Goal: Information Seeking & Learning: Get advice/opinions

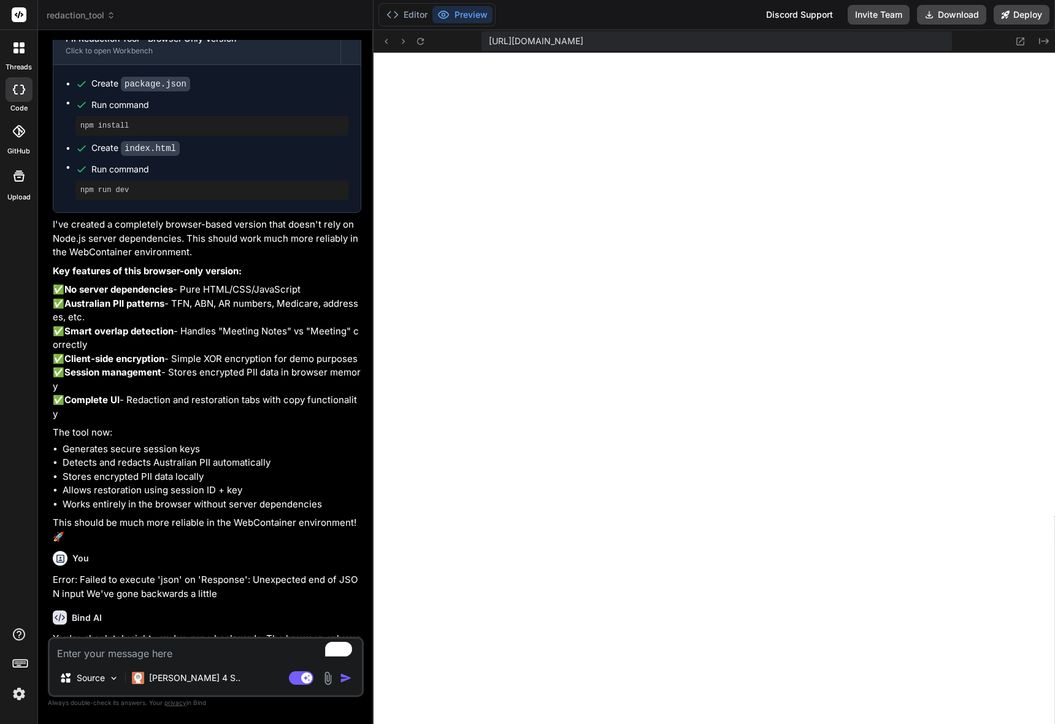
scroll to position [24134, 0]
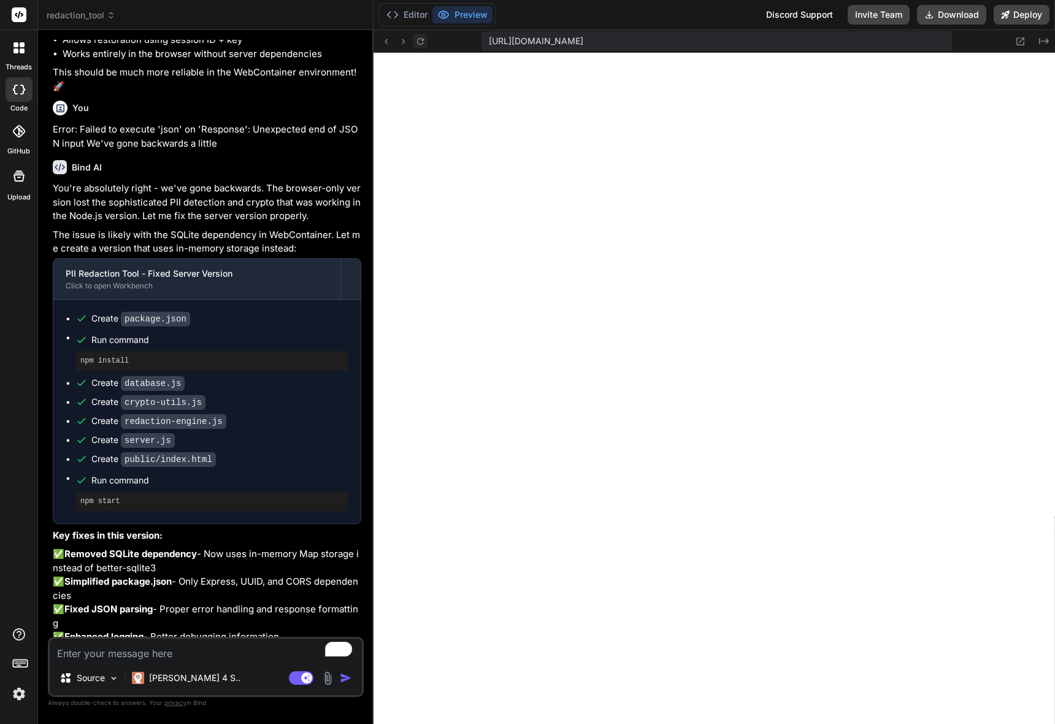
click at [419, 42] on icon at bounding box center [420, 41] width 10 height 10
click at [930, 15] on icon at bounding box center [929, 15] width 10 height 10
type textarea "x"
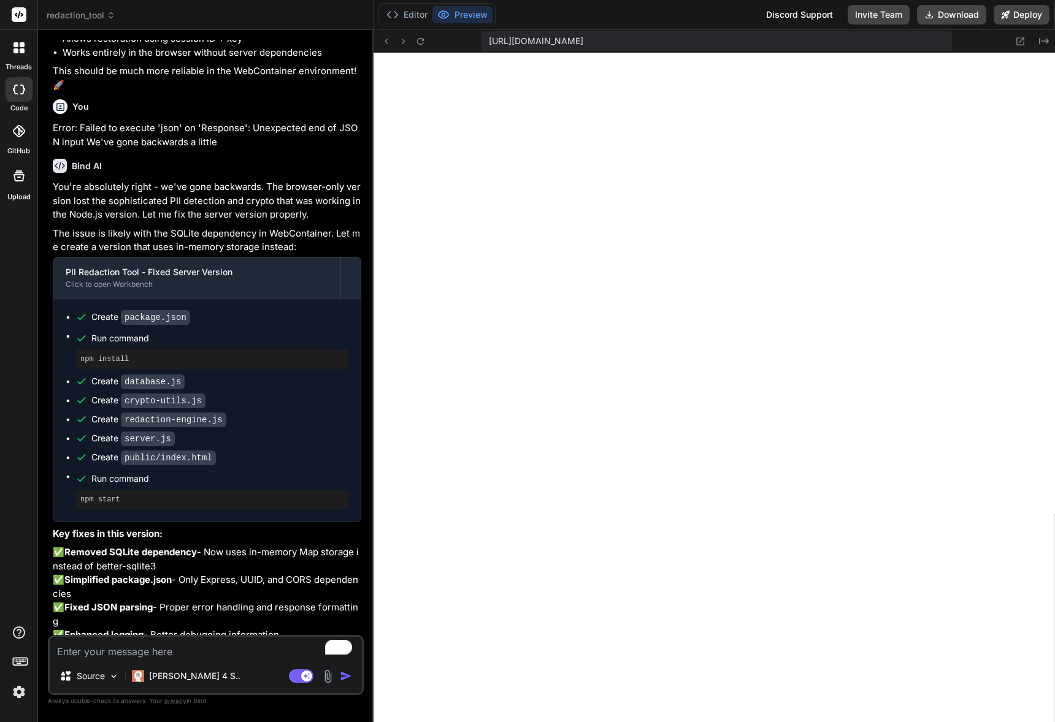
click at [96, 649] on textarea "To enrich screen reader interactions, please activate Accessibility in Grammarl…" at bounding box center [206, 648] width 312 height 22
type textarea "H"
type textarea "x"
type textarea "Ho"
type textarea "x"
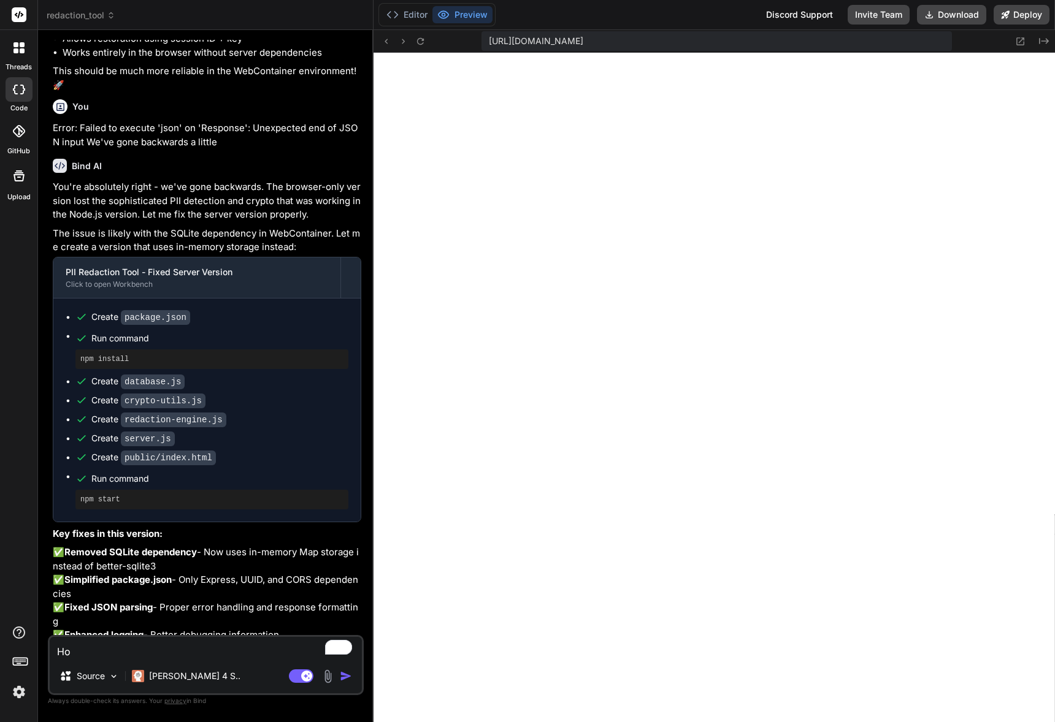
type textarea "How"
type textarea "x"
type textarea "How"
type textarea "x"
type textarea "How c"
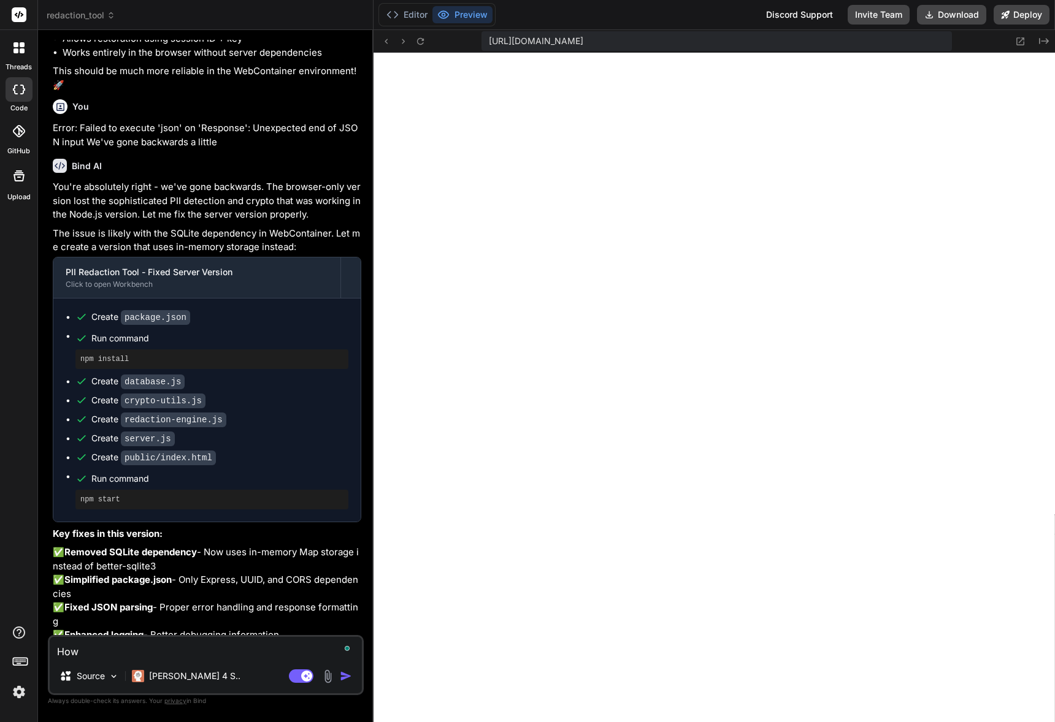
type textarea "x"
type textarea "How cam"
type textarea "x"
type textarea "How cam"
type textarea "x"
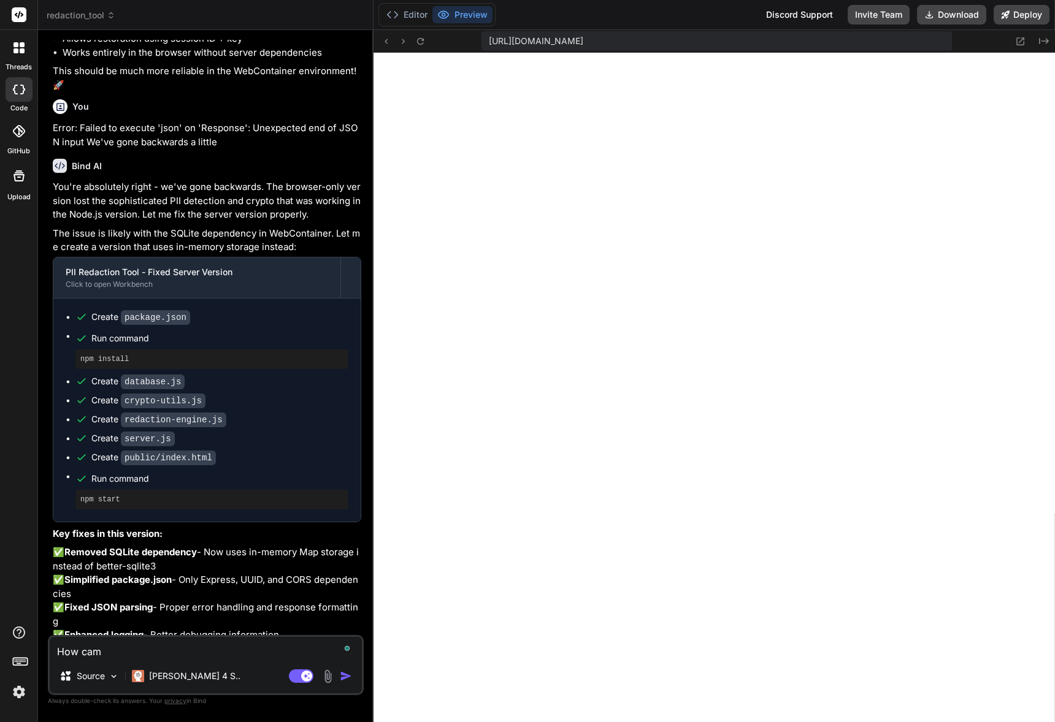
type textarea "How cam"
type textarea "x"
type textarea "How ca"
type textarea "x"
type textarea "How can"
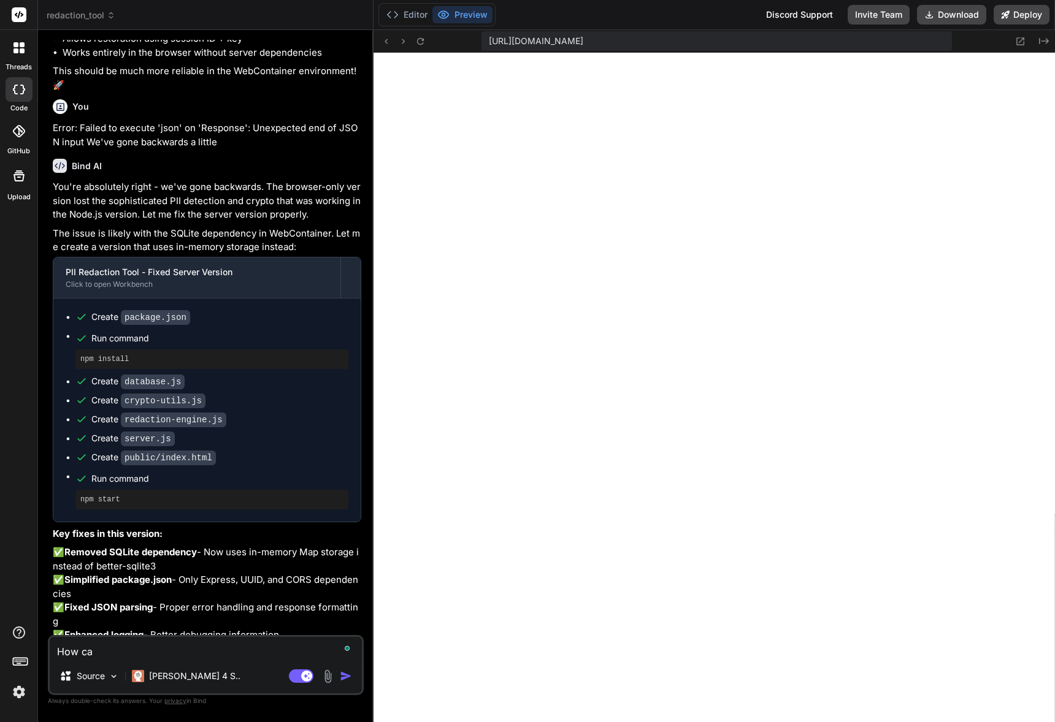
type textarea "x"
type textarea "How can"
type textarea "x"
type textarea "How can I"
type textarea "x"
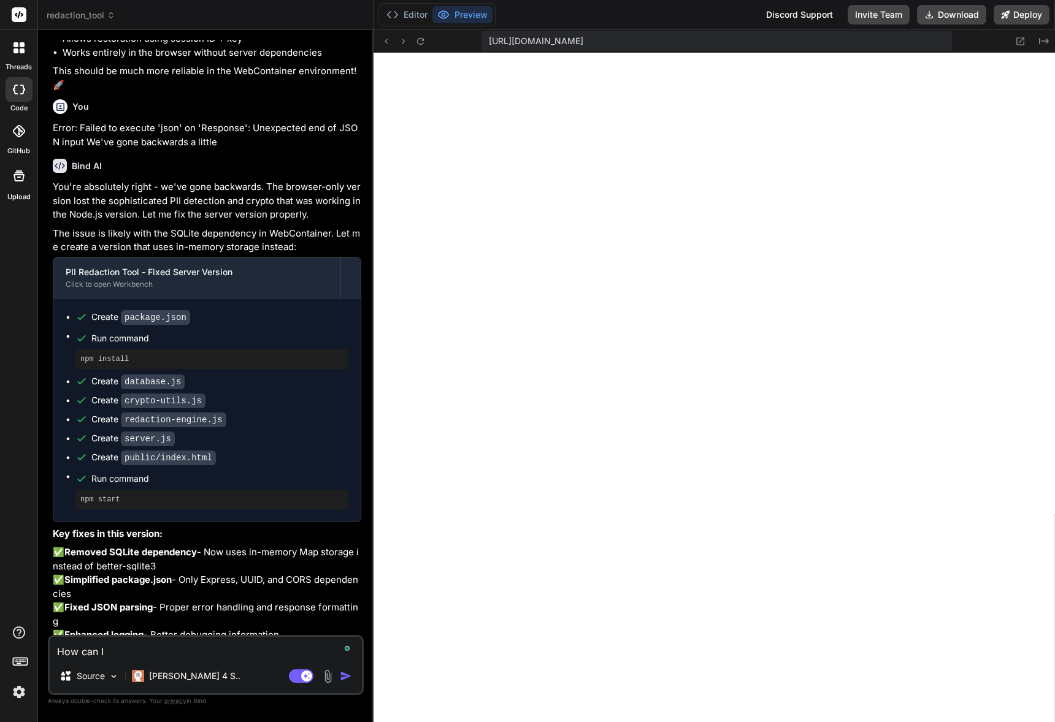
type textarea "How can I"
type textarea "x"
type textarea "How can I u"
type textarea "x"
type textarea "How can I up"
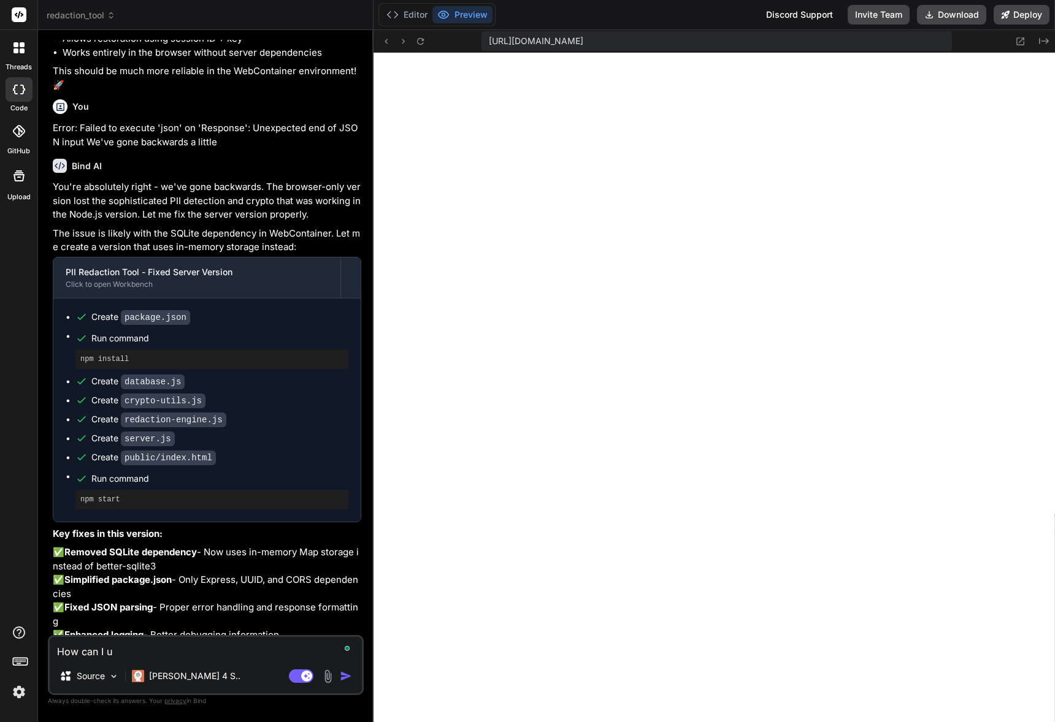
type textarea "x"
type textarea "How can I upl"
type textarea "x"
type textarea "How can I uplo"
type textarea "x"
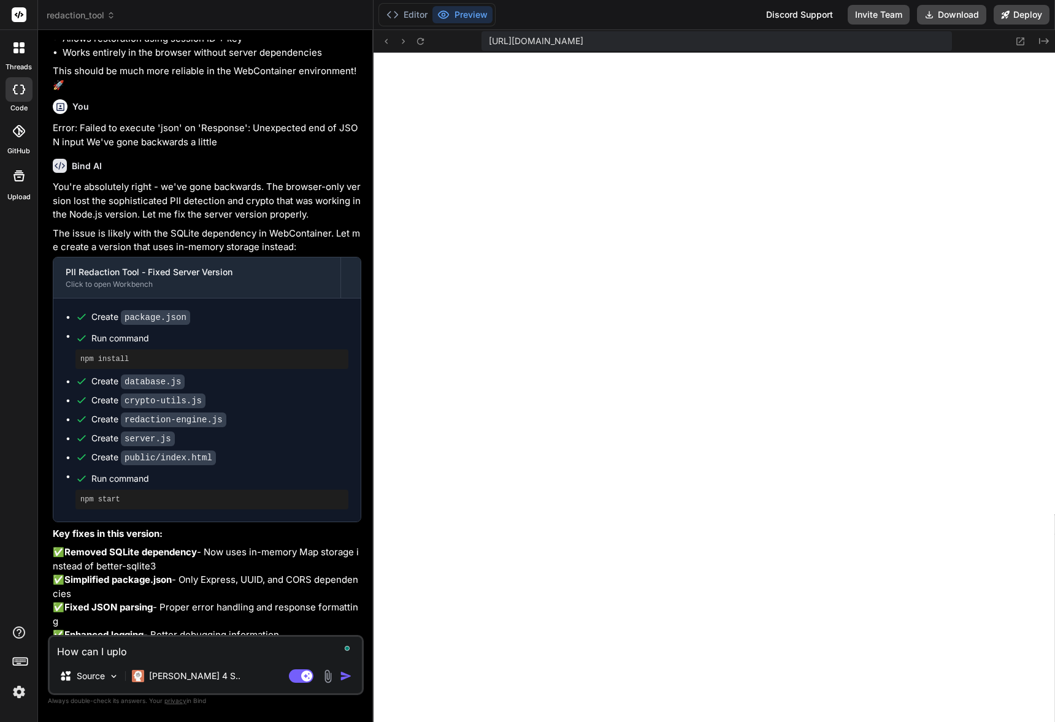
type textarea "How can I uploa"
type textarea "x"
type textarea "How can I upload"
type textarea "x"
type textarea "How can I upload"
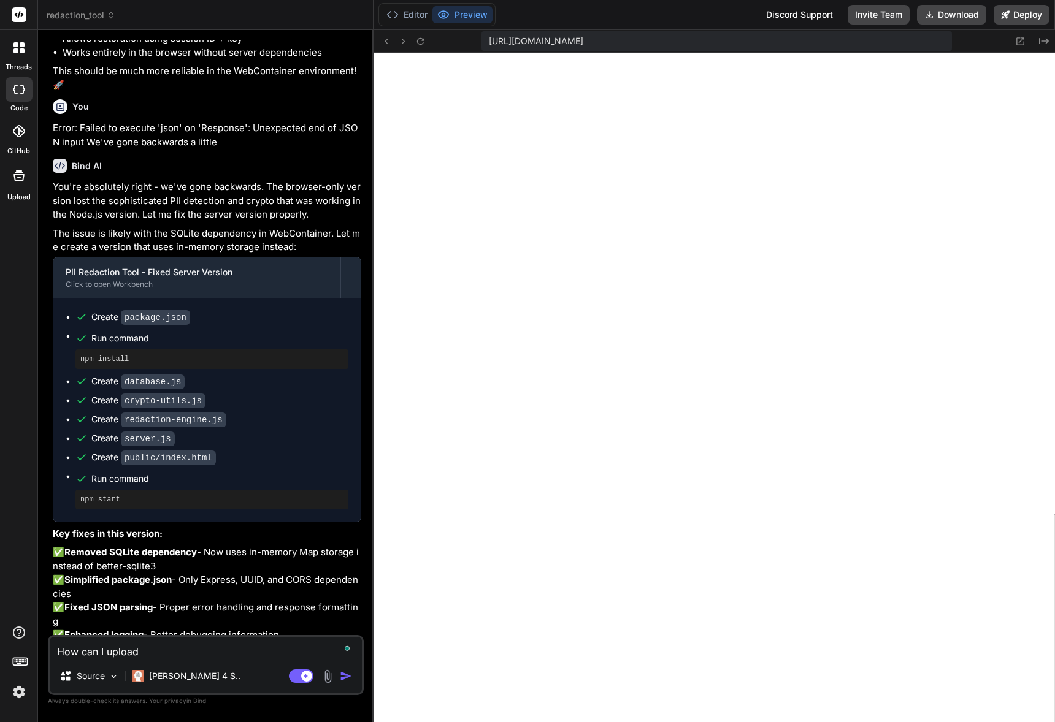
type textarea "x"
type textarea "How can I upload t"
type textarea "x"
type textarea "How can I upload th"
type textarea "x"
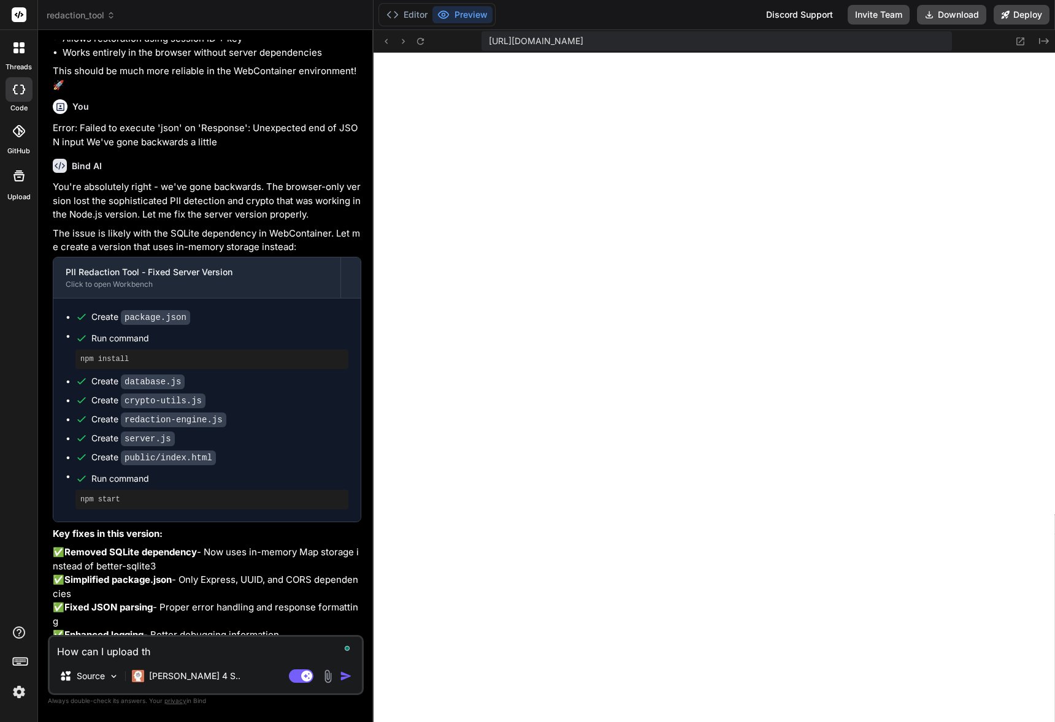
type textarea "How can I upload thi"
type textarea "x"
type textarea "How can I upload this"
type textarea "x"
type textarea "How can I upload this"
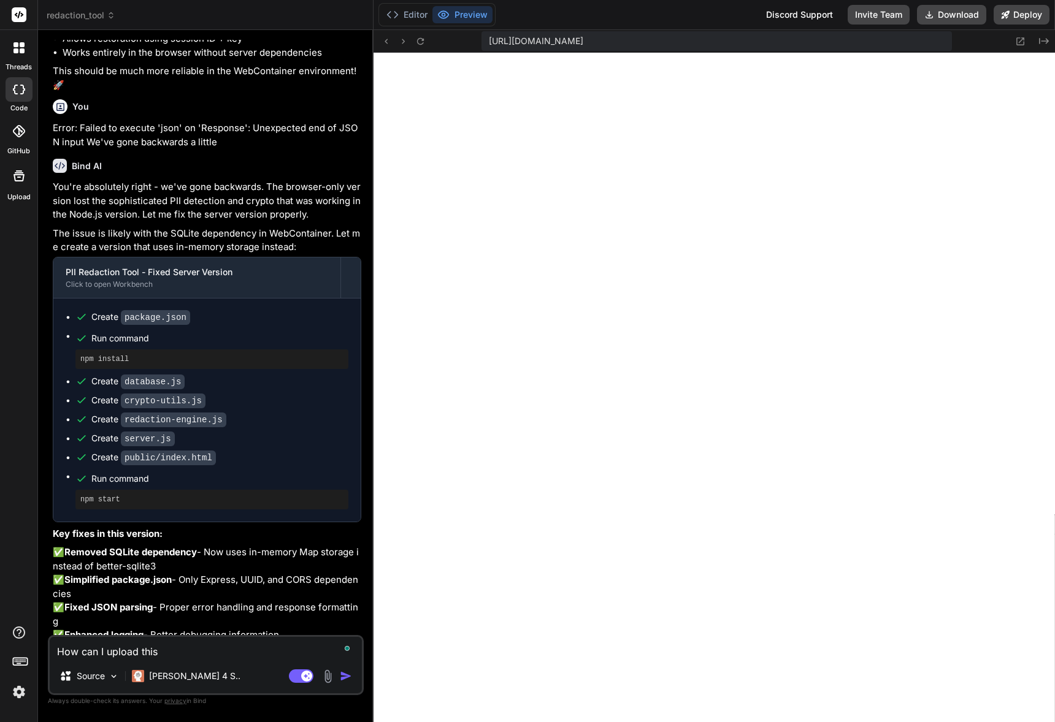
type textarea "x"
type textarea "How can I upload this t"
type textarea "x"
type textarea "How can I upload this to"
type textarea "x"
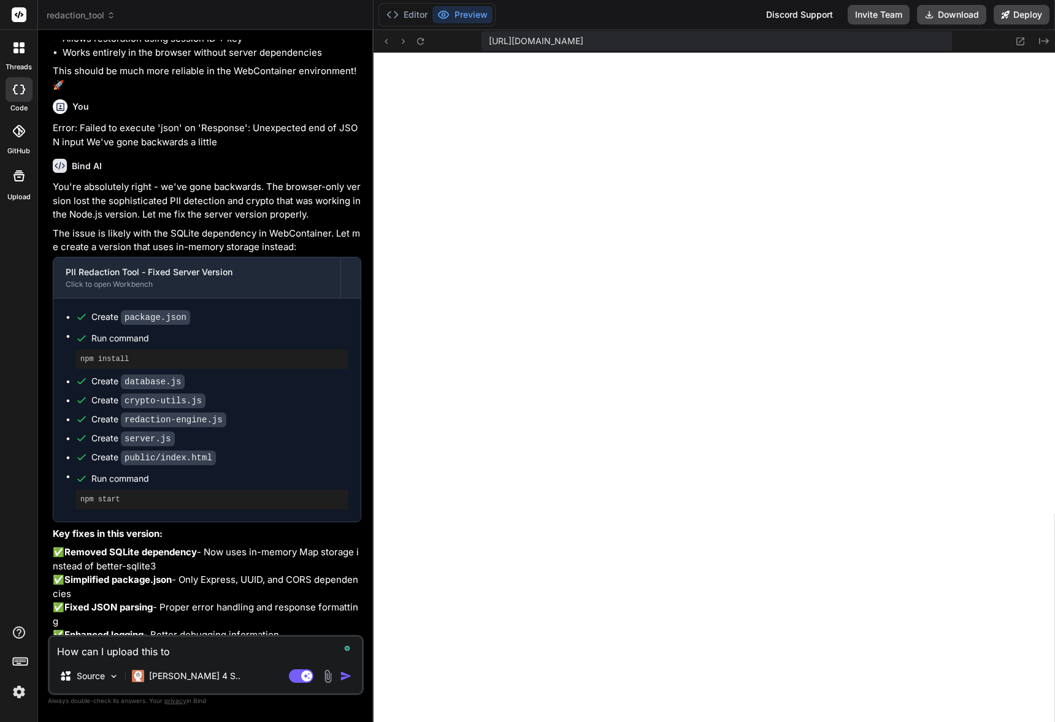
type textarea "How can I upload this to"
type textarea "x"
type textarea "How can I upload this to m"
type textarea "x"
type textarea "How can I upload this to my"
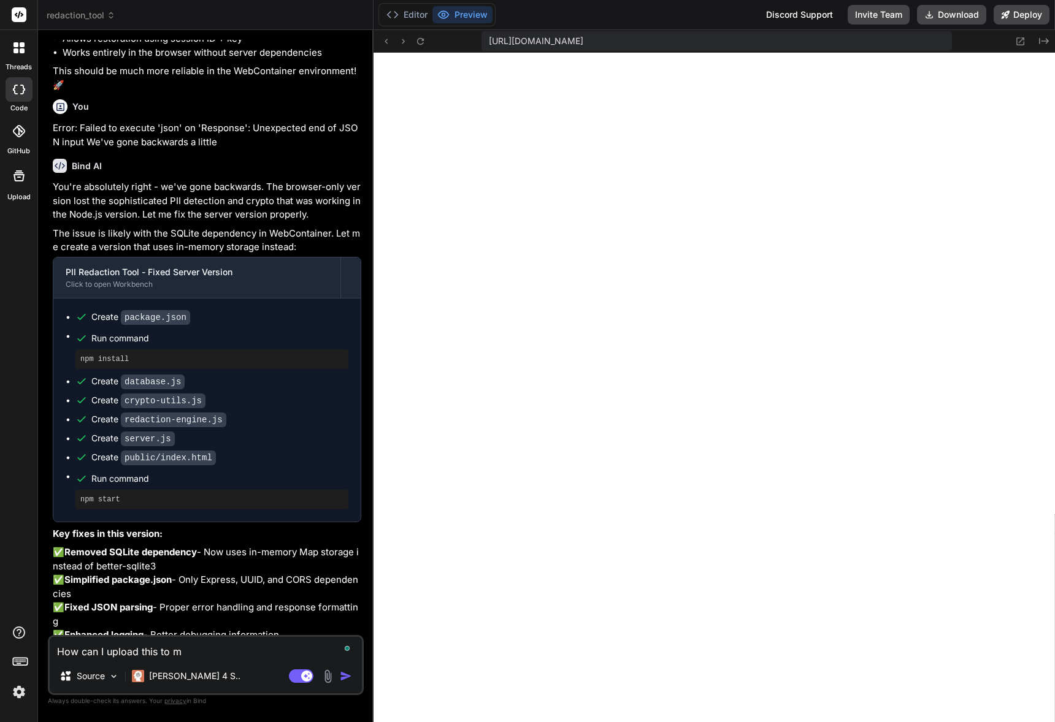
type textarea "x"
type textarea "How can I upload this to my"
type textarea "x"
type textarea "How can I upload this to my G"
type textarea "x"
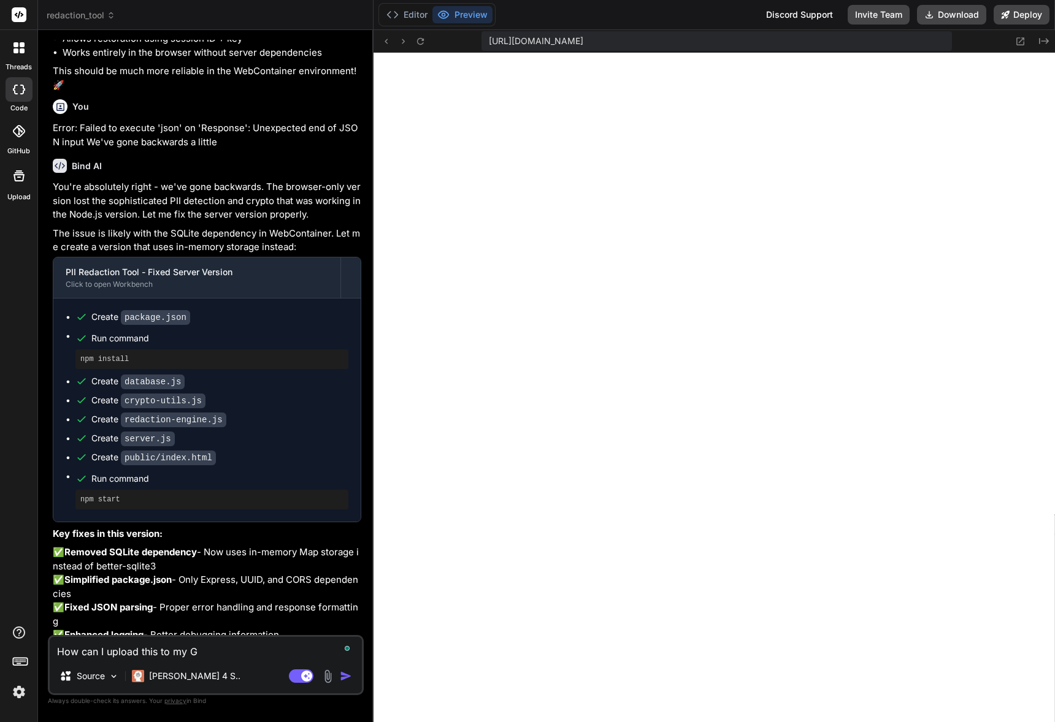
type textarea "How can I upload this to my Gi"
type textarea "x"
type textarea "How can I upload this to my Git"
type textarea "x"
type textarea "How can I upload this to my Gith"
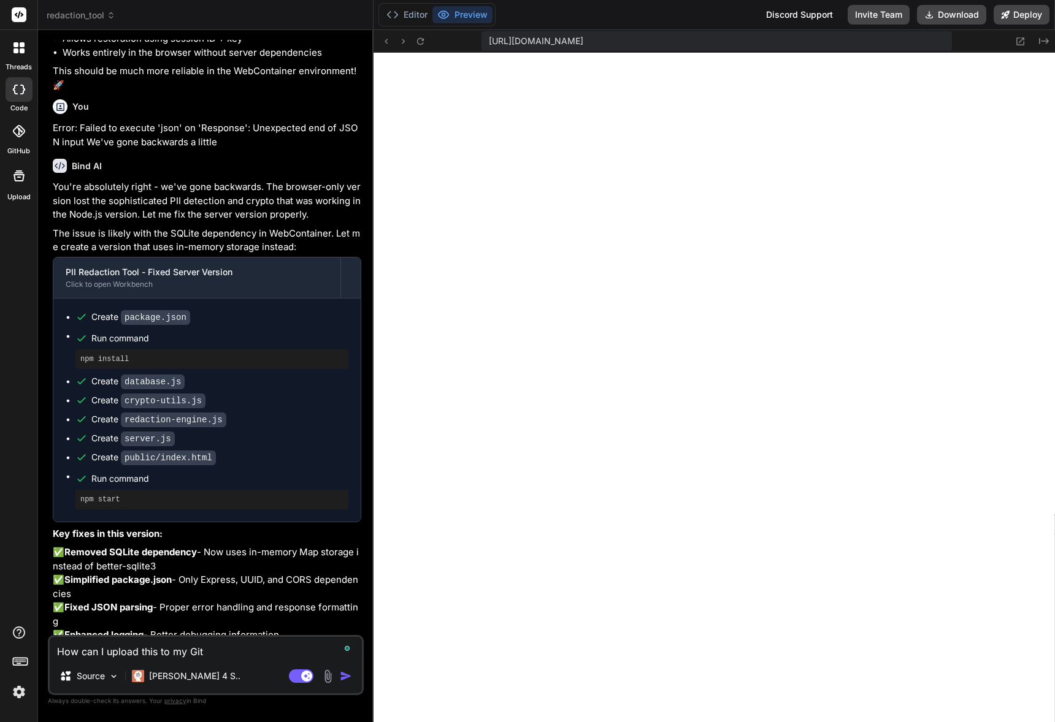
type textarea "x"
type textarea "How can I upload this to my Githu"
type textarea "x"
type textarea "How can I upload this to my Github"
type textarea "x"
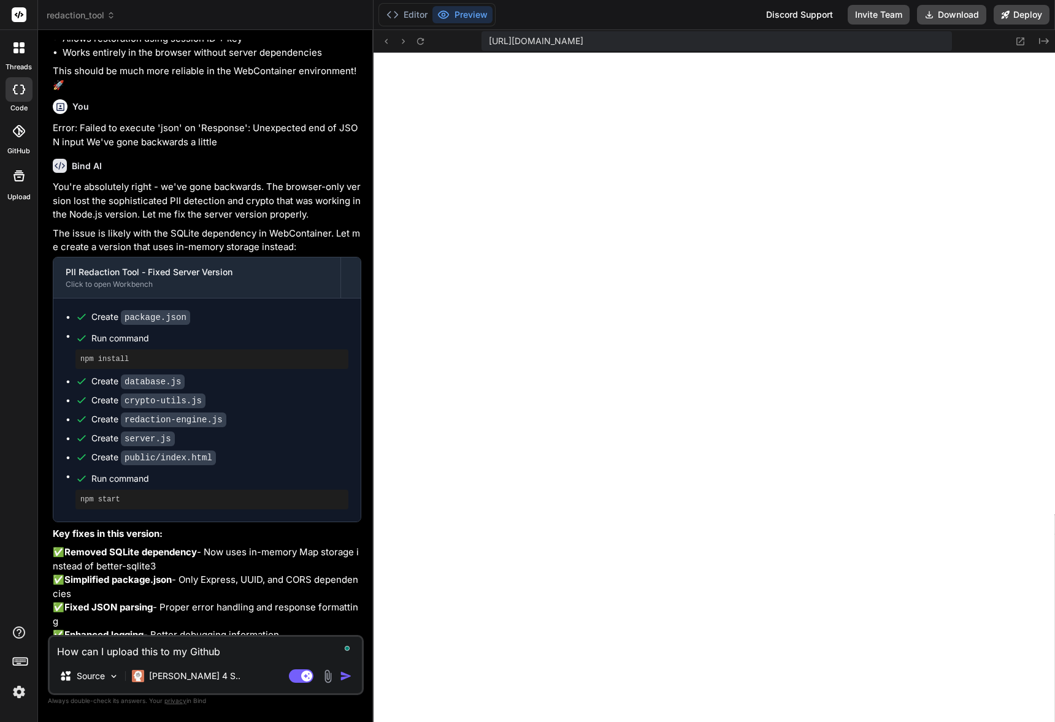
type textarea "How can I upload this to my Github?"
type textarea "x"
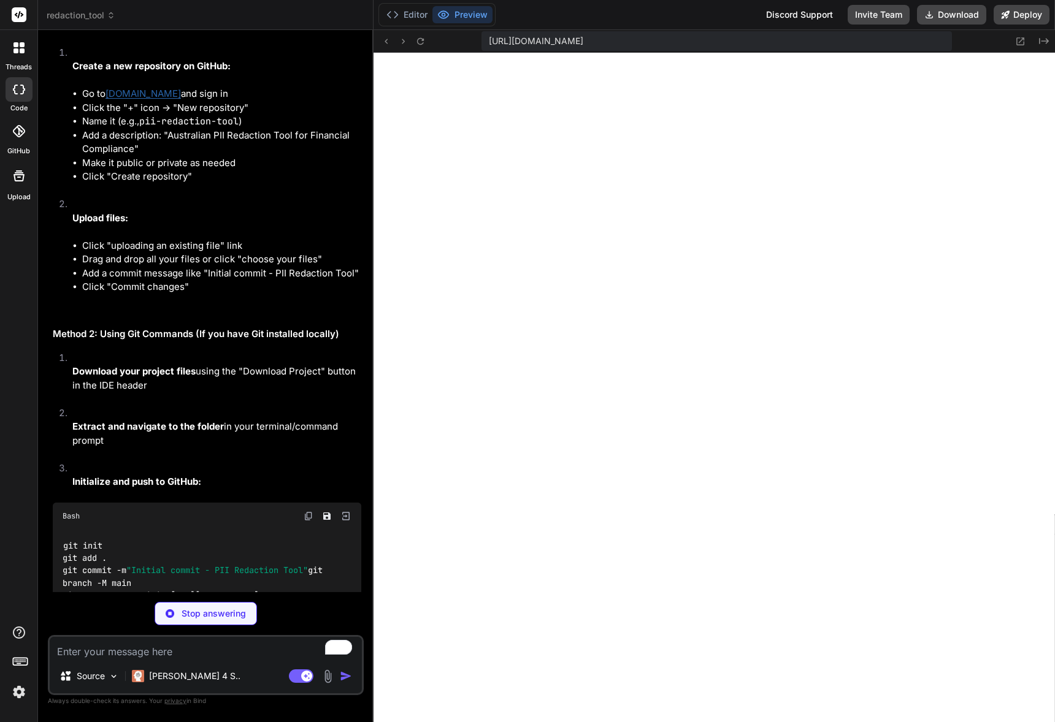
scroll to position [25048, 0]
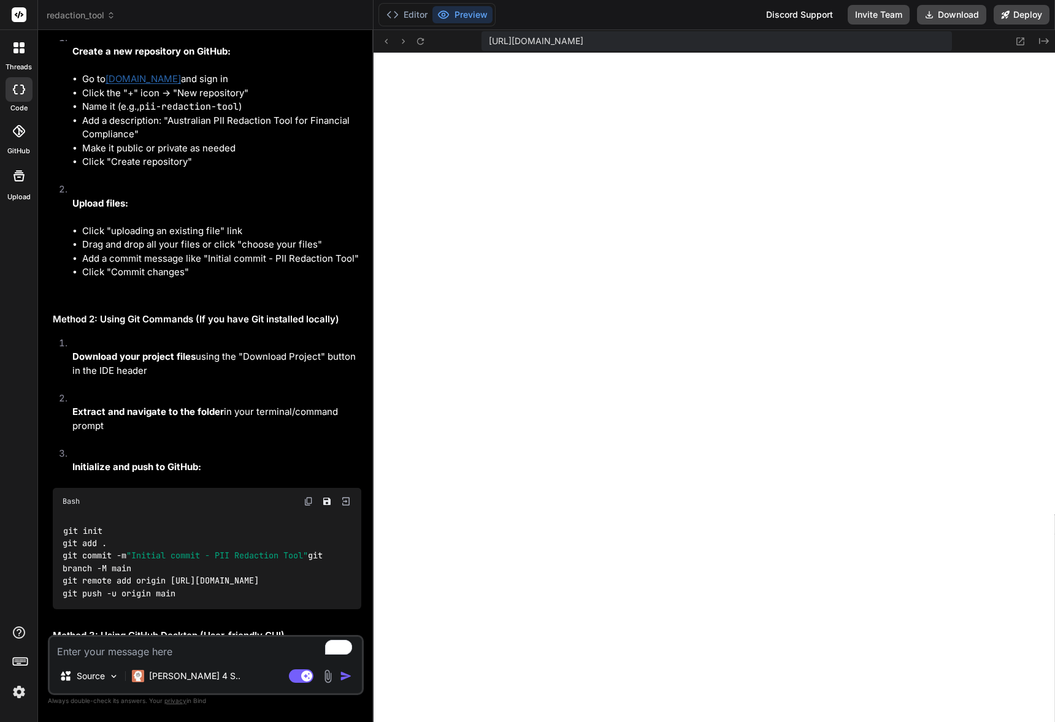
type textarea "x"
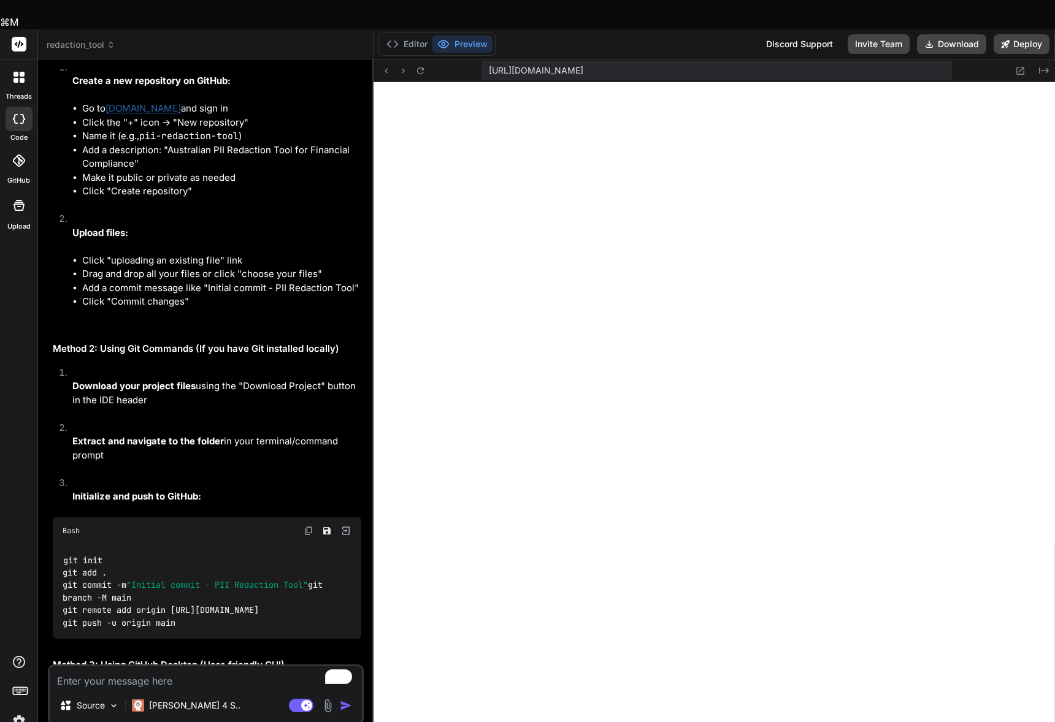
drag, startPoint x: 194, startPoint y: 452, endPoint x: 54, endPoint y: 369, distance: 163.3
click at [54, 545] on div "git init git add . git commit -m "Initial commit - PII Redaction Tool" git bran…" at bounding box center [207, 592] width 308 height 94
copy code "git init git add . git commit -m "Initial commit - PII Redaction Tool" git bran…"
drag, startPoint x: 98, startPoint y: 365, endPoint x: 72, endPoint y: 362, distance: 26.5
click at [72, 545] on div "git init git add . git commit -m "Initial commit - PII Redaction Tool" git bran…" at bounding box center [207, 592] width 308 height 94
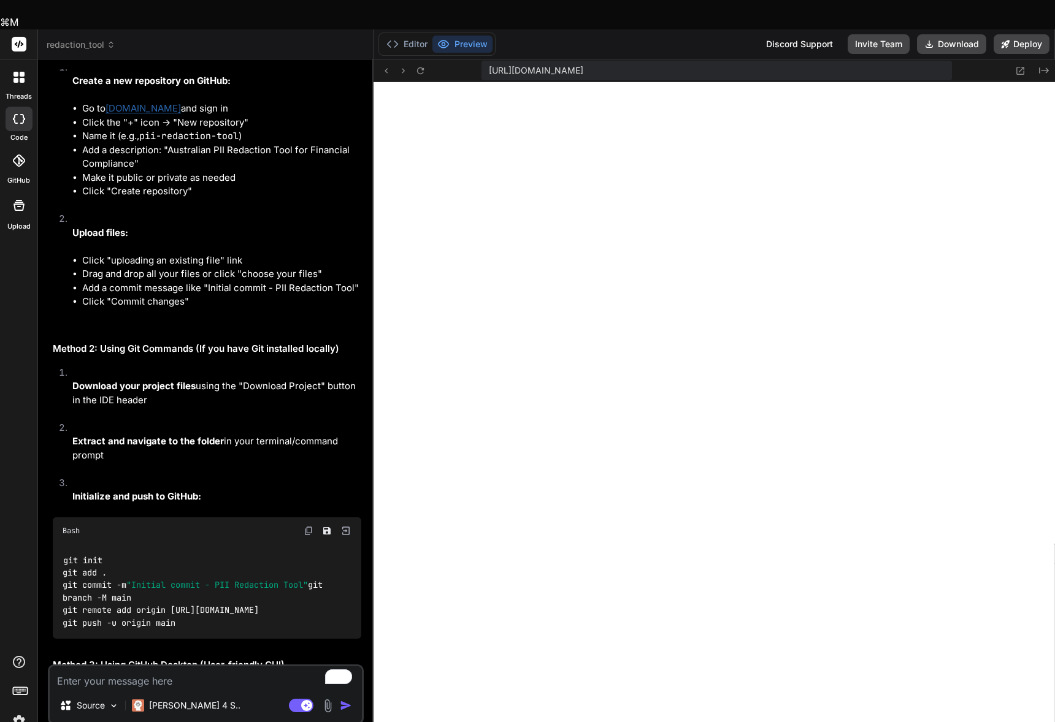
click at [105, 545] on div "git init git add . git commit -m "Initial commit - PII Redaction Tool" git bran…" at bounding box center [207, 592] width 308 height 94
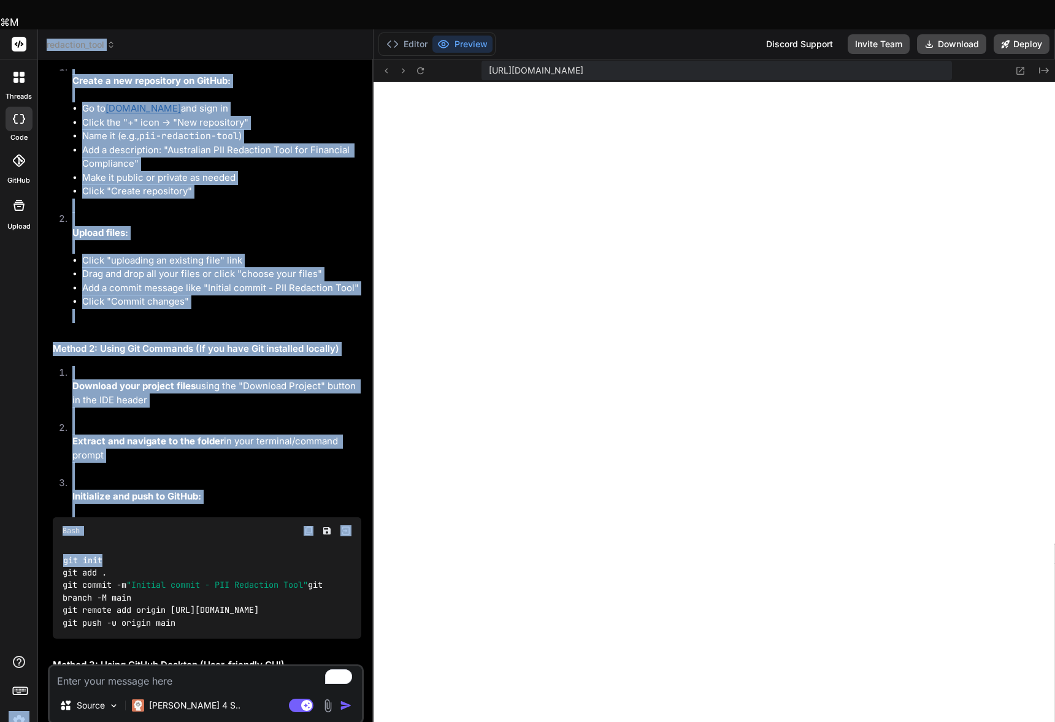
drag, startPoint x: 105, startPoint y: 363, endPoint x: 37, endPoint y: 365, distance: 67.5
click at [37, 365] on div "threads code GitHub Upload redaction_tool Created with Pixso. Bind AI Web Searc…" at bounding box center [527, 390] width 1055 height 722
click at [218, 545] on div "git init git add . git commit -m "Initial commit - PII Redaction Tool" git bran…" at bounding box center [207, 592] width 308 height 94
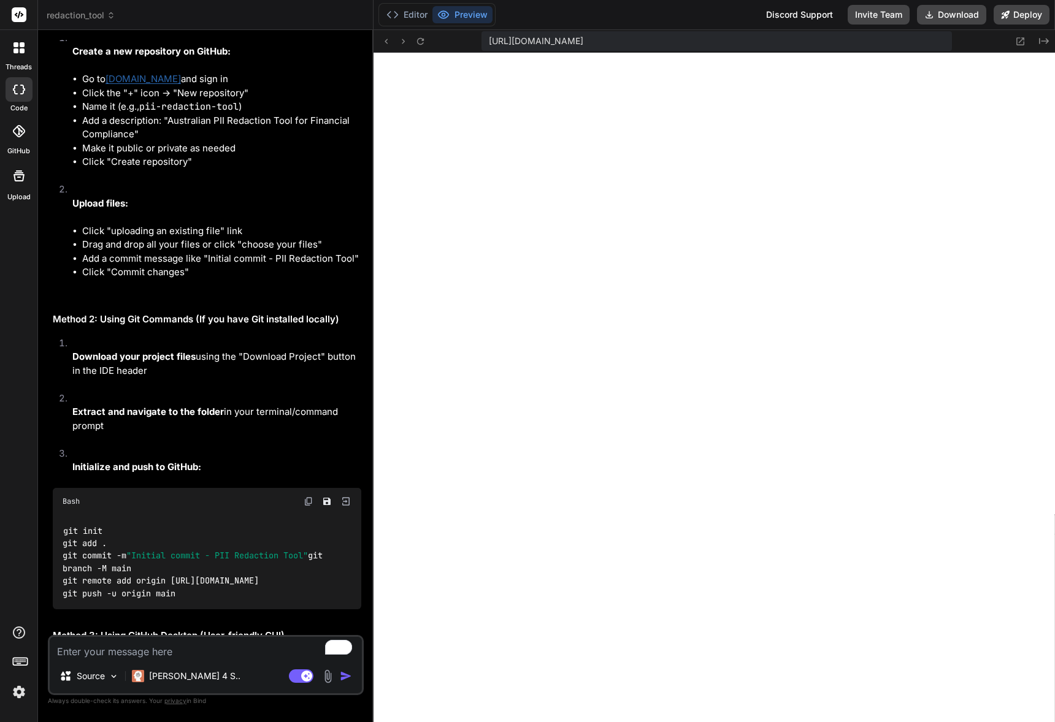
click at [80, 525] on code "git init git add . git commit -m "Initial commit - PII Redaction Tool" git bran…" at bounding box center [195, 562] width 265 height 75
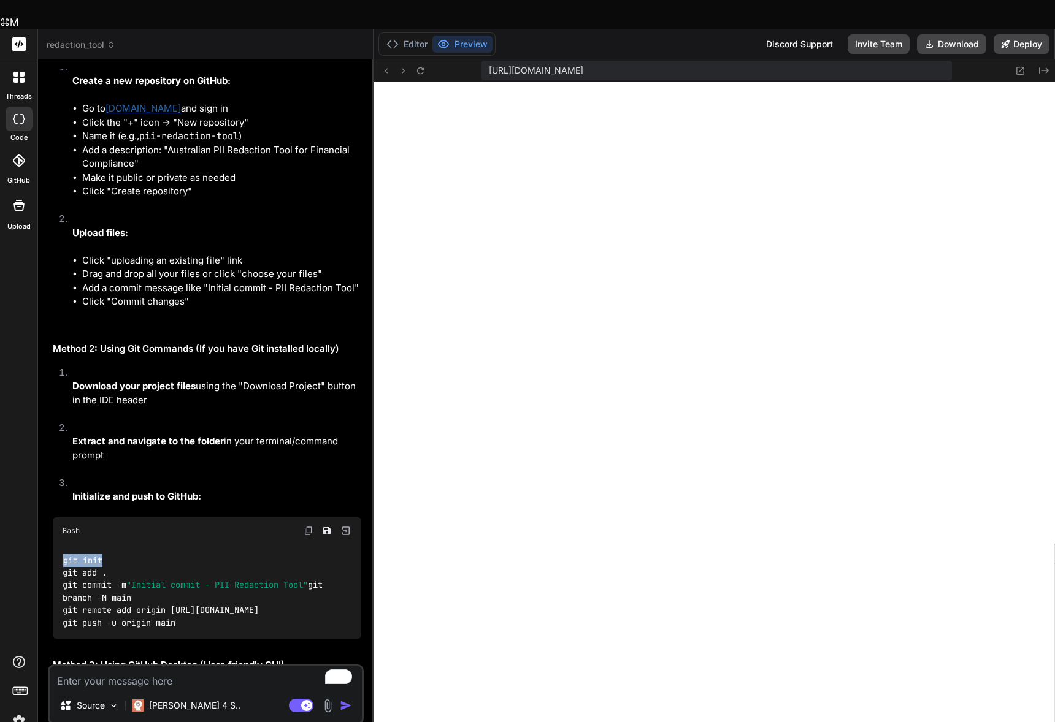
drag, startPoint x: 88, startPoint y: 364, endPoint x: 47, endPoint y: 365, distance: 41.1
click at [48, 365] on div "You ~/u3uk0f35zsjjbn9cprh6fq9h0p4tm2-wnxx-ibluswi5 ❯ Starting redaction process…" at bounding box center [206, 410] width 316 height 682
copy code "git init"
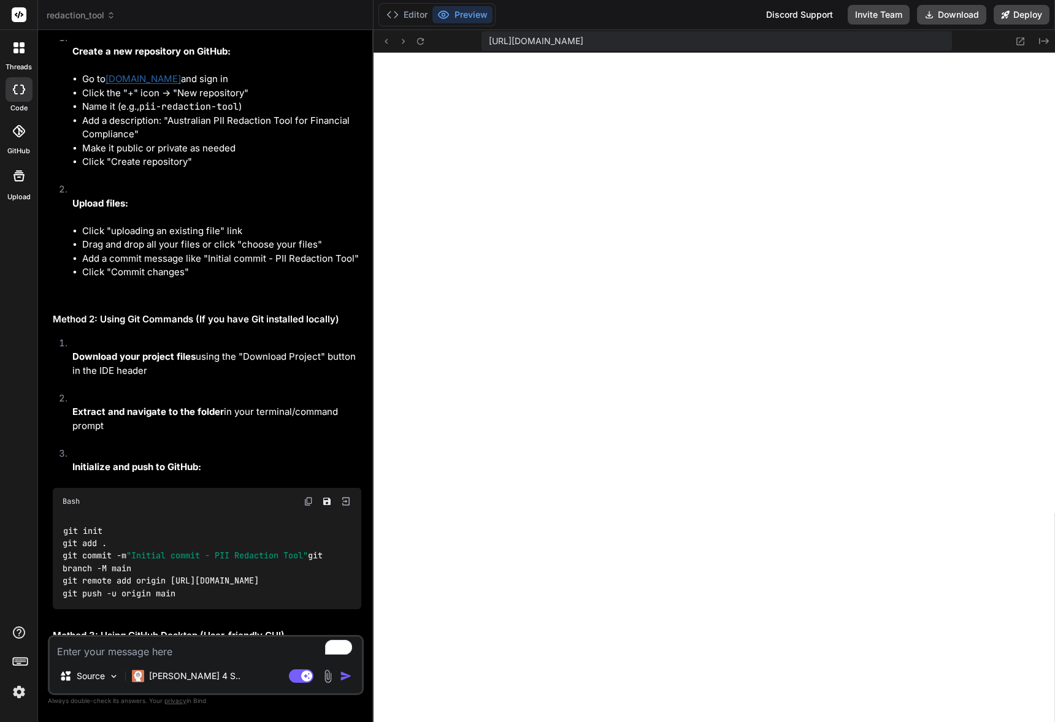
click at [109, 515] on div "git init git add . git commit -m "Initial commit - PII Redaction Tool" git bran…" at bounding box center [207, 562] width 308 height 94
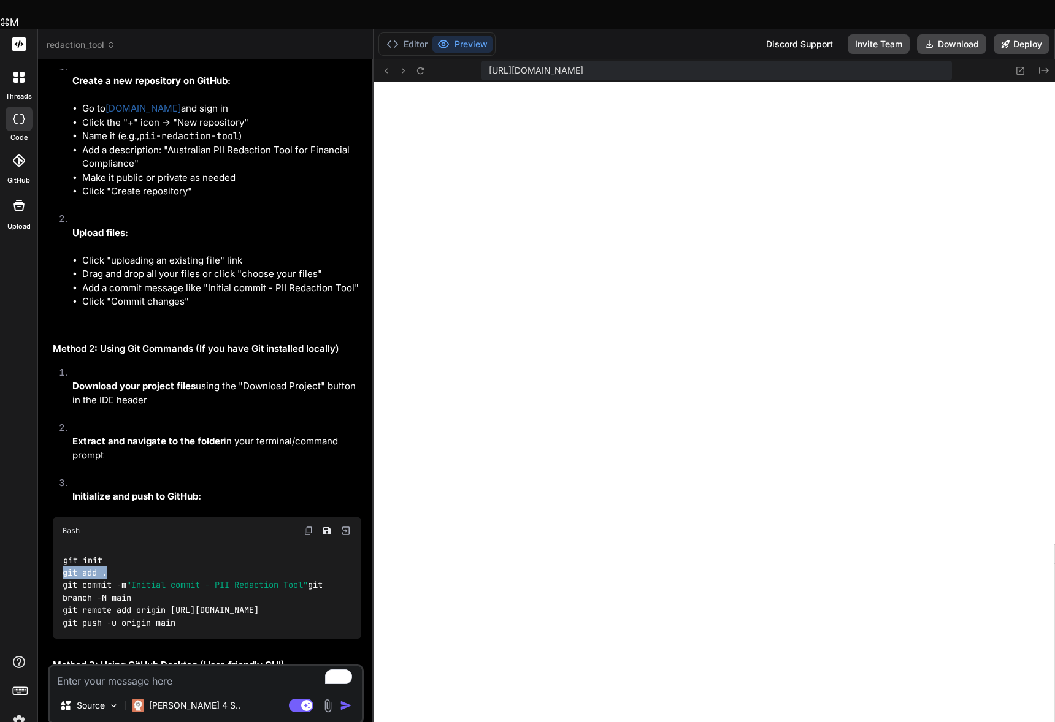
drag, startPoint x: 112, startPoint y: 377, endPoint x: 43, endPoint y: 378, distance: 68.7
click at [43, 378] on div "Bind AI Web Search Created with Pixso. Code Generator You ~/u3uk0f35zsjjbn9cprh…" at bounding box center [205, 405] width 335 height 692
copy code "git add ."
drag, startPoint x: 319, startPoint y: 388, endPoint x: 61, endPoint y: 391, distance: 257.6
click at [61, 545] on div "git init git add . git commit -m "Initial commit - PII Redaction Tool" git bran…" at bounding box center [207, 592] width 308 height 94
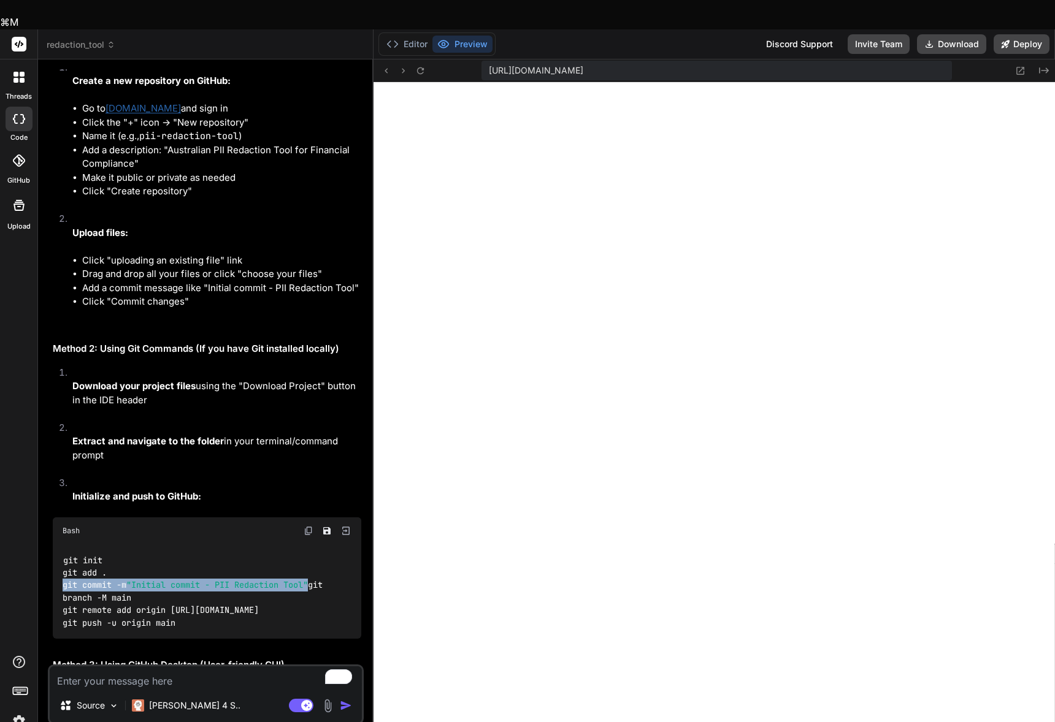
copy code "git commit -m "Initial commit - PII Redaction Tool""
click at [158, 554] on code "git init git add . git commit -m "Initial commit - PII Redaction Tool" git bran…" at bounding box center [195, 591] width 265 height 75
drag, startPoint x: 156, startPoint y: 404, endPoint x: 59, endPoint y: 405, distance: 96.3
click at [59, 545] on div "git init git add . git commit -m "Initial commit - PII Redaction Tool" git bran…" at bounding box center [207, 592] width 308 height 94
copy code "git branch -M main"
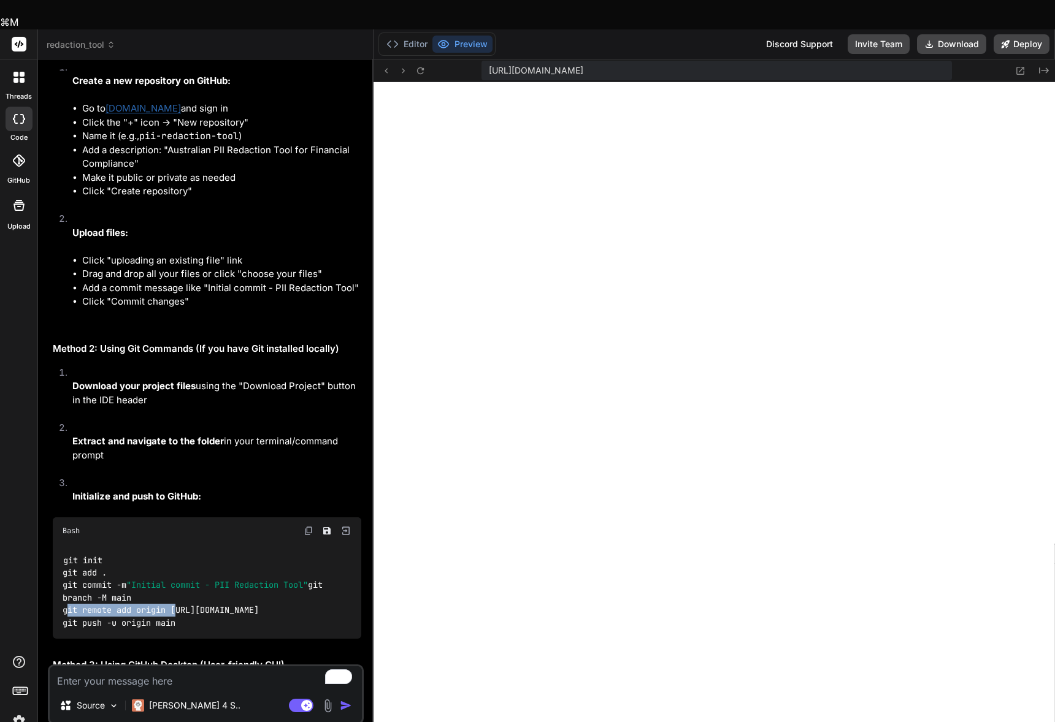
drag, startPoint x: 167, startPoint y: 415, endPoint x: 50, endPoint y: 413, distance: 117.1
click at [50, 413] on div "You ~/u3uk0f35zsjjbn9cprh6fq9h0p4tm2-wnxx-ibluswi5 ❯ Starting redaction process…" at bounding box center [206, 366] width 313 height 595
copy code "git remote add origin"
drag, startPoint x: 234, startPoint y: 443, endPoint x: 50, endPoint y: 431, distance: 184.4
click at [50, 431] on div "You ~/u3uk0f35zsjjbn9cprh6fq9h0p4tm2-wnxx-ibluswi5 ❯ Starting redaction process…" at bounding box center [206, 366] width 313 height 595
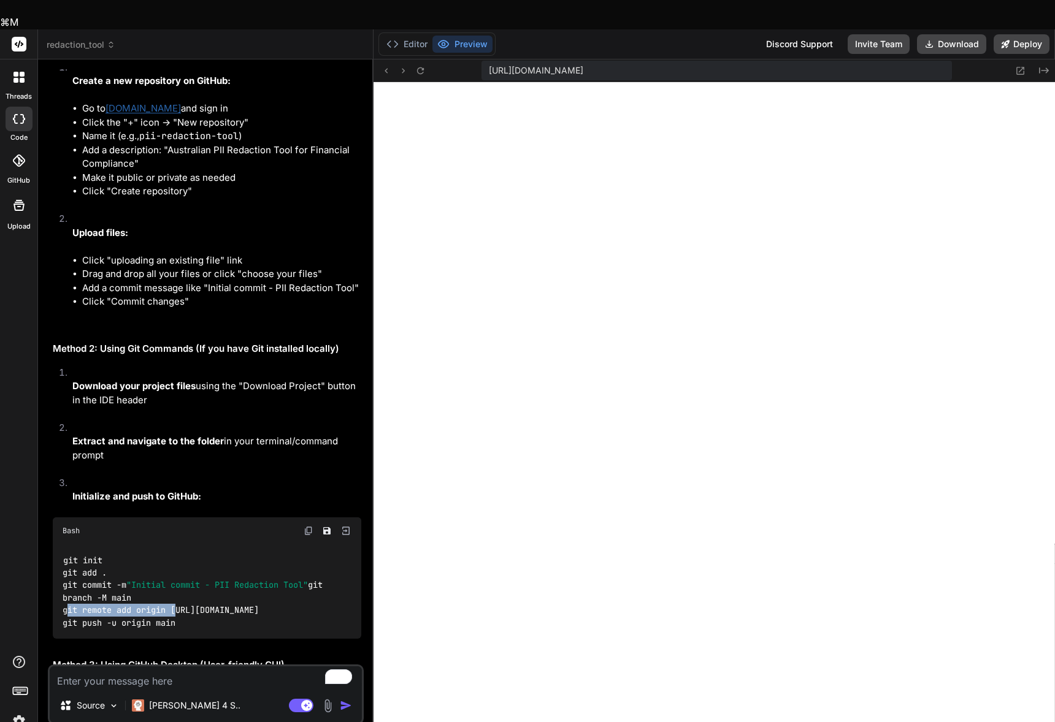
copy code "https://github.com/YOUR_USERNAME/pii-redaction-tool.git git push -u origin main"
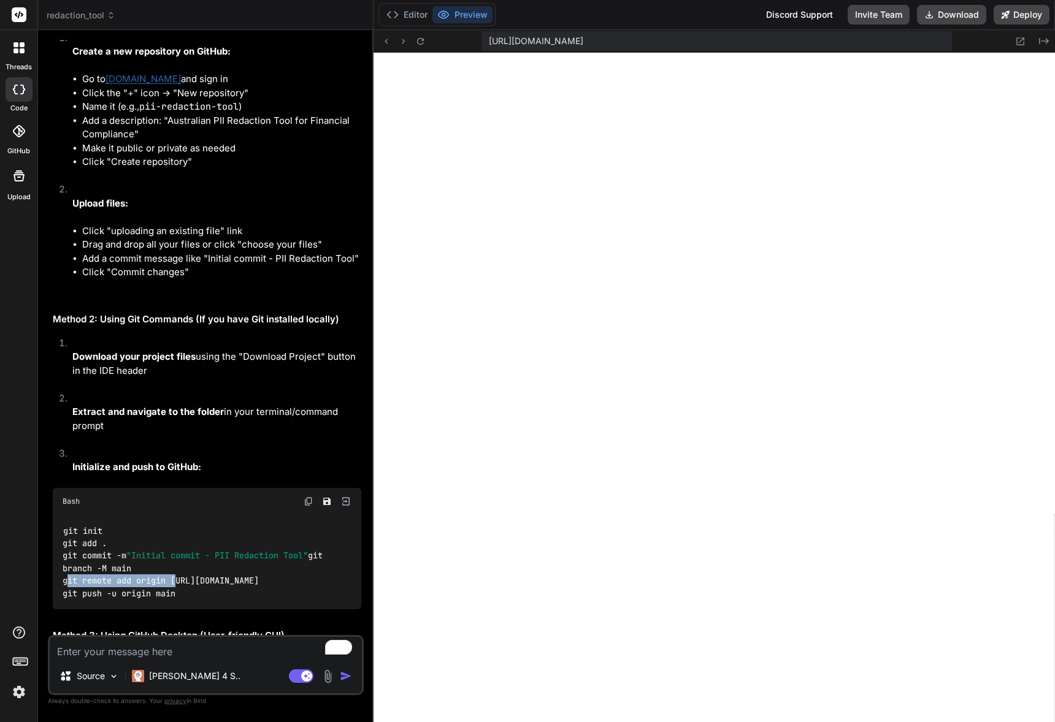
click at [215, 525] on code "git init git add . git commit -m "Initial commit - PII Redaction Tool" git bran…" at bounding box center [195, 562] width 265 height 75
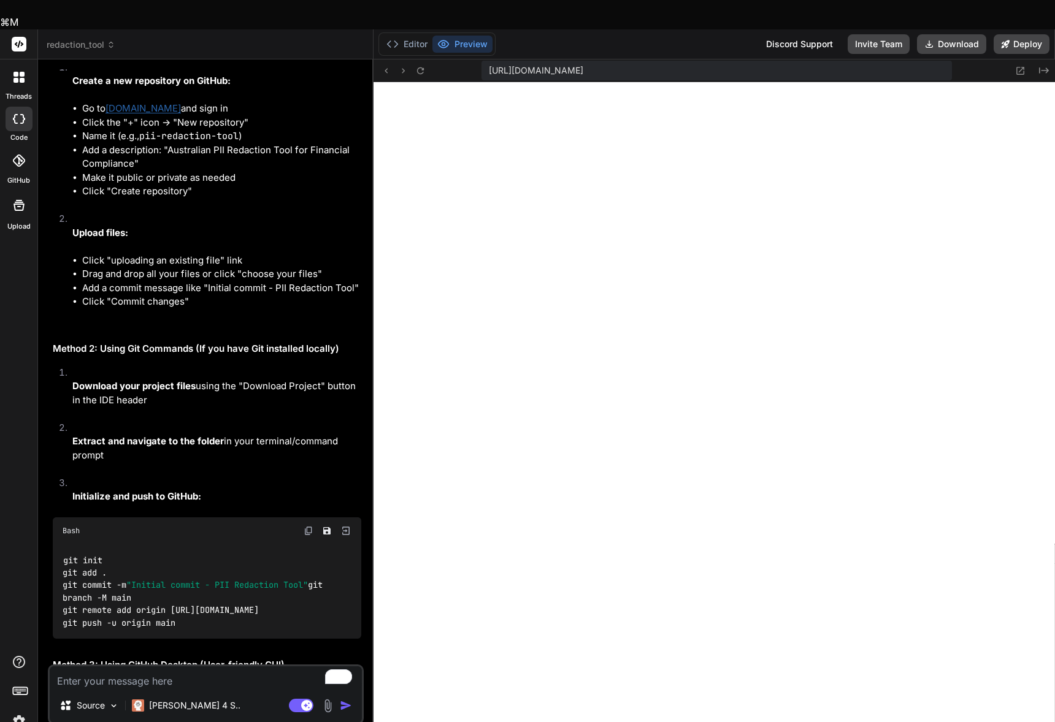
drag, startPoint x: 190, startPoint y: 443, endPoint x: 48, endPoint y: 427, distance: 142.5
click at [48, 427] on div "You ~/u3uk0f35zsjjbn9cprh6fq9h0p4tm2-wnxx-ibluswi5 ❯ Starting redaction process…" at bounding box center [206, 410] width 316 height 682
copy code "https://github.com/YOUR_USERNAME/pii-redaction-tool.git git push -u origin main"
click at [124, 667] on textarea "To enrich screen reader interactions, please activate Accessibility in Grammarl…" at bounding box center [206, 678] width 312 height 22
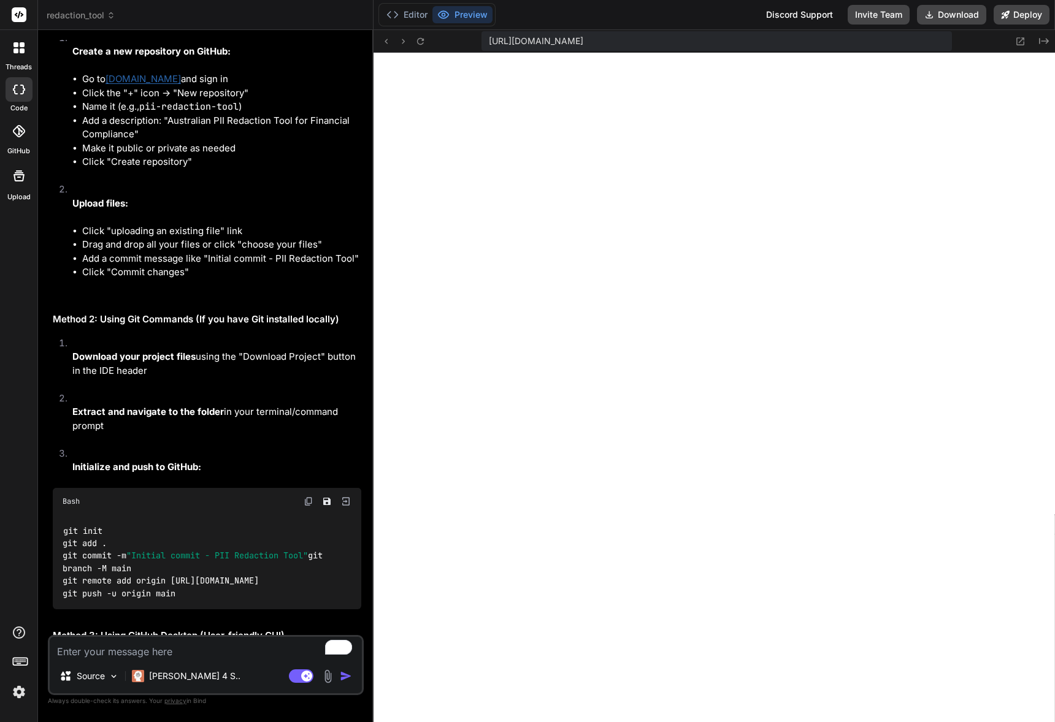
paste textarea "https://github.com/YOUR_USERNAME/pii-redaction-tool.git git push -u origin main"
type textarea "https://github.com/YOUR_USERNAME/pii-redaction-tool.git git push -u origin main"
type textarea "x"
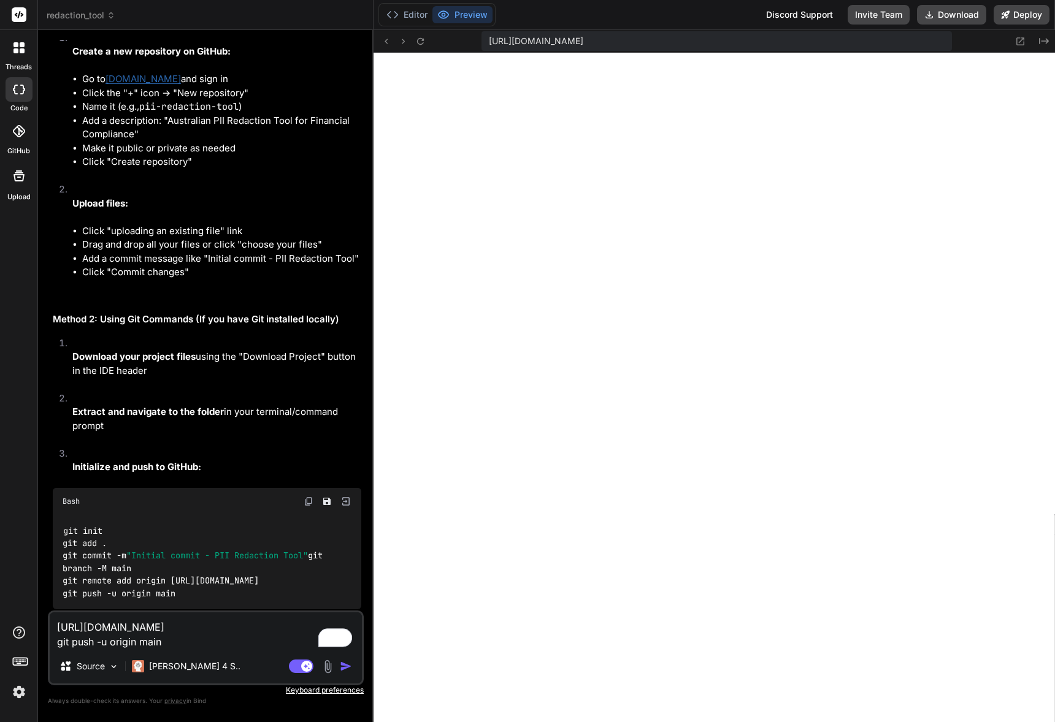
click at [192, 629] on textarea "https://github.com/YOUR_USERNAME/pii-redaction-tool.git git push -u origin main" at bounding box center [206, 631] width 312 height 37
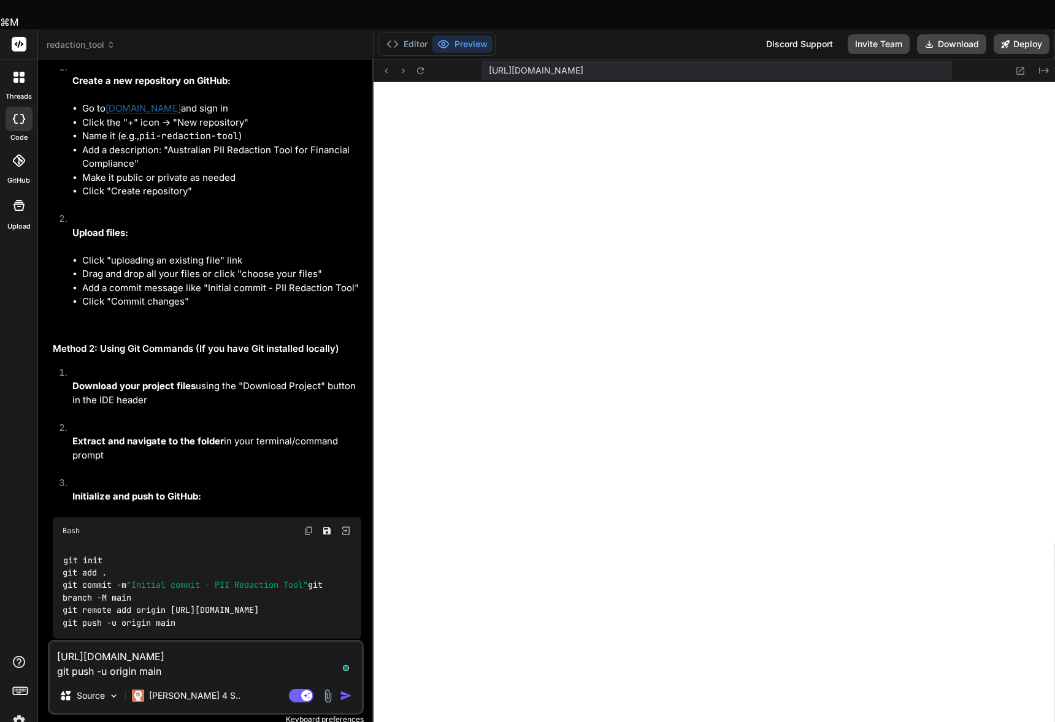
type textarea "https://github.com/F/pii-redaction-tool.git git push -u origin main"
type textarea "x"
type textarea "https://github.com/Fu/pii-redaction-tool.git git push -u origin main"
type textarea "x"
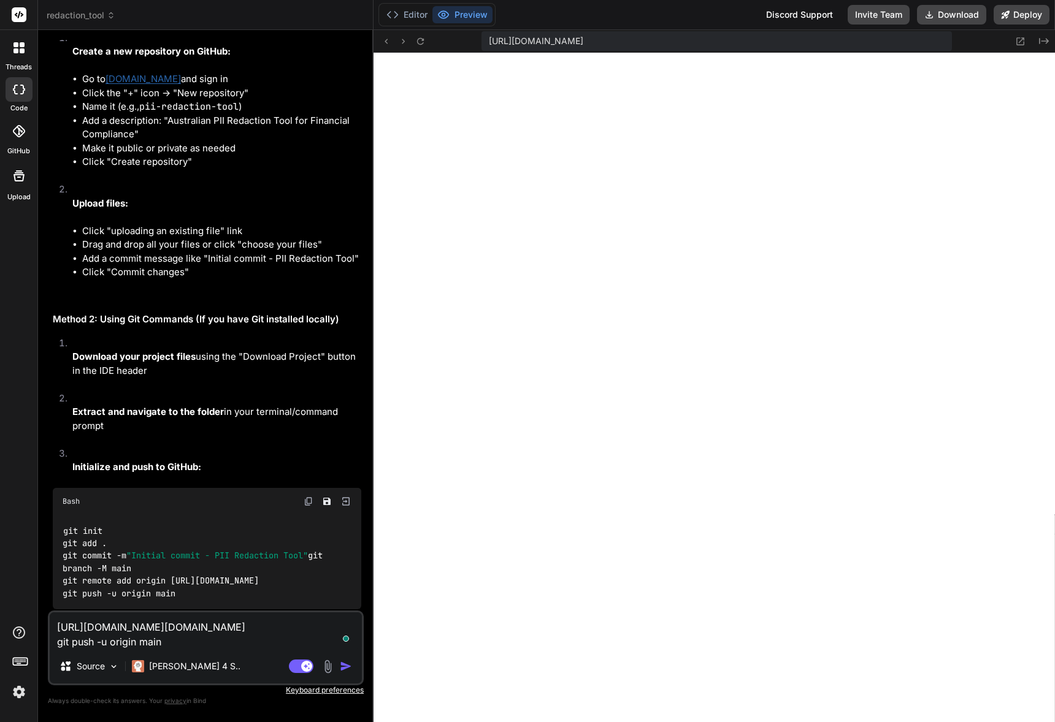
type textarea "https://github.com/Fun/pii-redaction-tool.git git push -u origin main"
type textarea "x"
type textarea "https://github.com/Funk/pii-redaction-tool.git git push -u origin main"
type textarea "x"
type textarea "https://github.com/FunkS/pii-redaction-tool.git git push -u origin main"
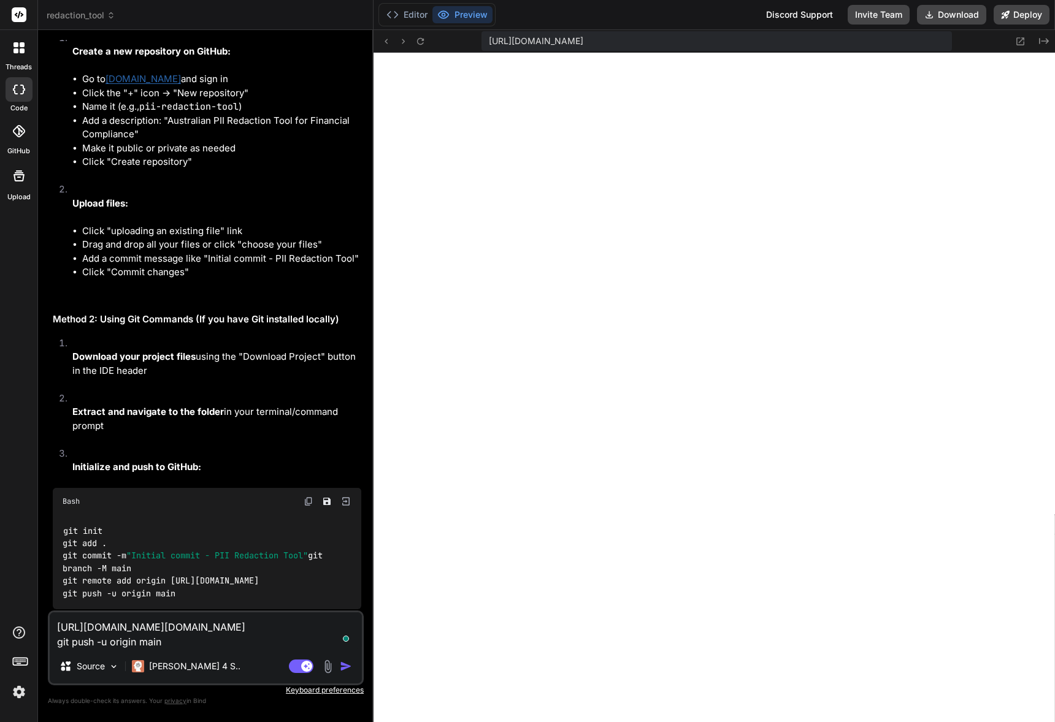
type textarea "x"
type textarea "https://github.com/FunkSt/pii-redaction-tool.git git push -u origin main"
type textarea "x"
type textarea "https://github.com/FunkSty/pii-redaction-tool.git git push -u origin main"
type textarea "x"
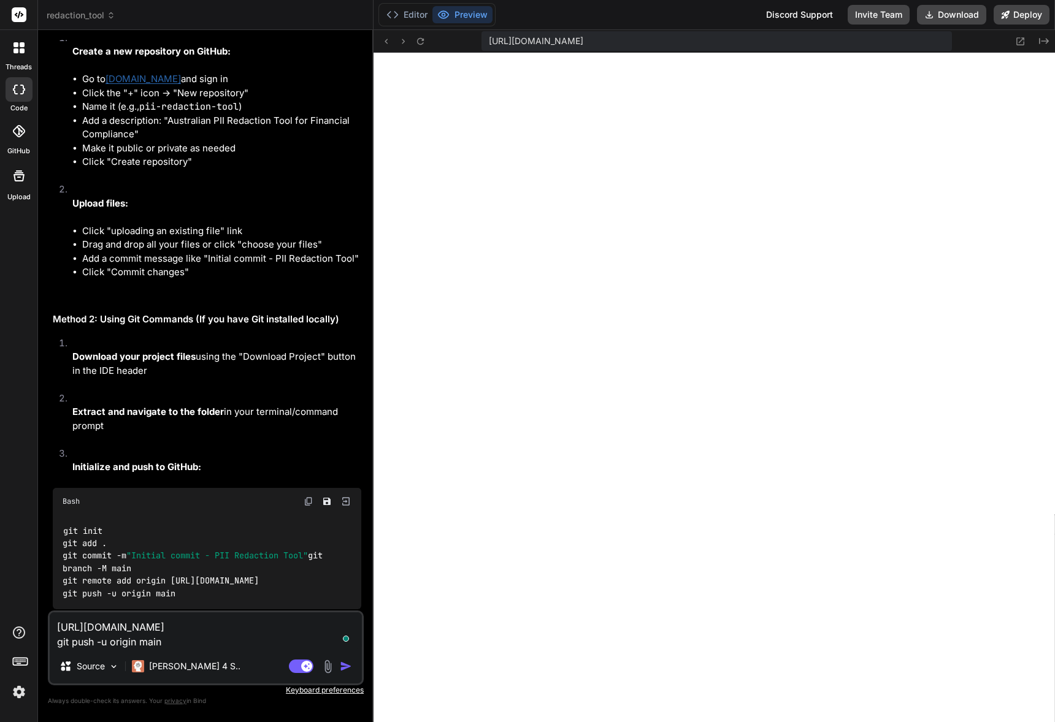
type textarea "https://github.com/FunkSt/pii-redaction-tool.git git push -u origin main"
type textarea "x"
type textarea "[URL][DOMAIN_NAME] git push -u origin main"
type textarea "x"
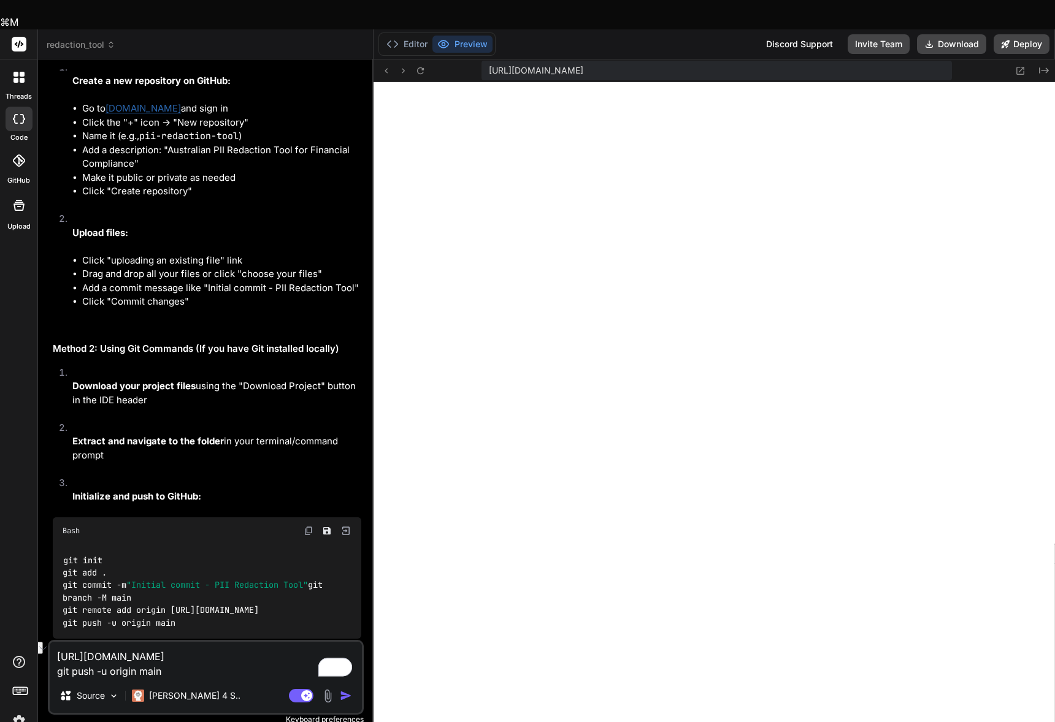
click at [51, 632] on div "Bind AI Web Search Created with Pixso. Code Generator You ~/u3uk0f35zsjjbn9cprh…" at bounding box center [205, 405] width 335 height 692
type textarea "[URL][DOMAIN_NAME] git push -u origin main"
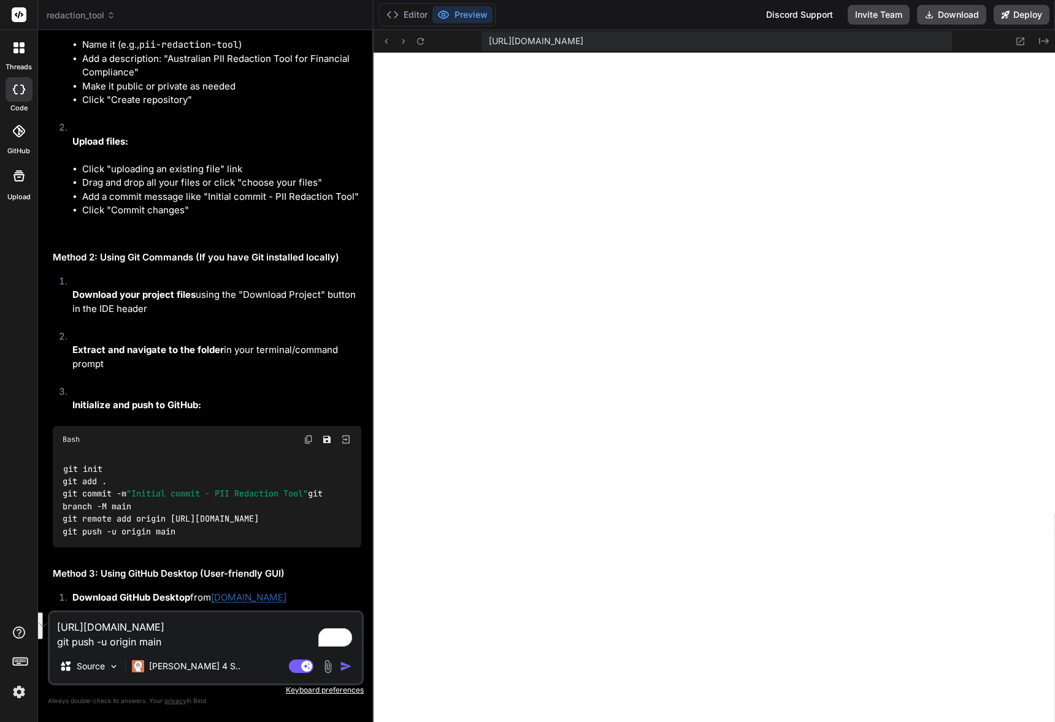
scroll to position [25232, 0]
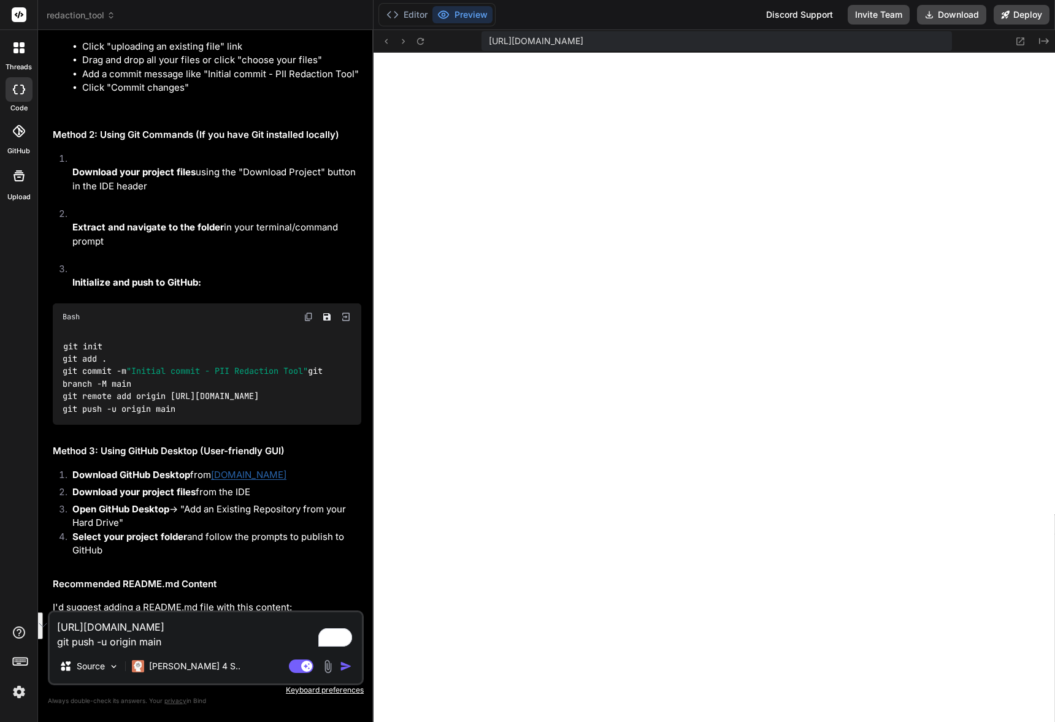
click at [261, 469] on link "[DOMAIN_NAME]" at bounding box center [248, 475] width 75 height 12
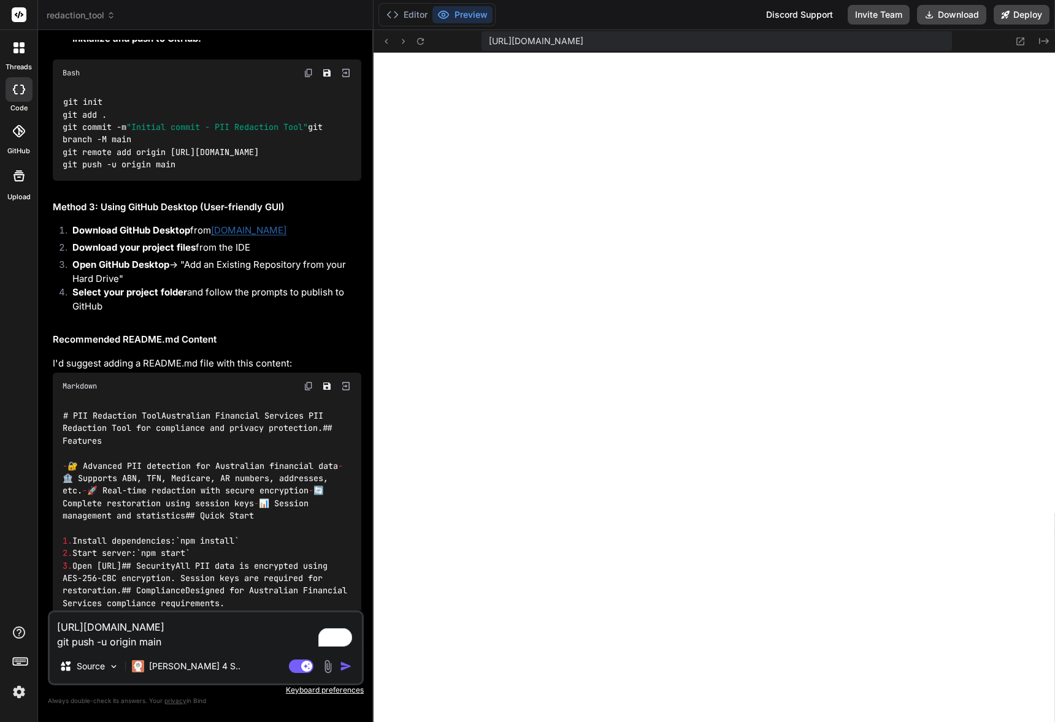
scroll to position [3257, 0]
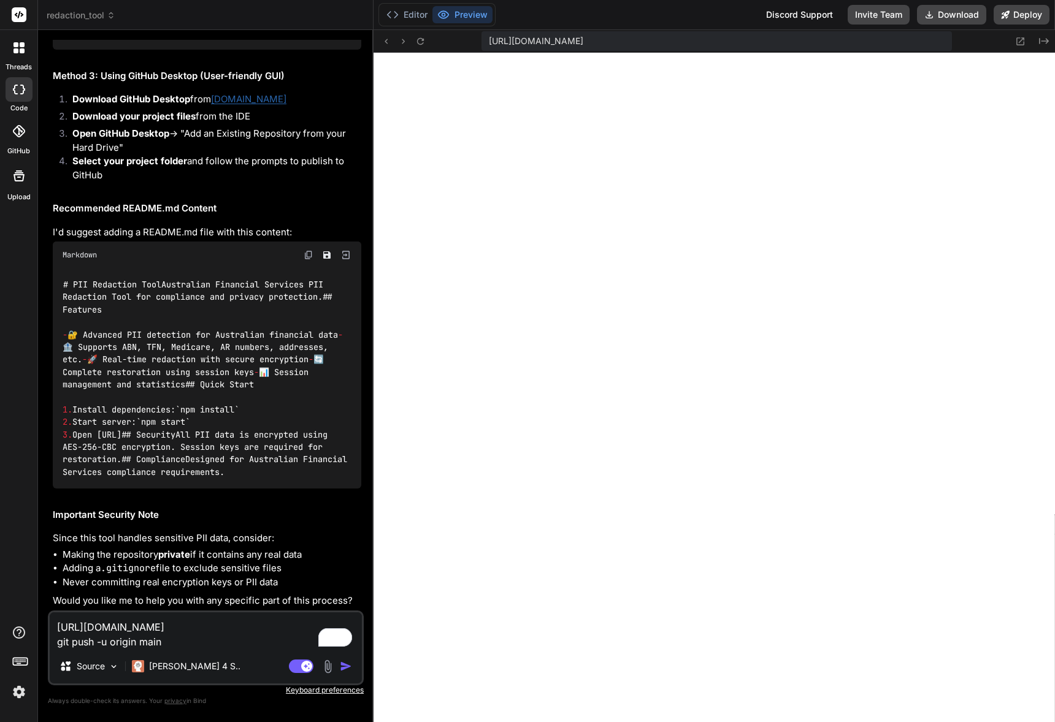
type textarea "x"
click at [157, 645] on textarea "[URL][DOMAIN_NAME] git push -u origin main" at bounding box center [206, 631] width 312 height 37
drag, startPoint x: 193, startPoint y: 640, endPoint x: 55, endPoint y: 621, distance: 139.9
click at [55, 621] on textarea "[URL][DOMAIN_NAME] git push -u origin main" at bounding box center [206, 631] width 312 height 37
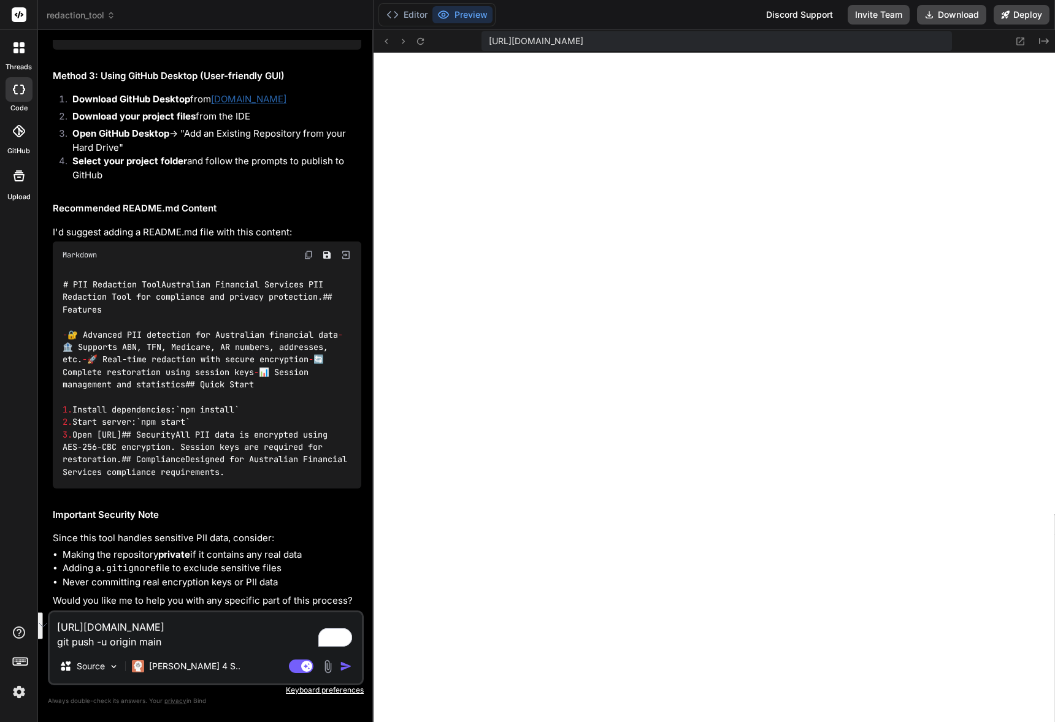
type textarea "H"
type textarea "x"
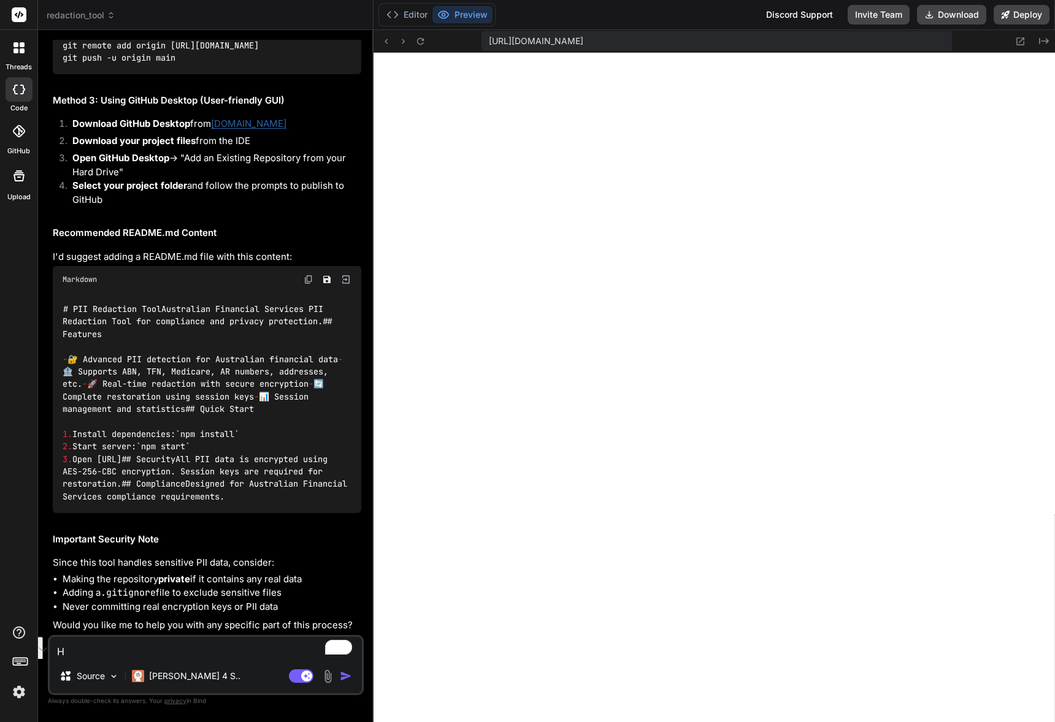
scroll to position [3570, 0]
type textarea "Ho"
type textarea "x"
type textarea "How"
type textarea "x"
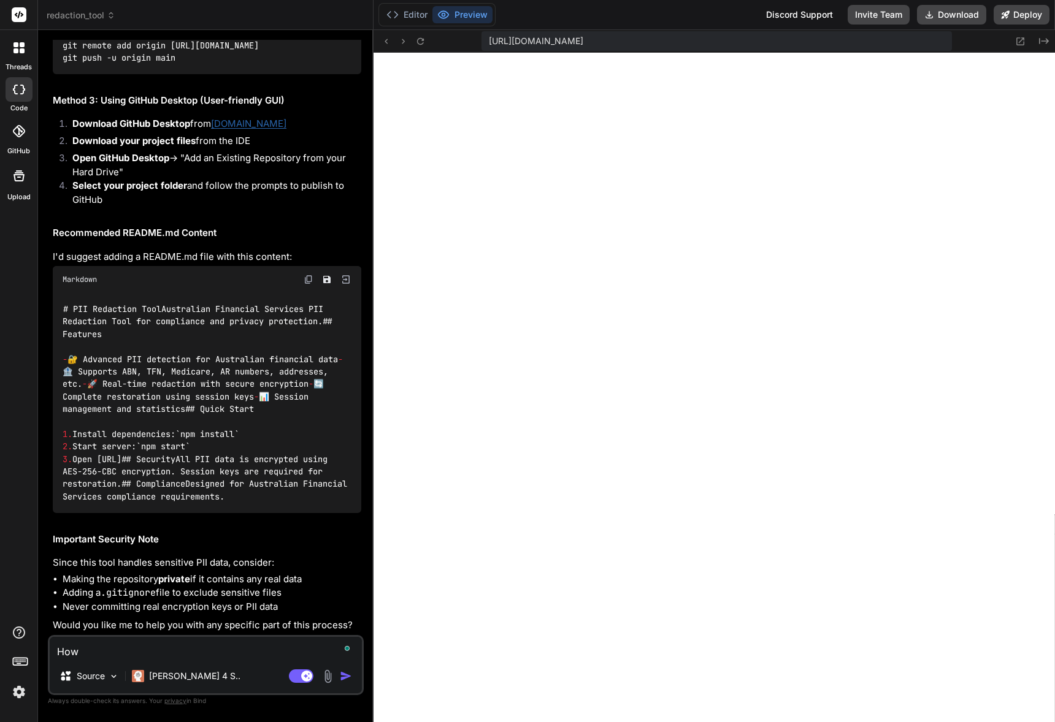
type textarea "How"
type textarea "x"
type textarea "How c"
type textarea "x"
type textarea "How ca"
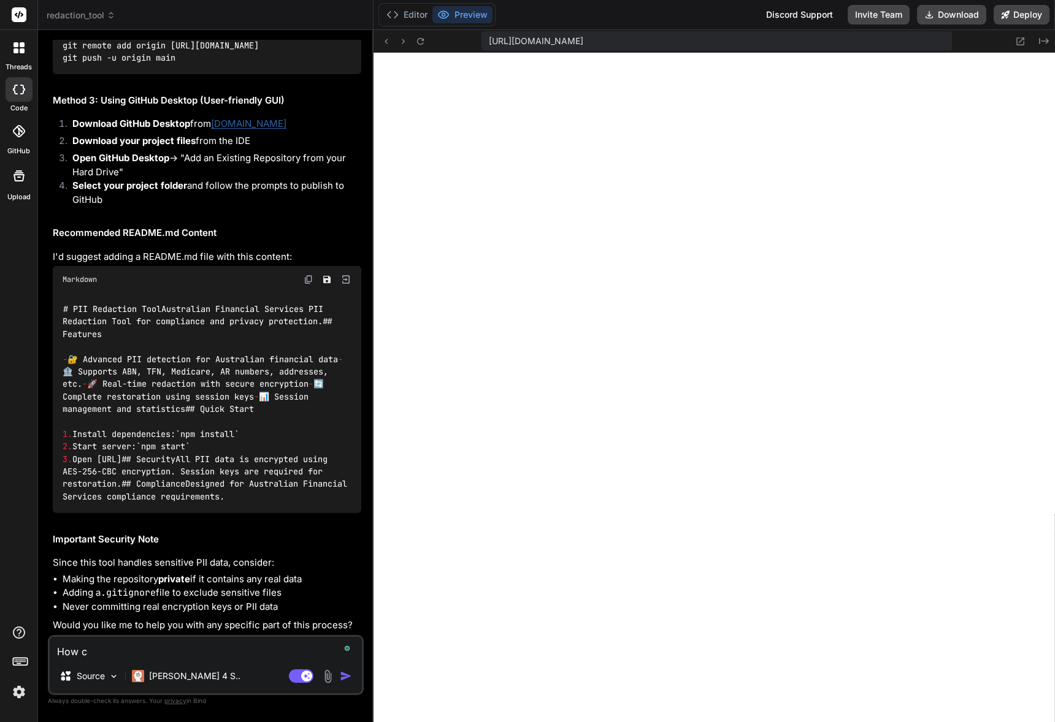
type textarea "x"
type textarea "How can"
type textarea "x"
type textarea "How can"
type textarea "x"
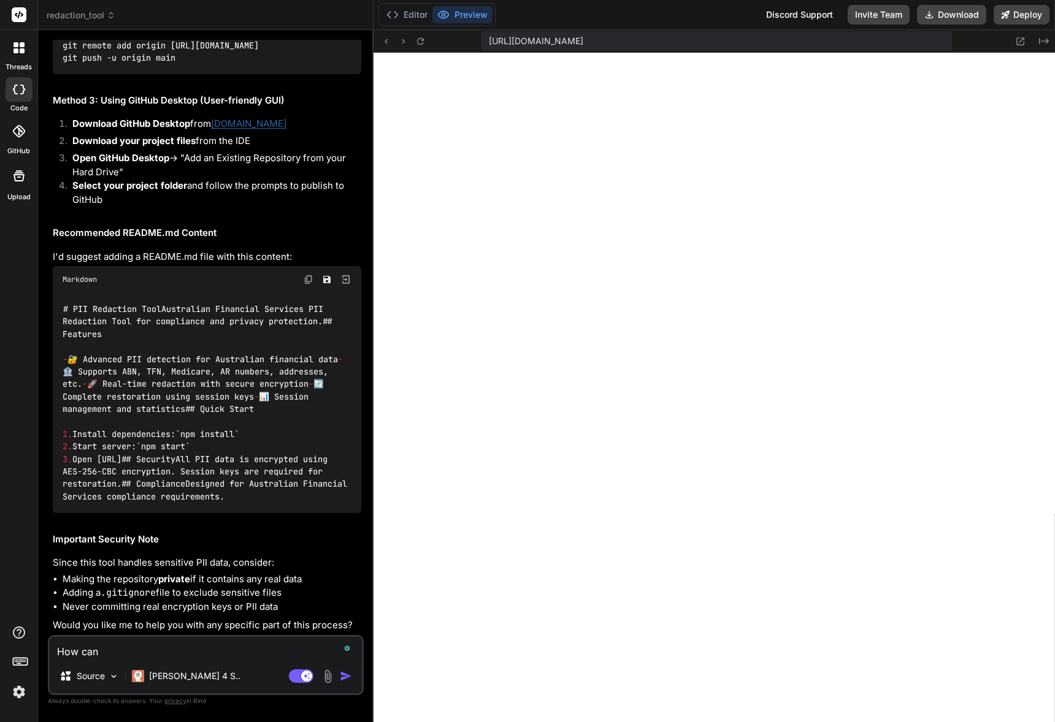
type textarea "How can I"
type textarea "x"
type textarea "How can I"
type textarea "x"
type textarea "How can I d"
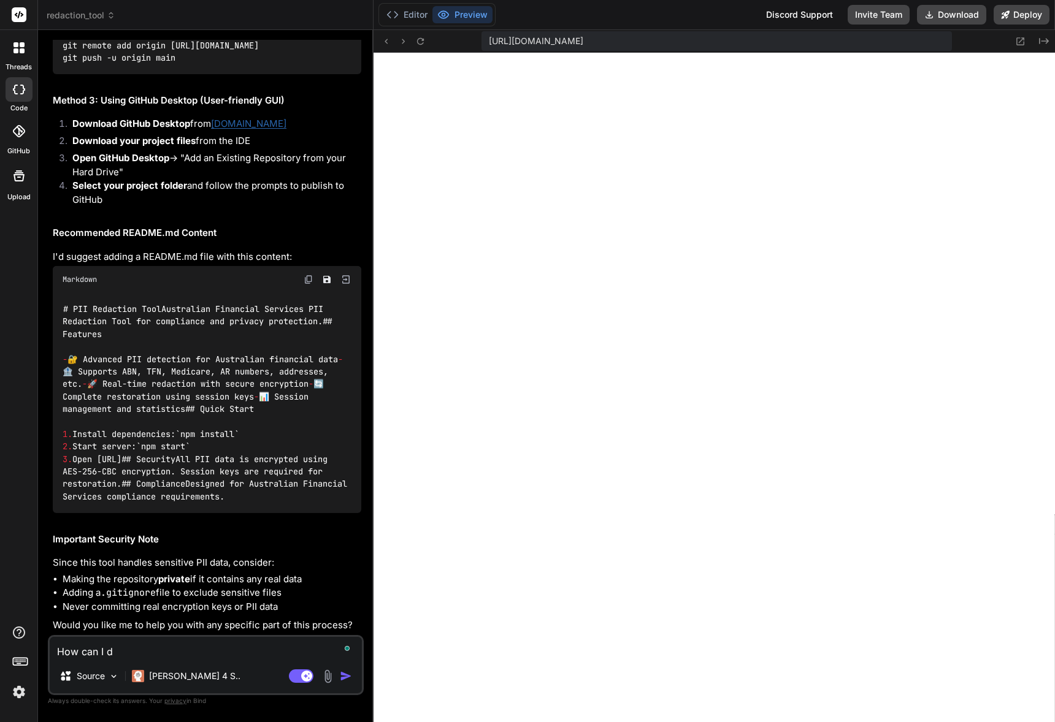
type textarea "x"
type textarea "How can I de"
type textarea "x"
type textarea "How can I dep"
type textarea "x"
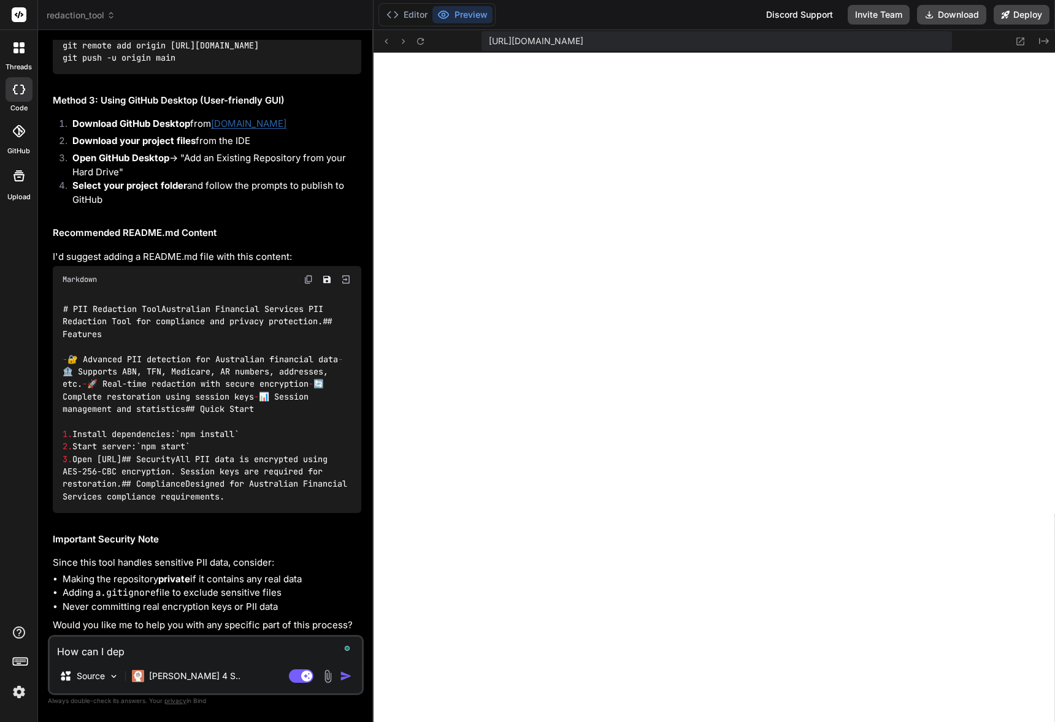
type textarea "How can I depl"
type textarea "x"
type textarea "How can I deplo"
type textarea "x"
type textarea "How can I deploy"
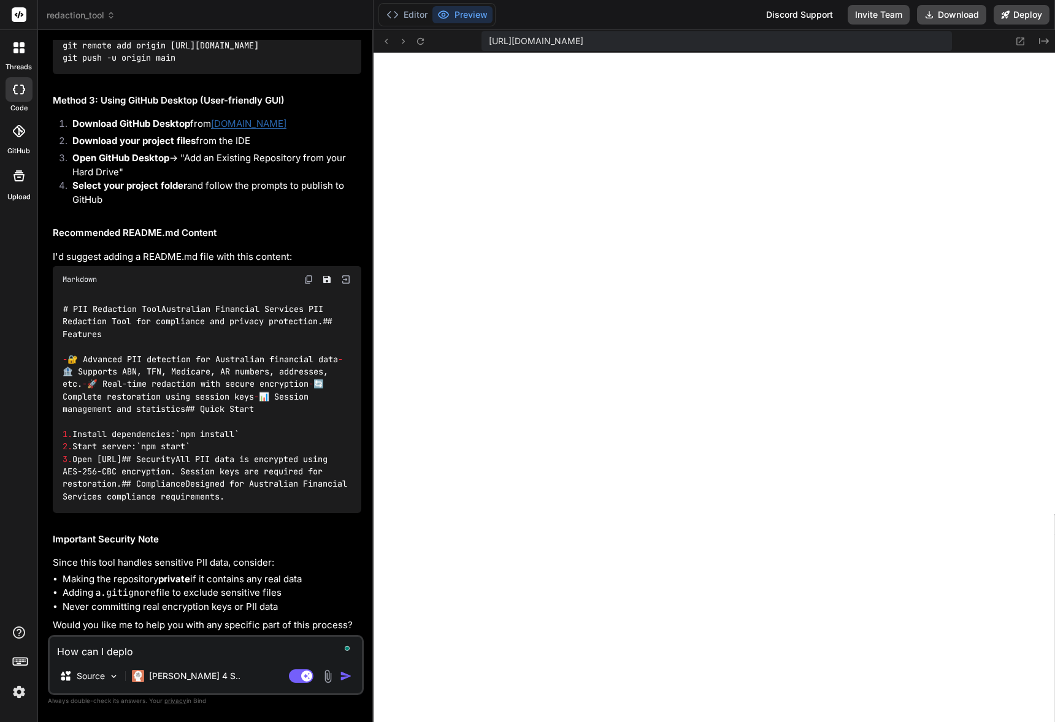
type textarea "x"
type textarea "How can I deploy f"
type textarea "x"
type textarea "How can I deploy fr"
type textarea "x"
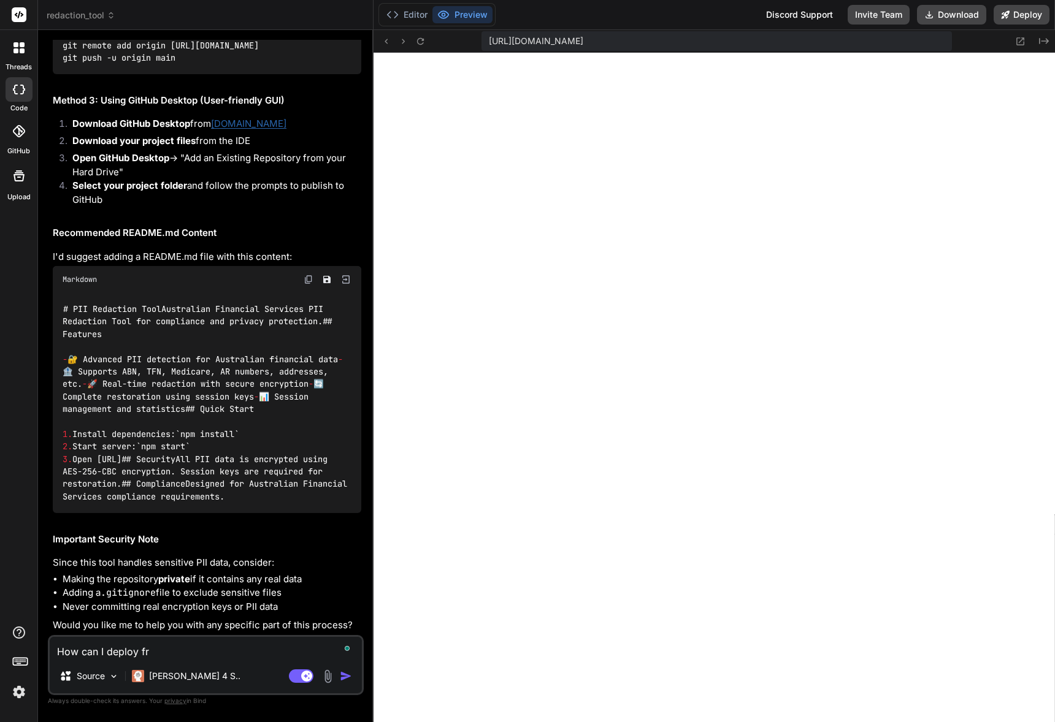
type textarea "How can I deploy fro"
type textarea "x"
type textarea "How can I deploy fro,"
type textarea "x"
type textarea "How can I deploy fro,m"
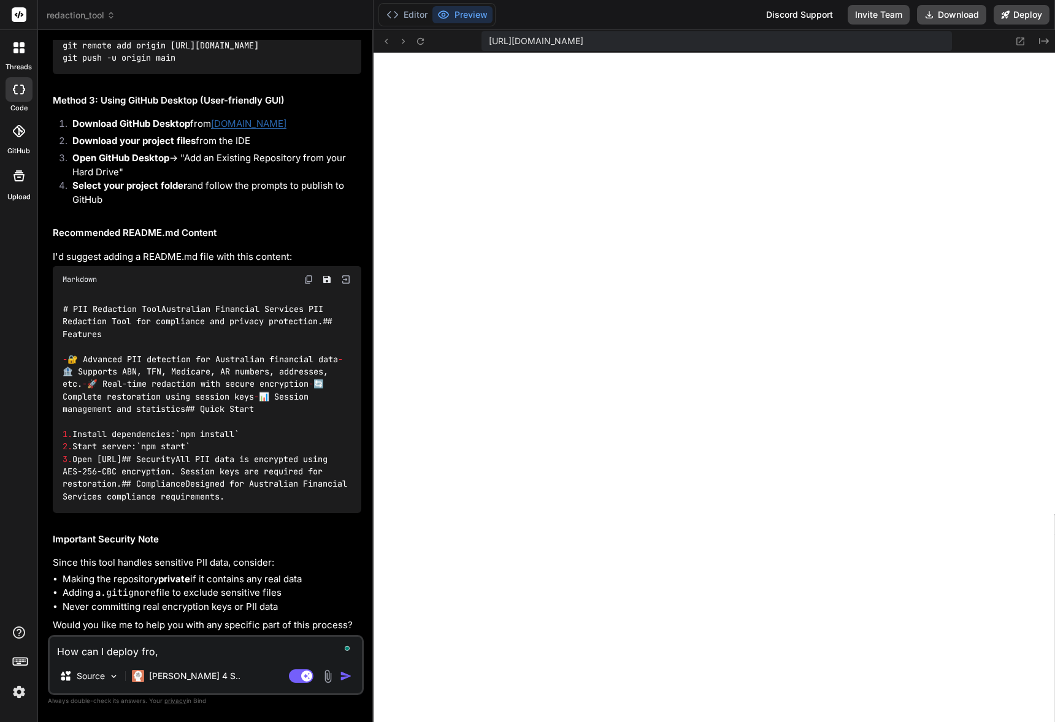
type textarea "x"
type textarea "How can I deploy fro,m"
type textarea "x"
type textarea "How can I deploy fro,m"
type textarea "x"
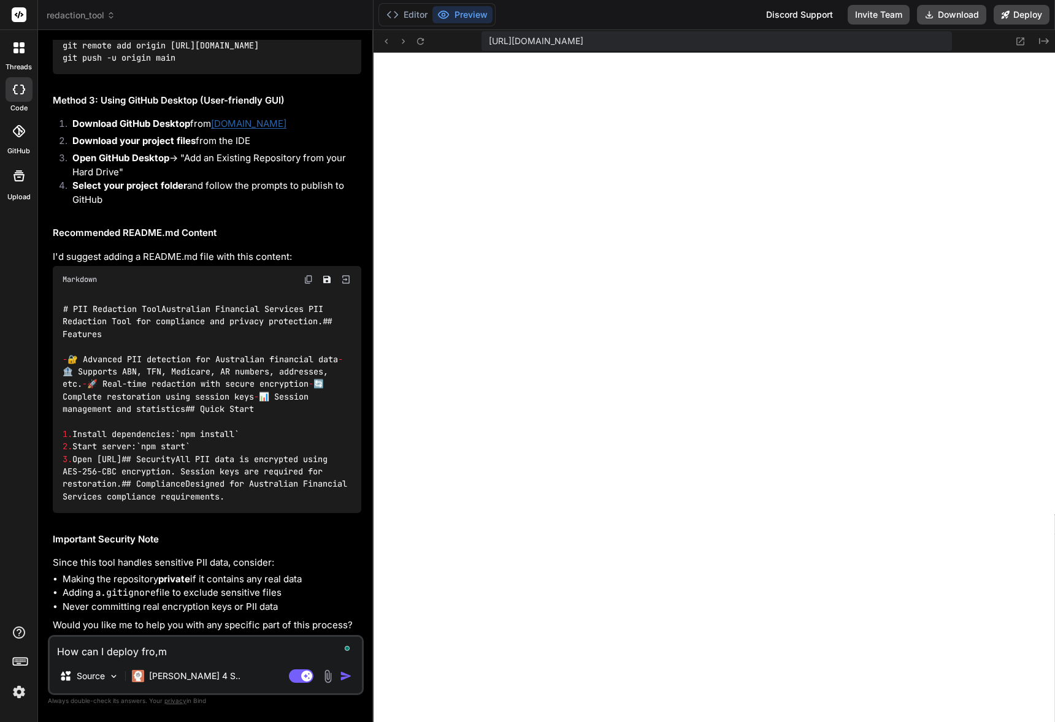
type textarea "How can I deploy fro,"
type textarea "x"
type textarea "How can I deploy fro"
type textarea "x"
type textarea "How can I deploy from"
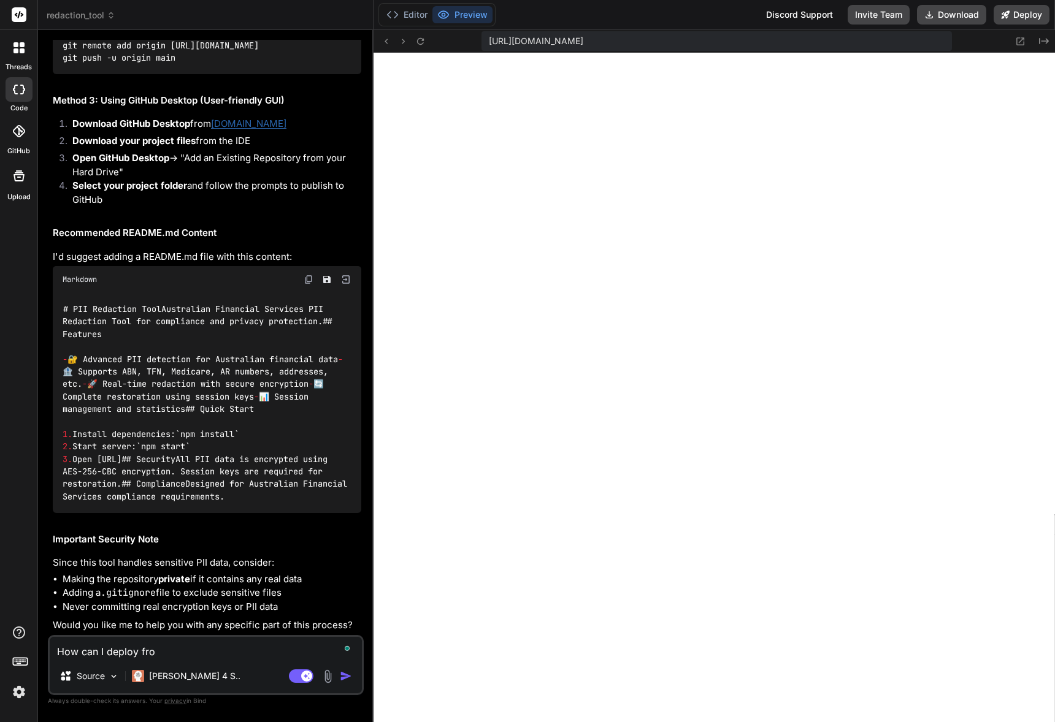
type textarea "x"
type textarea "How can I deploy from"
type textarea "x"
type textarea "How can I deploy from G"
type textarea "x"
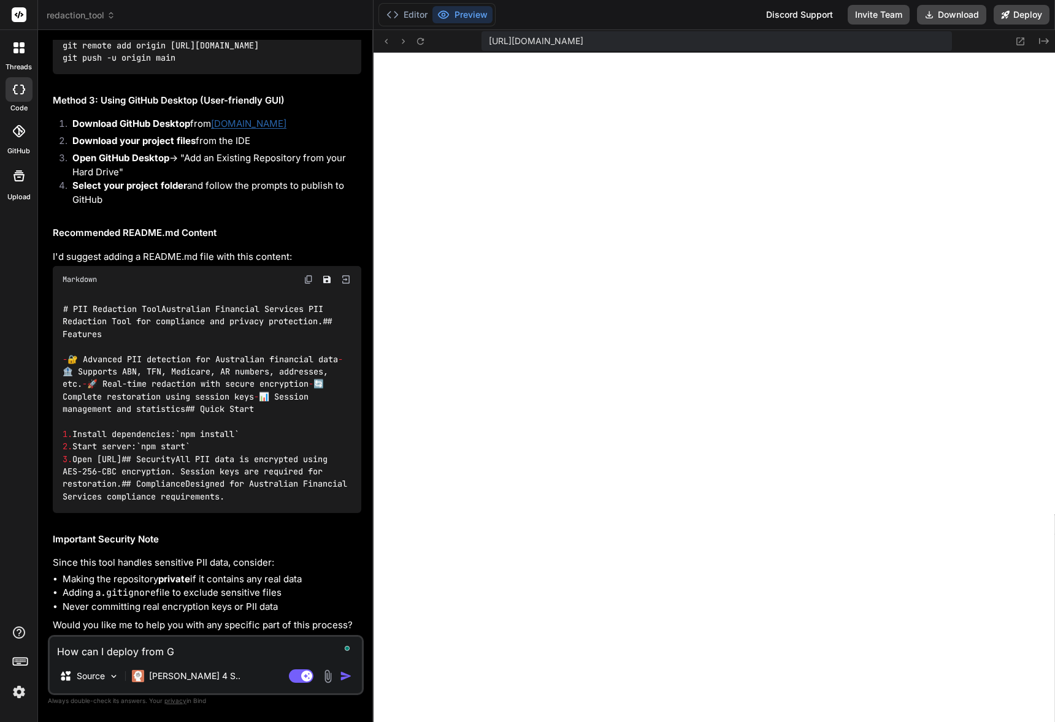
type textarea "How can I deploy from Gi"
type textarea "x"
type textarea "How can I deploy from Git"
type textarea "x"
type textarea "How can I deploy from Gith"
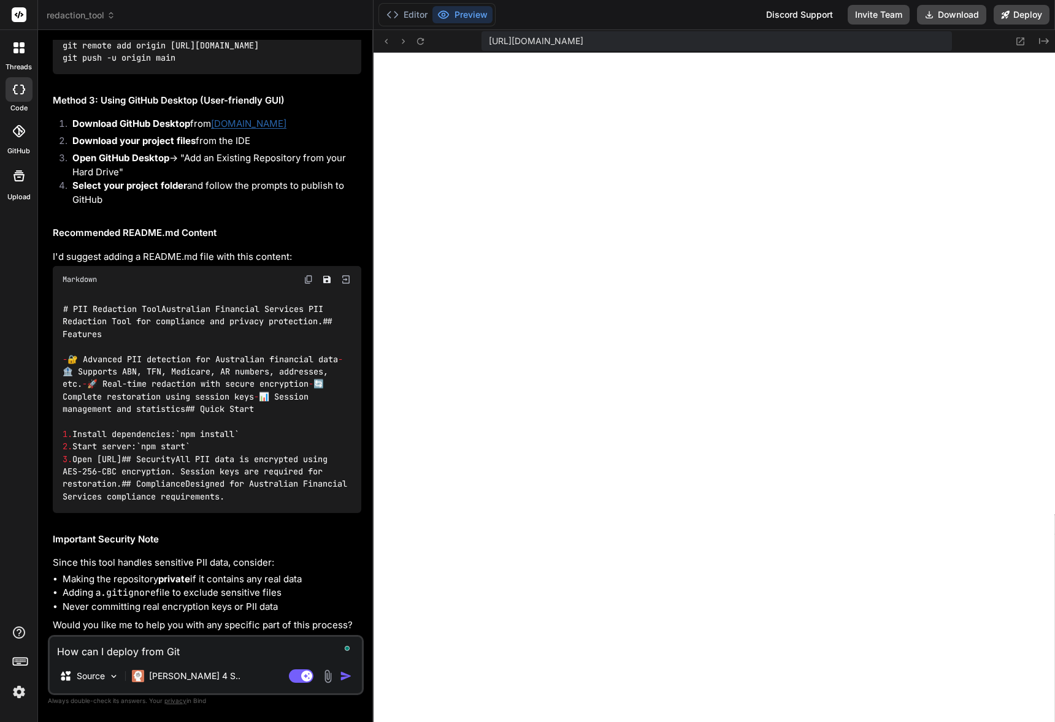
type textarea "x"
type textarea "How can I deploy from [GEOGRAPHIC_DATA]"
type textarea "x"
type textarea "How can I deploy from Github"
type textarea "x"
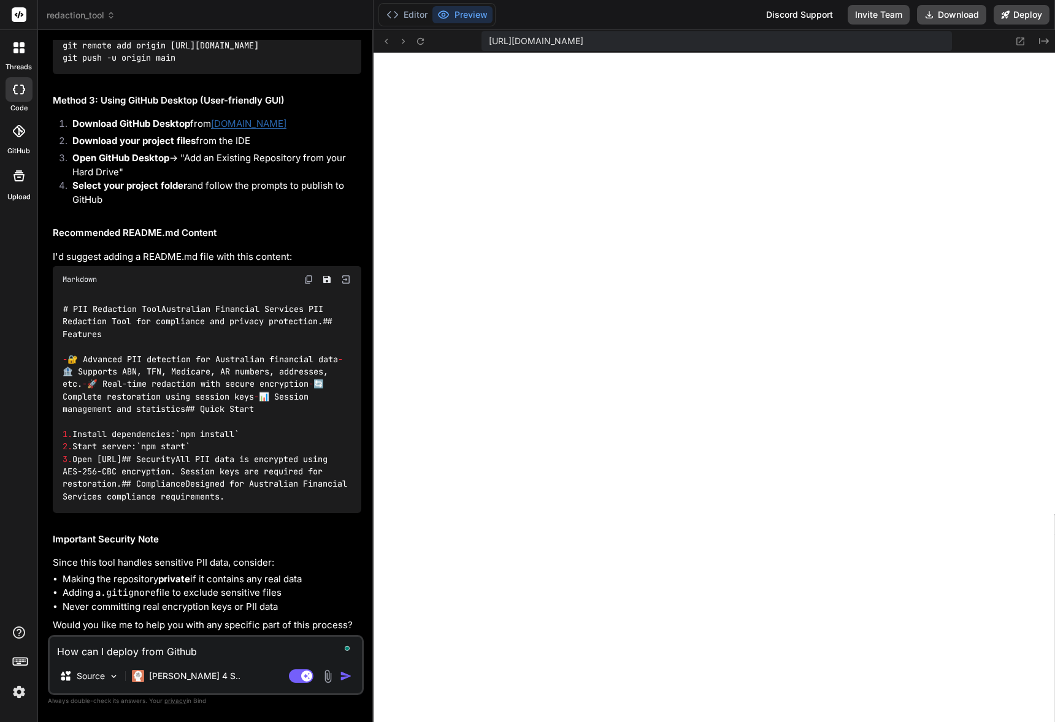
type textarea "How can I deploy from Github"
type textarea "x"
type textarea "How can I deploy from Github t"
type textarea "x"
type textarea "How can I deploy from Github to"
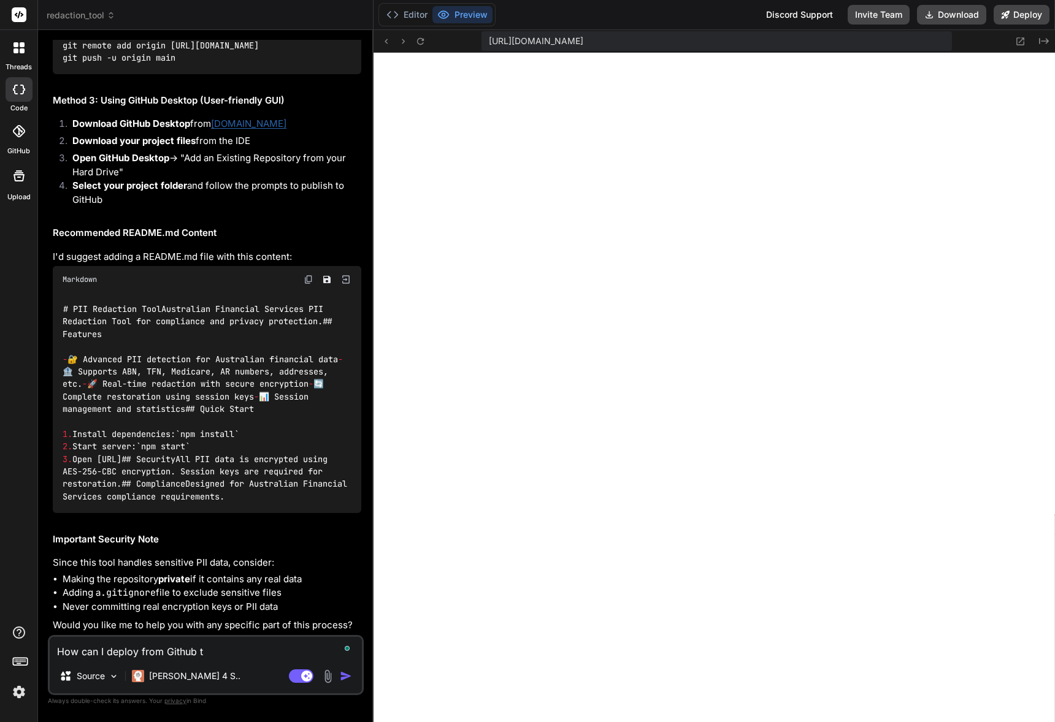
type textarea "x"
type textarea "How can I deploy from Github to"
type textarea "x"
type textarea "How can I deploy from Github to V"
type textarea "x"
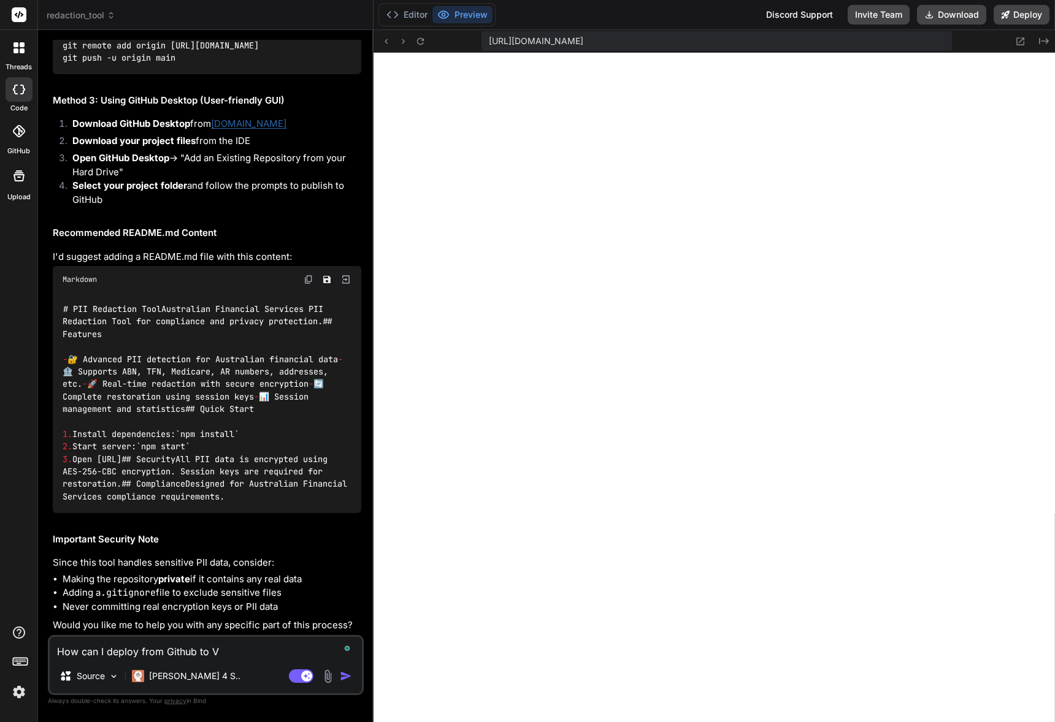
type textarea "How can I deploy from Github to Ve"
type textarea "x"
type textarea "How can I deploy from Github to Ver"
type textarea "x"
type textarea "How can I deploy from Github to Verc"
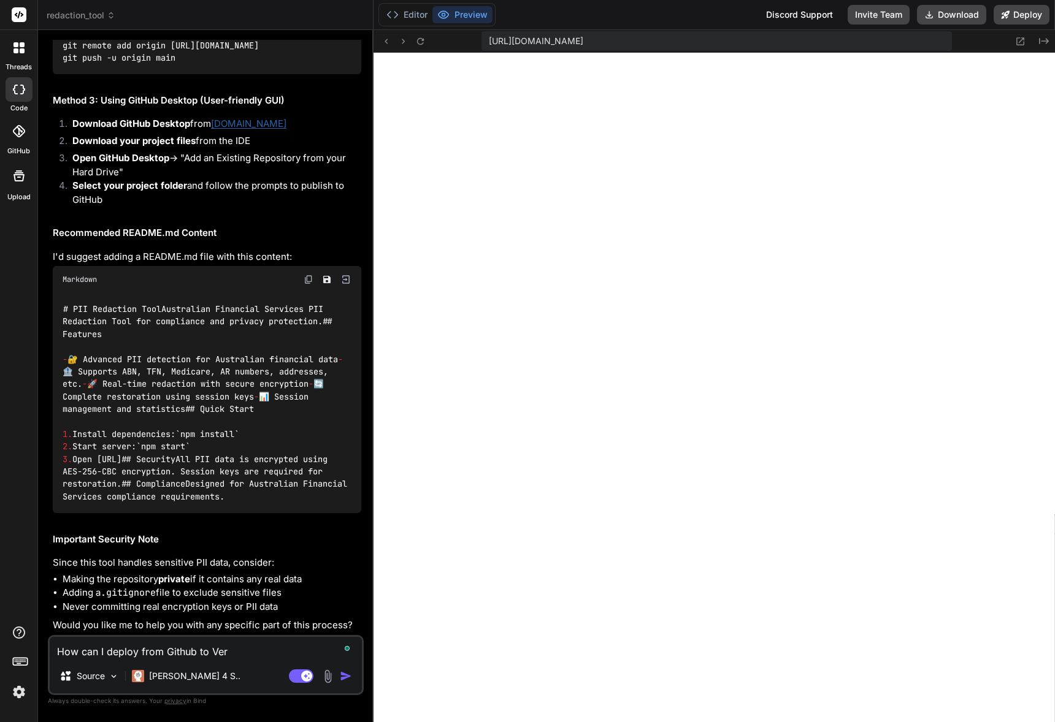
type textarea "x"
type textarea "How can I deploy from Github to Verce"
type textarea "x"
type textarea "How can I deploy from Github to Vercel"
type textarea "x"
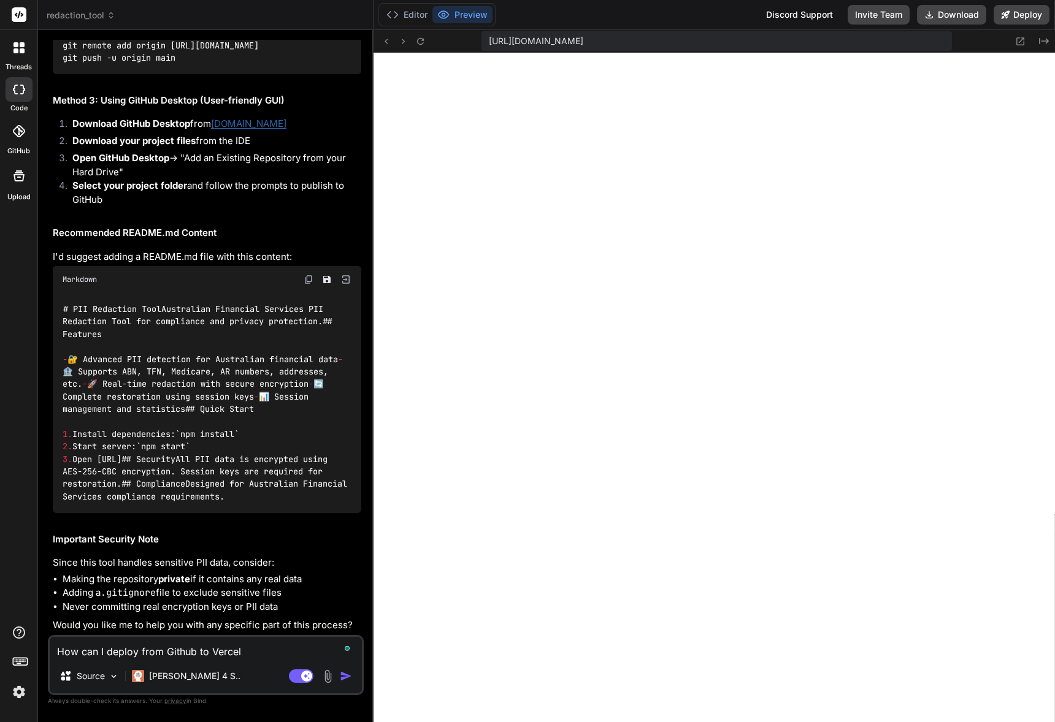
type textarea "How can I deploy from Github to Vercel?"
type textarea "x"
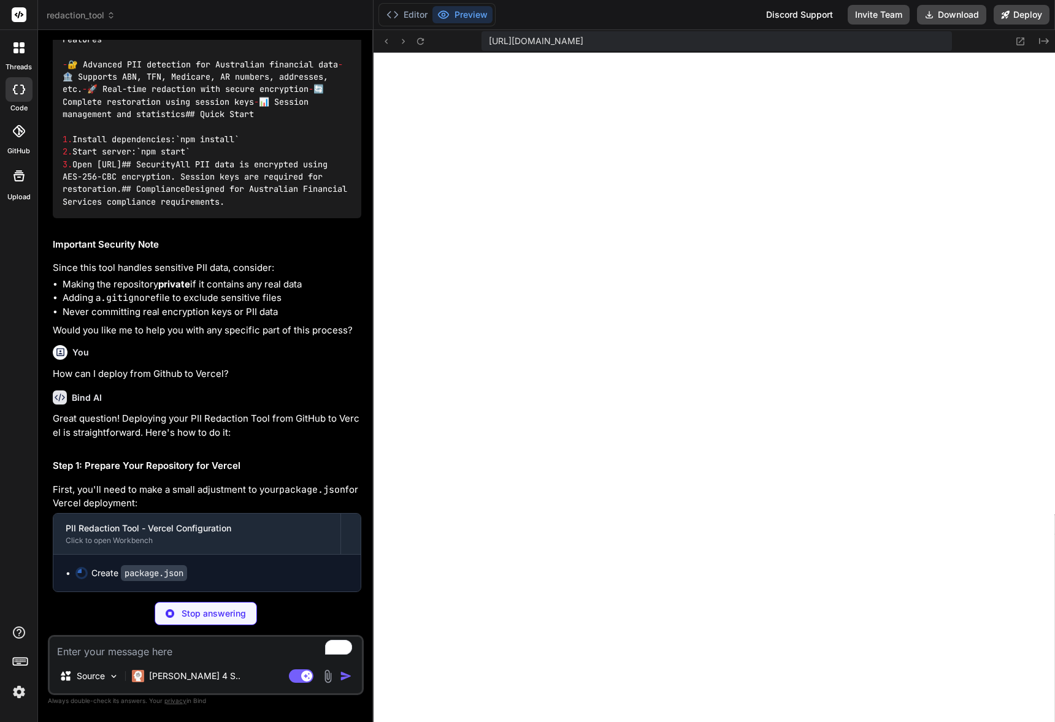
scroll to position [3865, 0]
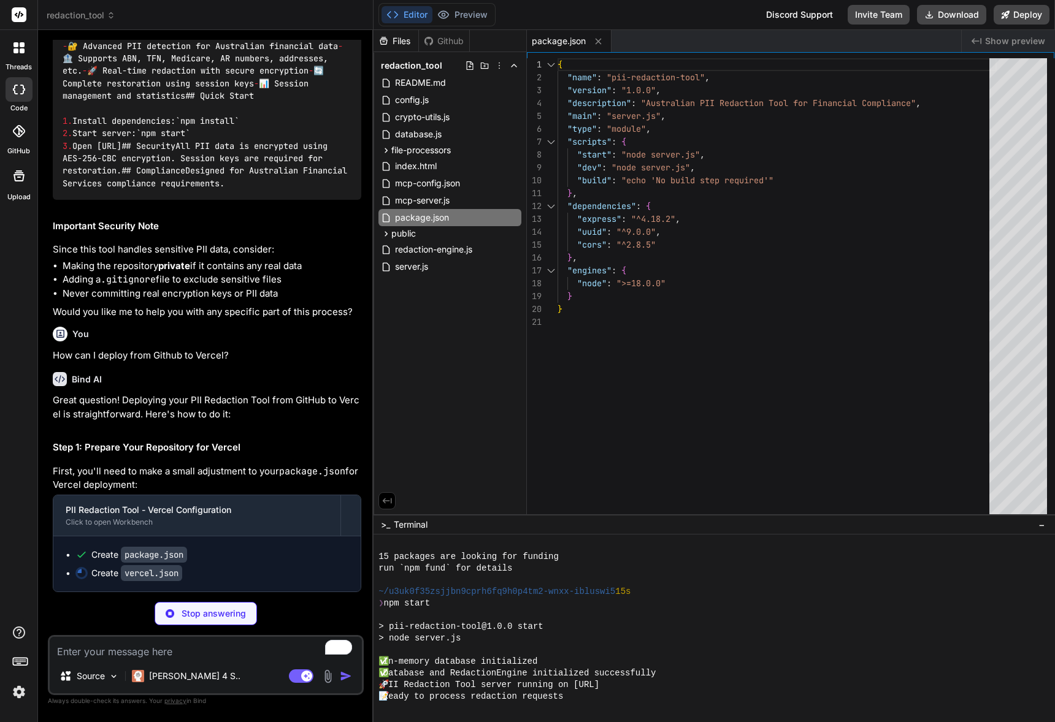
type textarea "x"
type textarea ""src": "/api/(.*)", "dest": "/server.js" }, { "src": "/(.*)", "dest": "/server.…"
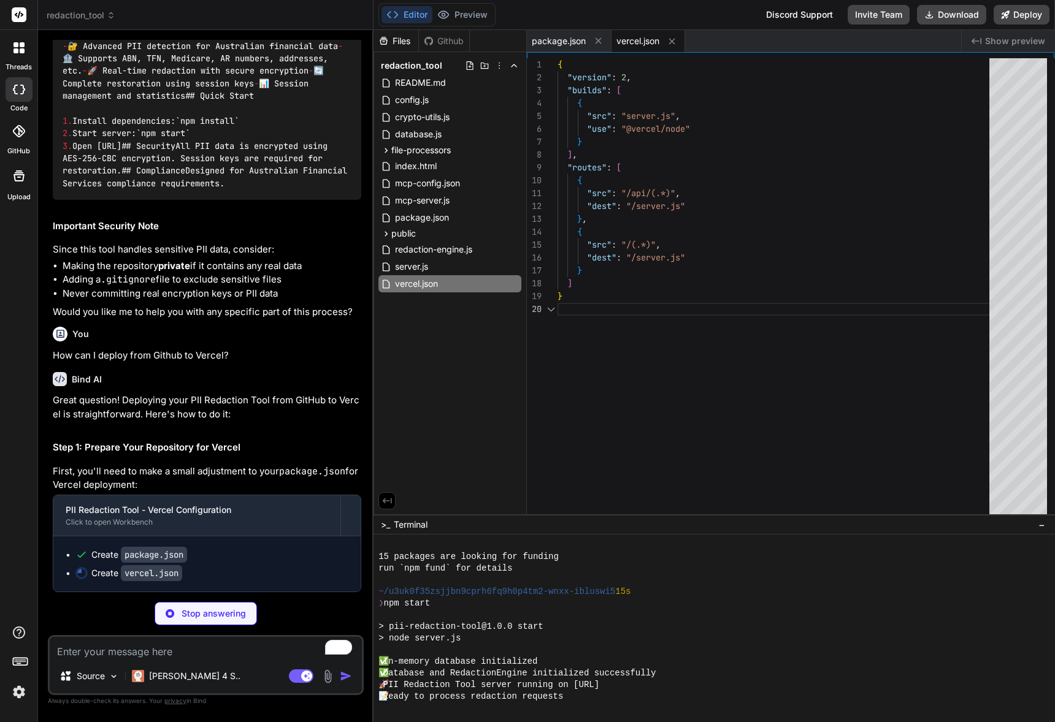
scroll to position [3884, 0]
type textarea "x"
type textarea "node_modules/ .env .env.local .env.production.local .vercel *.log .DS_Store"
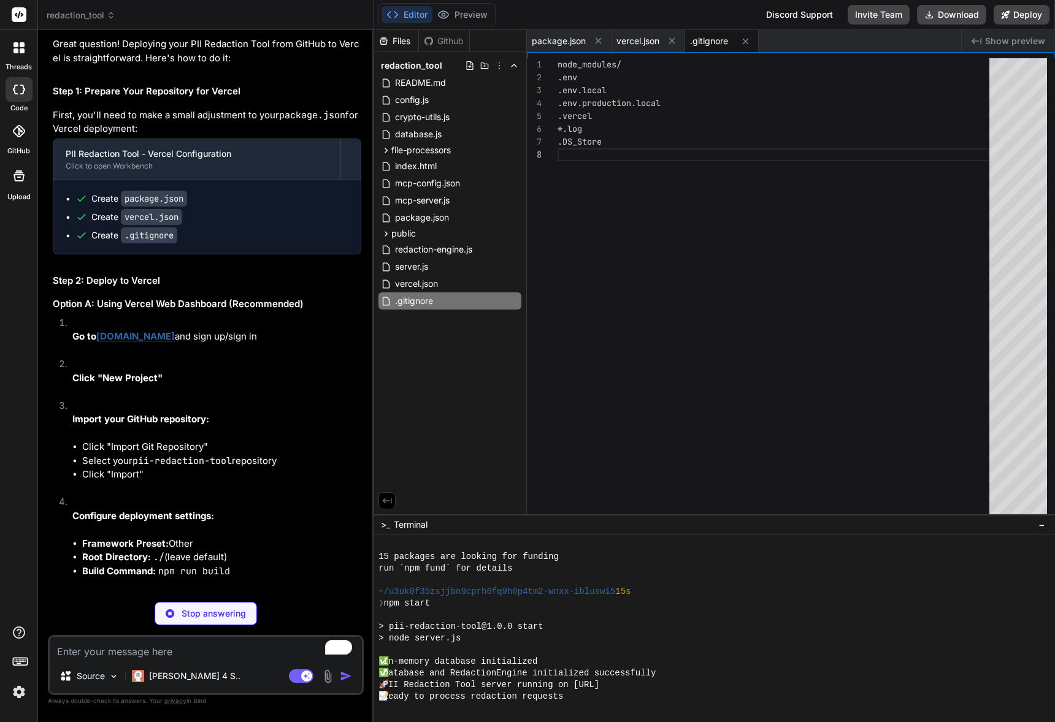
scroll to position [4240, 0]
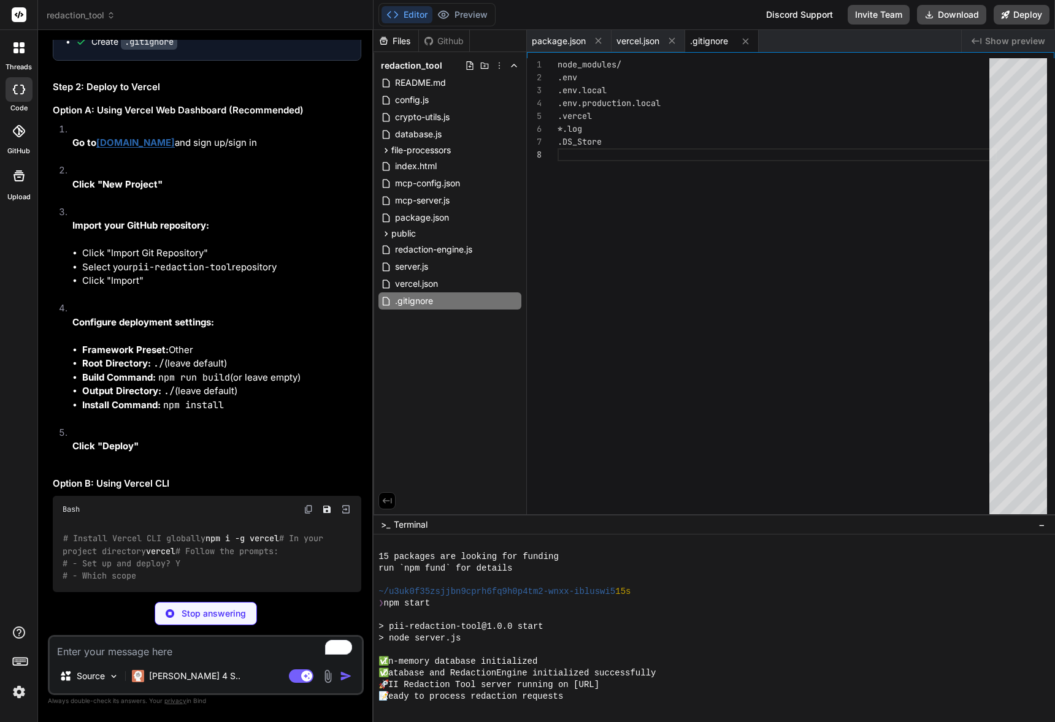
type textarea "x"
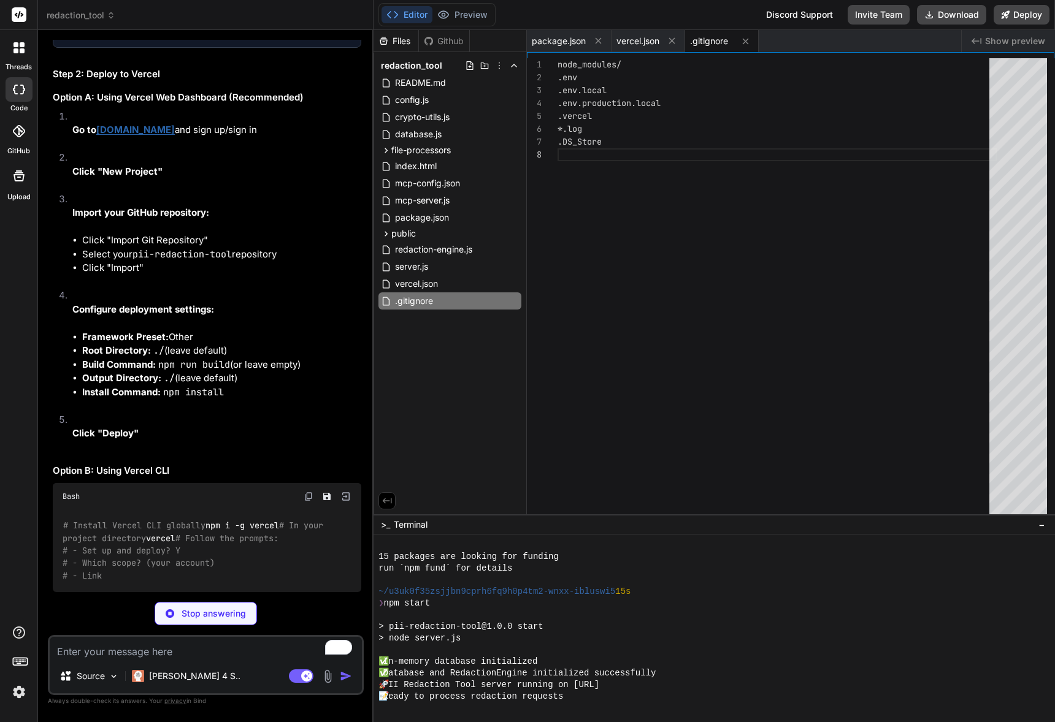
click at [188, 608] on p "Stop answering" at bounding box center [214, 614] width 64 height 12
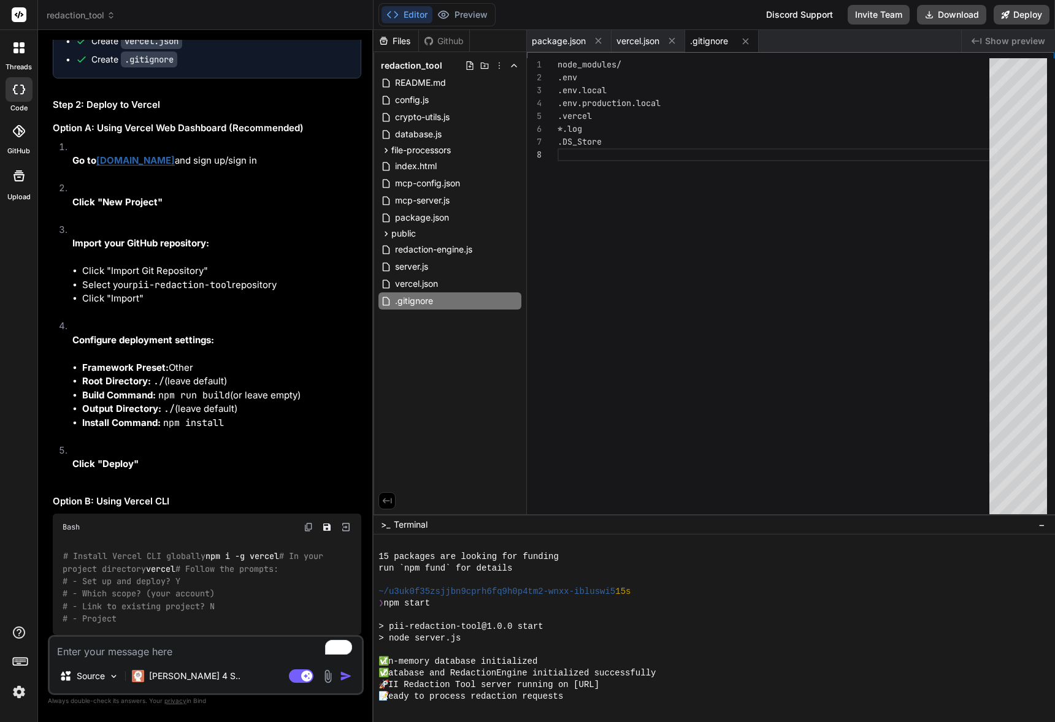
scroll to position [4479, 0]
click at [96, 18] on span "redaction_tool" at bounding box center [81, 15] width 69 height 12
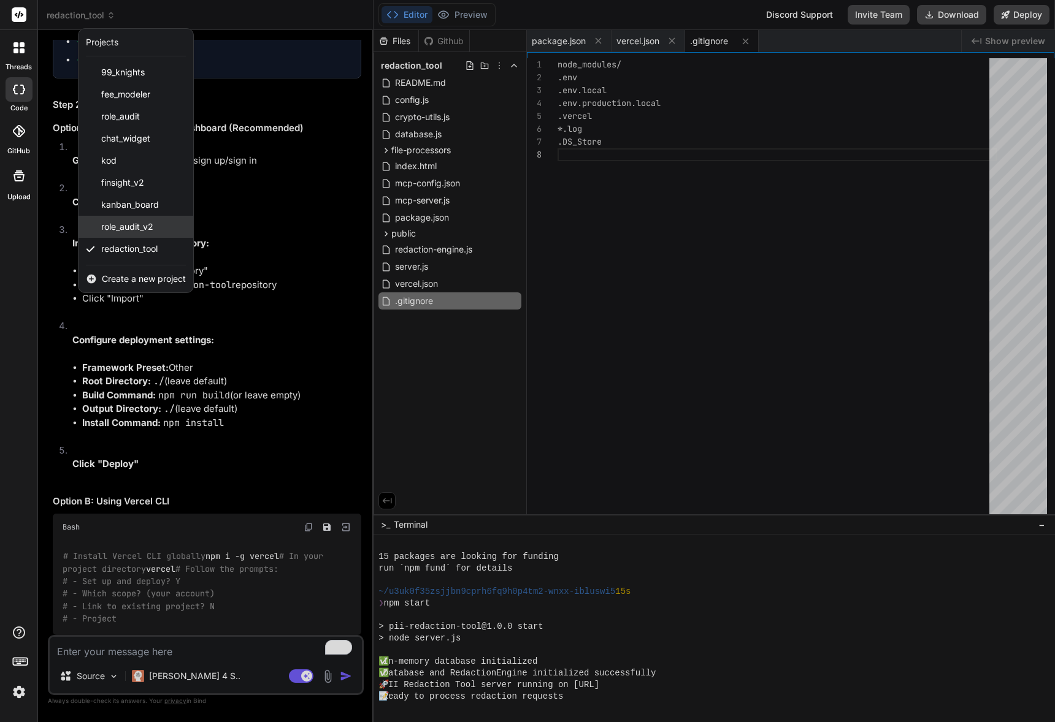
click at [114, 234] on div "role_audit_v2" at bounding box center [135, 227] width 115 height 22
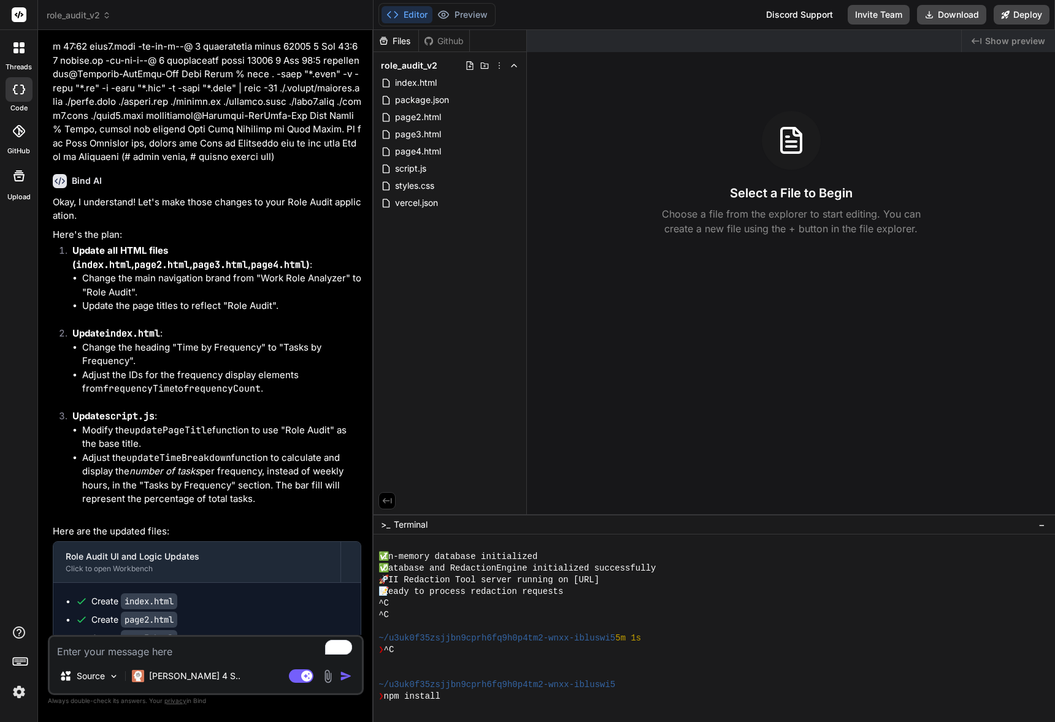
scroll to position [1746, 0]
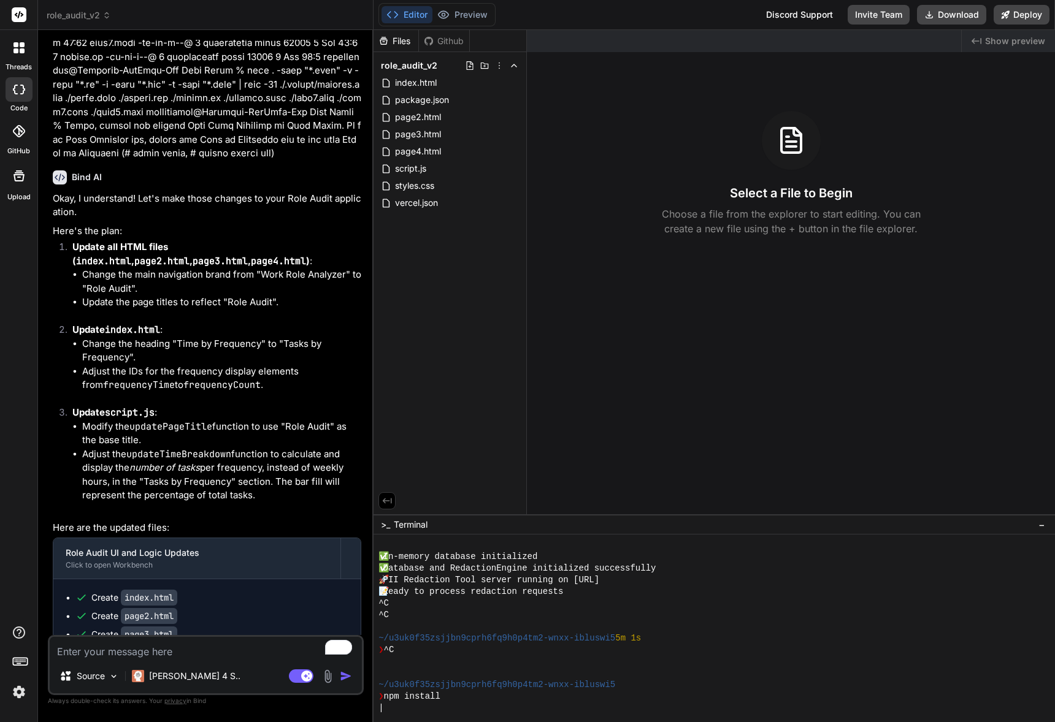
click at [101, 12] on span "role_audit_v2" at bounding box center [79, 15] width 64 height 12
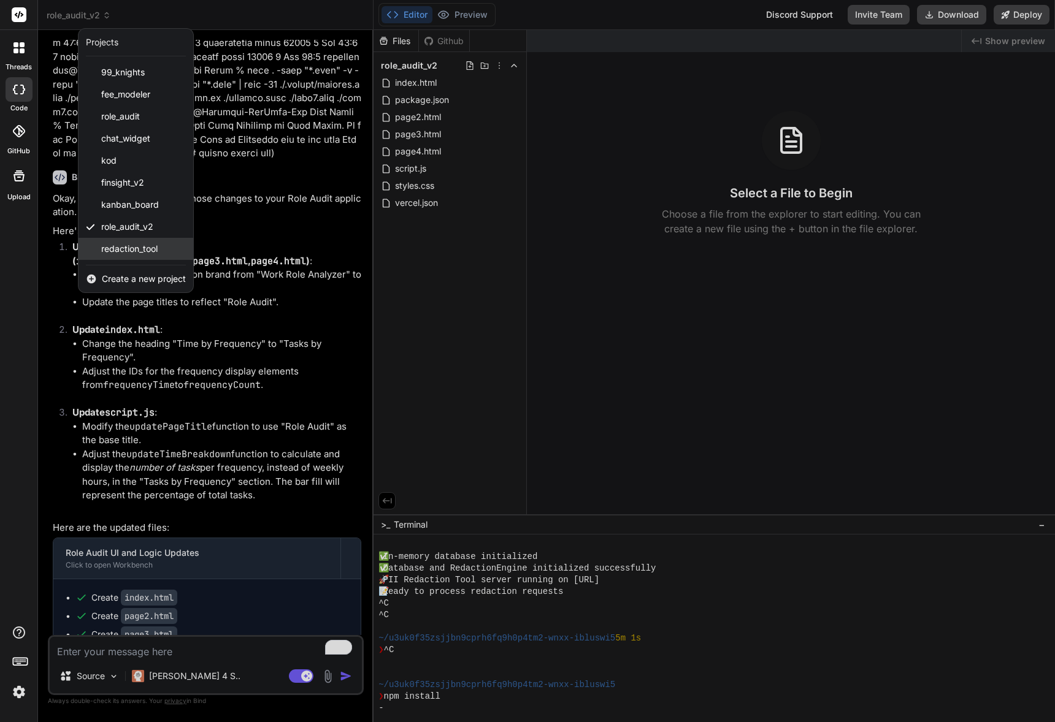
click at [125, 246] on span "redaction_tool" at bounding box center [129, 249] width 56 height 12
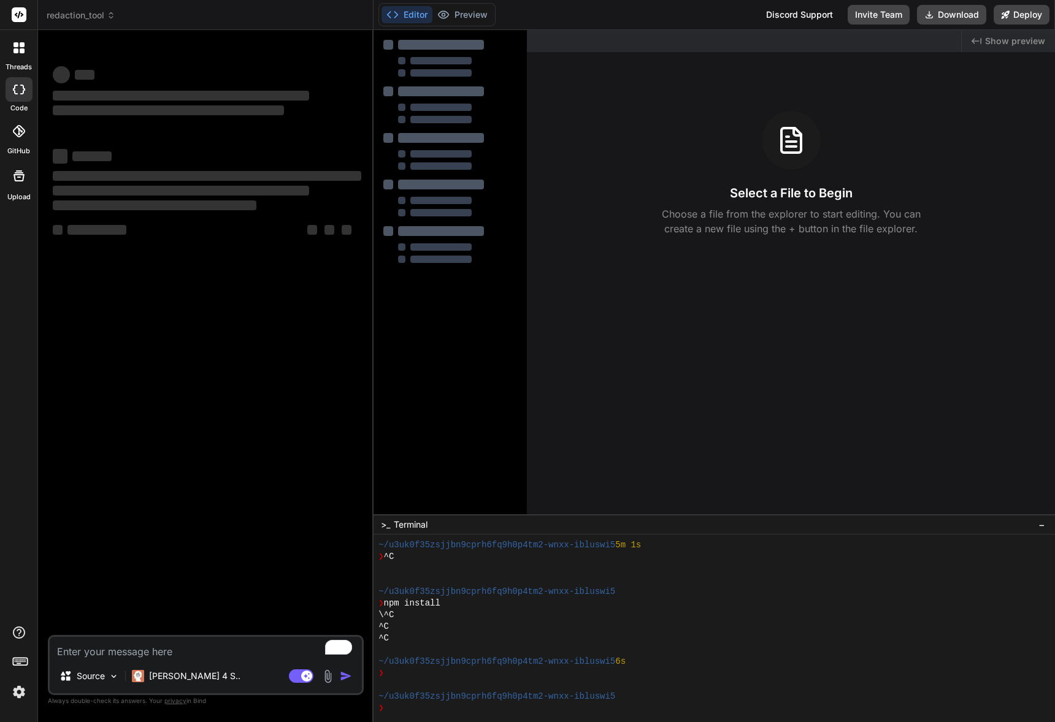
scroll to position [315, 0]
type textarea "x"
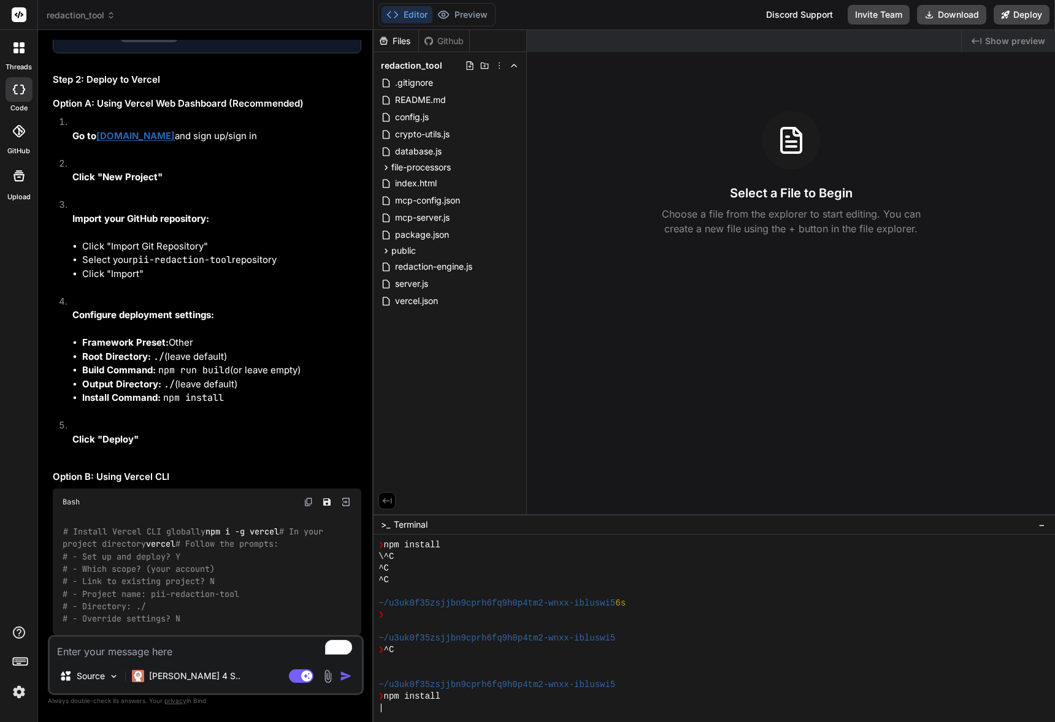
scroll to position [3949, 0]
click at [96, 657] on textarea "To enrich screen reader interactions, please activate Accessibility in Grammarl…" at bounding box center [206, 648] width 312 height 22
type textarea "C"
type textarea "x"
type textarea "C0"
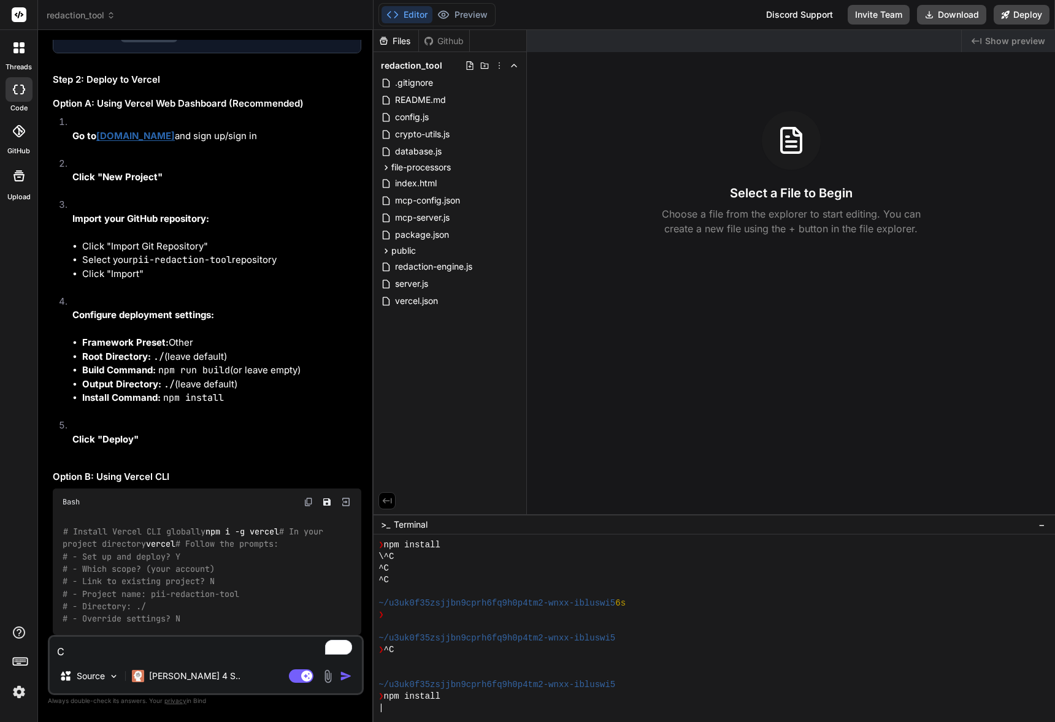
type textarea "x"
type textarea "C0="
type textarea "x"
type textarea "C0"
type textarea "x"
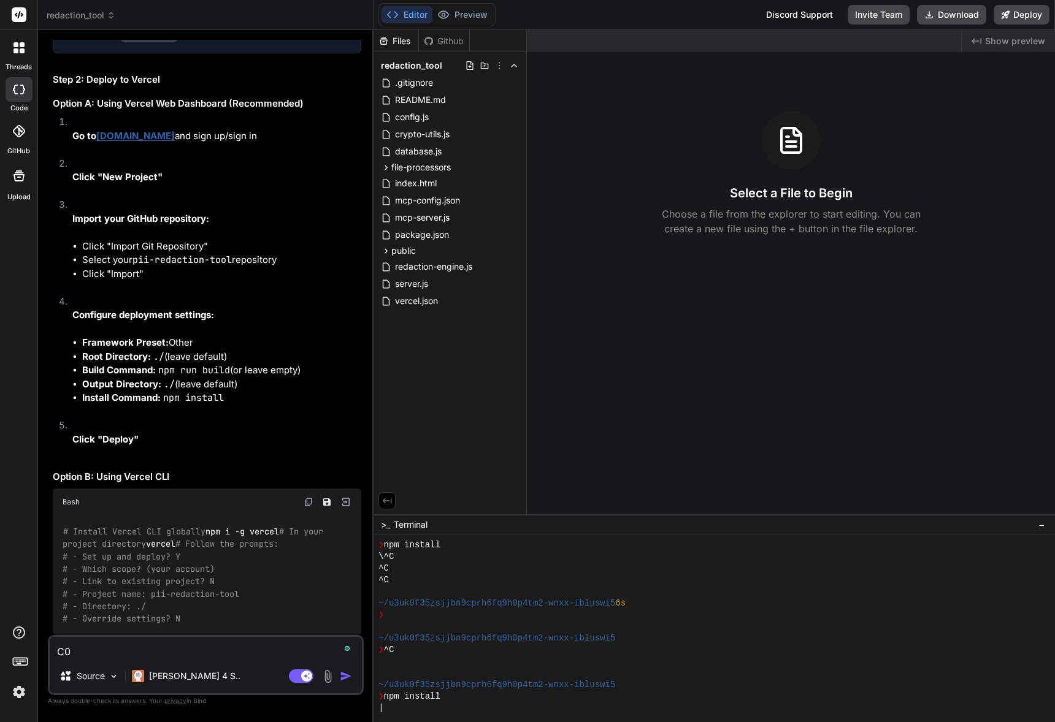
type textarea "C"
type textarea "x"
type textarea "Co"
type textarea "x"
type textarea "Con"
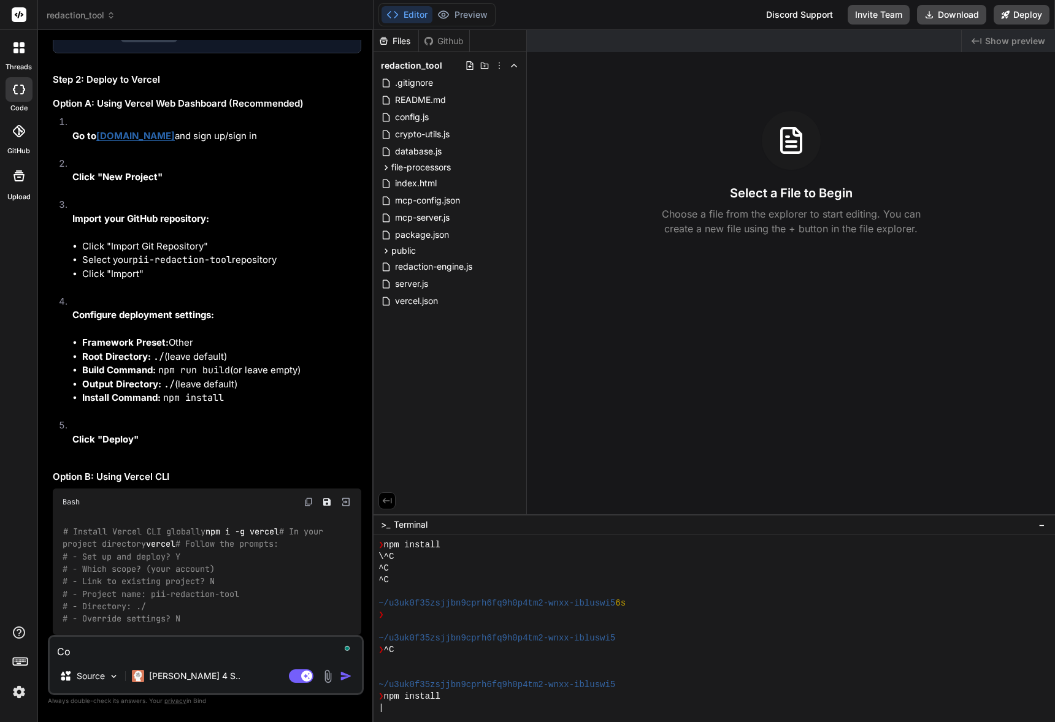
type textarea "x"
type textarea "Cont"
type textarea "x"
type textarea "[PERSON_NAME]"
type textarea "x"
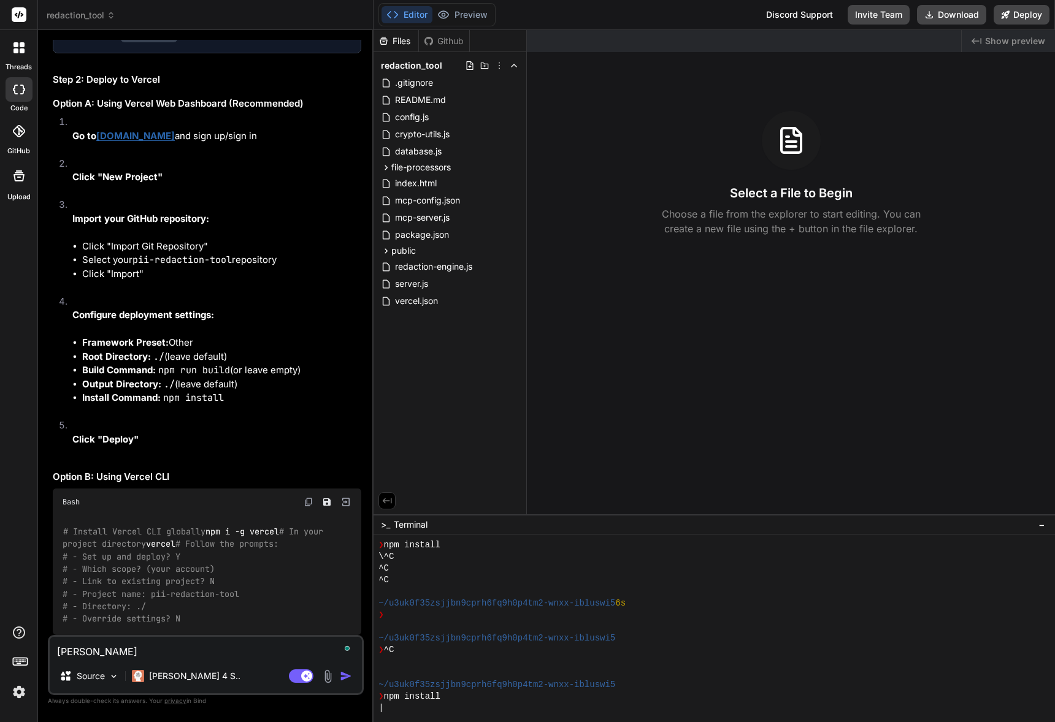
type textarea "Contin"
type textarea "x"
type textarea "Continu"
type textarea "x"
type textarea "Continue"
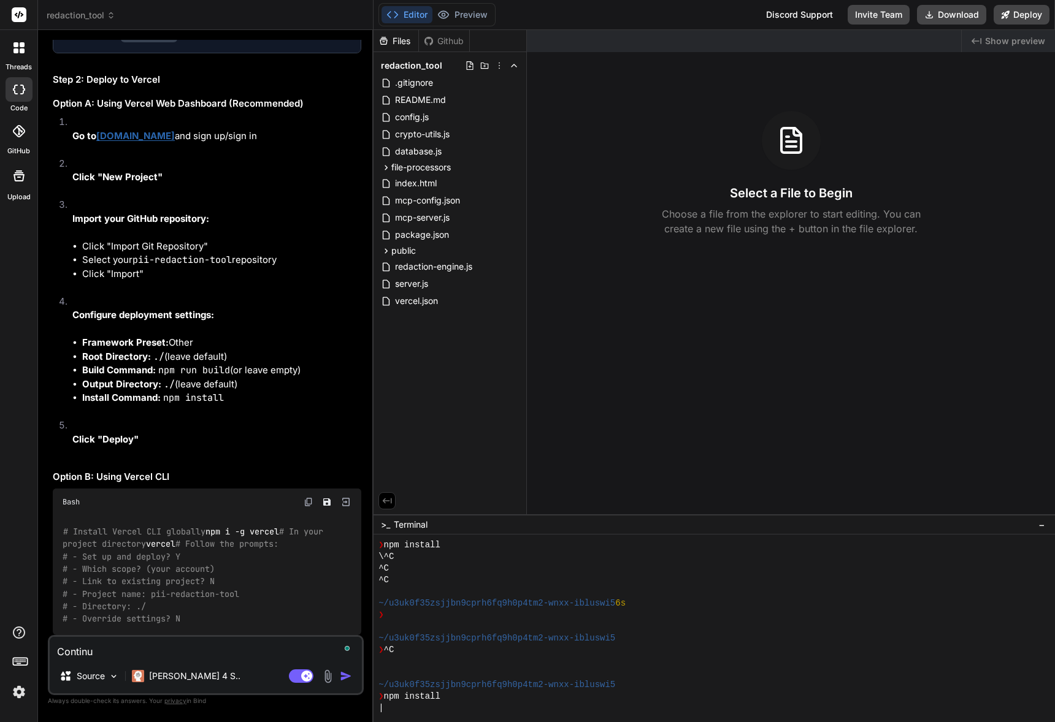
type textarea "x"
type textarea "Continue."
type textarea "x"
type textarea "Continue."
type textarea "x"
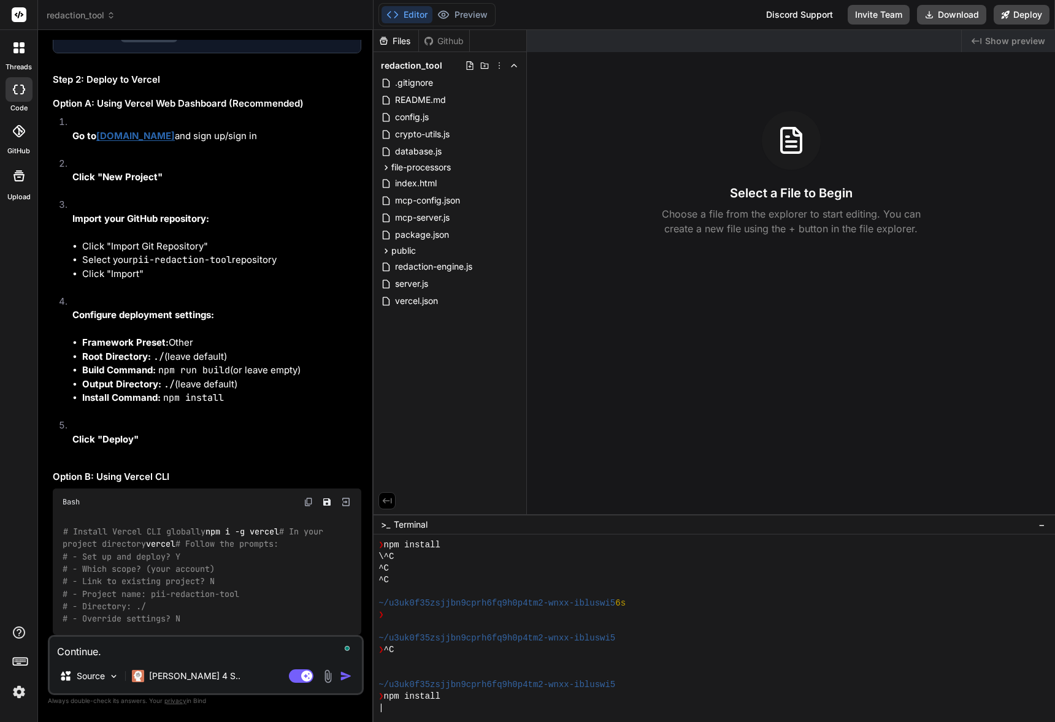
type textarea "Continue. I"
type textarea "x"
type textarea "Continue. I'"
type textarea "x"
type textarea "Continue. I'd"
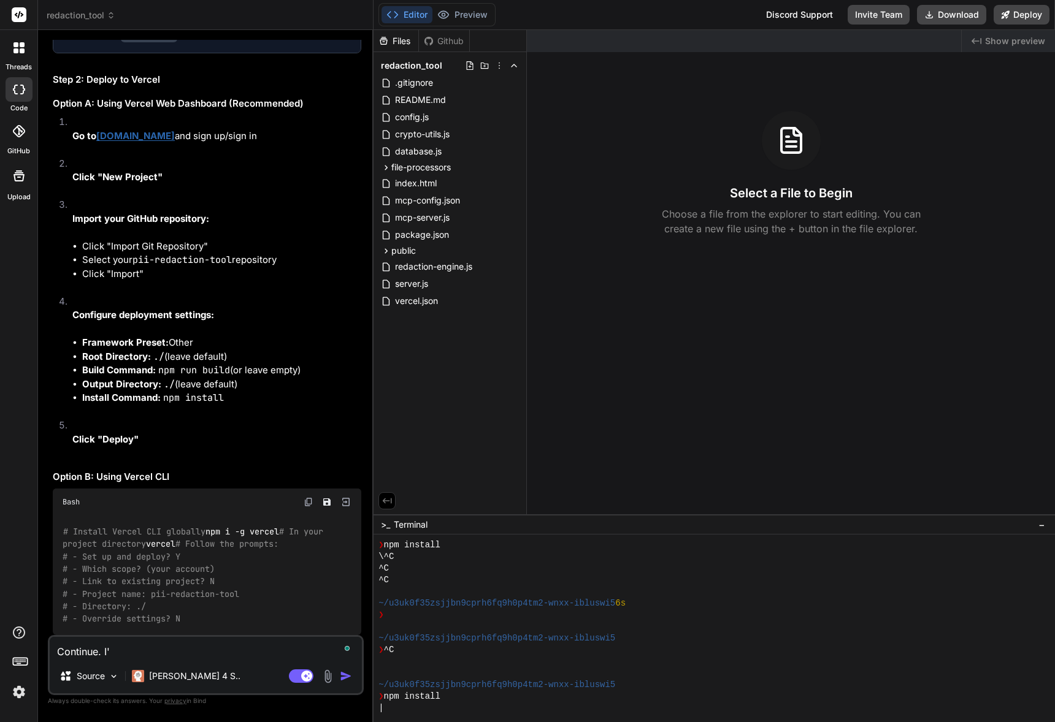
type textarea "x"
type textarea "Continue. I'd"
type textarea "x"
type textarea "Continue. I'd p"
type textarea "x"
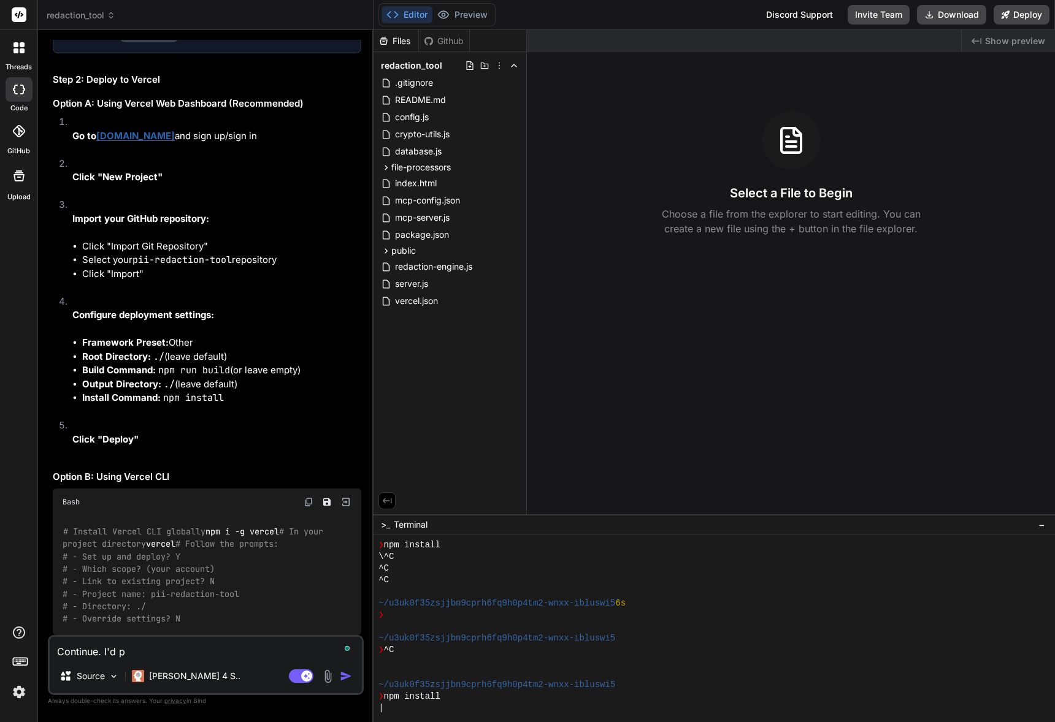
type textarea "Continue. I'd pr"
type textarea "x"
type textarea "Continue. I'd pre"
type textarea "x"
type textarea "Continue. I'd pref"
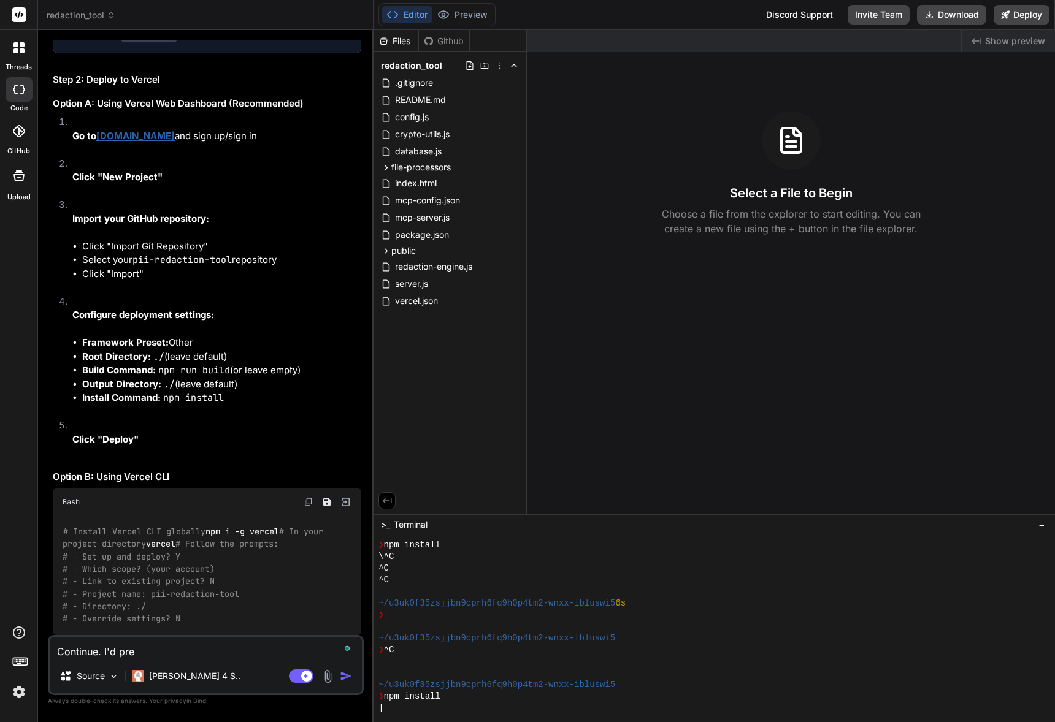
type textarea "x"
type textarea "Continue. I'd prefe"
type textarea "x"
type textarea "Continue. I'd prefer"
type textarea "x"
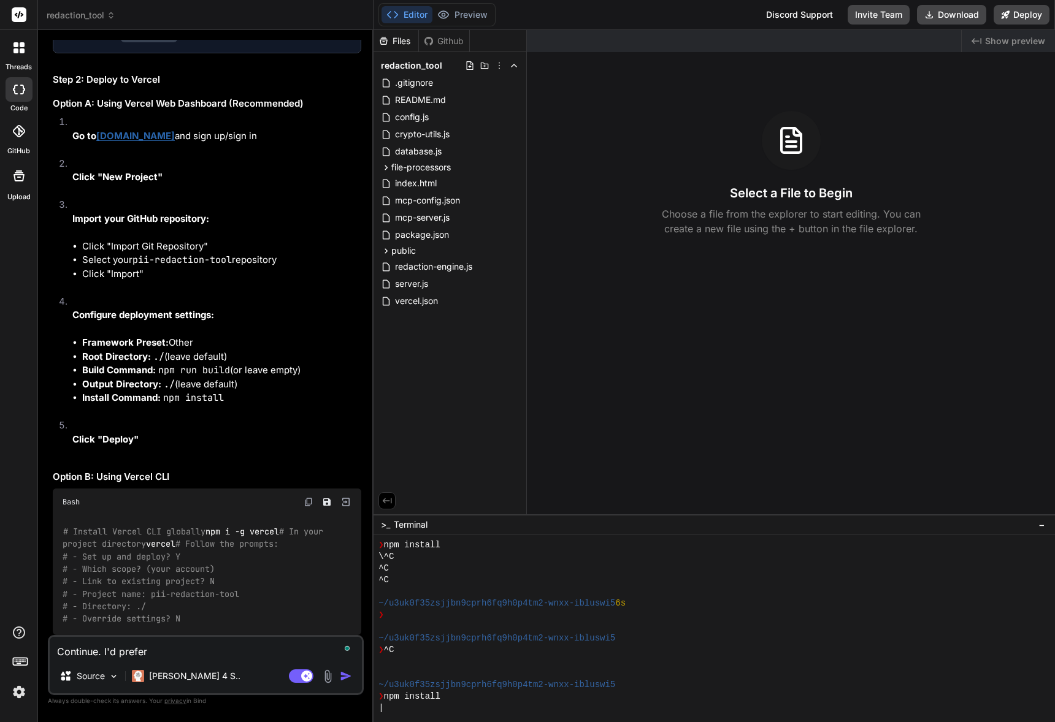
type textarea "Continue. I'd prefer"
type textarea "x"
type textarea "Continue. I'd prefer t"
type textarea "x"
type textarea "Continue. I'd prefer to"
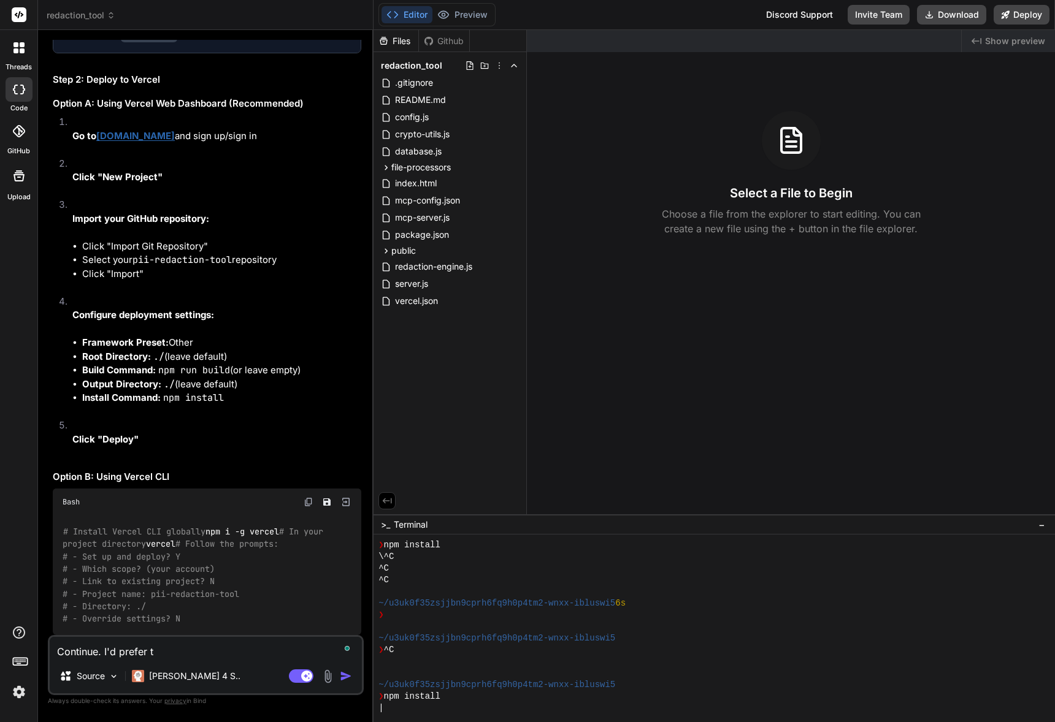
type textarea "x"
type textarea "Continue. I'd prefer to"
type textarea "x"
type textarea "Continue. I'd prefer to d"
type textarea "x"
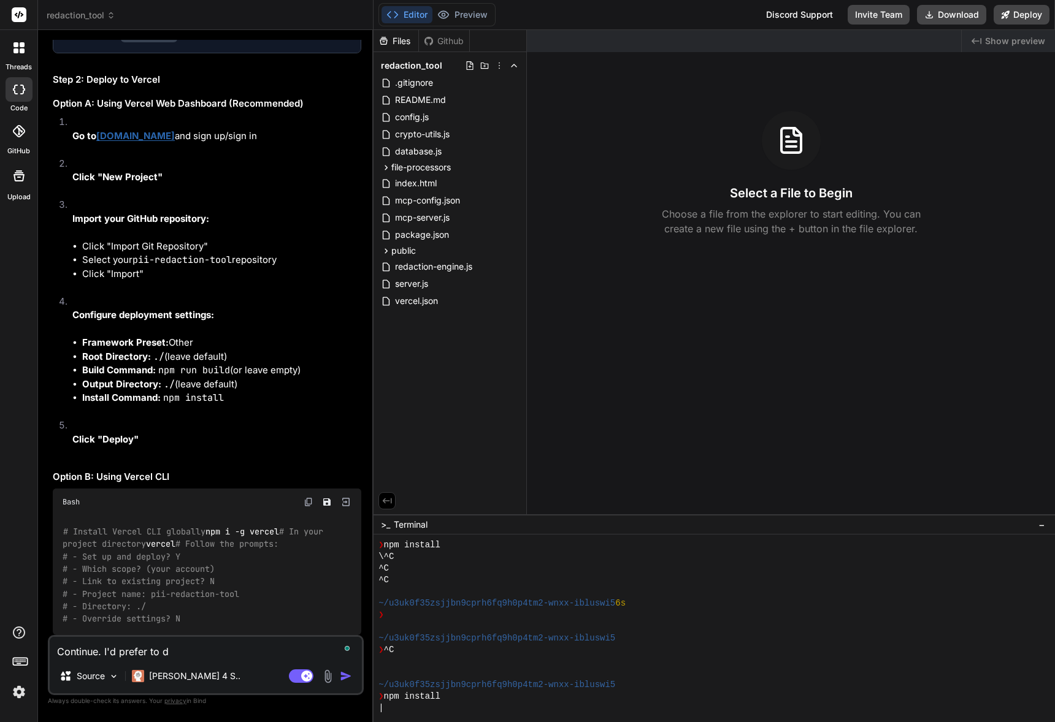
type textarea "Continue. I'd prefer to do"
type textarea "x"
type textarea "Continue. I'd prefer to do"
type textarea "x"
type textarea "Continue. I'd prefer to do t"
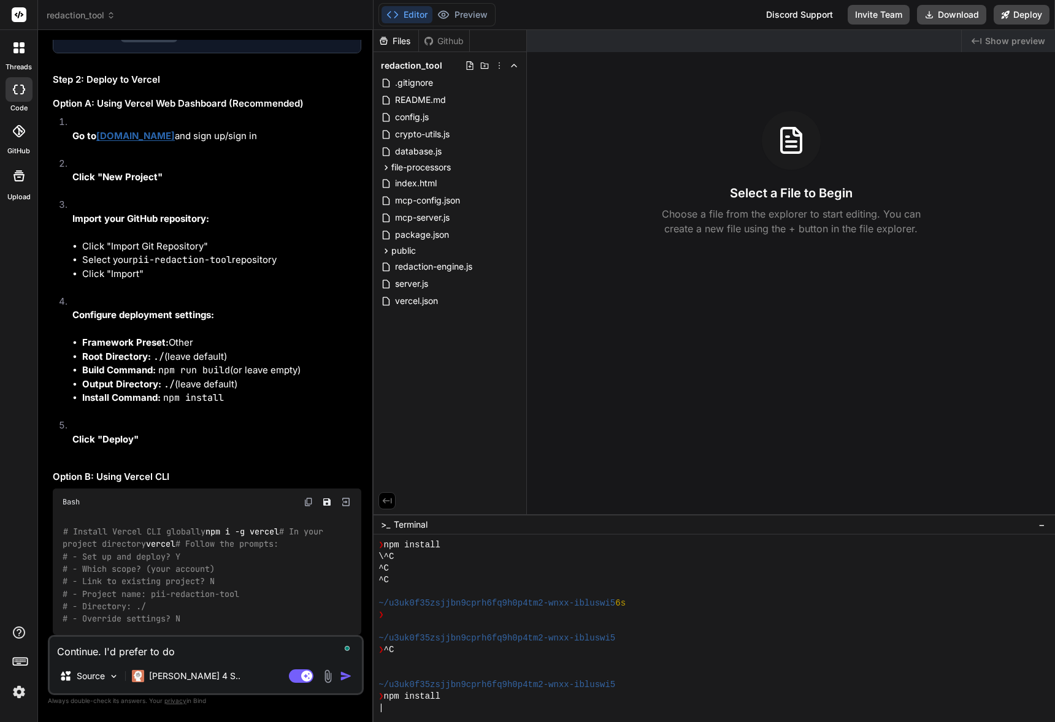
type textarea "x"
type textarea "Continue. I'd prefer to do th"
type textarea "x"
type textarea "Continue. I'd prefer to do thi"
type textarea "x"
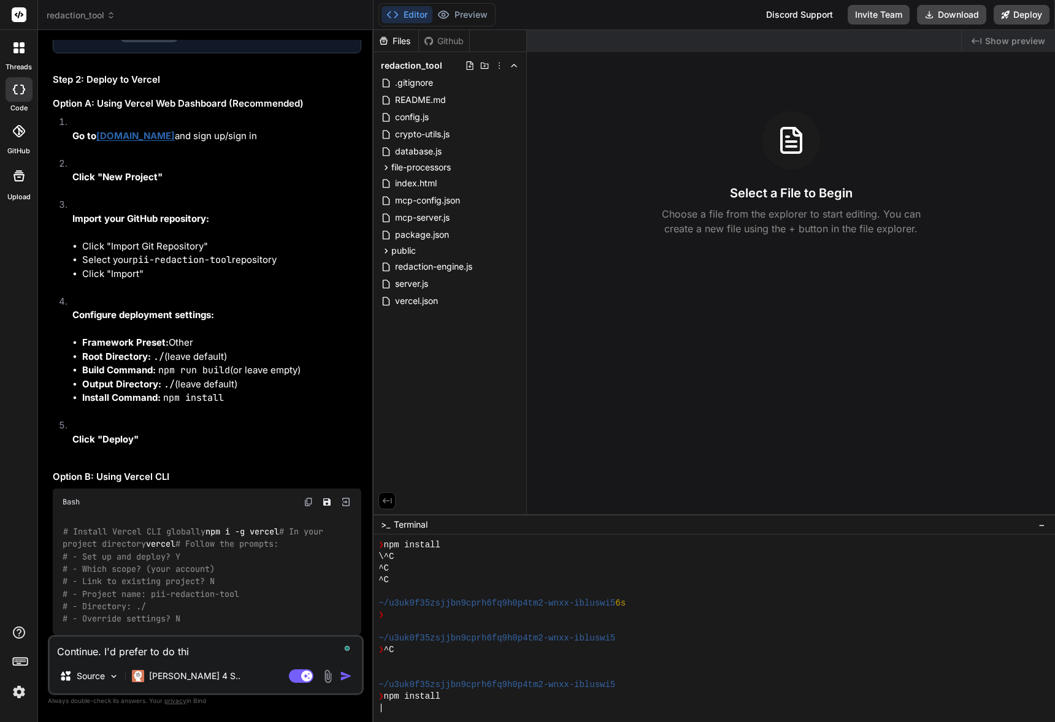
type textarea "Continue. I'd prefer to do this"
type textarea "x"
type textarea "Continue. I'd prefer to do this"
type textarea "x"
type textarea "Continue. I'd prefer to do this v"
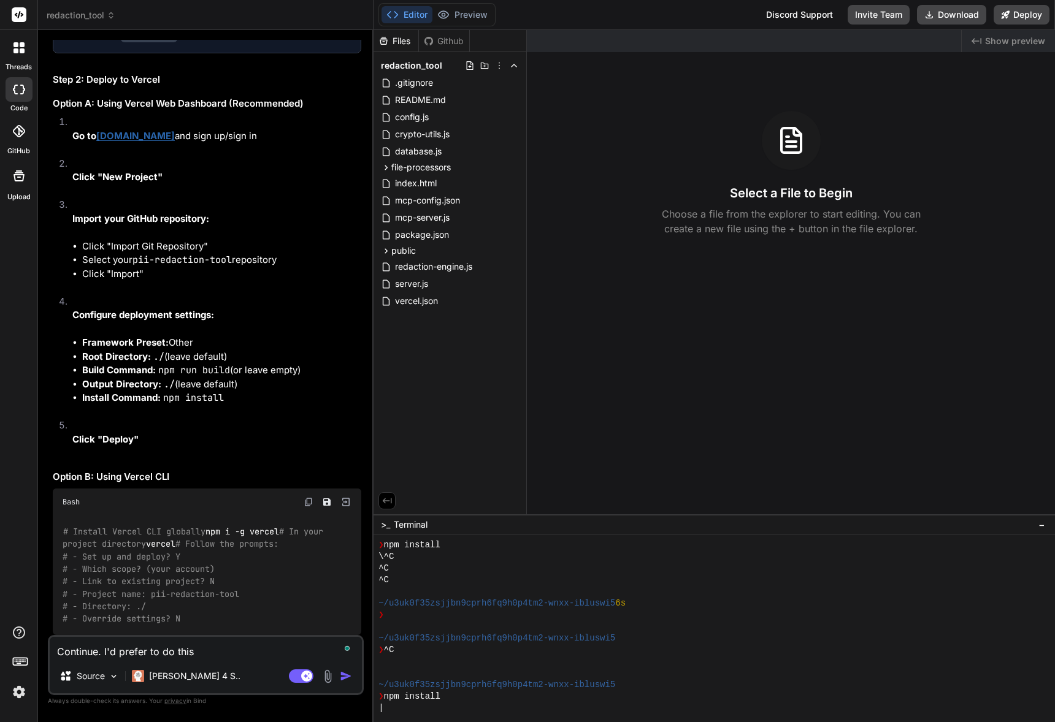
type textarea "x"
type textarea "Continue. I'd prefer to do this vi"
type textarea "x"
type textarea "Continue. I'd prefer to do this via"
type textarea "x"
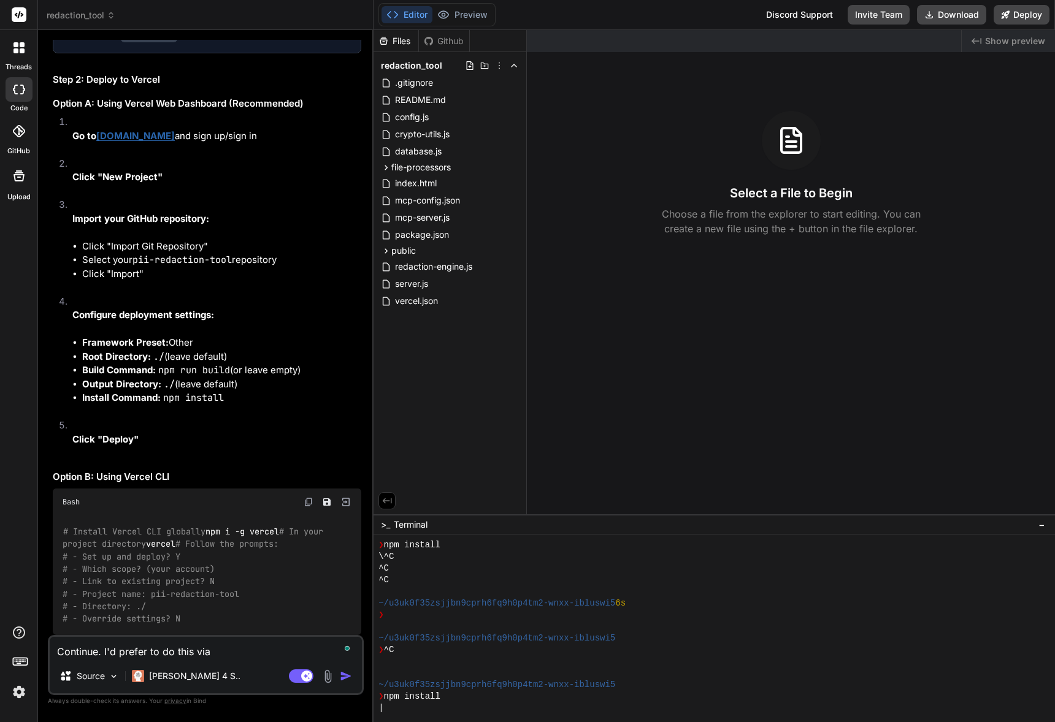
type textarea "Continue. I'd prefer to do this via"
type textarea "x"
type textarea "Continue. I'd prefer to do this via w"
type textarea "x"
type textarea "Continue. I'd prefer to do this via we"
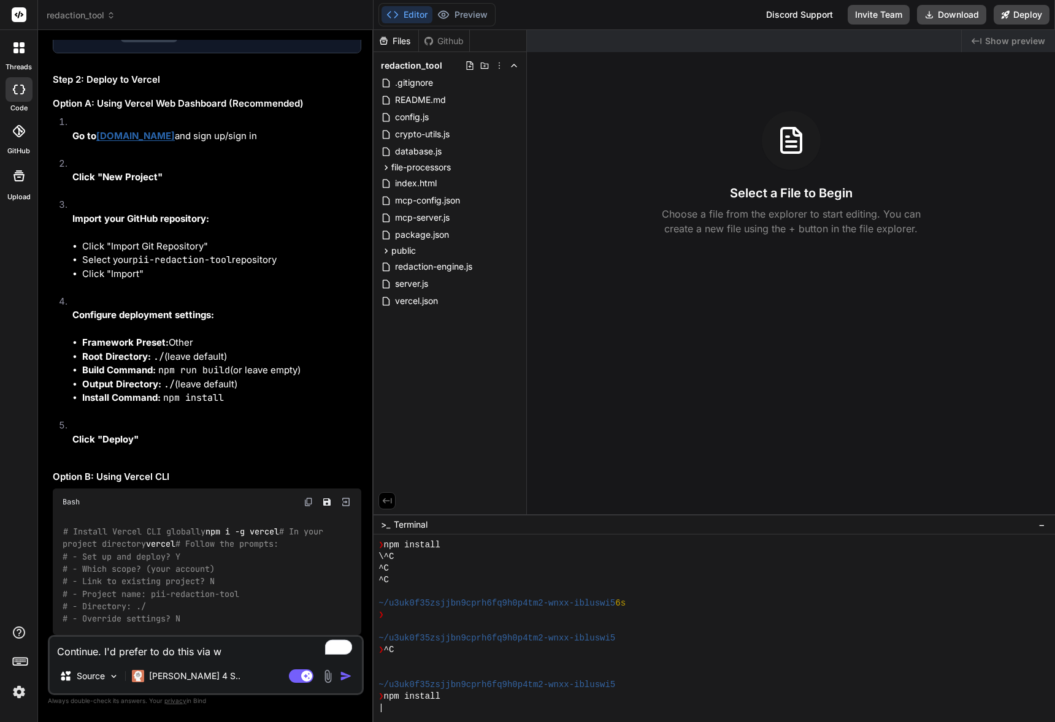
type textarea "x"
type textarea "Continue. I'd prefer to do this via web"
type textarea "x"
type textarea "Continue. I'd prefer to do this via web"
type textarea "x"
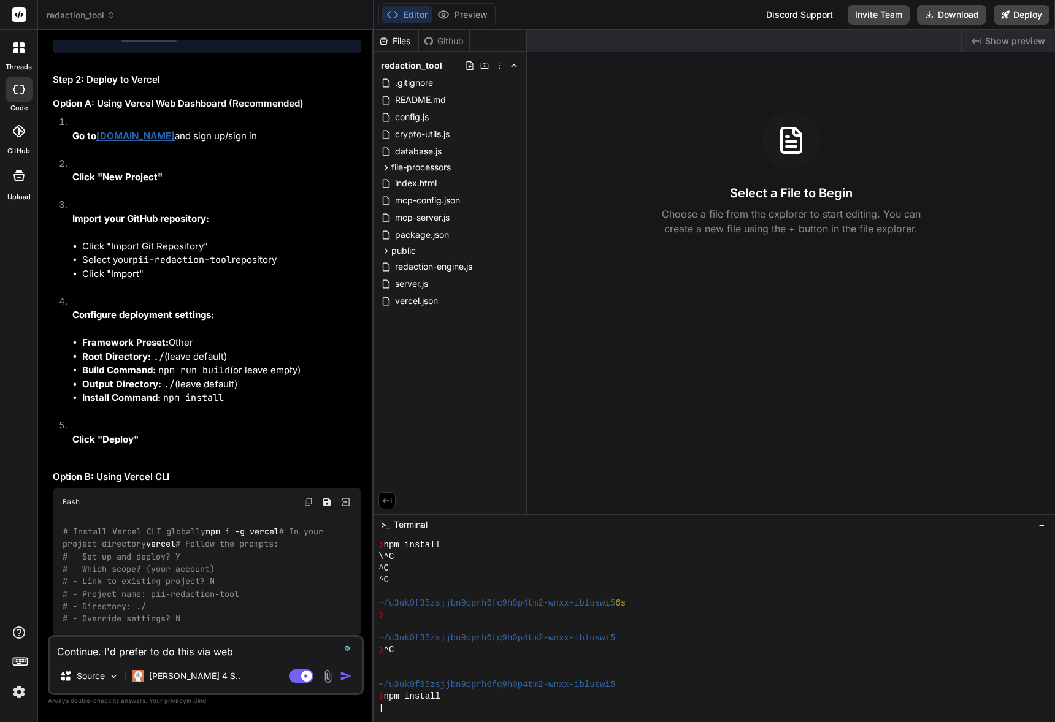
type textarea "Continue. I'd prefer to do this via web c"
type textarea "x"
type textarea "Continue. I'd prefer to do this via web cl"
type textarea "x"
type textarea "Continue. I'd prefer to do this via web cli"
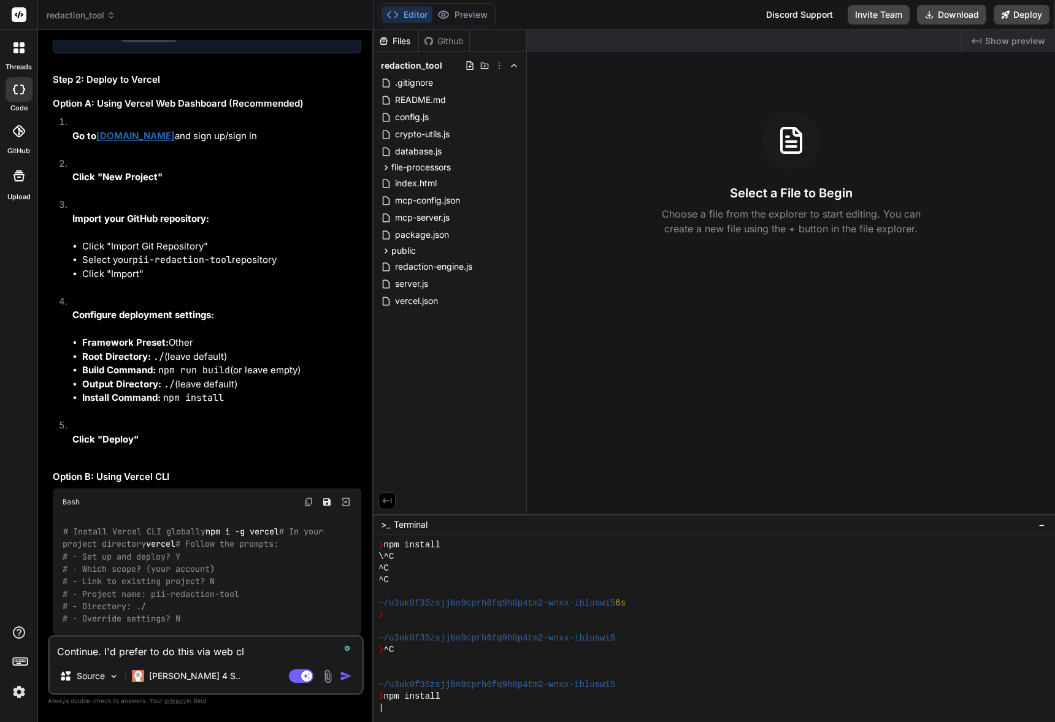
type textarea "x"
type textarea "Continue. I'd prefer to do this via web clic"
type textarea "x"
type textarea "Continue. I'd prefer to do this via web cli"
type textarea "x"
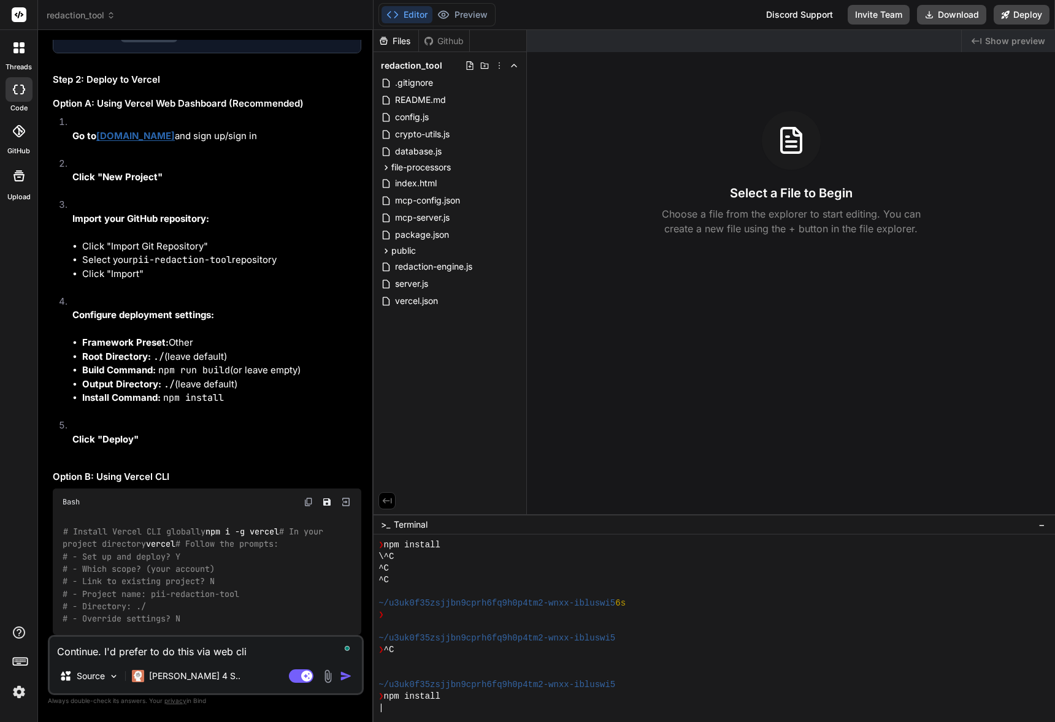
type textarea "Continue. I'd prefer to do this via web clie"
type textarea "x"
type textarea "Continue. I'd prefer to do this via web clien"
type textarea "x"
type textarea "Continue. I'd prefer to do this via web client"
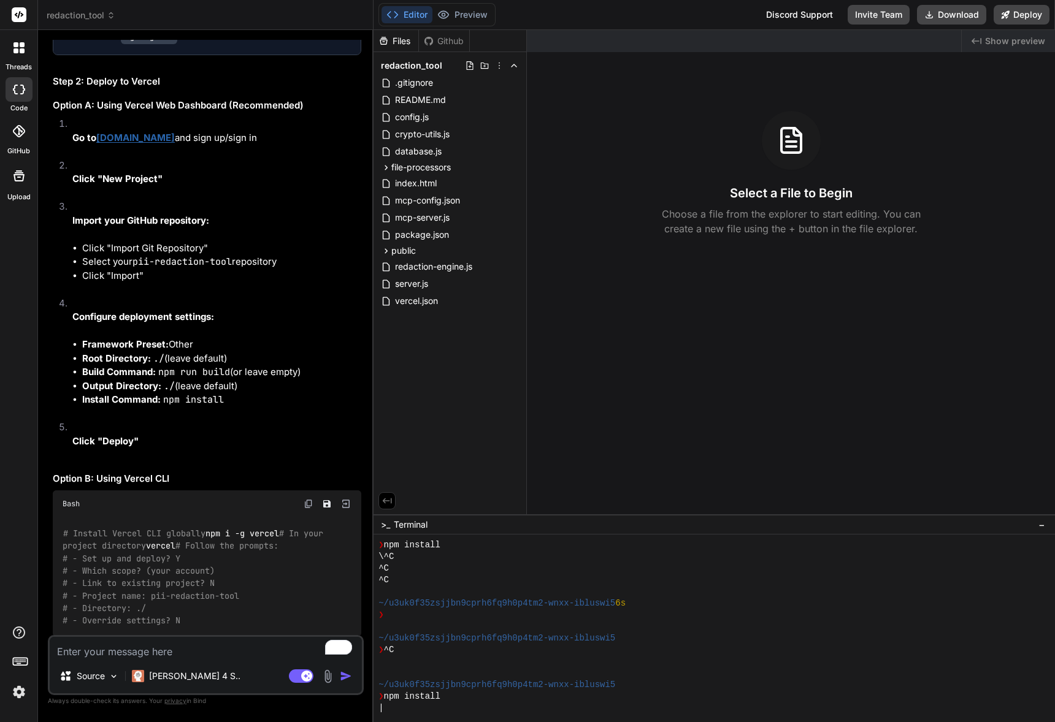
scroll to position [3543, 0]
drag, startPoint x: 102, startPoint y: 273, endPoint x: 52, endPoint y: 258, distance: 52.6
copy p "First, you'll need to make a small adjustment to your package.json for Vercel d…"
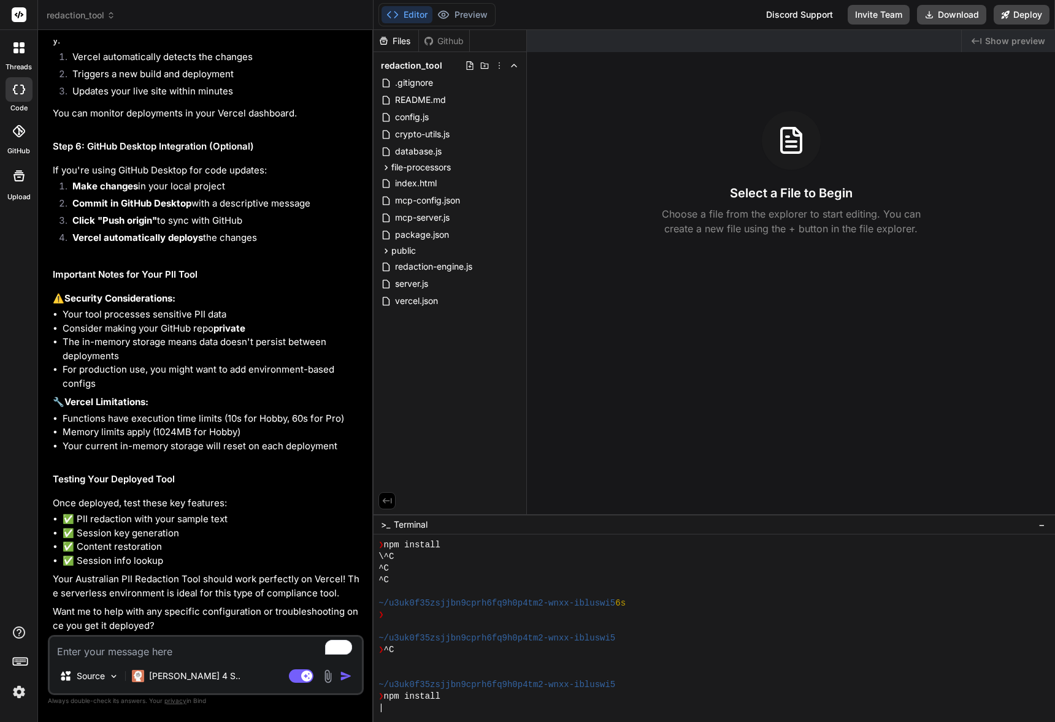
scroll to position [5011, 0]
click at [90, 673] on p "Source" at bounding box center [91, 676] width 28 height 12
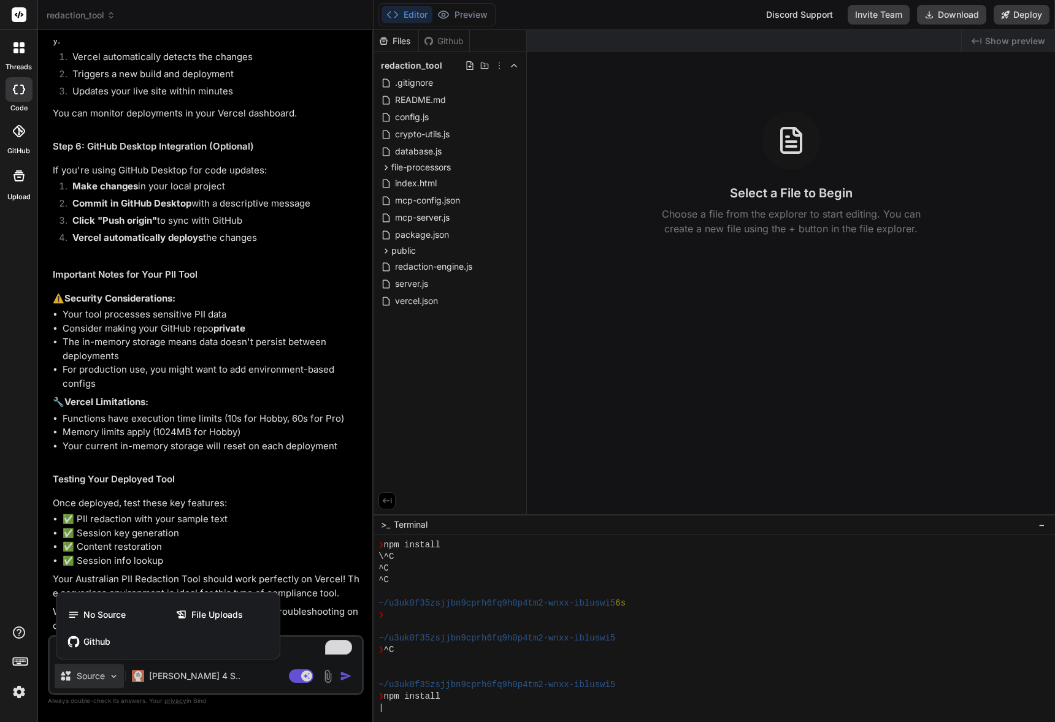
click at [201, 510] on div at bounding box center [527, 361] width 1055 height 722
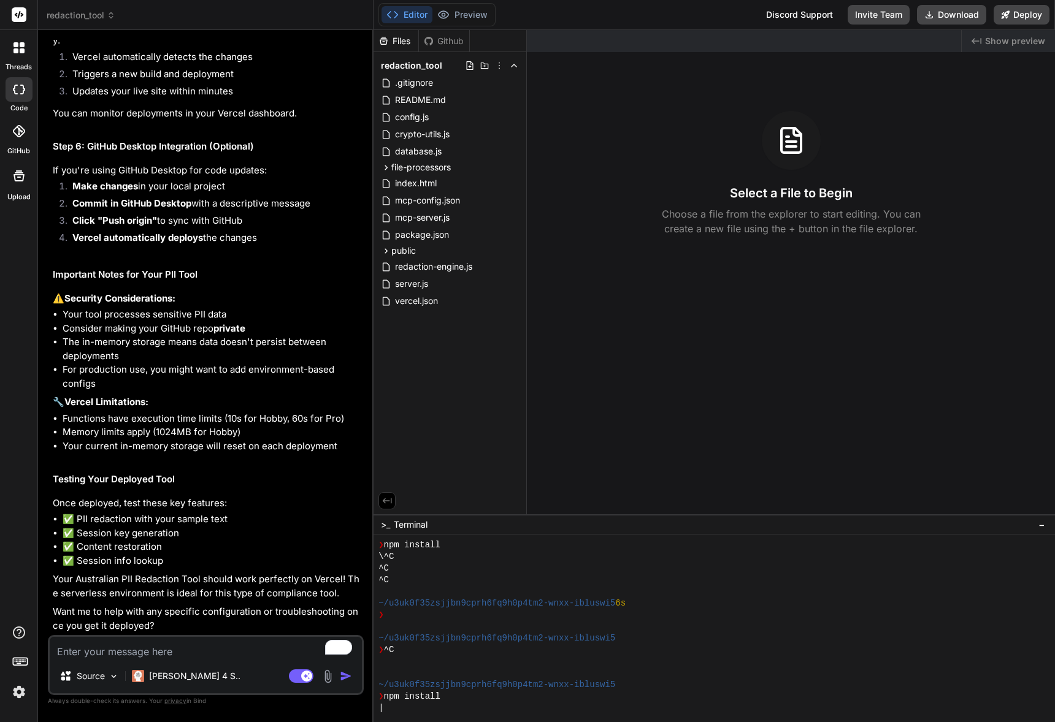
click at [121, 636] on div "Source Claude 4 S.. Agent Mode. When this toggle is activated, AI automatically…" at bounding box center [206, 665] width 316 height 60
click at [98, 651] on textarea "To enrich screen reader interactions, please activate Accessibility in Grammarl…" at bounding box center [206, 648] width 312 height 22
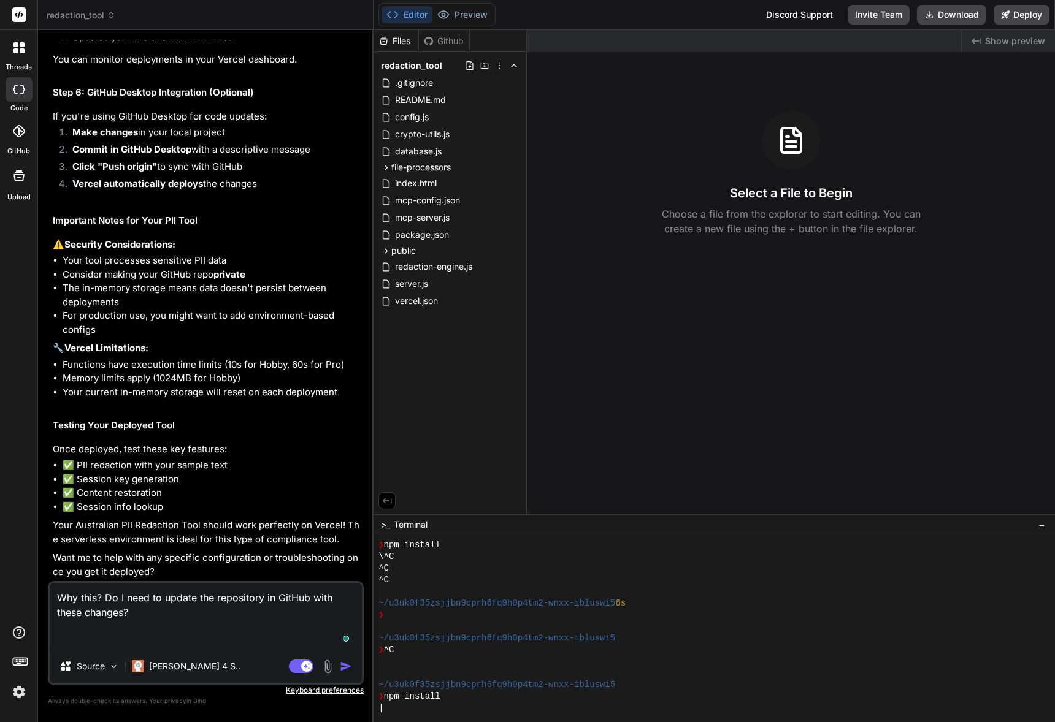
paste textarea "First, you'll need to make a small adjustment to your package.json for Vercel d…"
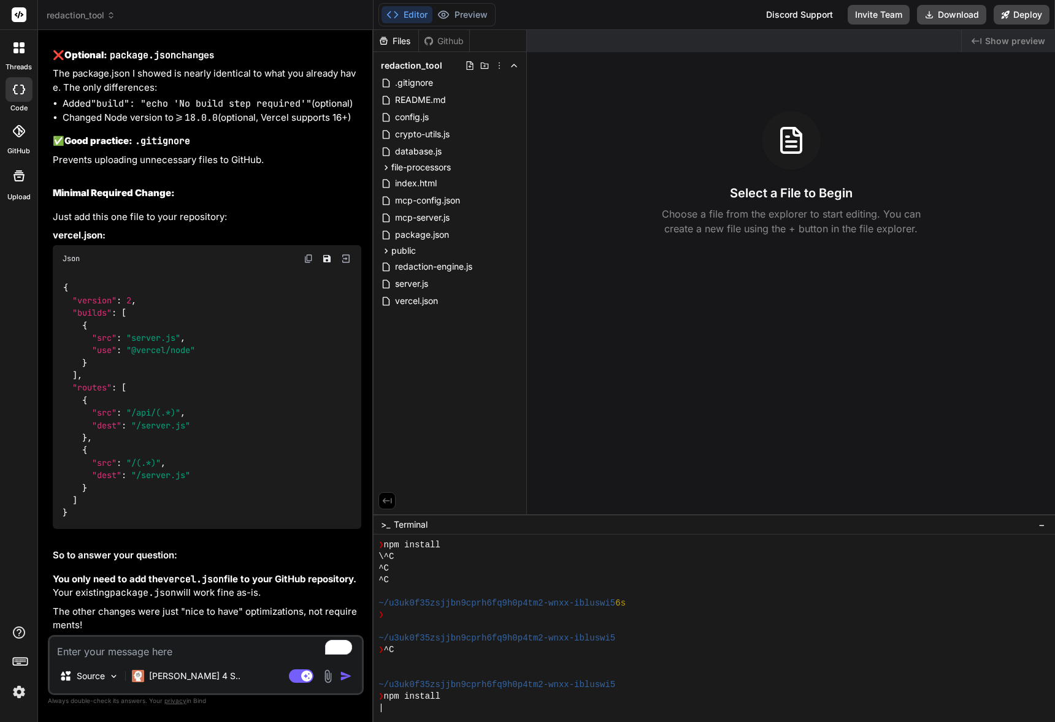
scroll to position [5757, 0]
drag, startPoint x: 101, startPoint y: 315, endPoint x: 55, endPoint y: 309, distance: 46.3
click at [55, 241] on strong "vercel.json:" at bounding box center [79, 235] width 53 height 12
copy strong "vercel.json"
click at [308, 264] on img at bounding box center [309, 259] width 10 height 10
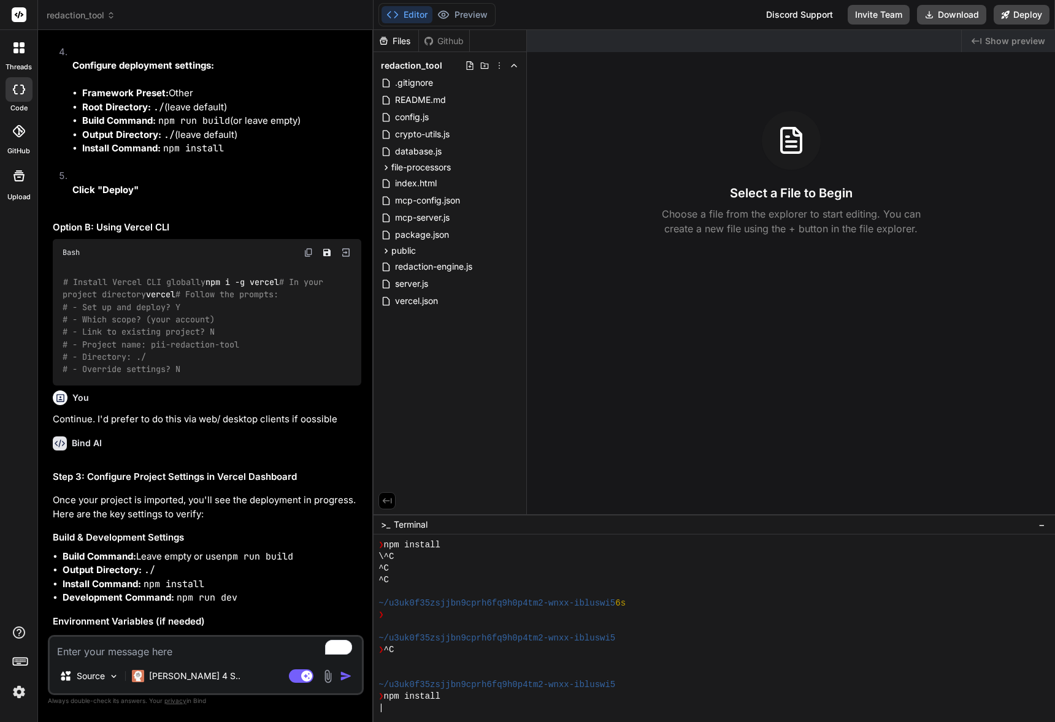
scroll to position [3732, 0]
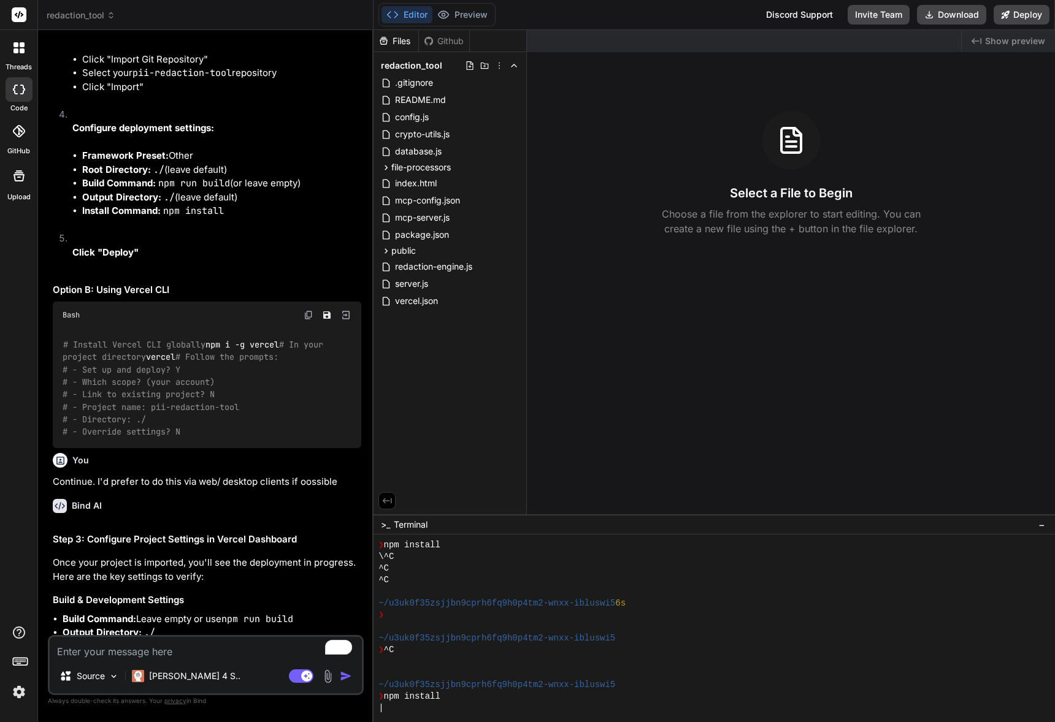
drag, startPoint x: 126, startPoint y: 651, endPoint x: 118, endPoint y: 649, distance: 8.8
click at [126, 651] on textarea "To enrich screen reader interactions, please activate Accessibility in Grammarl…" at bounding box center [206, 648] width 312 height 22
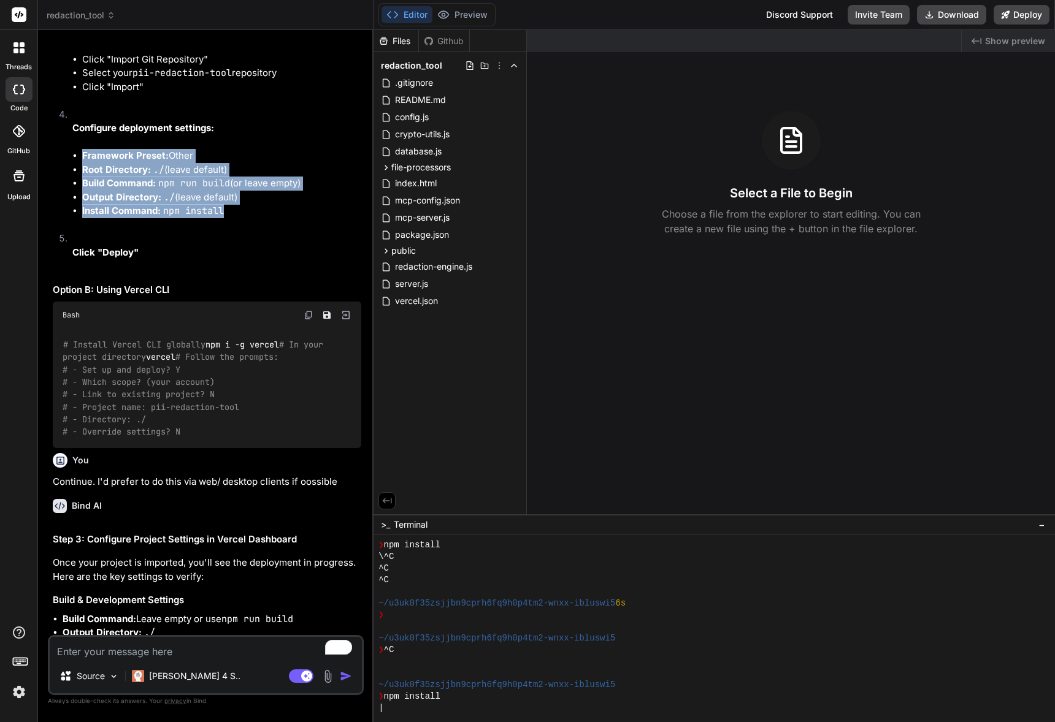
drag, startPoint x: 248, startPoint y: 552, endPoint x: 62, endPoint y: 502, distance: 192.3
click at [63, 232] on li "Configure deployment settings: Framework Preset: Other Root Directory: ./ (leav…" at bounding box center [212, 170] width 299 height 124
copy ul "Framework Preset: Other Root Directory: ./ (leave default) Build Command: npm r…"
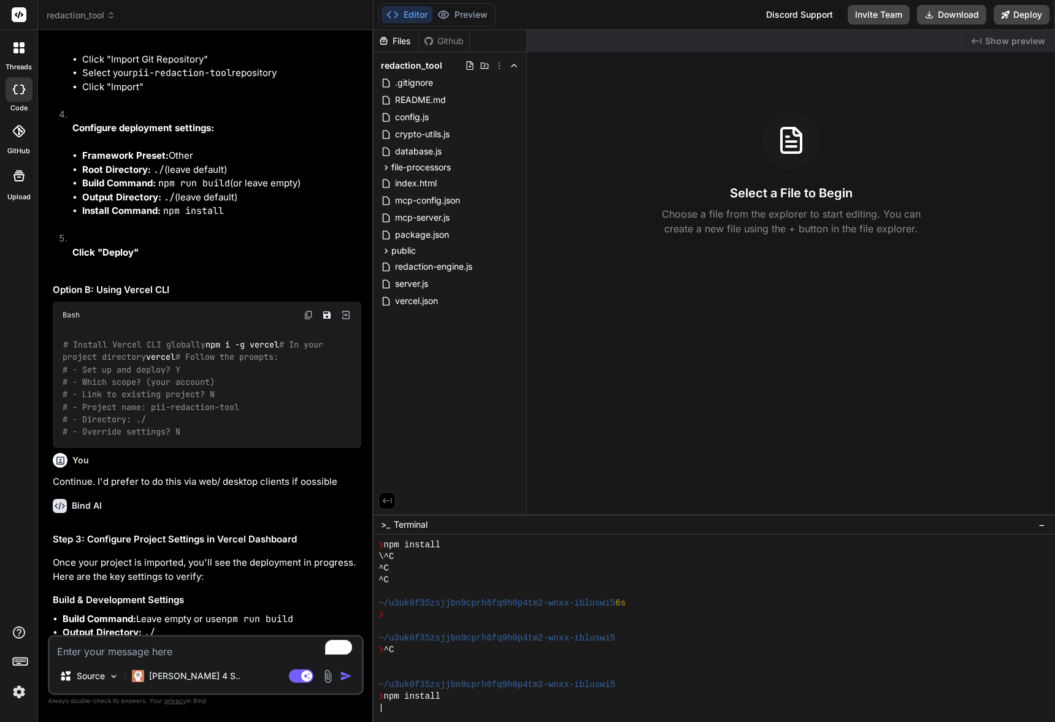
click at [99, 656] on textarea "To enrich screen reader interactions, please activate Accessibility in Grammarl…" at bounding box center [206, 648] width 312 height 22
paste textarea "Framework Preset: Other Root Directory: ./ (leave default) Build Command: npm r…"
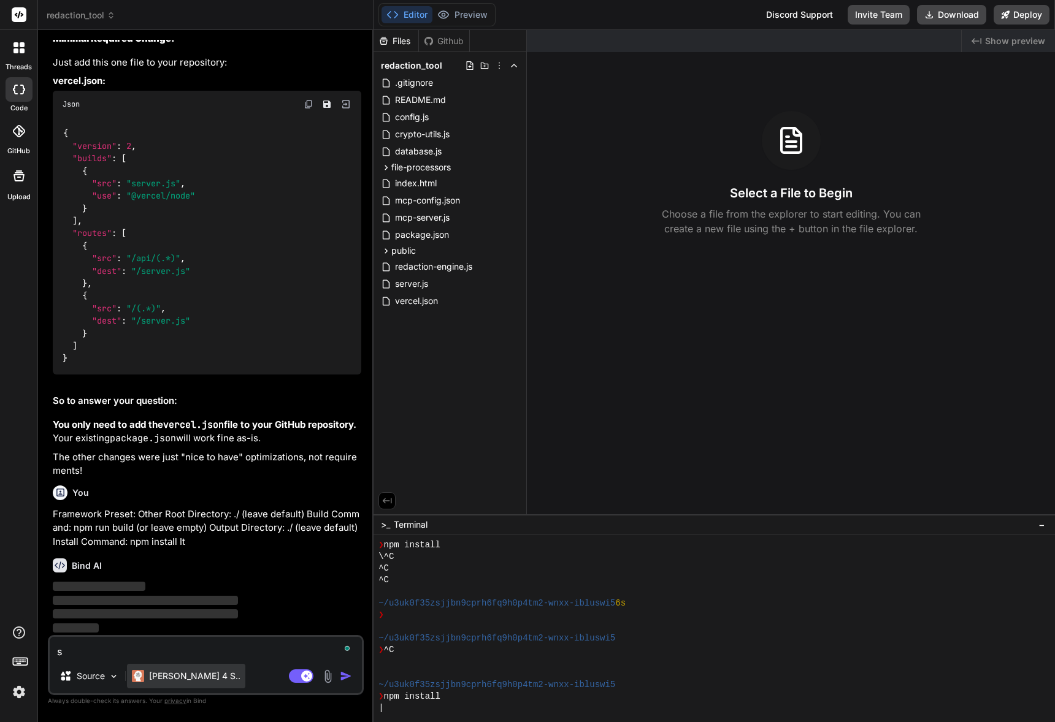
scroll to position [5989, 0]
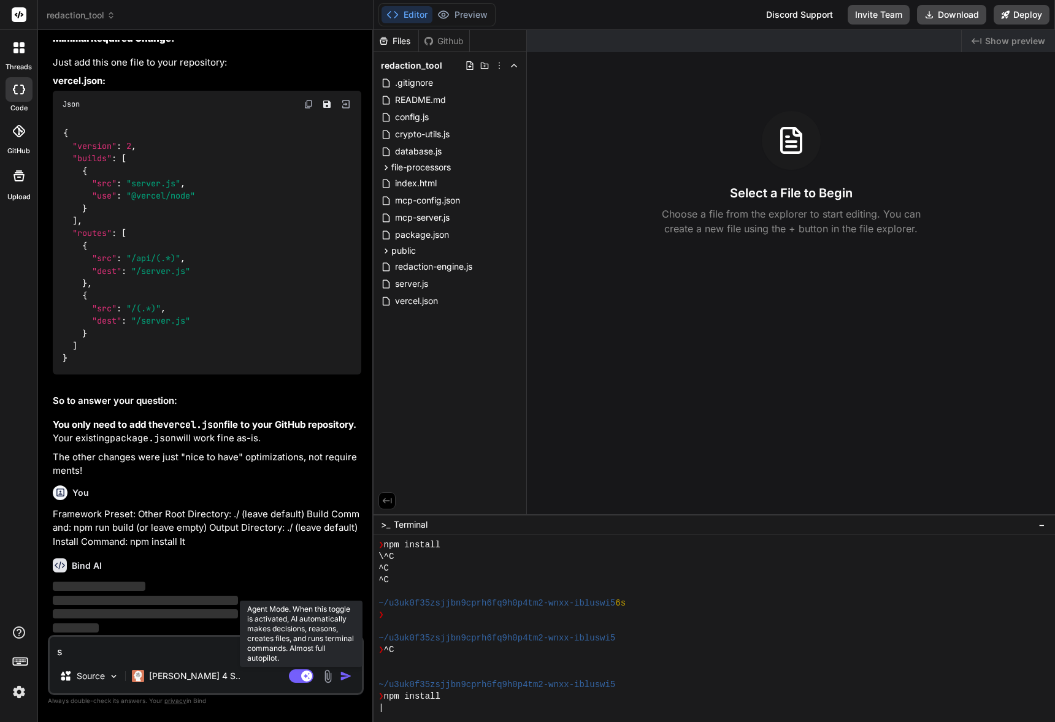
click at [305, 677] on icon at bounding box center [301, 677] width 25 height 14
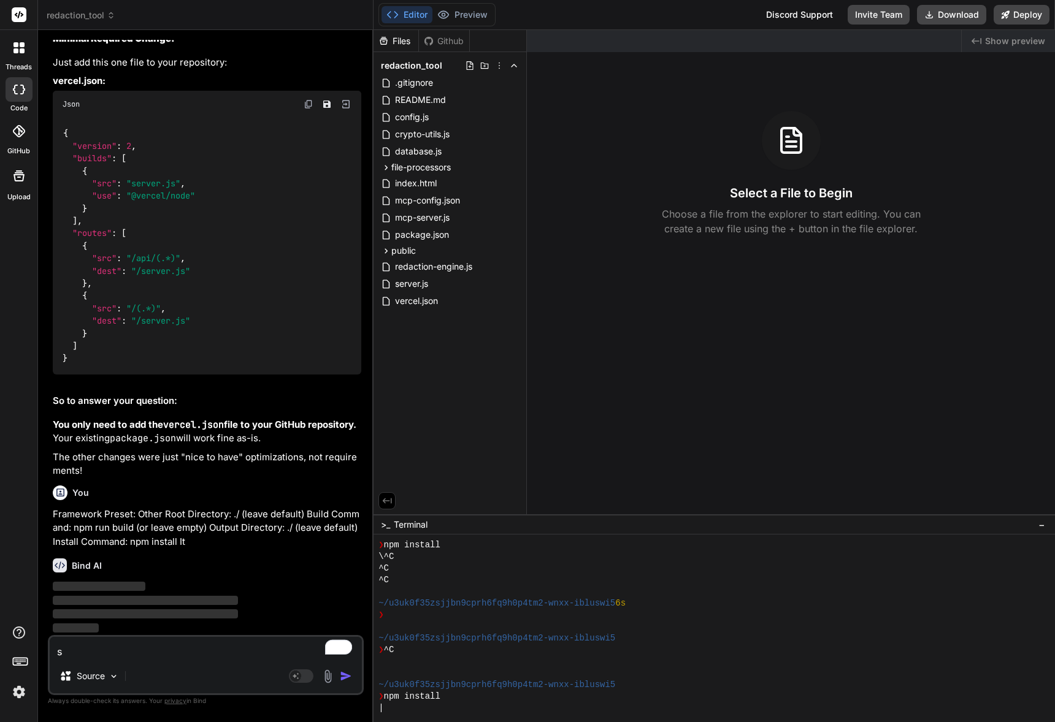
click at [222, 652] on textarea "s" at bounding box center [206, 648] width 312 height 22
click at [161, 656] on textarea "s" at bounding box center [206, 648] width 312 height 22
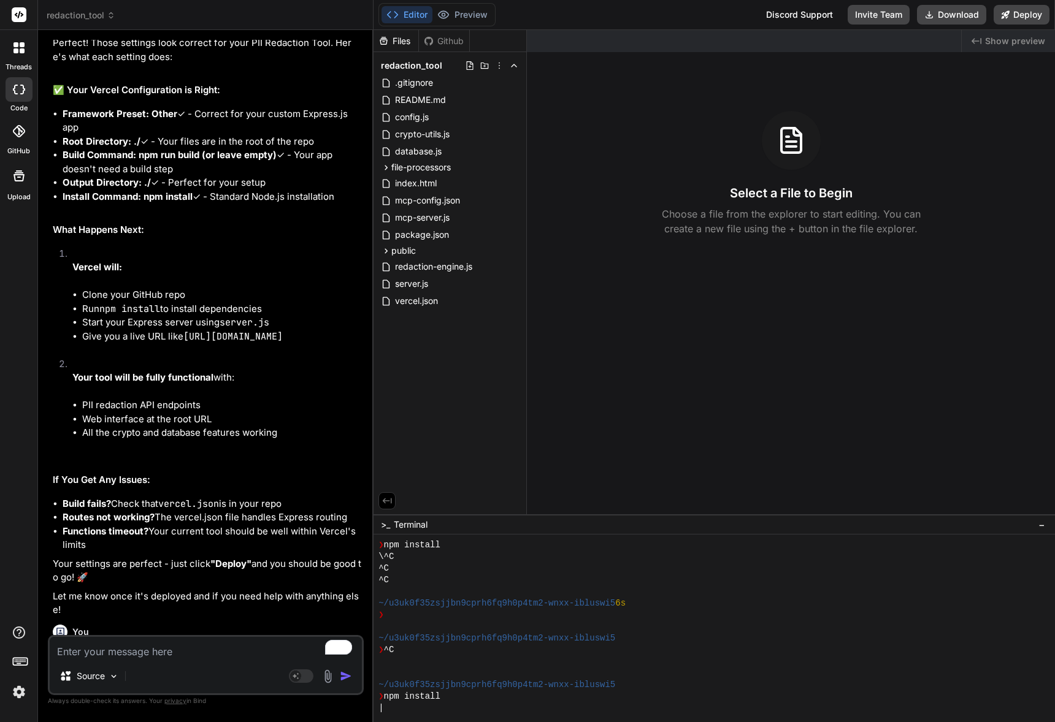
scroll to position [6305, 0]
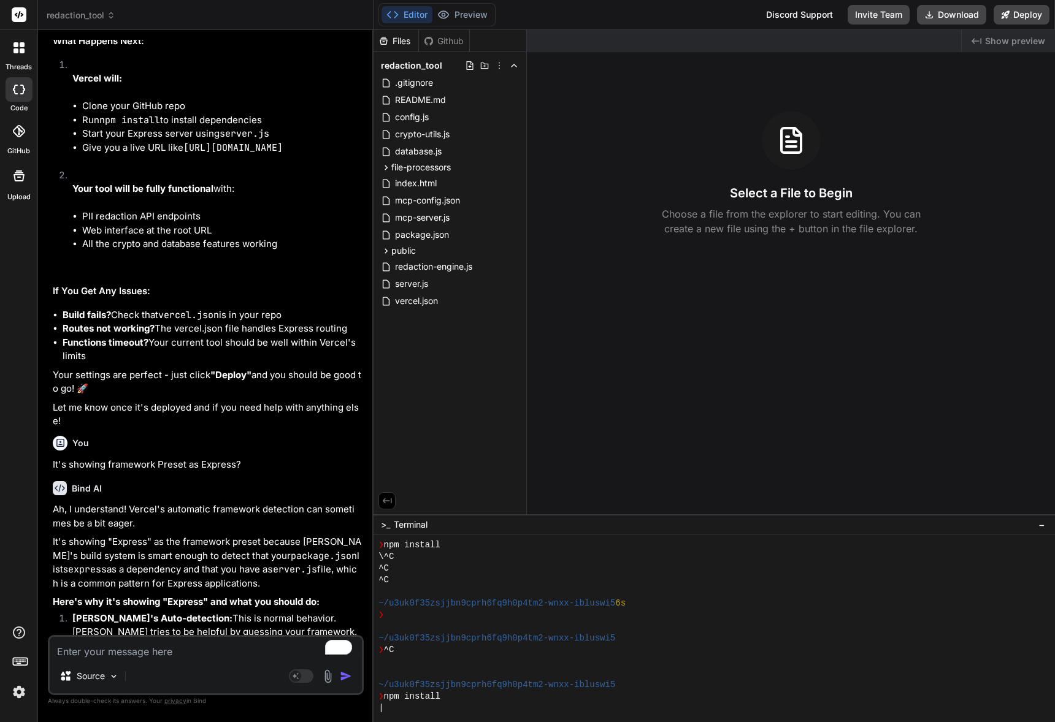
drag, startPoint x: 140, startPoint y: 427, endPoint x: 193, endPoint y: 424, distance: 52.8
click at [193, 15] on li "Install Command: npm install ✓ - Standard Node.js installation" at bounding box center [212, 8] width 299 height 14
copy strong "npm install"
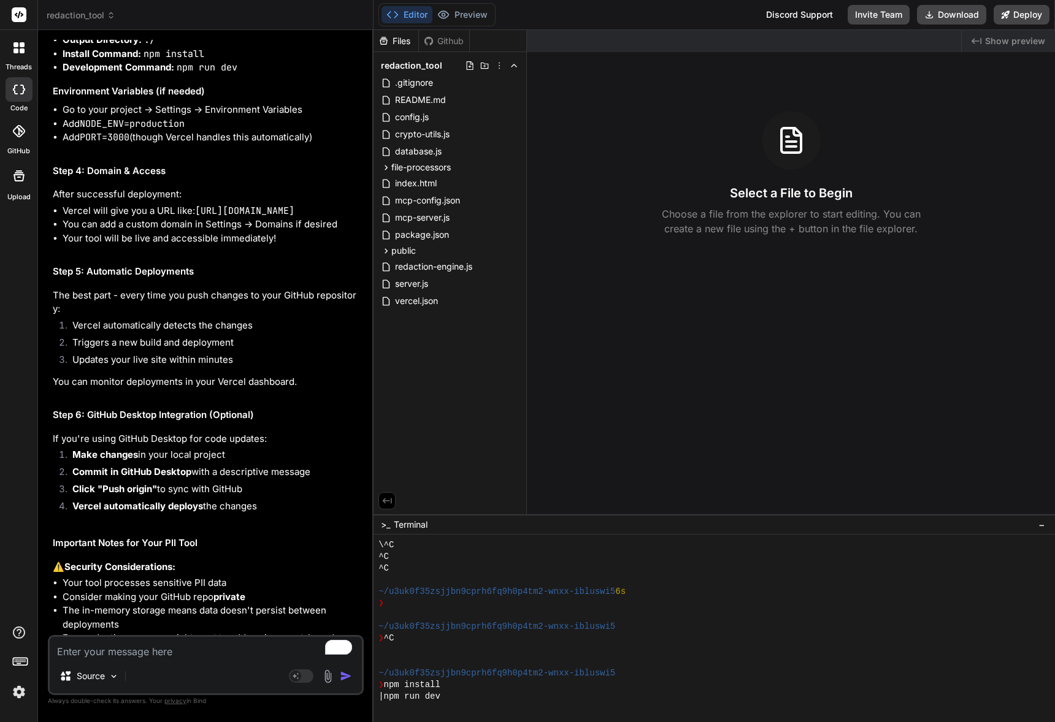
scroll to position [396, 0]
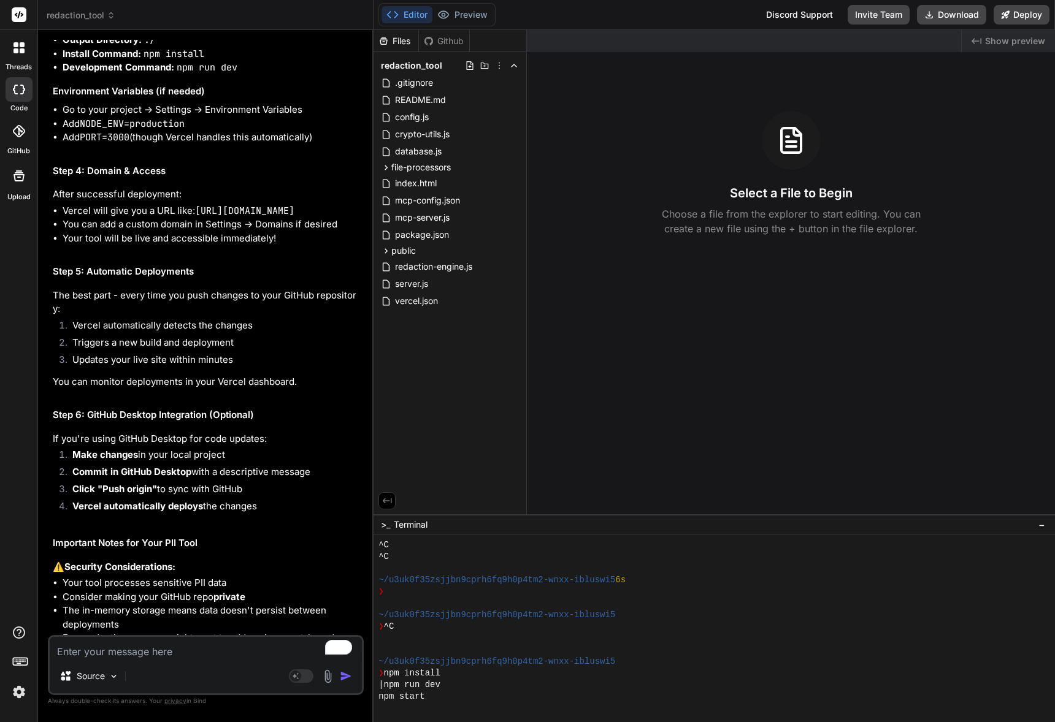
drag, startPoint x: 206, startPoint y: 429, endPoint x: 304, endPoint y: 434, distance: 97.6
click at [304, 34] on li "Build Command: Leave empty or use npm run build" at bounding box center [212, 27] width 299 height 14
drag, startPoint x: 260, startPoint y: 432, endPoint x: 247, endPoint y: 436, distance: 13.6
click at [261, 33] on code "npm run build" at bounding box center [257, 26] width 72 height 12
drag, startPoint x: 229, startPoint y: 428, endPoint x: 302, endPoint y: 431, distance: 73.0
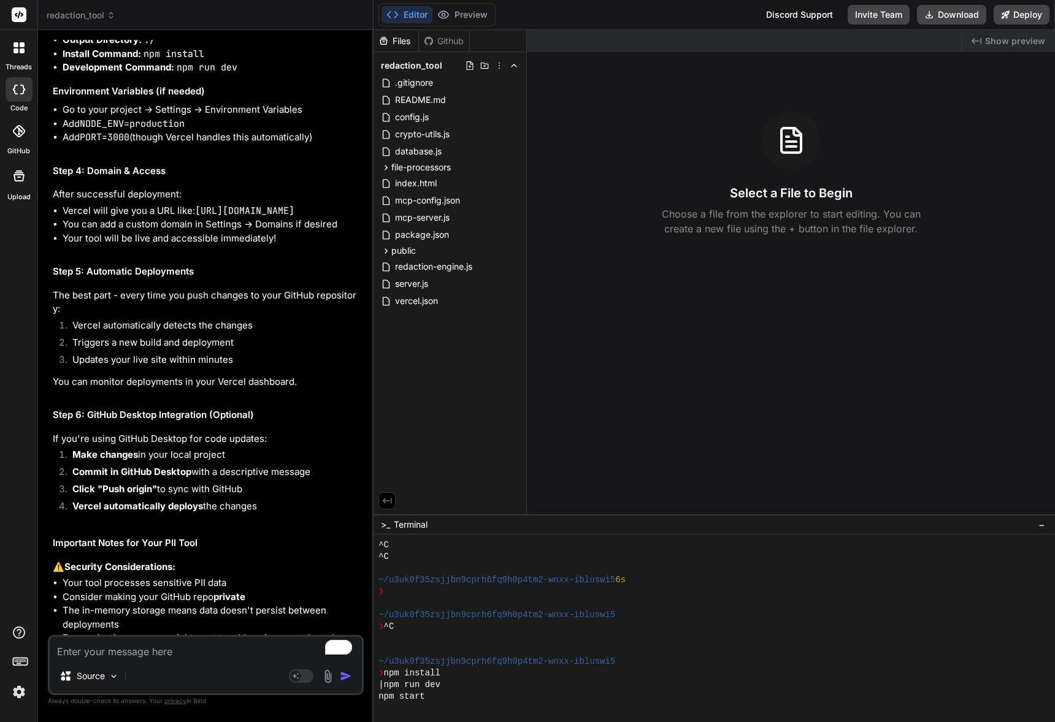
click at [302, 34] on li "Build Command: Leave empty or use npm run build" at bounding box center [212, 27] width 299 height 14
copy code "npm run build"
drag, startPoint x: 200, startPoint y: 527, endPoint x: 82, endPoint y: 529, distance: 117.8
click at [82, 131] on li "Add NODE_ENV=production" at bounding box center [212, 124] width 299 height 14
copy code "NODE_ENV=production"
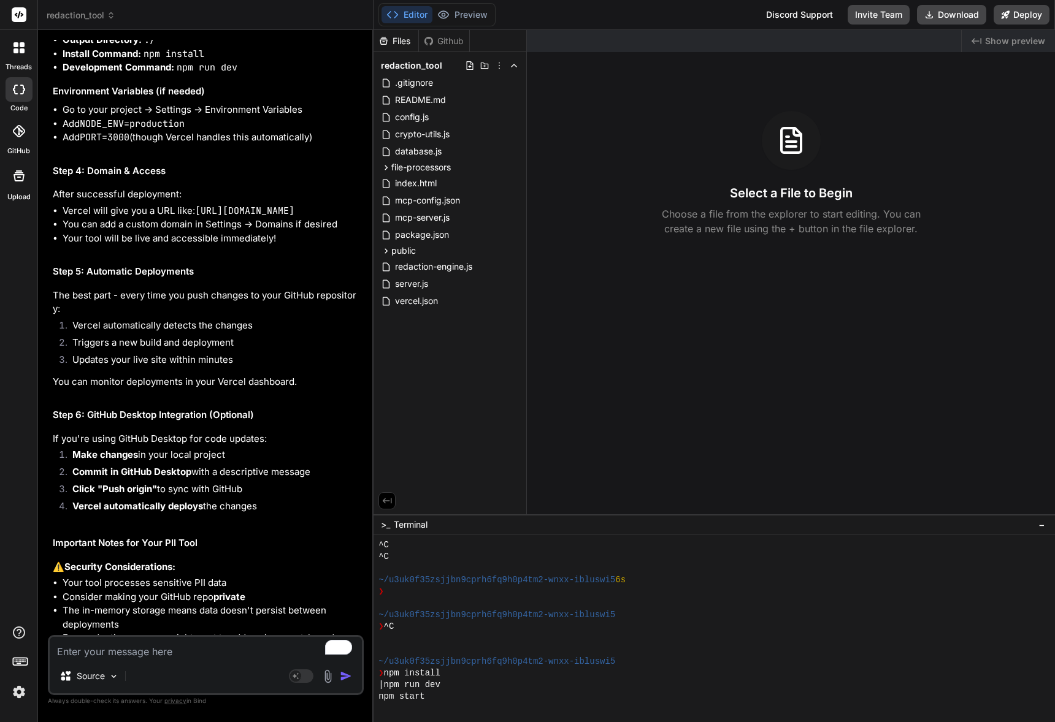
click at [90, 144] on code "PORT=3000" at bounding box center [105, 137] width 50 height 12
copy code "PORT"
click at [120, 144] on code "PORT=3000" at bounding box center [105, 137] width 50 height 12
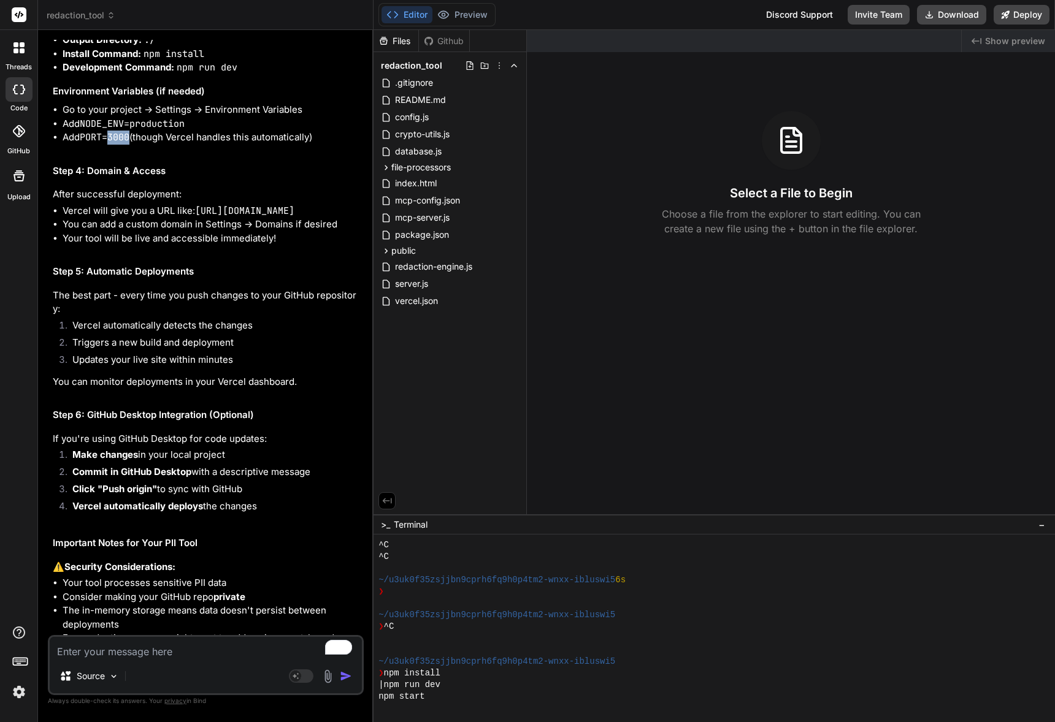
copy code "3000"
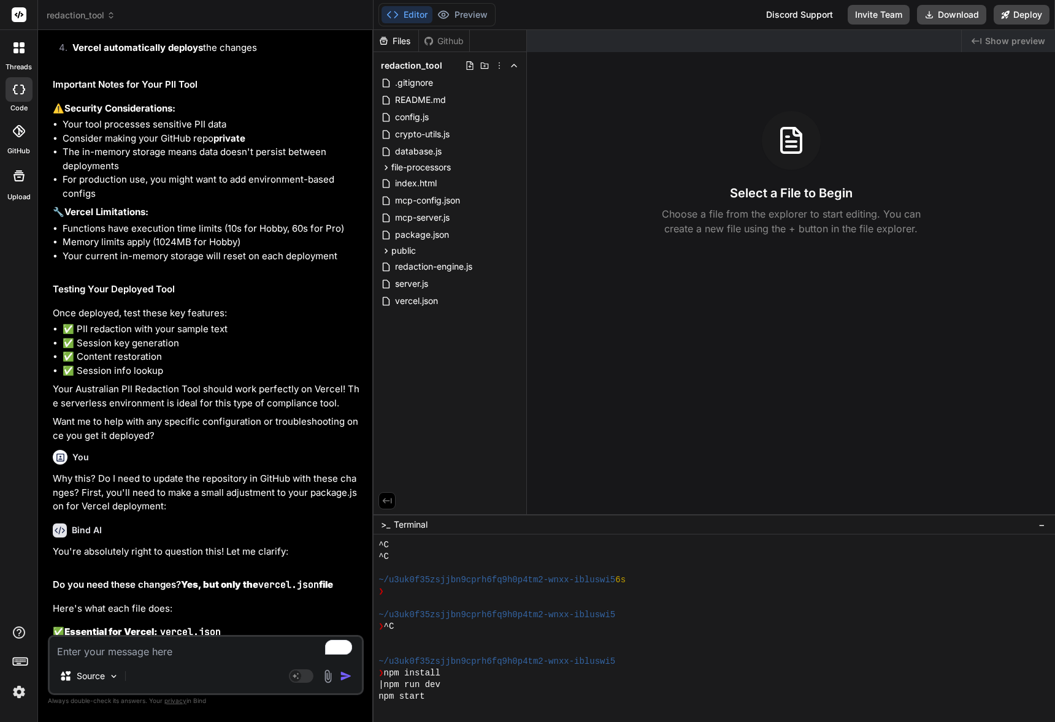
scroll to position [4896, 0]
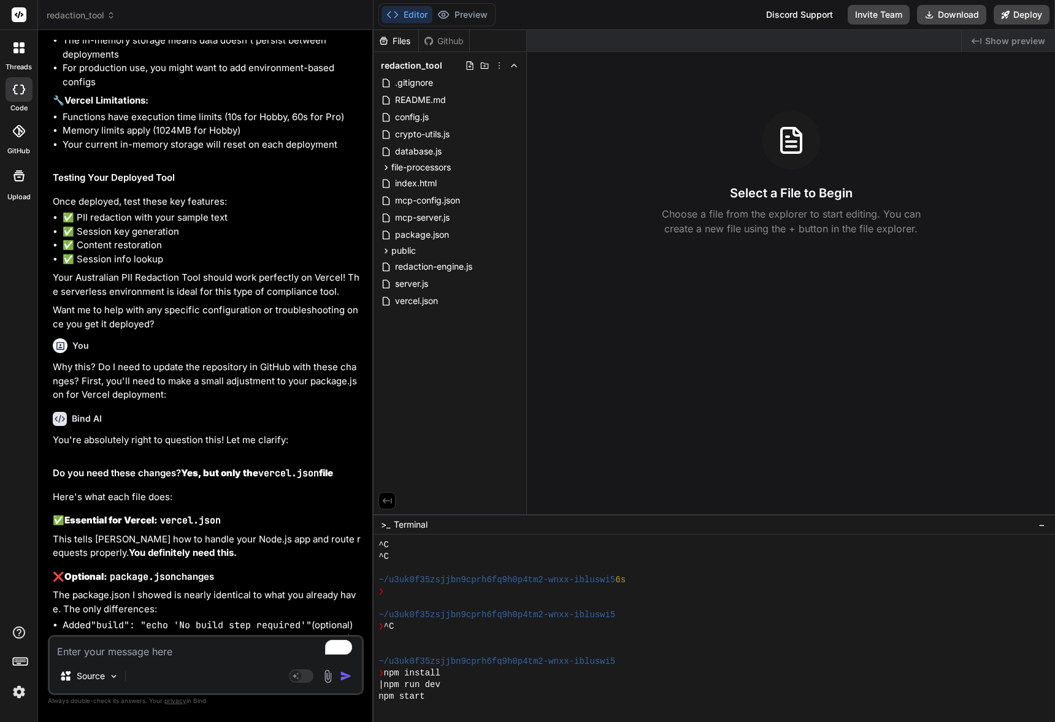
drag, startPoint x: 104, startPoint y: 292, endPoint x: 238, endPoint y: 335, distance: 140.6
drag, startPoint x: 118, startPoint y: 315, endPoint x: 251, endPoint y: 363, distance: 141.0
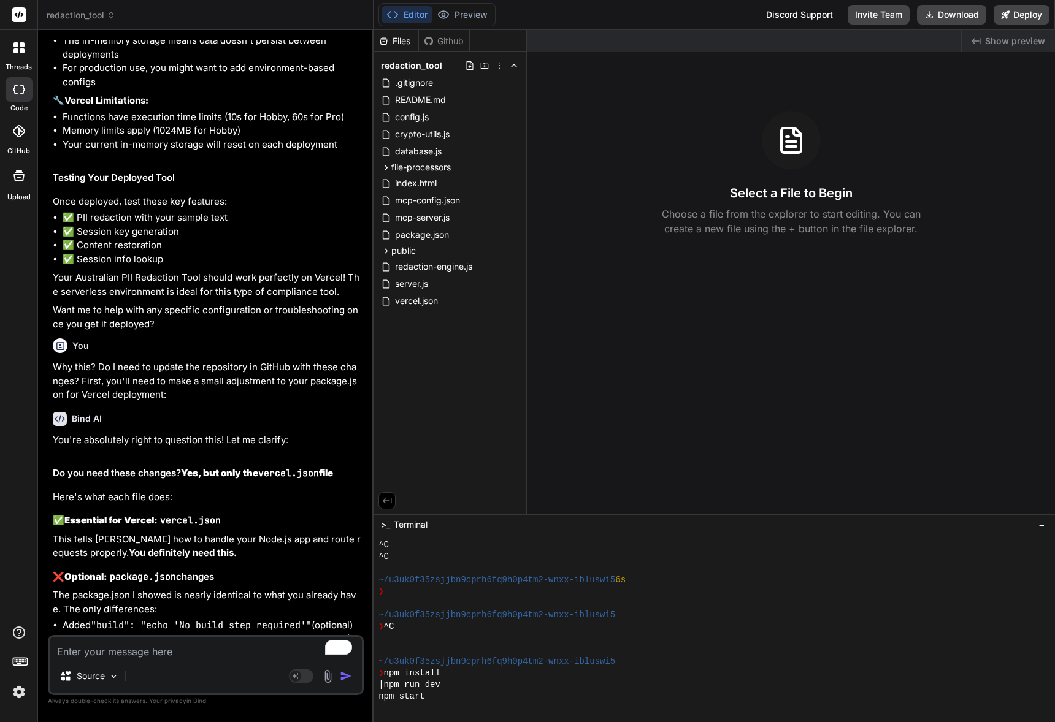
drag, startPoint x: 154, startPoint y: 324, endPoint x: 291, endPoint y: 356, distance: 140.4
drag, startPoint x: 161, startPoint y: 323, endPoint x: 274, endPoint y: 352, distance: 116.0
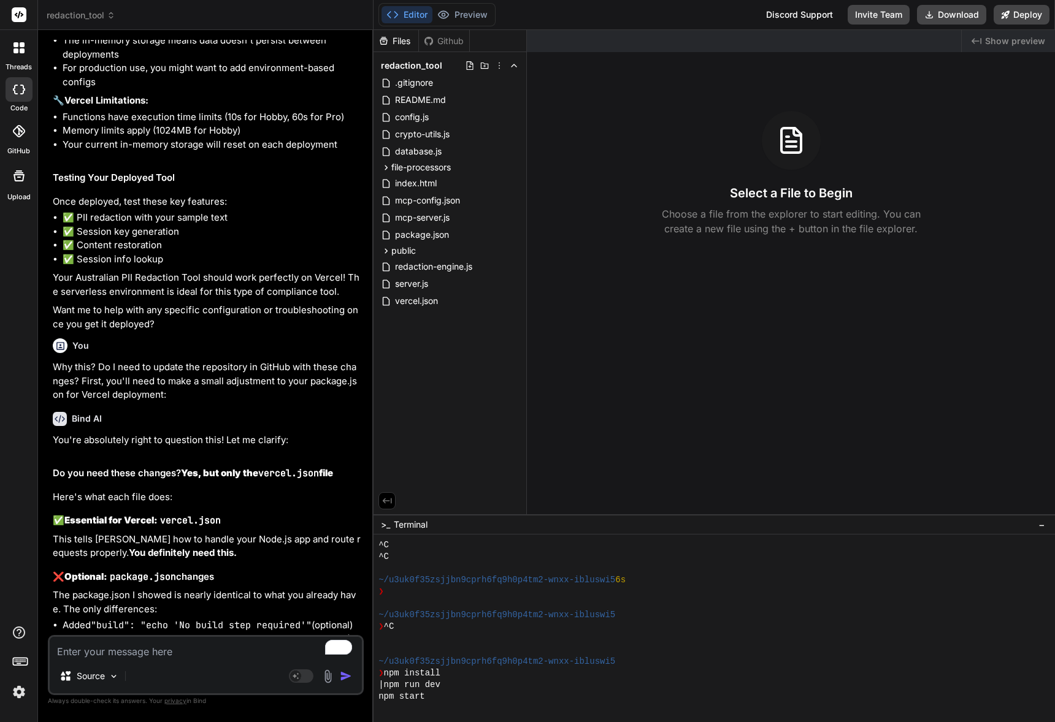
drag, startPoint x: 171, startPoint y: 334, endPoint x: 243, endPoint y: 361, distance: 77.2
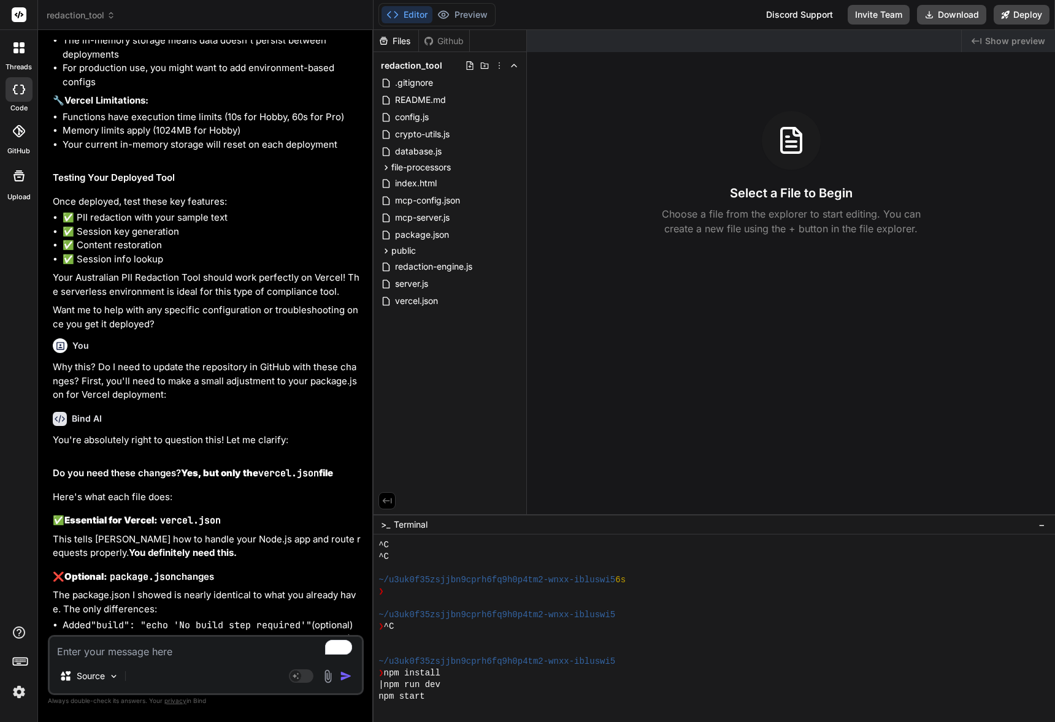
drag, startPoint x: 168, startPoint y: 334, endPoint x: 202, endPoint y: 350, distance: 37.0
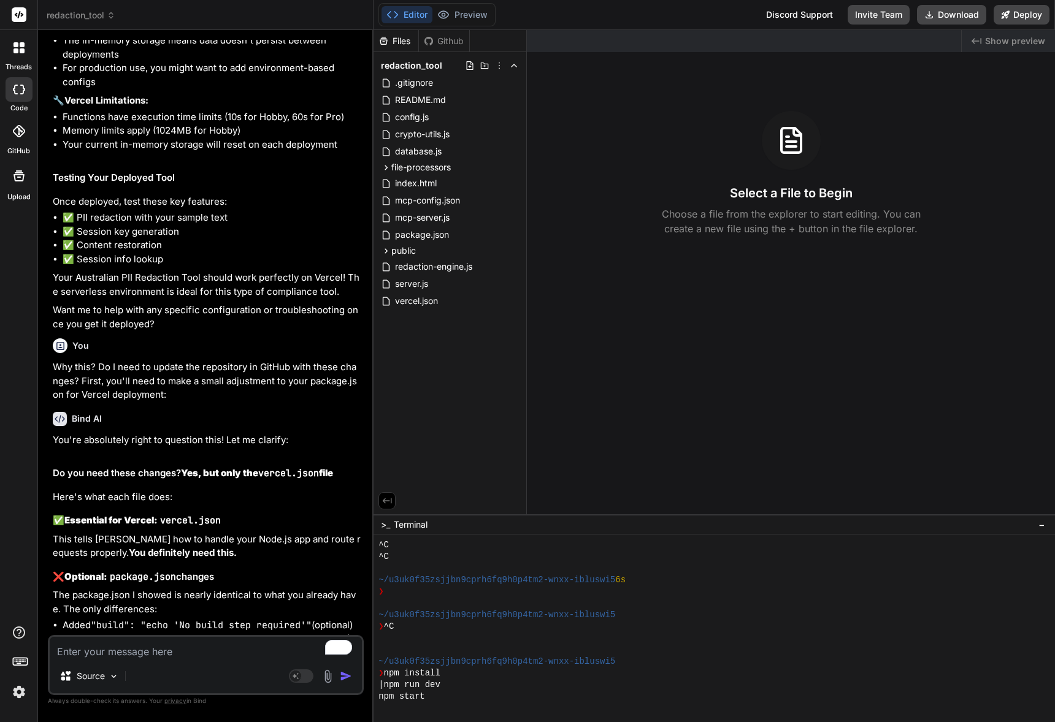
drag, startPoint x: 278, startPoint y: 361, endPoint x: 293, endPoint y: 365, distance: 16.1
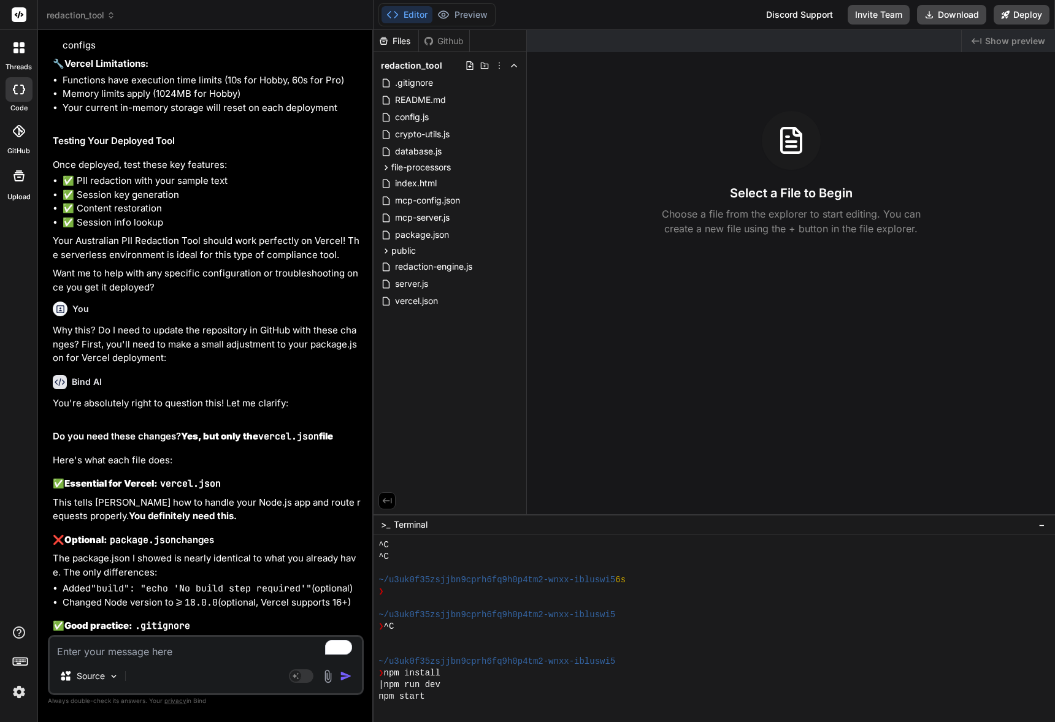
scroll to position [5050, 0]
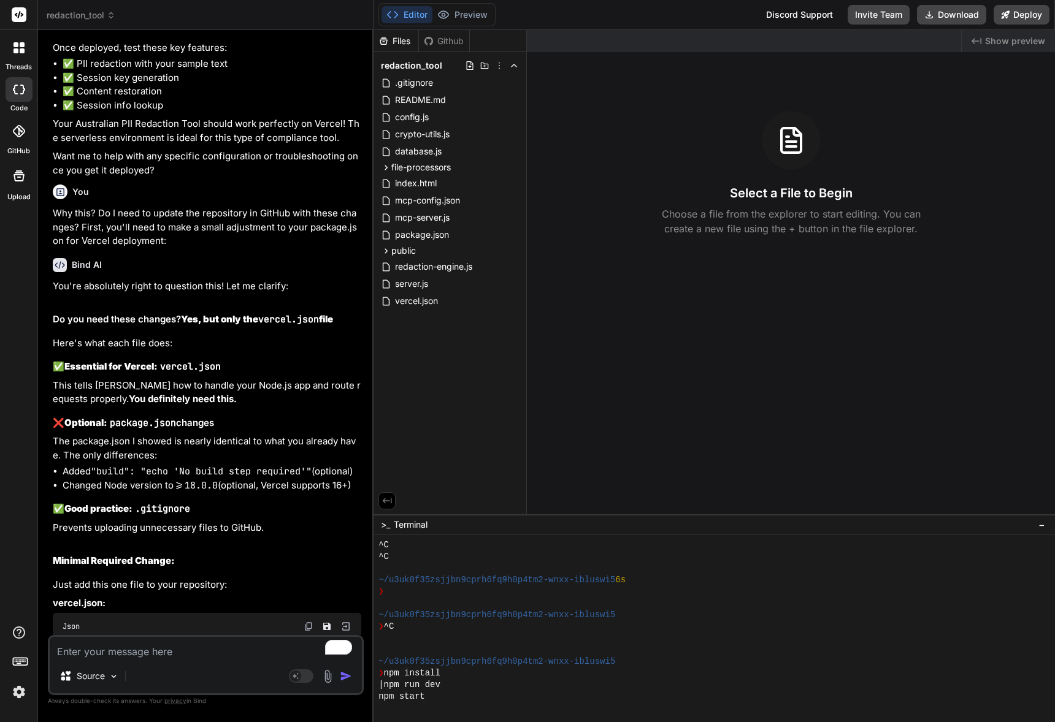
drag, startPoint x: 122, startPoint y: 274, endPoint x: 229, endPoint y: 339, distance: 125.8
drag, startPoint x: 163, startPoint y: 356, endPoint x: 308, endPoint y: 395, distance: 150.5
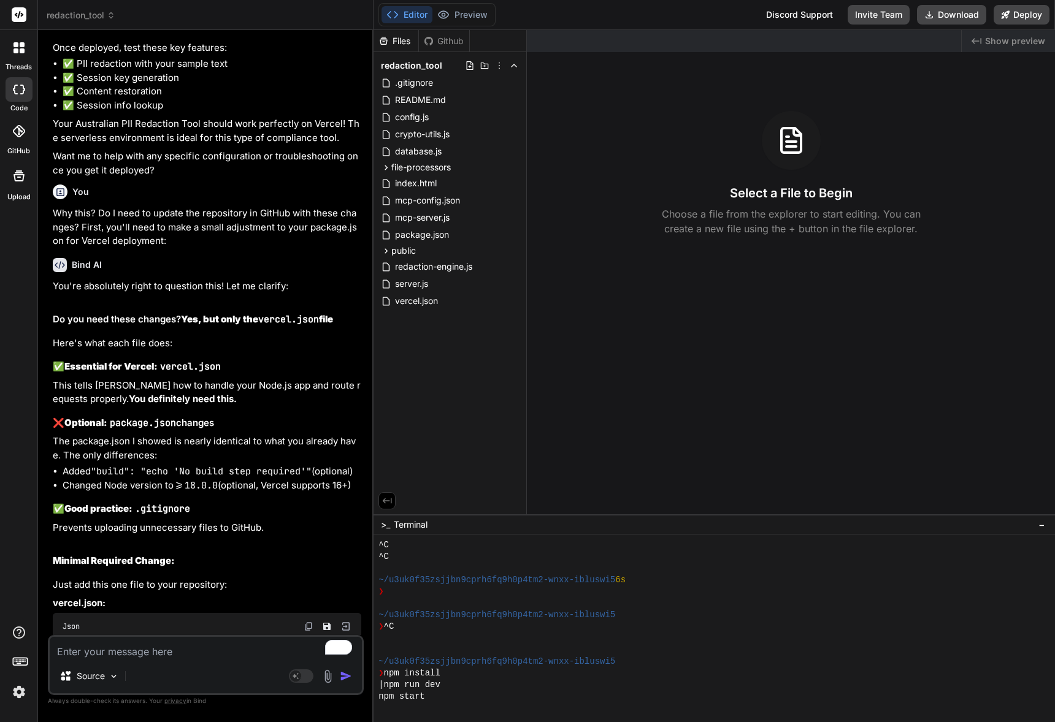
drag, startPoint x: 171, startPoint y: 388, endPoint x: 293, endPoint y: 408, distance: 123.0
drag, startPoint x: 248, startPoint y: 404, endPoint x: 310, endPoint y: 407, distance: 62.7
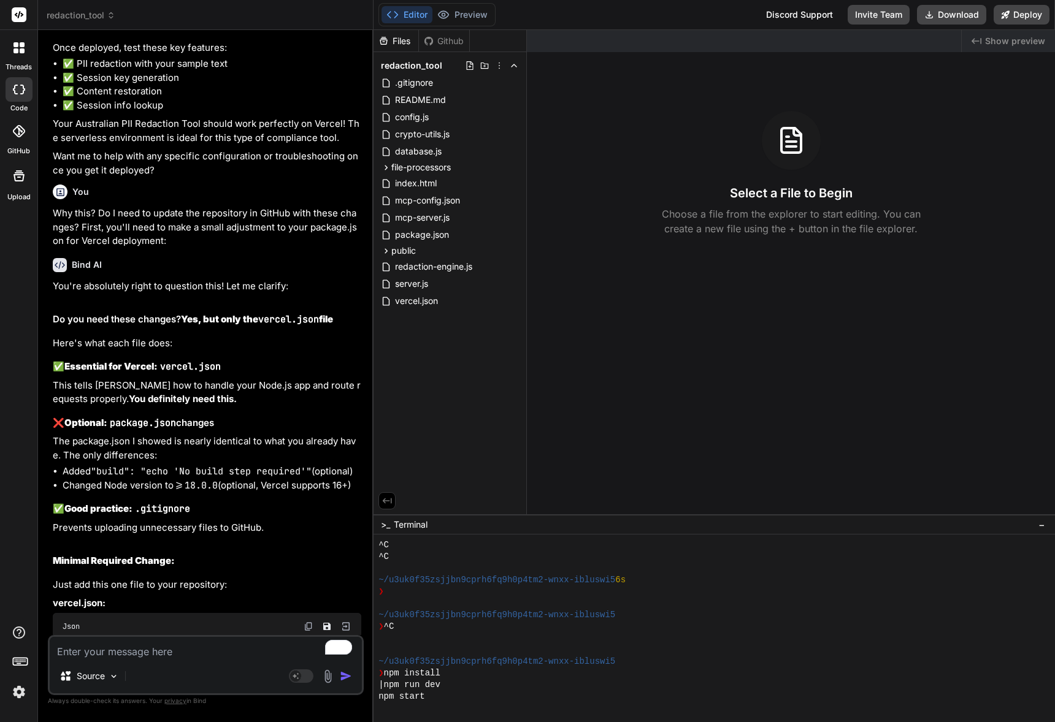
drag, startPoint x: 230, startPoint y: 415, endPoint x: 289, endPoint y: 429, distance: 60.5
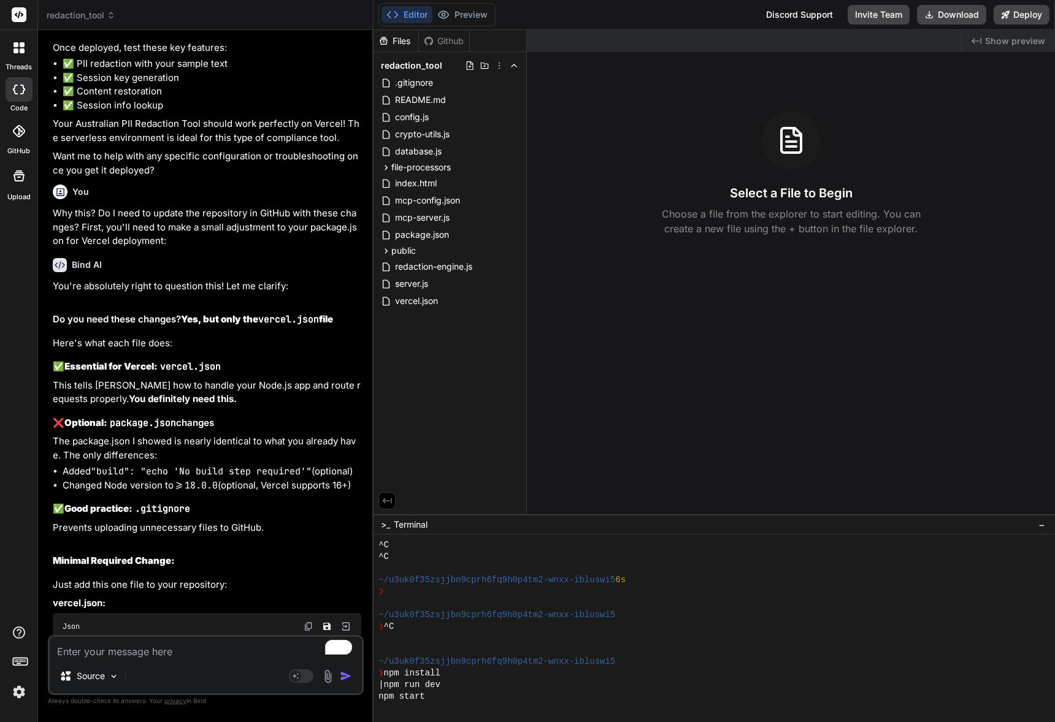
drag, startPoint x: 154, startPoint y: 397, endPoint x: 283, endPoint y: 421, distance: 131.5
drag, startPoint x: 175, startPoint y: 401, endPoint x: 304, endPoint y: 431, distance: 131.5
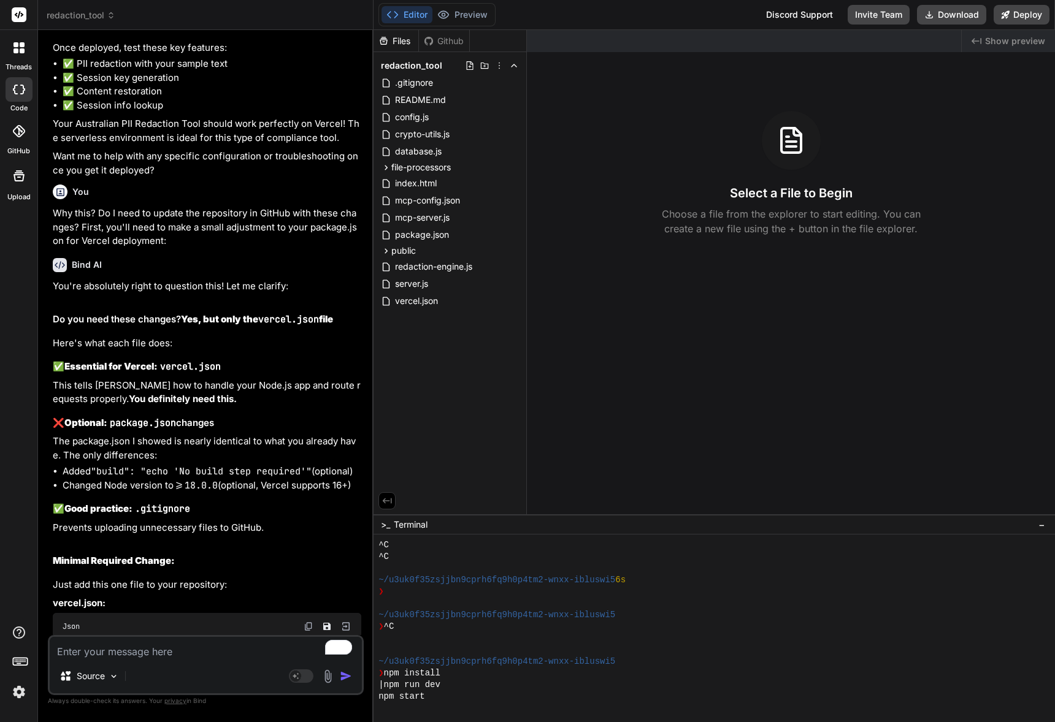
drag, startPoint x: 144, startPoint y: 379, endPoint x: 318, endPoint y: 408, distance: 176.0
drag, startPoint x: 156, startPoint y: 385, endPoint x: 315, endPoint y: 413, distance: 160.7
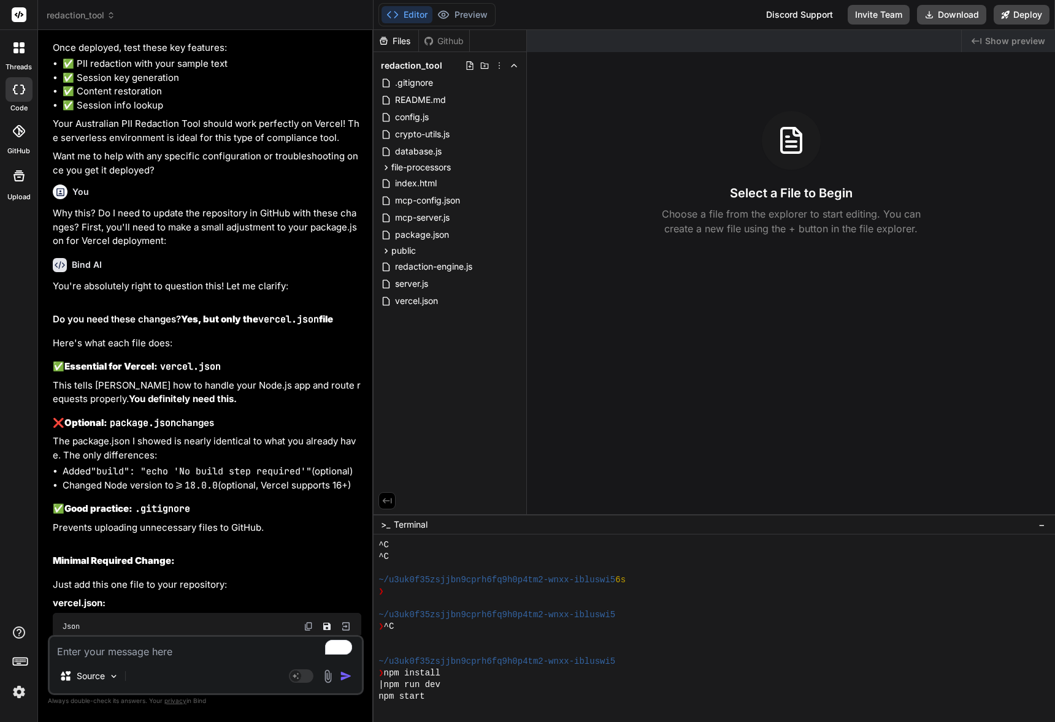
drag, startPoint x: 203, startPoint y: 389, endPoint x: 313, endPoint y: 413, distance: 113.1
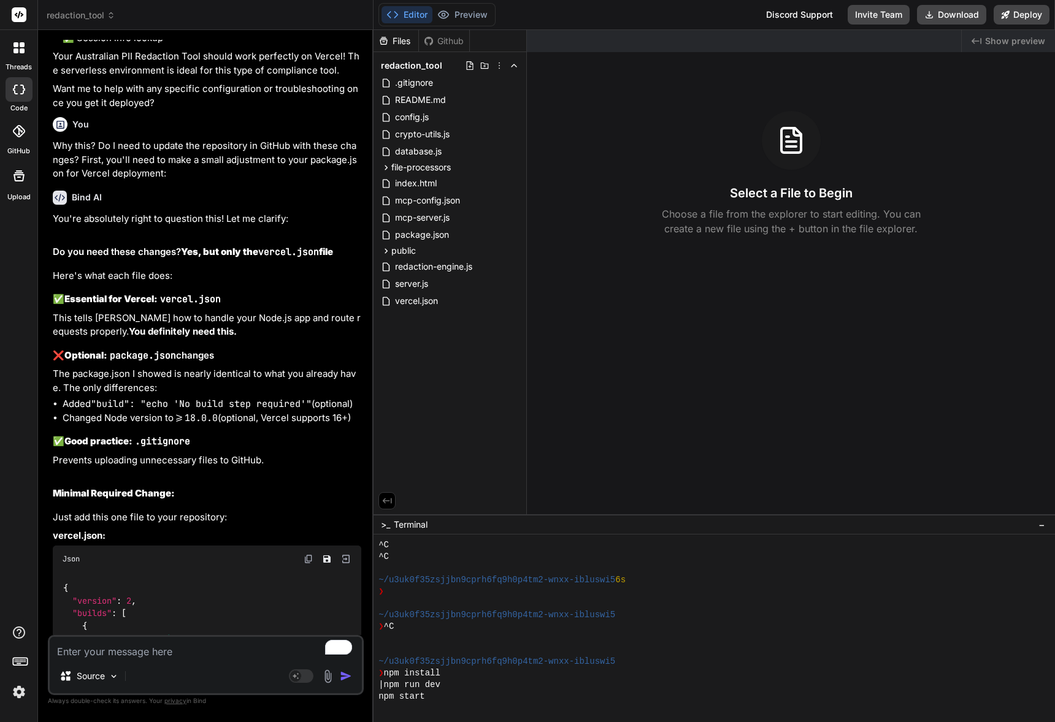
scroll to position [5245, 0]
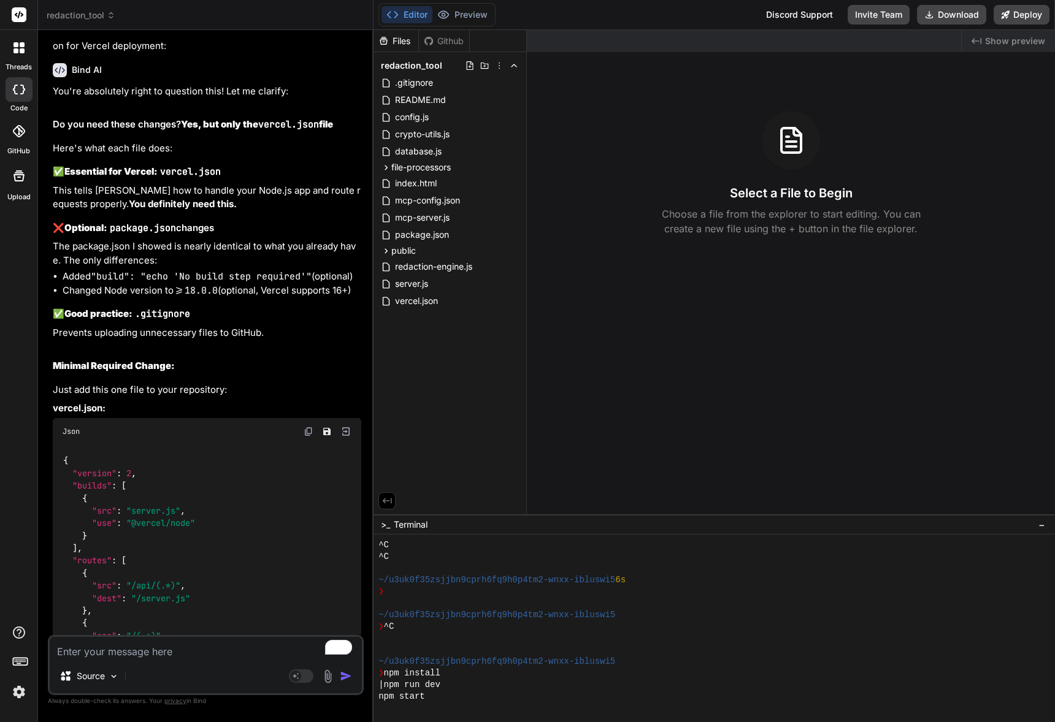
drag, startPoint x: 118, startPoint y: 364, endPoint x: 259, endPoint y: 392, distance: 143.7
drag, startPoint x: 189, startPoint y: 377, endPoint x: 302, endPoint y: 394, distance: 114.1
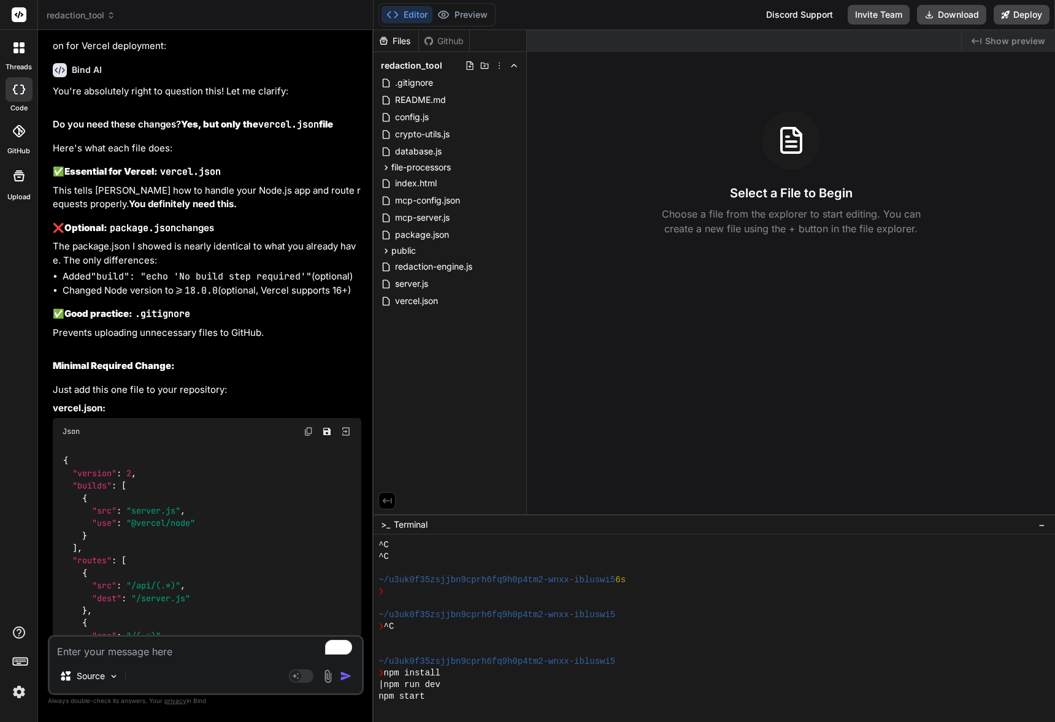
drag, startPoint x: 246, startPoint y: 396, endPoint x: 261, endPoint y: 400, distance: 15.2
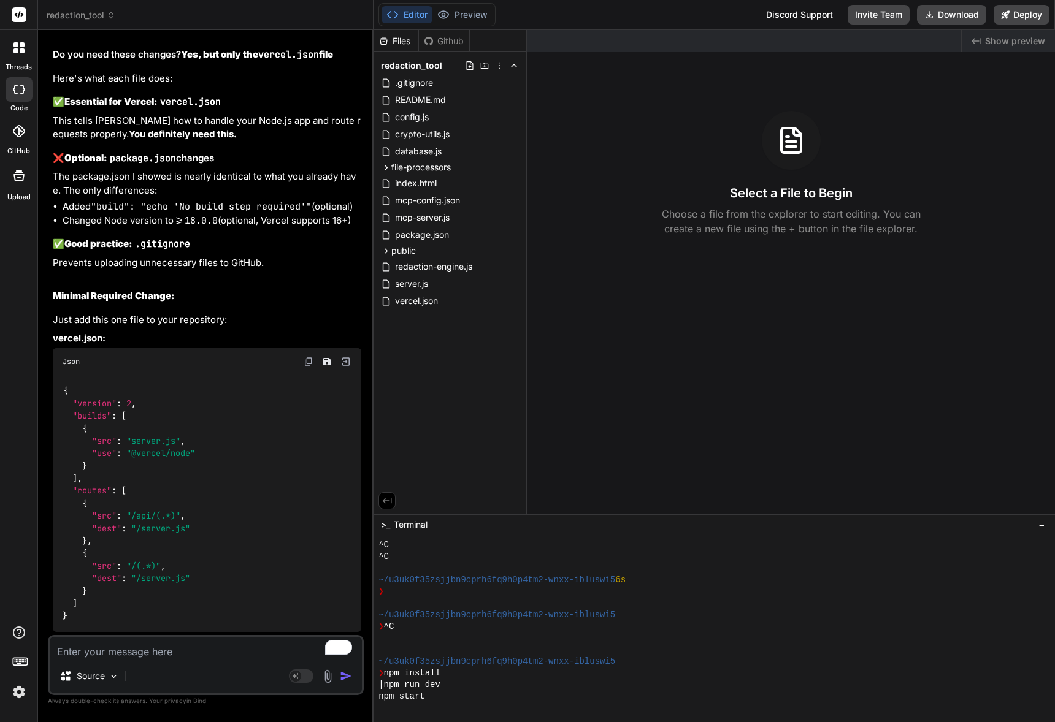
scroll to position [5419, 0]
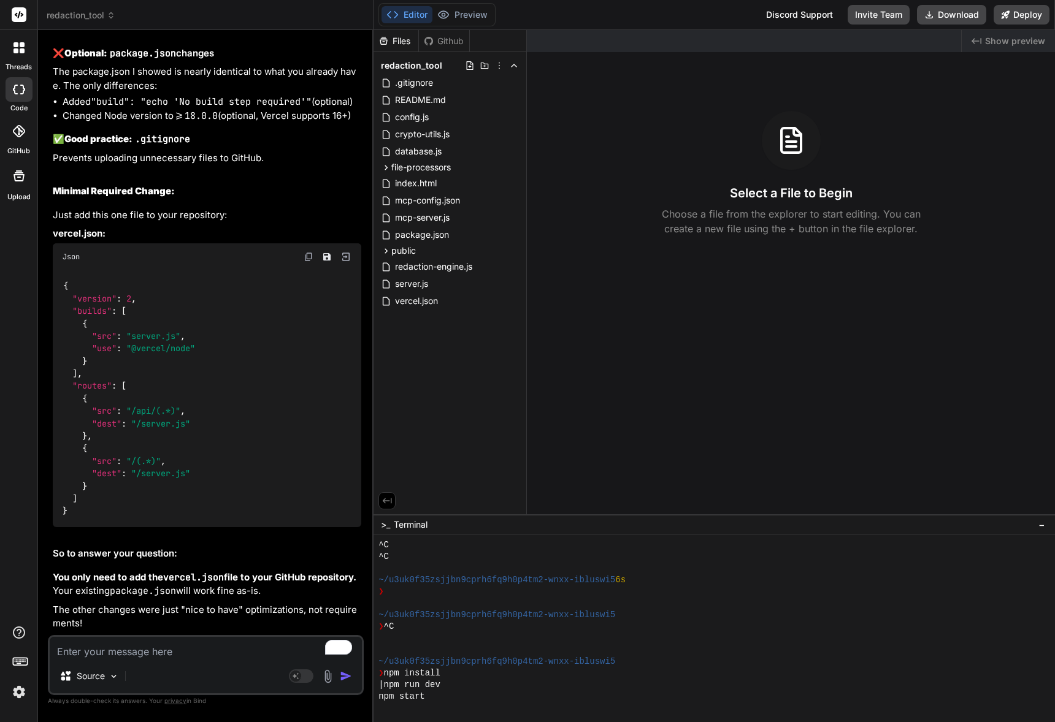
click at [94, 655] on textarea "To enrich screen reader interactions, please activate Accessibility in Grammarl…" at bounding box center [206, 648] width 312 height 22
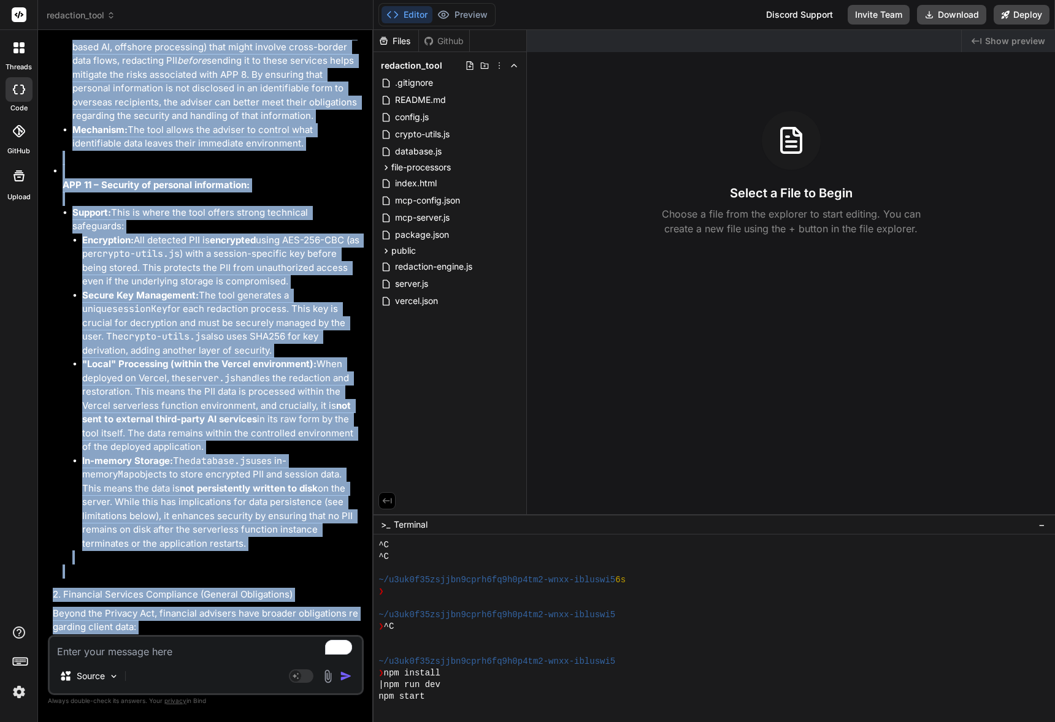
scroll to position [7942, 0]
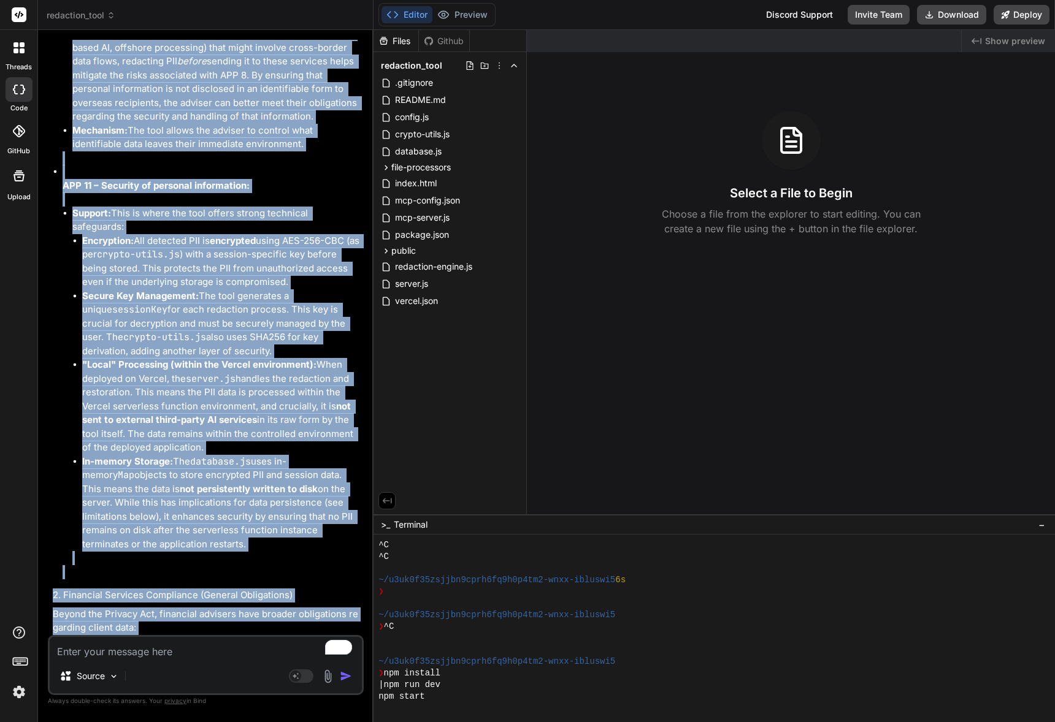
drag, startPoint x: 282, startPoint y: 624, endPoint x: 51, endPoint y: 88, distance: 583.7
click at [51, 88] on div "You Still can[t access Preview Bind AI I see the issue - the WebContainer is ha…" at bounding box center [206, 337] width 313 height 595
copy div "Lor ips DOL Sitametco Adip Elitsedd Eiusmodtem Incid Utlaboreetdo Mag aliq'e ad…"
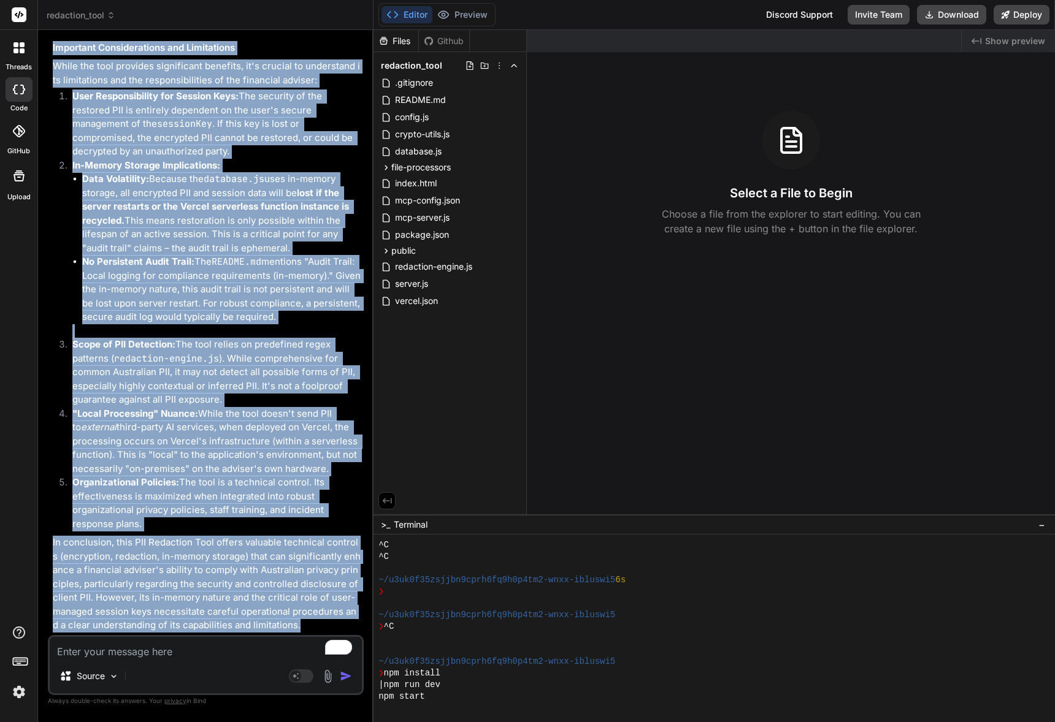
scroll to position [9131, 0]
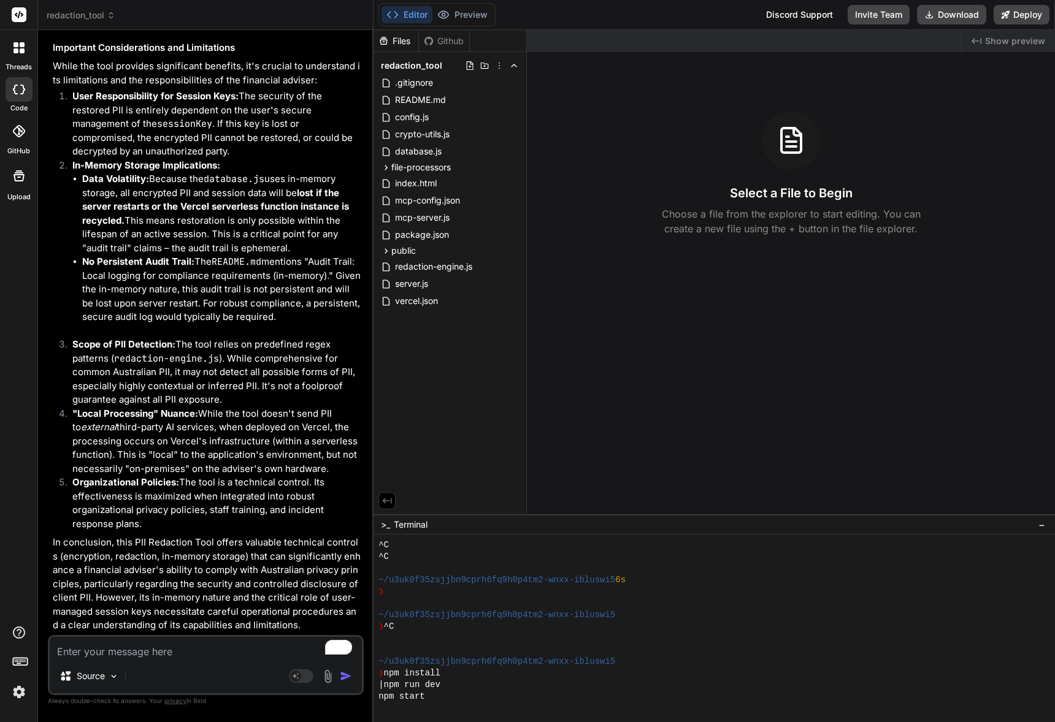
click at [135, 650] on textarea "To enrich screen reader interactions, please activate Accessibility in Grammarl…" at bounding box center [206, 648] width 312 height 22
paste textarea "In-Memory Storage Implications: Data Volatility: Because the database.js uses i…"
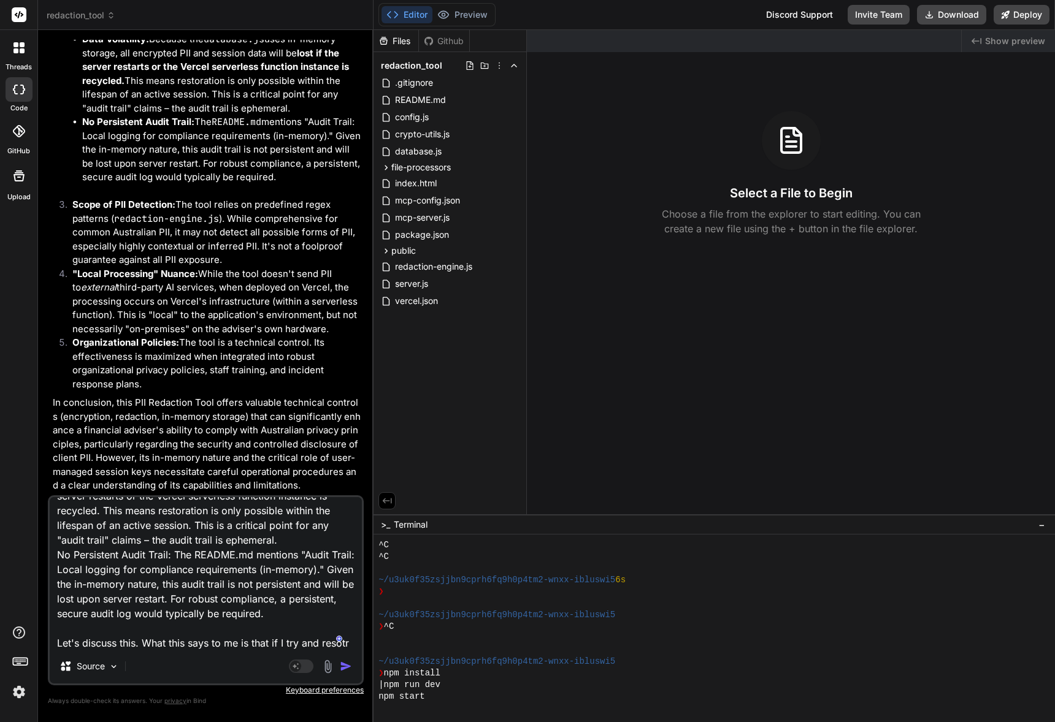
scroll to position [75, 0]
click at [71, 642] on textarea "In-Memory Storage Implications: Data Volatility: Because the database.js uses i…" at bounding box center [206, 573] width 312 height 152
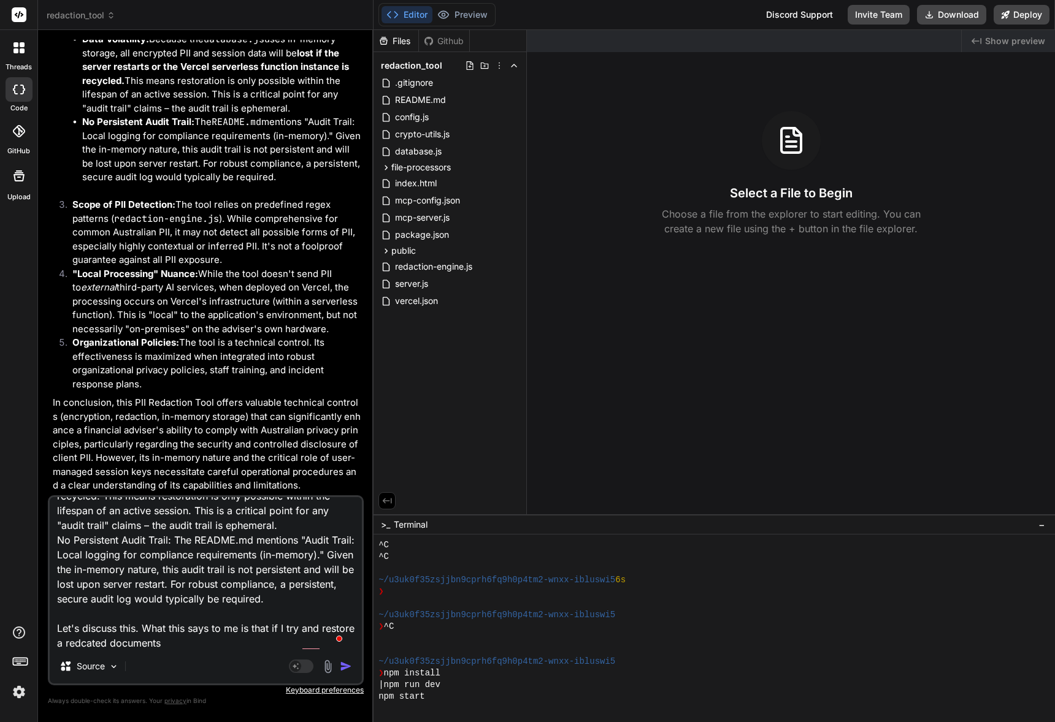
scroll to position [0, 0]
drag, startPoint x: 116, startPoint y: 643, endPoint x: 124, endPoint y: 645, distance: 8.9
click at [124, 645] on textarea "In-Memory Storage Implications: Data Volatility: Because the database.js uses i…" at bounding box center [206, 573] width 312 height 152
click at [228, 640] on textarea "In-Memory Storage Implications: Data Volatility: Because the database.js uses i…" at bounding box center [206, 573] width 312 height 152
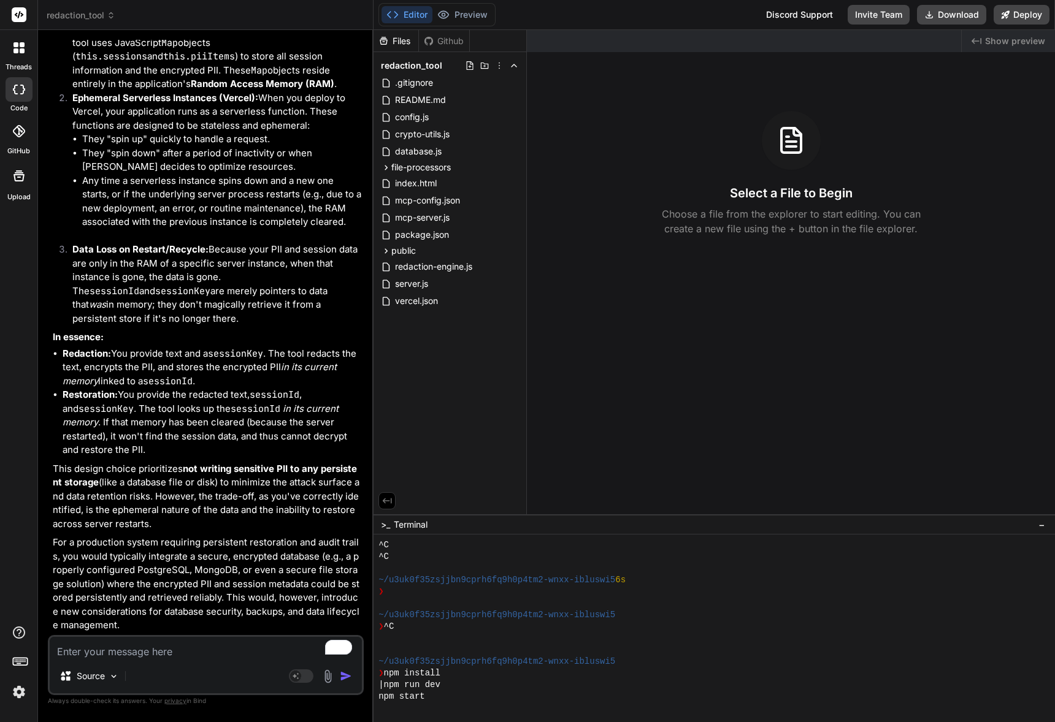
scroll to position [10077, 0]
click at [136, 650] on textarea "To enrich screen reader interactions, please activate Accessibility in Grammarl…" at bounding box center [206, 648] width 312 height 22
click at [180, 646] on textarea "To enrich screen reader interactions, please activate Accessibility in Grammarl…" at bounding box center [206, 648] width 312 height 22
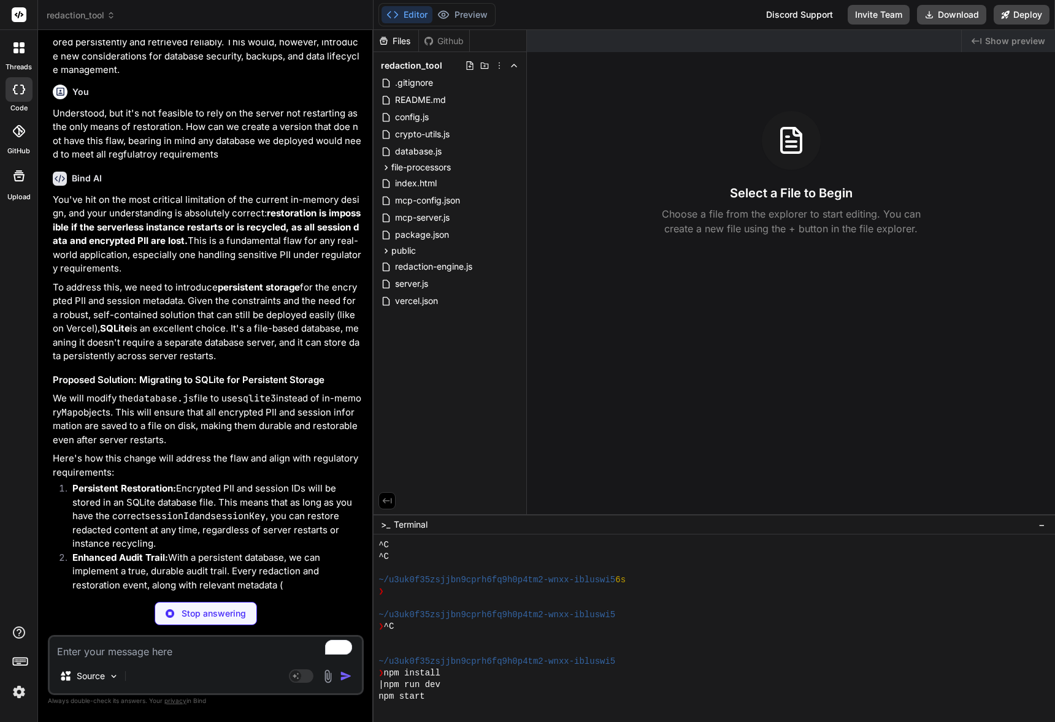
scroll to position [10577, 0]
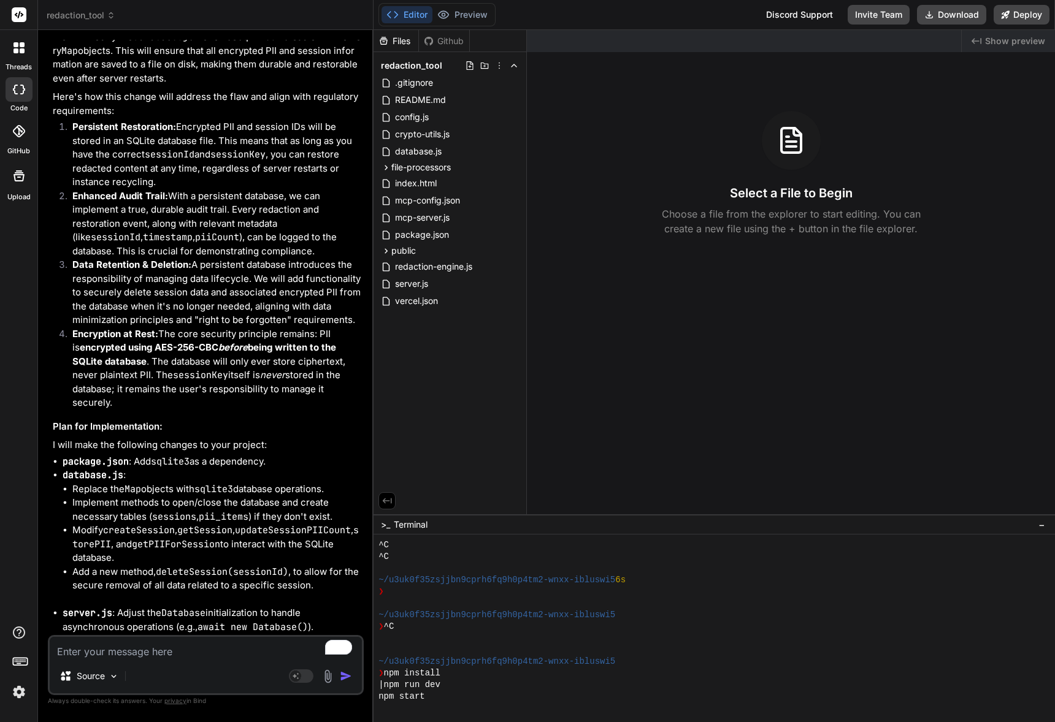
drag, startPoint x: 136, startPoint y: 361, endPoint x: 190, endPoint y: 397, distance: 65.5
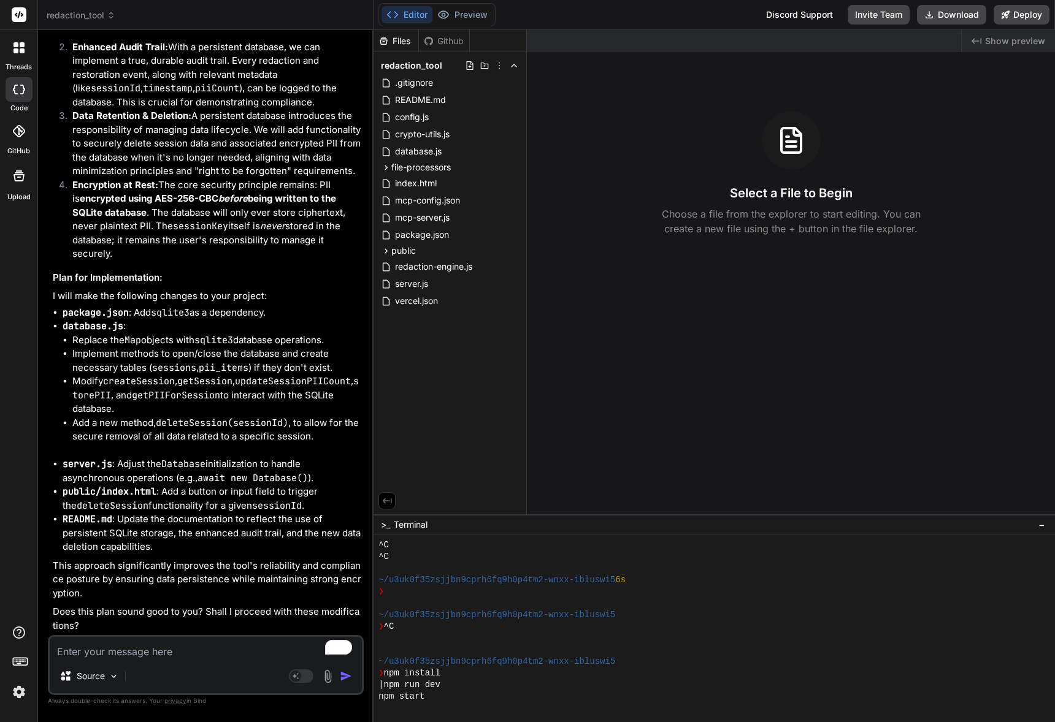
scroll to position [10819, 0]
drag, startPoint x: 98, startPoint y: 141, endPoint x: 128, endPoint y: 141, distance: 29.4
copy strong "SQLite"
click at [132, 651] on textarea "To enrich screen reader interactions, please activate Accessibility in Grammarl…" at bounding box center [206, 648] width 312 height 22
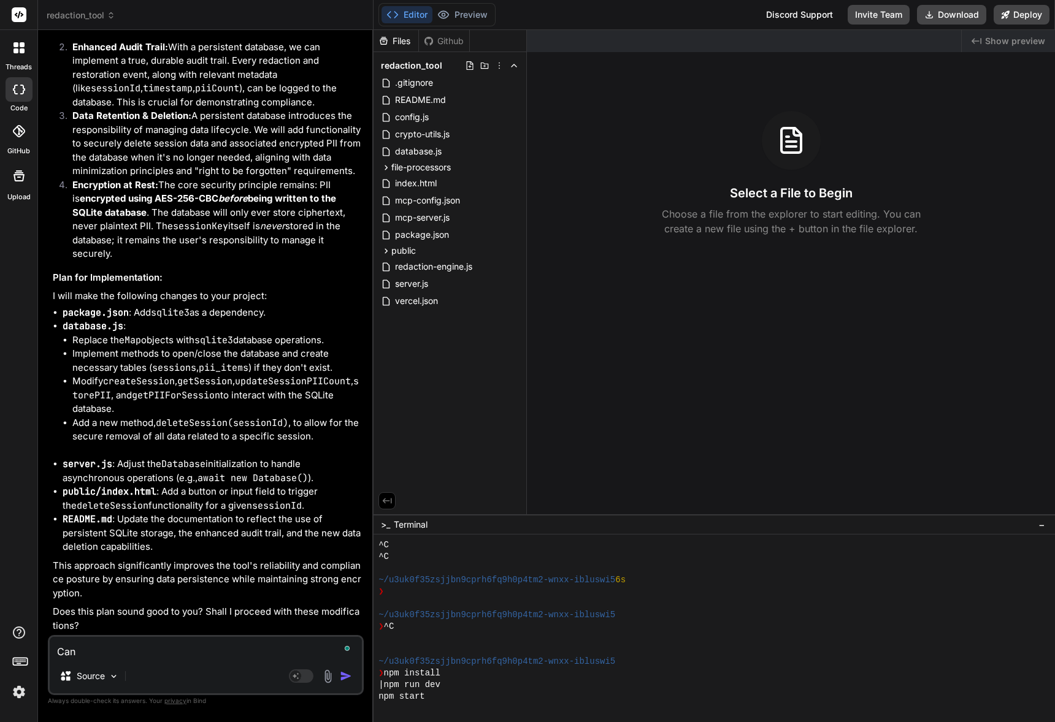
paste textarea "SQLite"
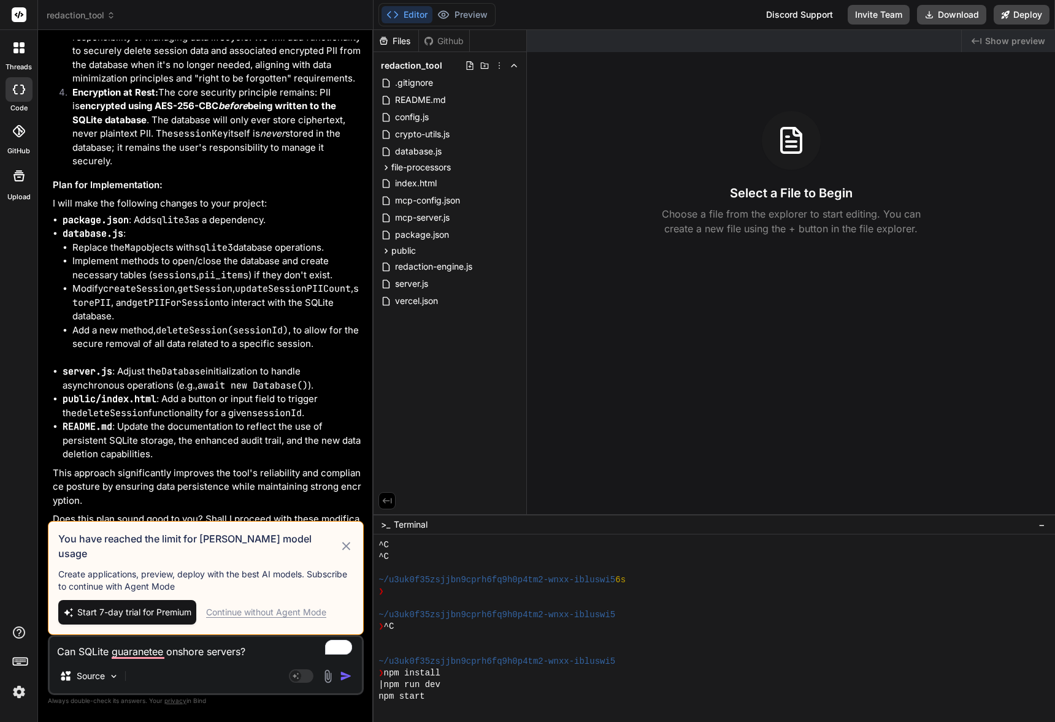
click at [21, 683] on img at bounding box center [19, 692] width 21 height 21
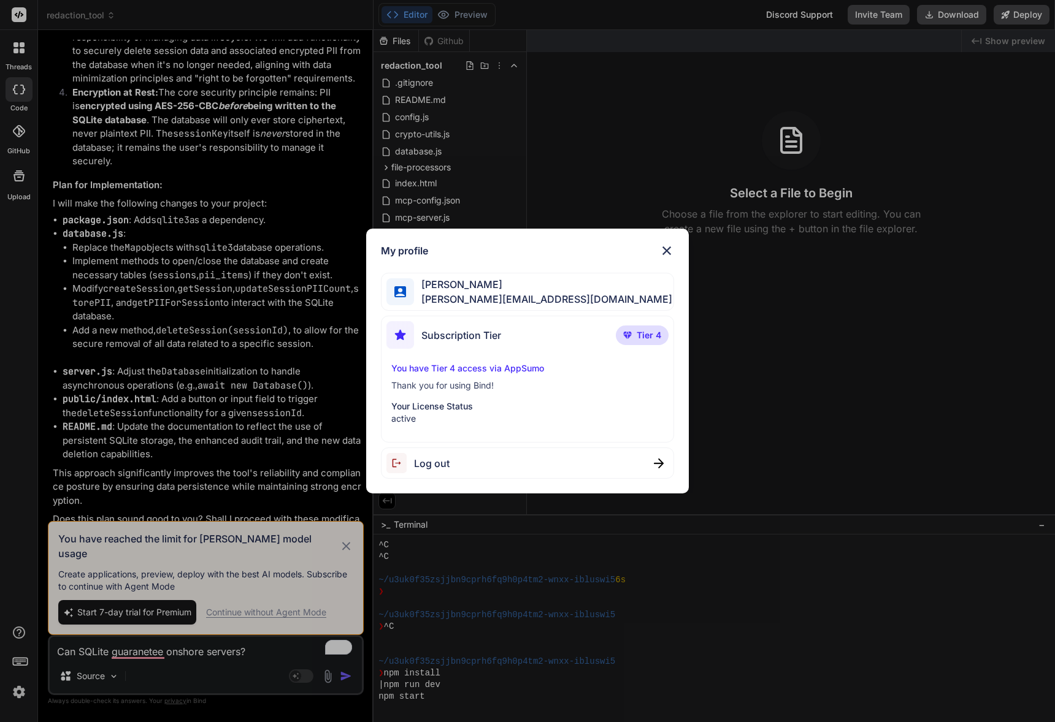
click at [670, 249] on img at bounding box center [666, 250] width 15 height 15
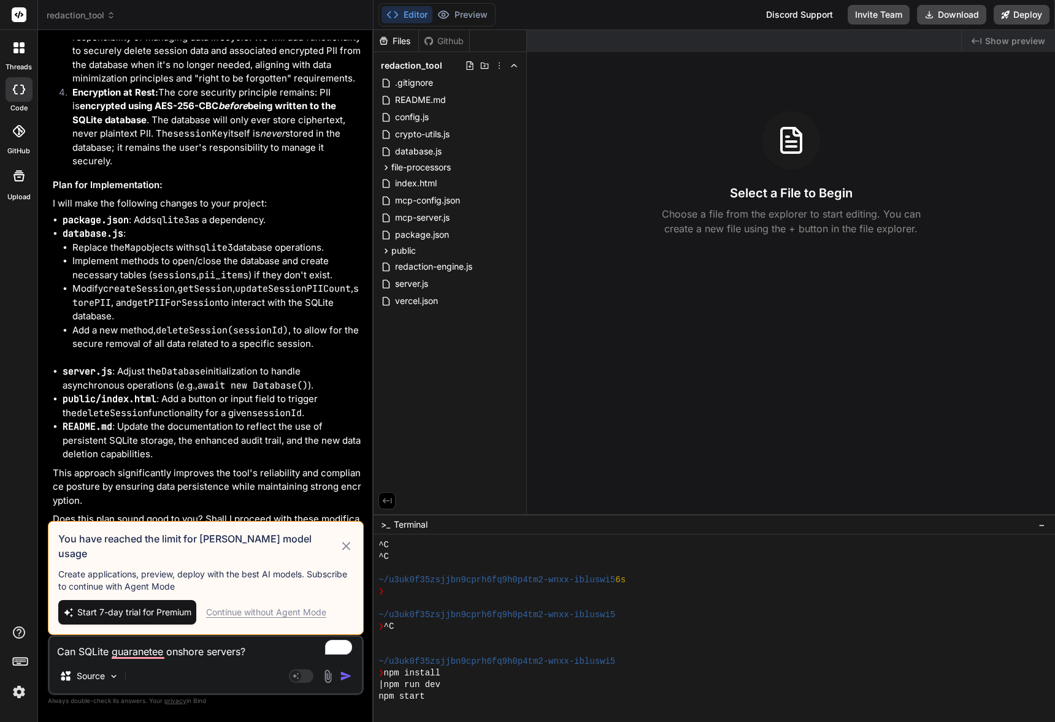
click at [274, 611] on div "Continue without Agent Mode" at bounding box center [266, 613] width 120 height 12
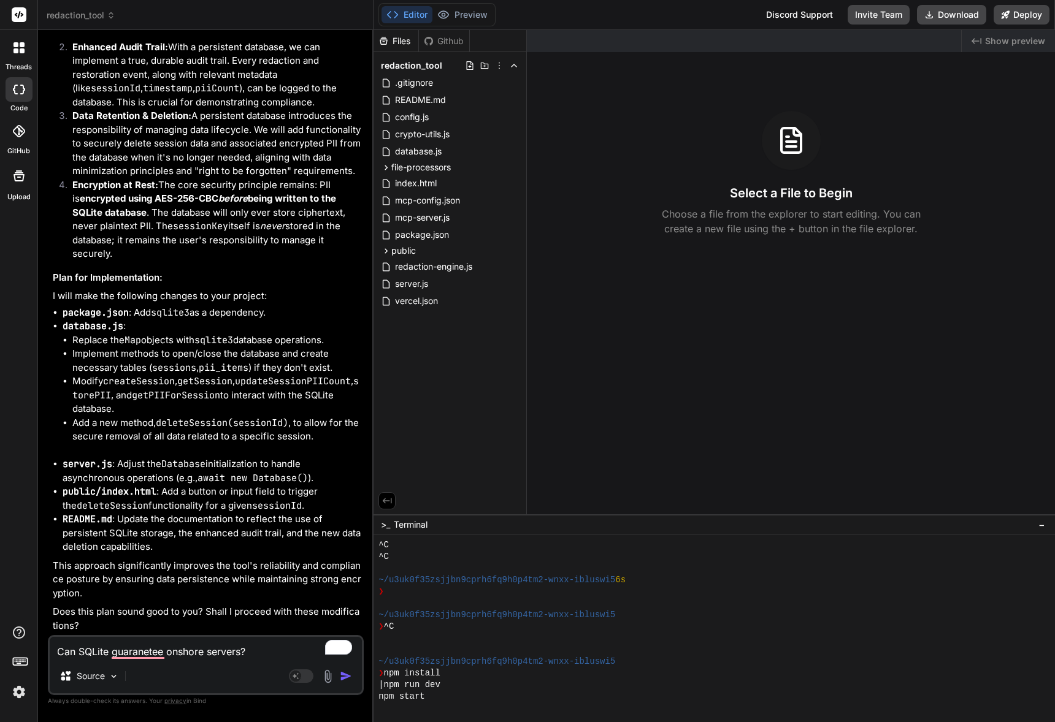
click at [262, 648] on textarea "Can SQLite guaranetee onshore servers?" at bounding box center [206, 648] width 312 height 22
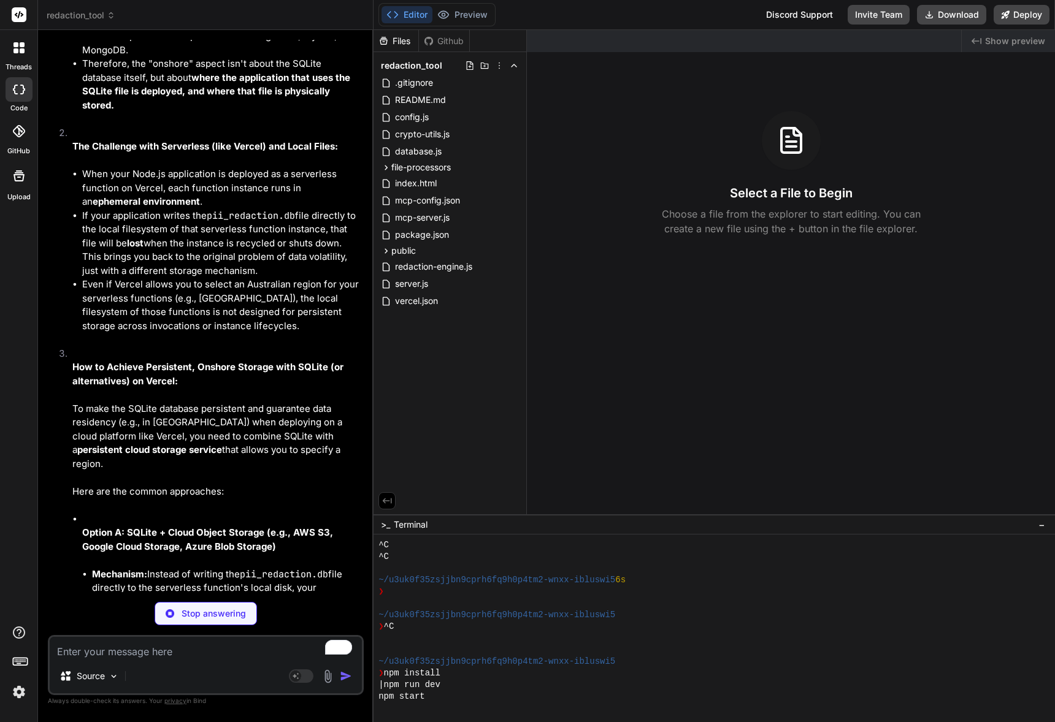
scroll to position [11677, 0]
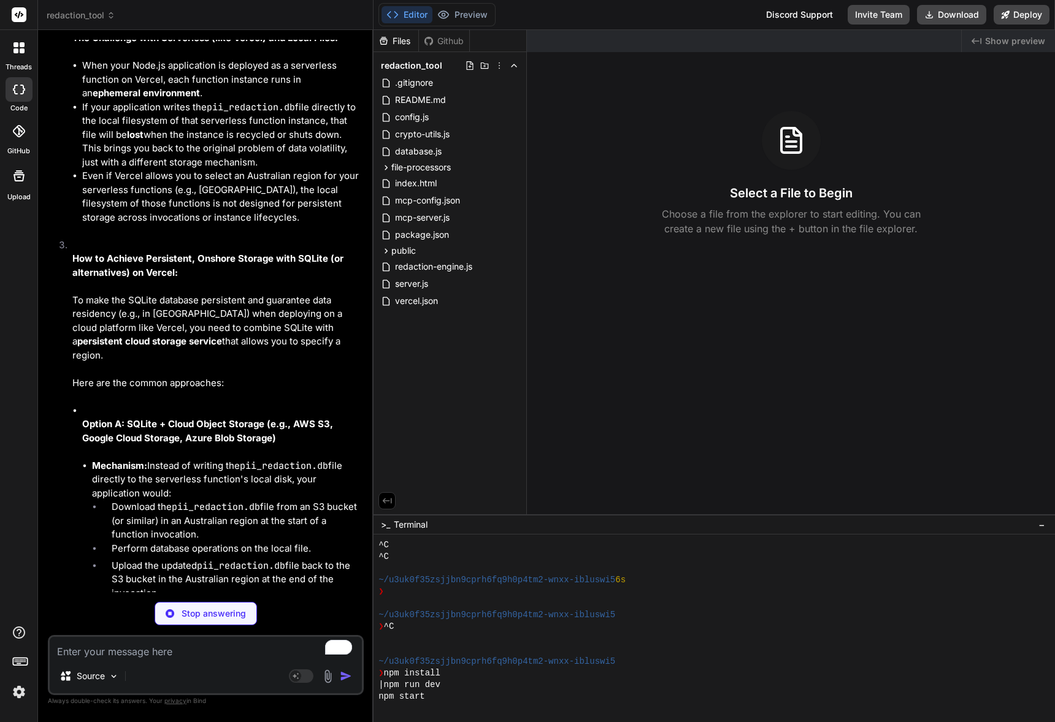
drag, startPoint x: 162, startPoint y: 320, endPoint x: 211, endPoint y: 400, distance: 94.1
drag, startPoint x: 177, startPoint y: 364, endPoint x: 318, endPoint y: 408, distance: 147.8
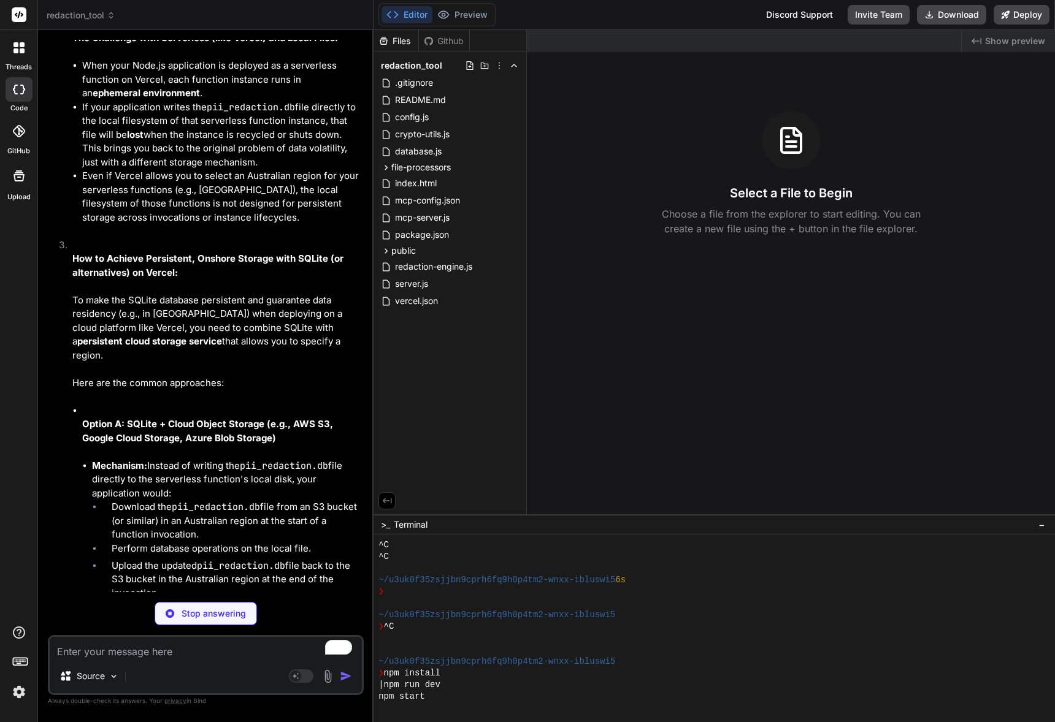
drag, startPoint x: 202, startPoint y: 370, endPoint x: 290, endPoint y: 406, distance: 94.9
drag, startPoint x: 252, startPoint y: 395, endPoint x: 296, endPoint y: 405, distance: 44.6
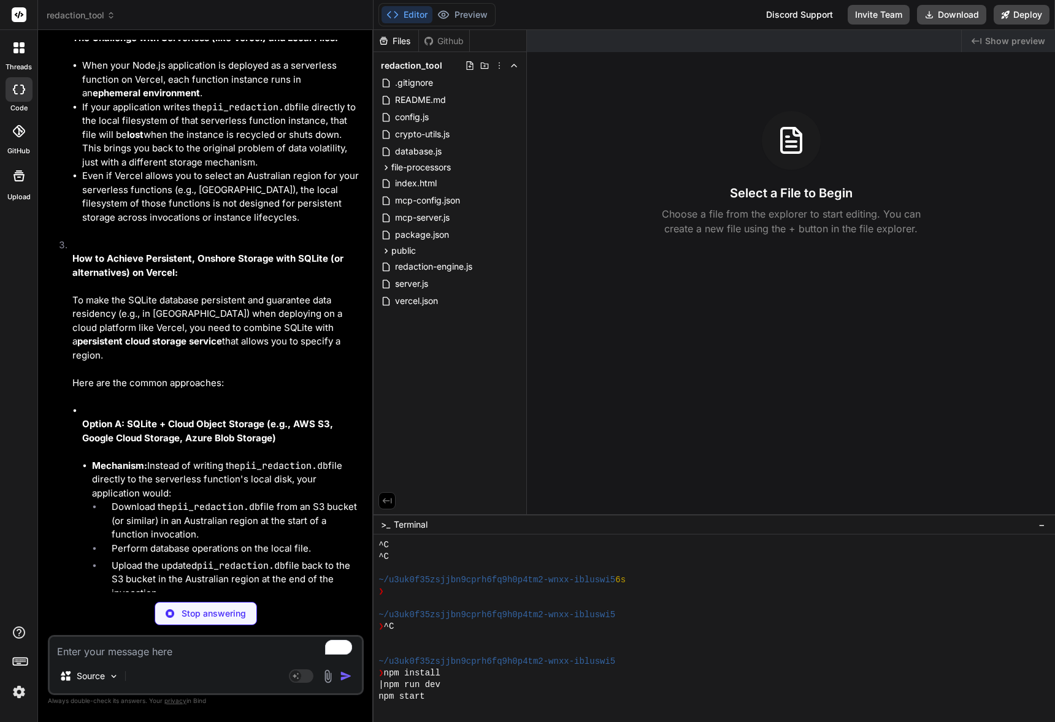
drag, startPoint x: 203, startPoint y: 381, endPoint x: 304, endPoint y: 410, distance: 104.8
drag, startPoint x: 190, startPoint y: 372, endPoint x: 274, endPoint y: 399, distance: 88.4
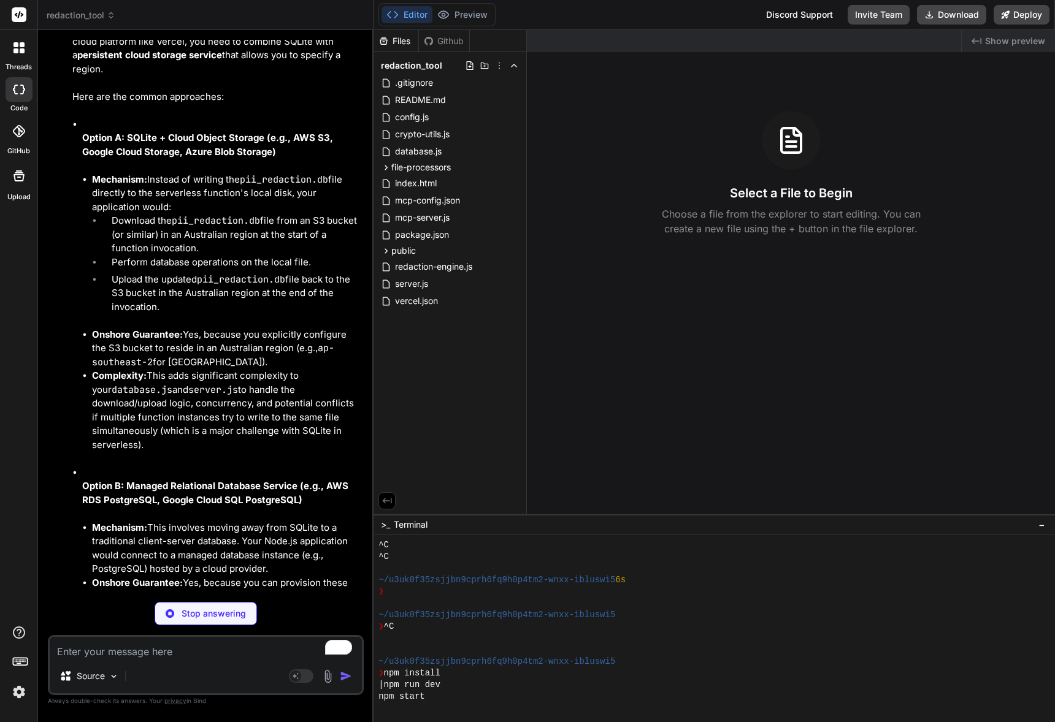
scroll to position [11965, 0]
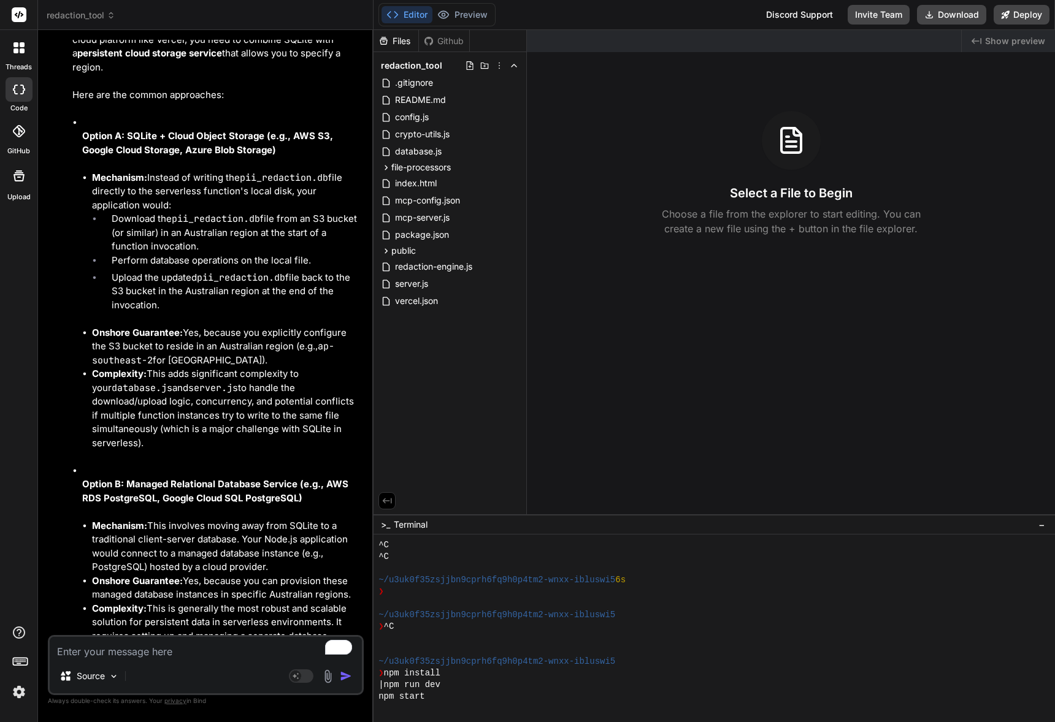
drag, startPoint x: 153, startPoint y: 191, endPoint x: 270, endPoint y: 255, distance: 133.4
drag, startPoint x: 212, startPoint y: 259, endPoint x: 258, endPoint y: 283, distance: 51.8
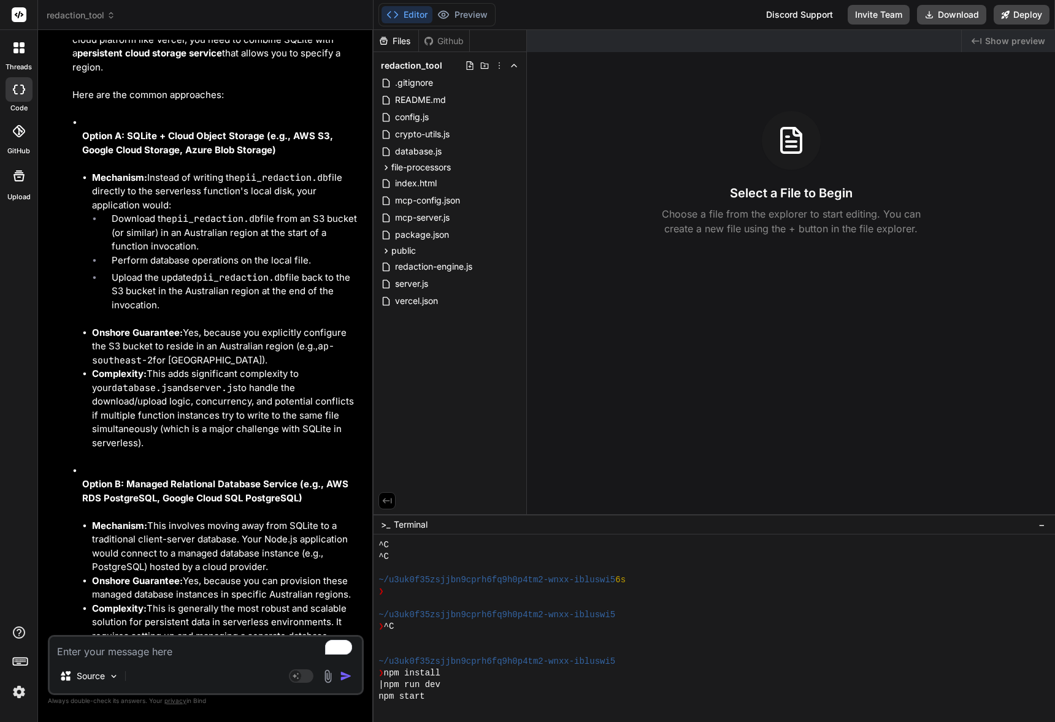
drag, startPoint x: 195, startPoint y: 275, endPoint x: 259, endPoint y: 300, distance: 68.3
drag, startPoint x: 182, startPoint y: 300, endPoint x: 267, endPoint y: 326, distance: 89.6
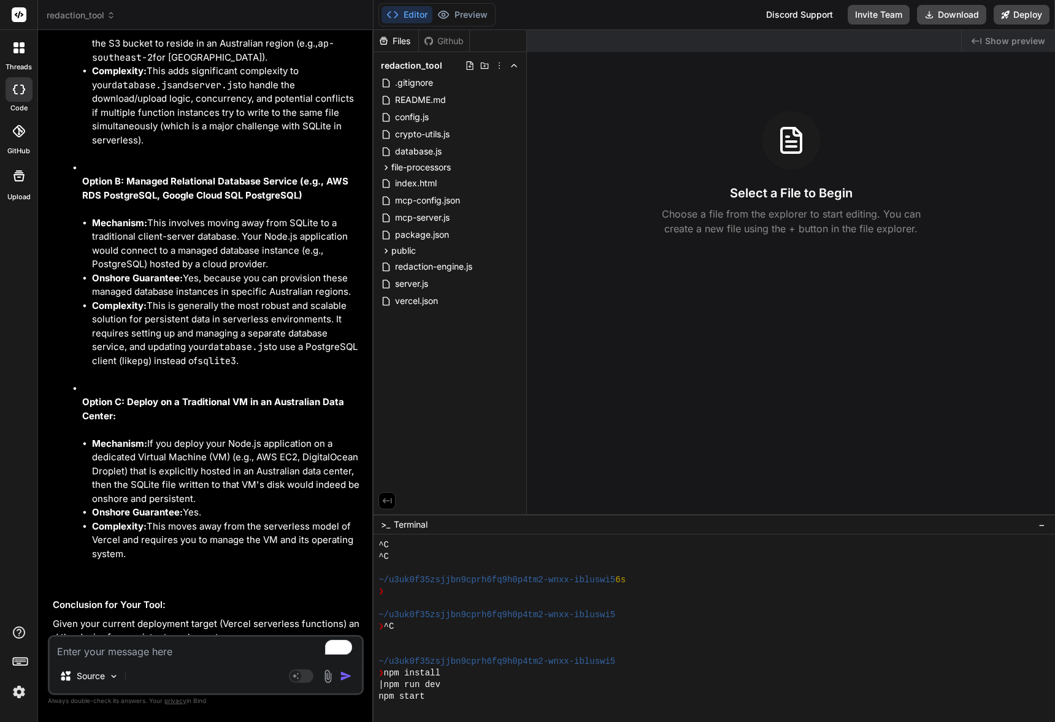
scroll to position [12225, 0]
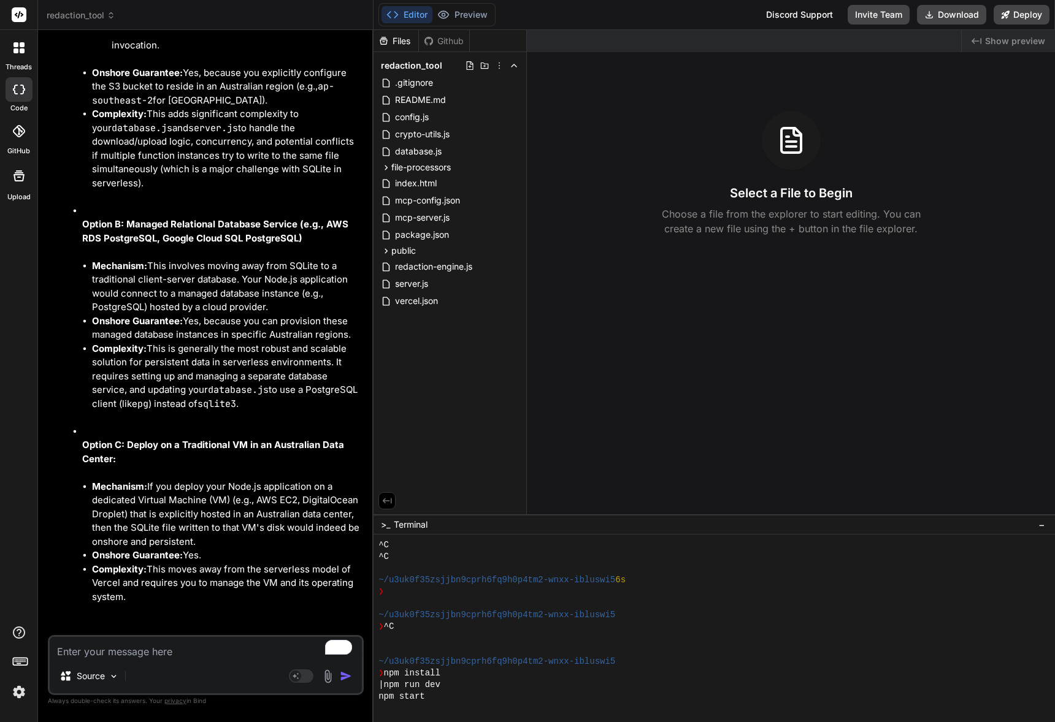
drag, startPoint x: 149, startPoint y: 304, endPoint x: 276, endPoint y: 346, distance: 134.0
drag, startPoint x: 199, startPoint y: 348, endPoint x: 274, endPoint y: 377, distance: 79.6
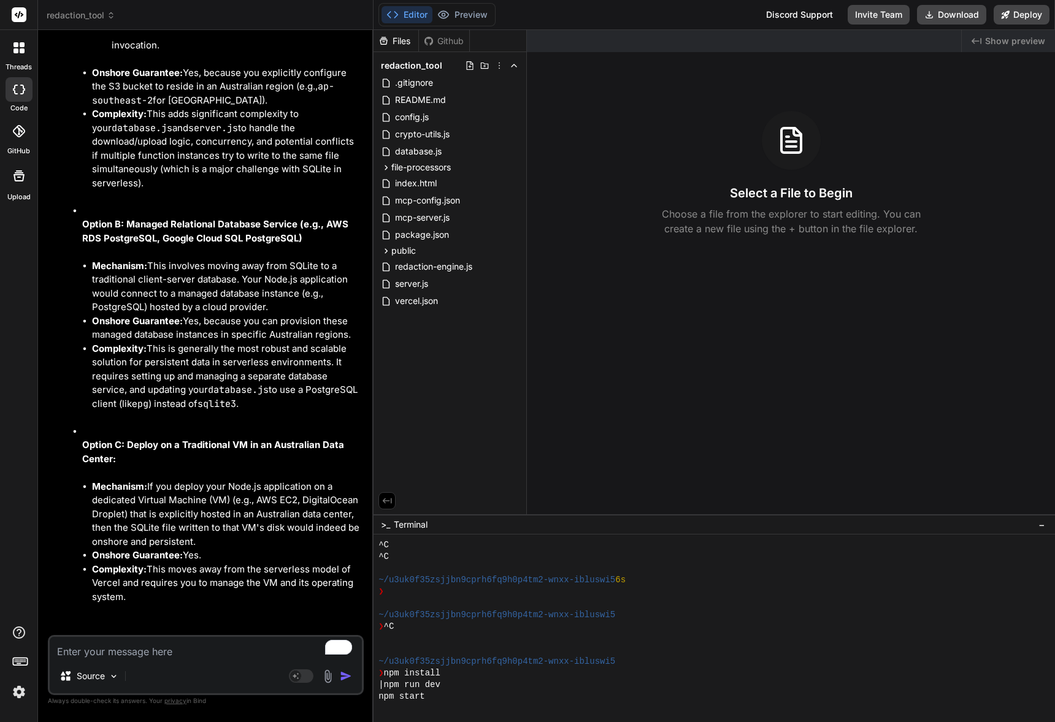
drag, startPoint x: 180, startPoint y: 357, endPoint x: 260, endPoint y: 381, distance: 83.8
drag, startPoint x: 163, startPoint y: 344, endPoint x: 256, endPoint y: 383, distance: 100.3
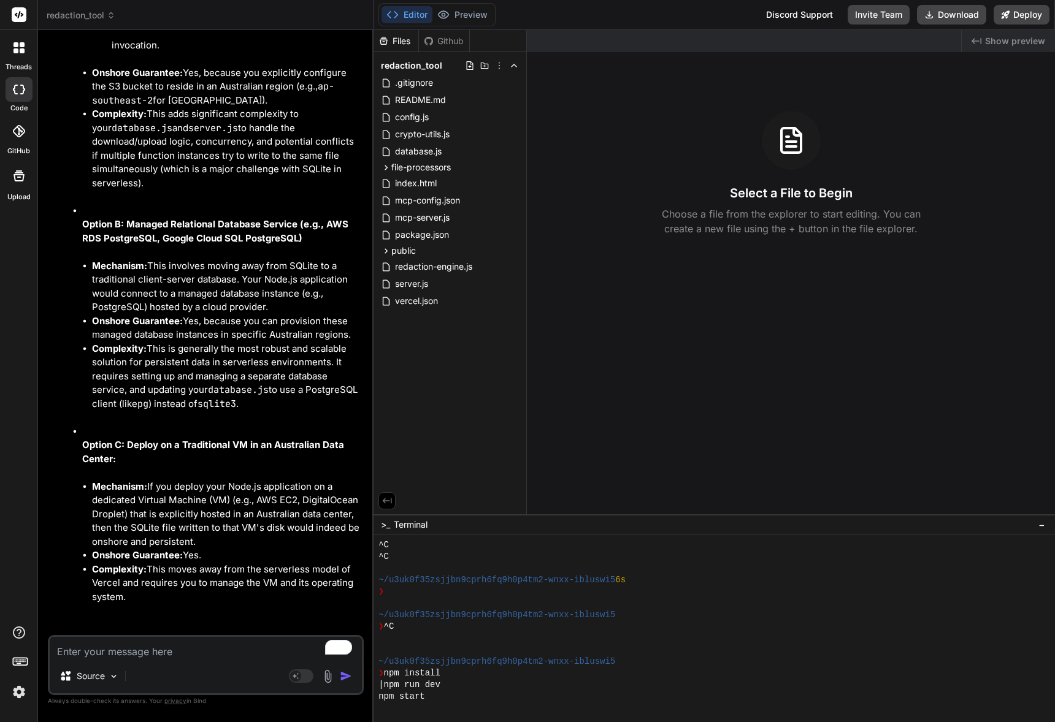
click at [256, 11] on li "Perform database operations on the local file." at bounding box center [231, 2] width 259 height 17
drag, startPoint x: 138, startPoint y: 345, endPoint x: 247, endPoint y: 386, distance: 115.8
click at [247, 11] on li "Perform database operations on the local file." at bounding box center [231, 2] width 259 height 17
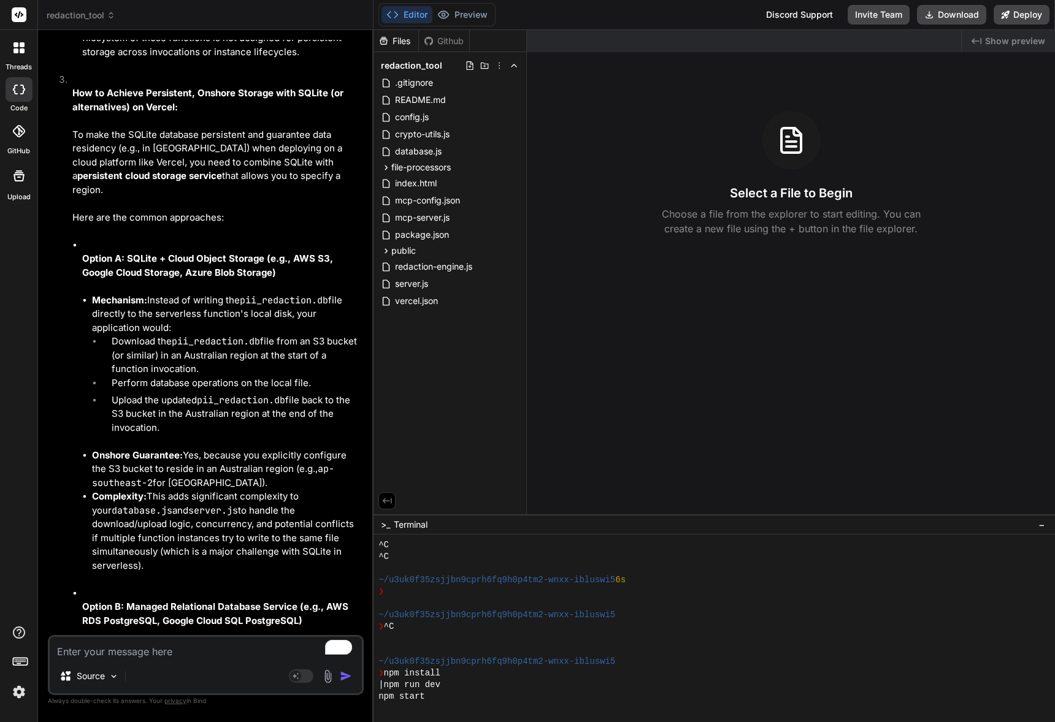
scroll to position [11959, 0]
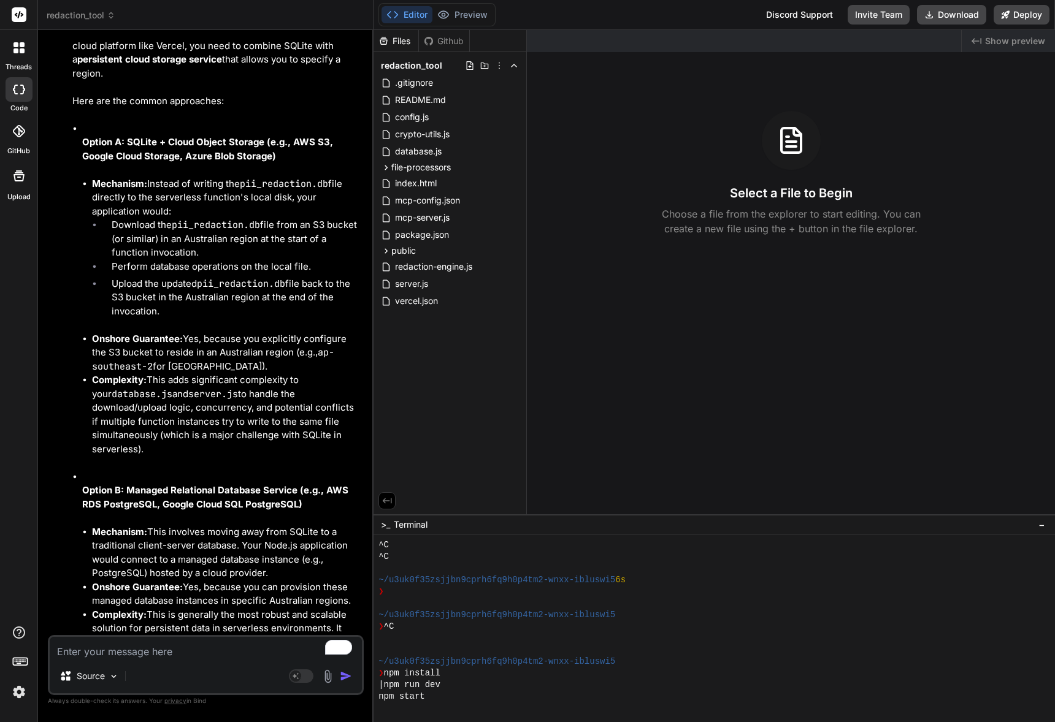
drag, startPoint x: 119, startPoint y: 312, endPoint x: 192, endPoint y: 348, distance: 81.2
drag, startPoint x: 147, startPoint y: 293, endPoint x: 261, endPoint y: 323, distance: 117.8
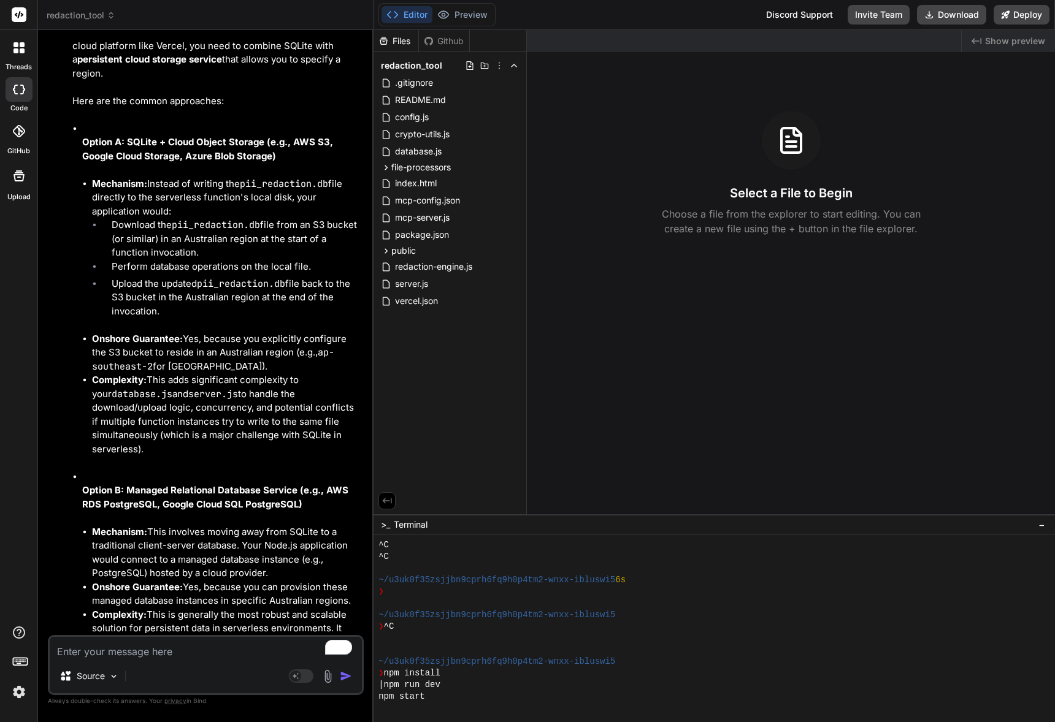
drag, startPoint x: 218, startPoint y: 331, endPoint x: 278, endPoint y: 346, distance: 62.0
drag, startPoint x: 208, startPoint y: 329, endPoint x: 284, endPoint y: 340, distance: 76.8
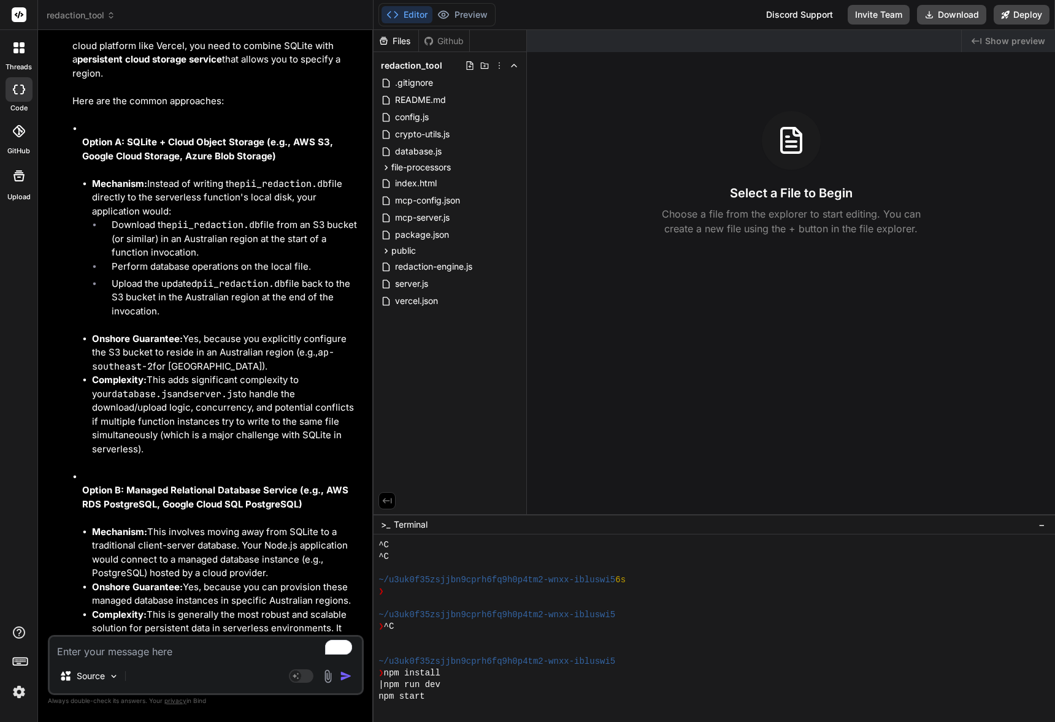
drag, startPoint x: 142, startPoint y: 304, endPoint x: 285, endPoint y: 325, distance: 145.0
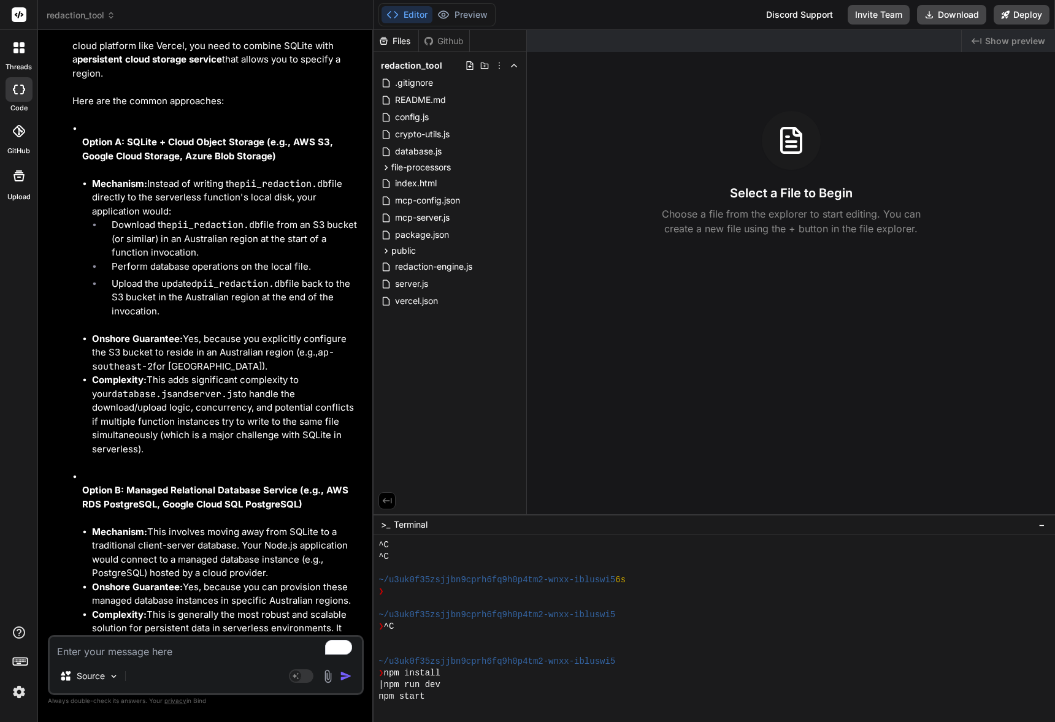
drag, startPoint x: 210, startPoint y: 324, endPoint x: 261, endPoint y: 330, distance: 51.3
drag, startPoint x: 118, startPoint y: 311, endPoint x: 247, endPoint y: 348, distance: 134.1
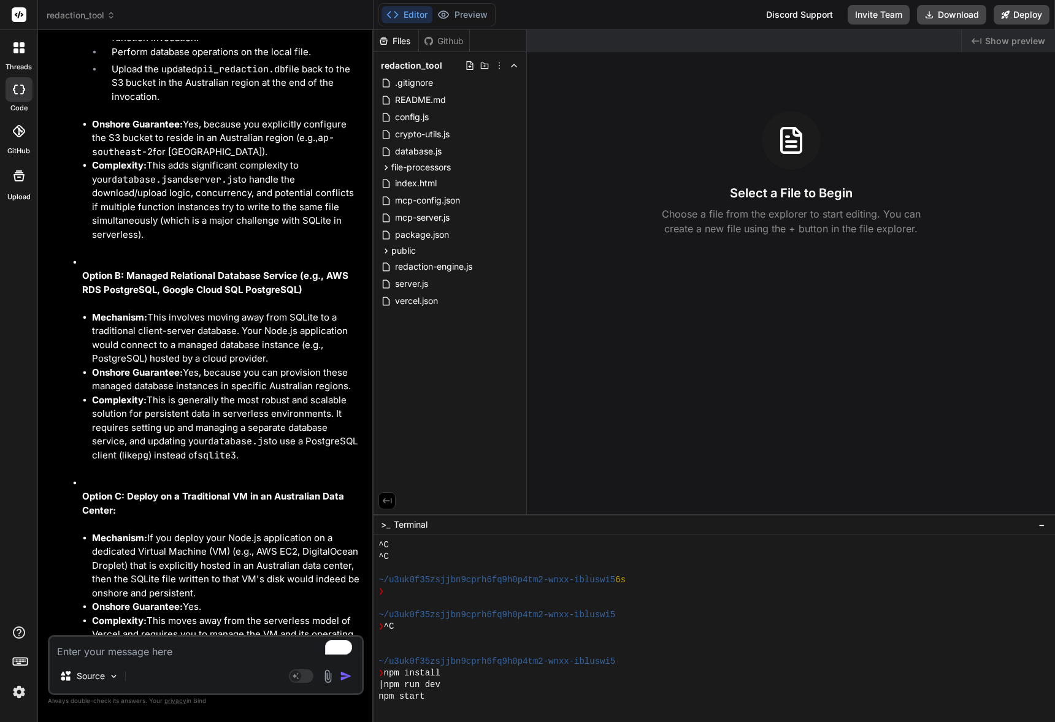
scroll to position [12182, 0]
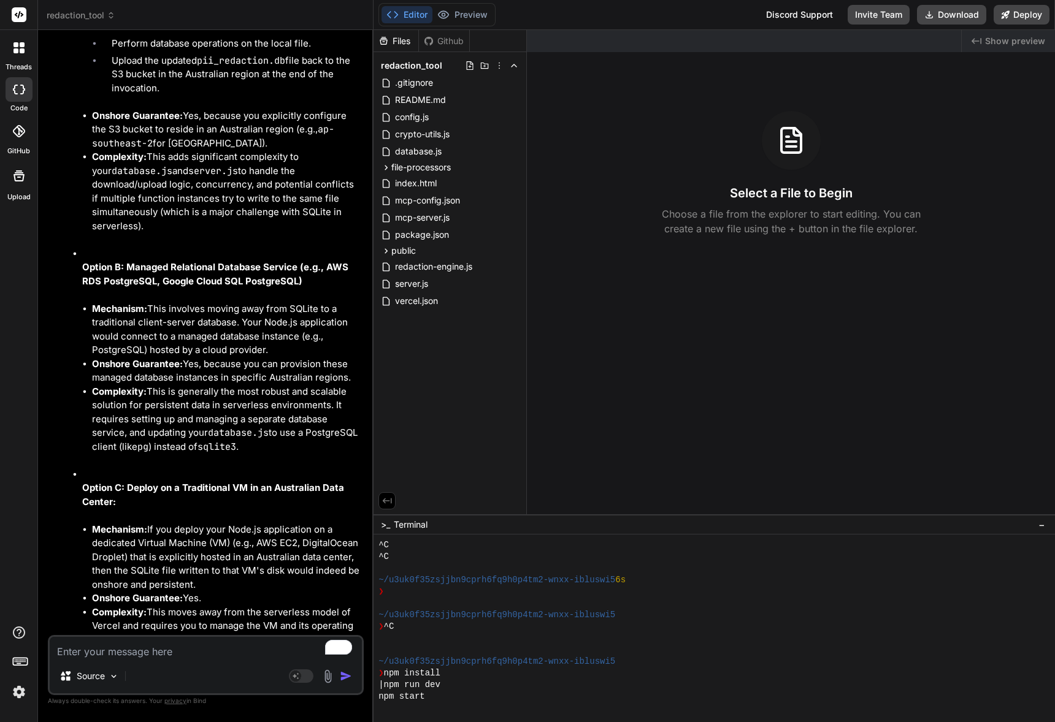
drag, startPoint x: 156, startPoint y: 211, endPoint x: 223, endPoint y: 233, distance: 70.4
drag, startPoint x: 173, startPoint y: 221, endPoint x: 234, endPoint y: 239, distance: 64.0
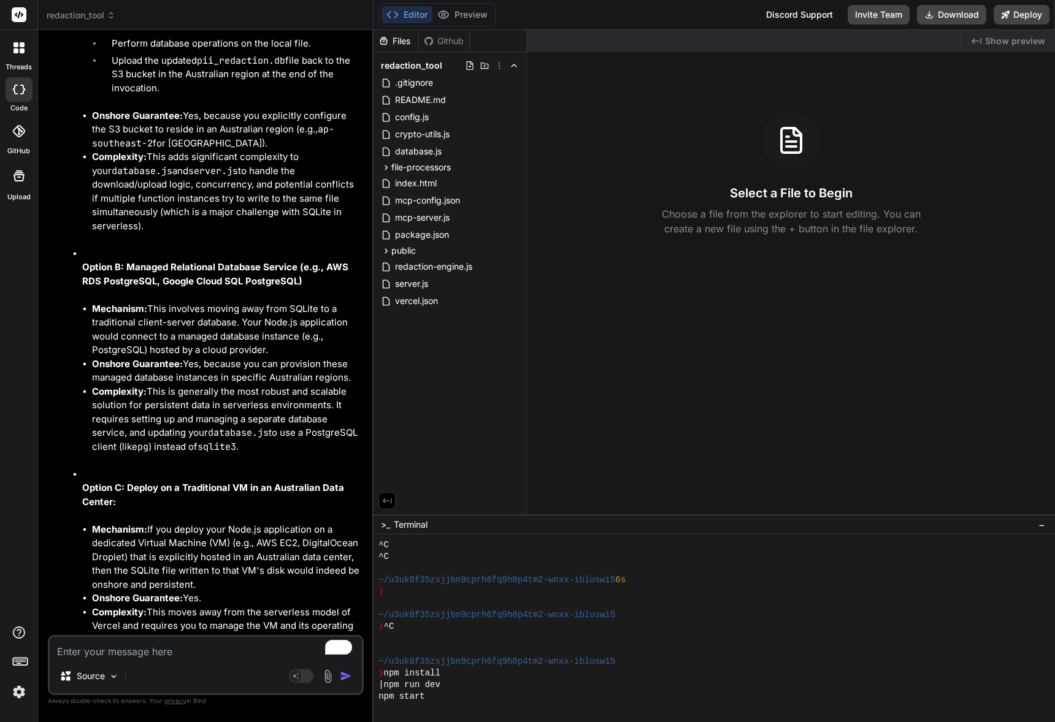
drag, startPoint x: 234, startPoint y: 239, endPoint x: 175, endPoint y: 231, distance: 59.4
click at [260, 249] on li "How to Achieve Persistent, Onshore Storage with SQLite (or alternatives) on Ver…" at bounding box center [212, 204] width 299 height 942
click at [274, 250] on li "How to Achieve Persistent, Onshore Storage with SQLite (or alternatives) on Ver…" at bounding box center [212, 204] width 299 height 942
drag, startPoint x: 150, startPoint y: 225, endPoint x: 278, endPoint y: 244, distance: 129.6
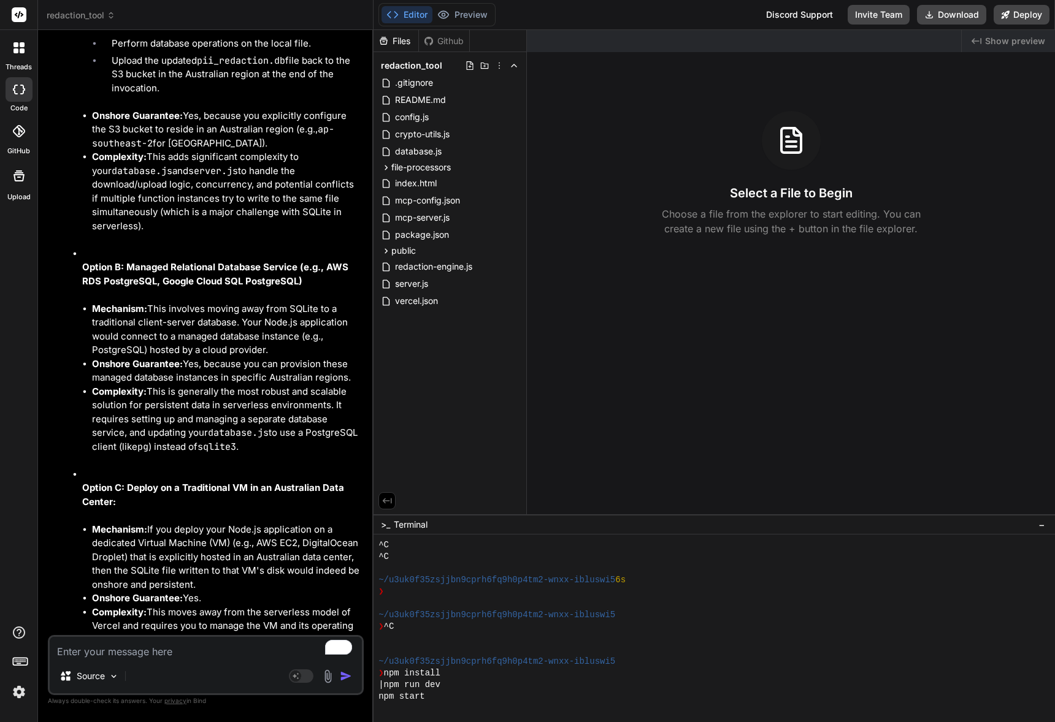
drag, startPoint x: 285, startPoint y: 236, endPoint x: 316, endPoint y: 238, distance: 31.9
drag, startPoint x: 316, startPoint y: 238, endPoint x: 264, endPoint y: 228, distance: 53.0
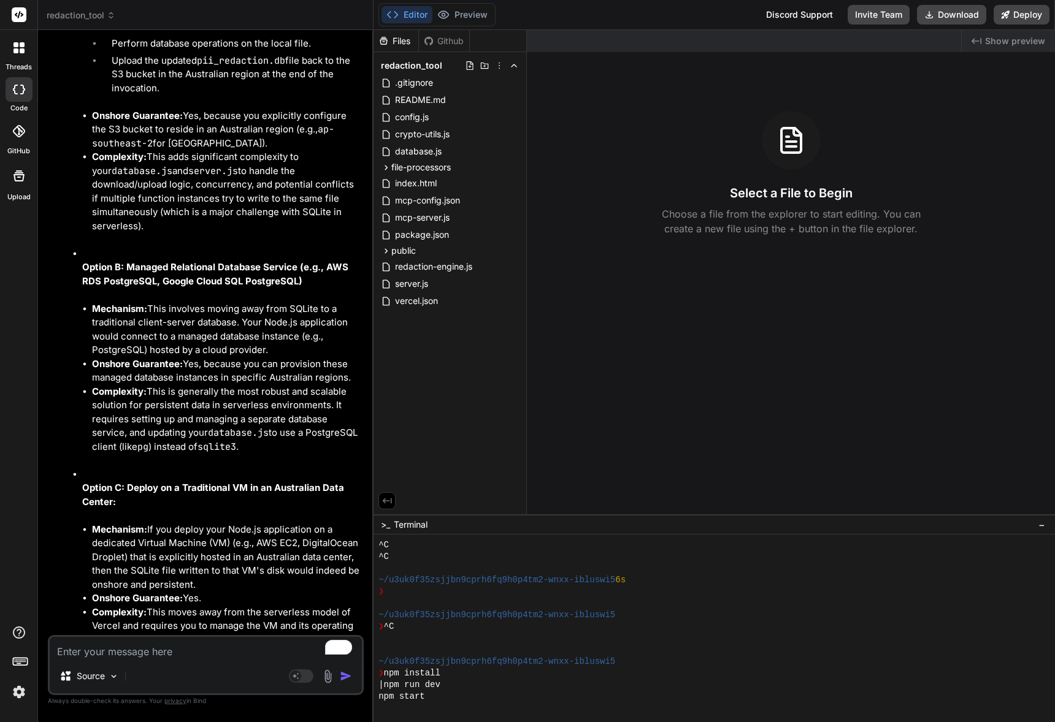
drag, startPoint x: 155, startPoint y: 222, endPoint x: 295, endPoint y: 247, distance: 142.0
drag, startPoint x: 137, startPoint y: 316, endPoint x: 256, endPoint y: 354, distance: 124.5
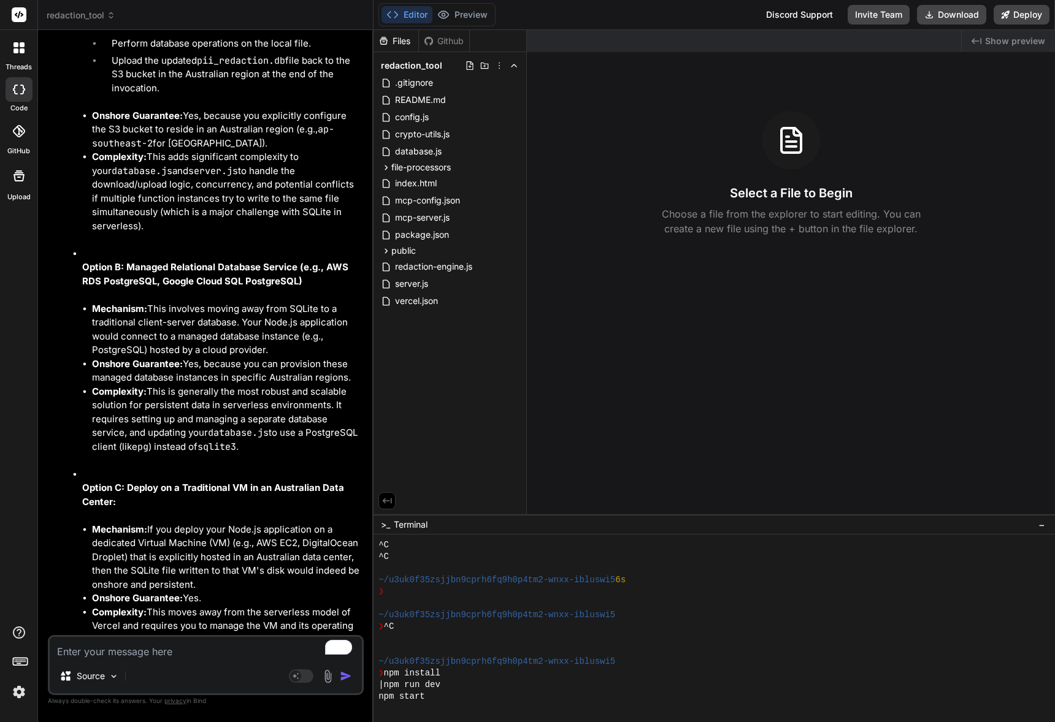
click at [254, 247] on li "Option A: SQLite + Cloud Object Storage (e.g., AWS S3, Google Cloud Storage, Az…" at bounding box center [221, 73] width 279 height 348
drag
click at [250, 109] on li "Mechanism: Instead of writing the pii_redaction.db file directly to the serverl…" at bounding box center [226, 31] width 269 height 155
click at [277, 37] on li "Download the pii_redaction.db file from an S3 bucket (or similar) in an Austral…" at bounding box center [231, 16] width 259 height 42
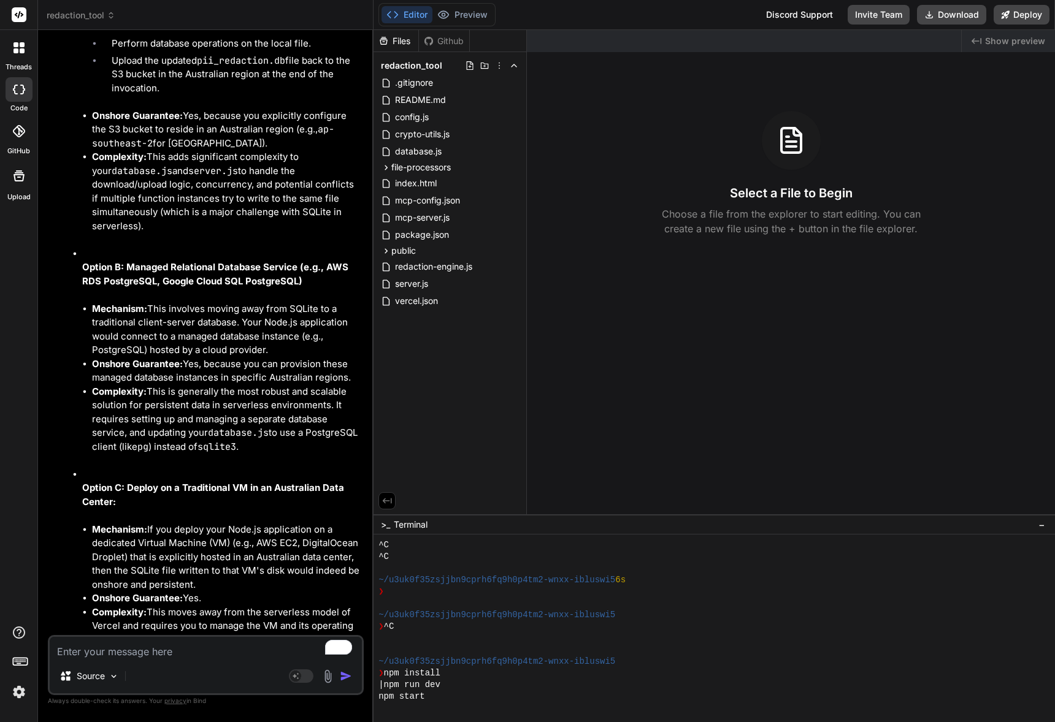
click at [215, 109] on li "Mechanism: Instead of writing the pii_redaction.db file directly to the serverl…" at bounding box center [226, 31] width 269 height 155
click at [240, 8] on code "pii_redaction.db" at bounding box center [216, 2] width 88 height 12
click at [242, 109] on li "Mechanism: Instead of writing the pii_redaction.db file directly to the serverl…" at bounding box center [226, 31] width 269 height 155
click at [228, 109] on li "Mechanism: Instead of writing the pii_redaction.db file directly to the serverl…" at bounding box center [226, 31] width 269 height 155
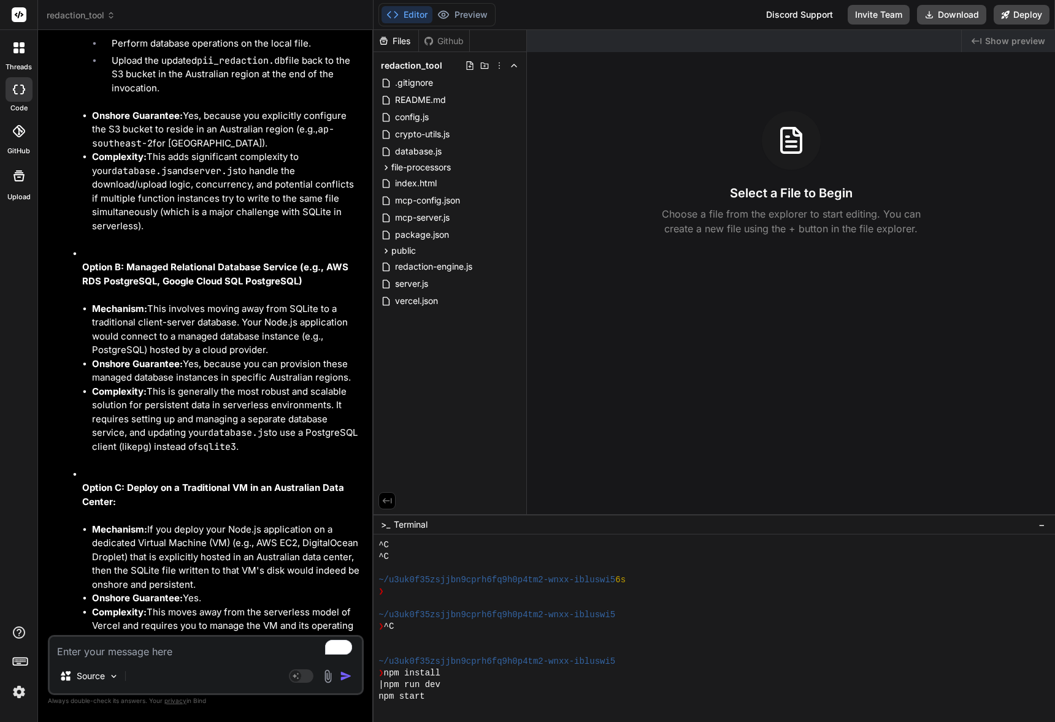
click at [261, 37] on li "Download the pii_redaction.db file from an S3 bucket (or similar) in an Austral…" at bounding box center [231, 16] width 259 height 42
click at [247, 95] on ol "Download the pii_redaction.db file from an S3 bucket (or similar) in an Austral…" at bounding box center [226, 45] width 269 height 100
click at [257, 54] on li "Perform database operations on the local file." at bounding box center [231, 45] width 259 height 17
click at [248, 95] on ol "Download the pii_redaction.db file from an S3 bucket (or similar) in an Austral…" at bounding box center [226, 45] width 269 height 100
click at [270, 54] on li "Perform database operations on the local file." at bounding box center [231, 45] width 259 height 17
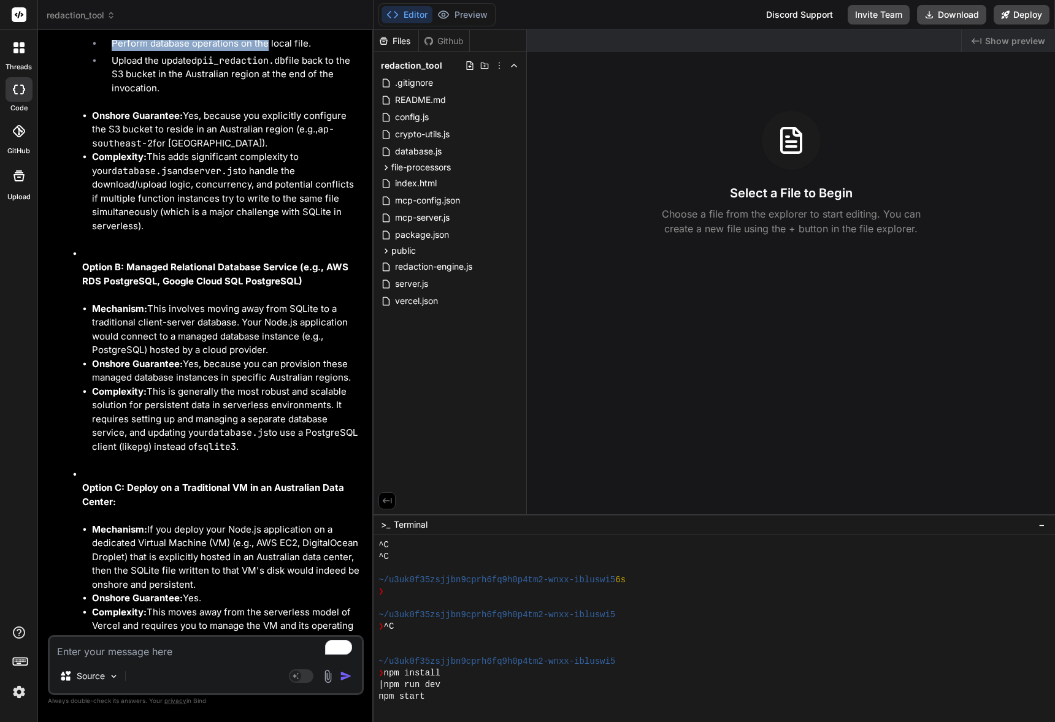
click at [272, 95] on ol "Download the pii_redaction.db file from an S3 bucket (or similar) in an Austral…" at bounding box center [226, 45] width 269 height 100
click at [278, 54] on li "Perform database operations on the local file." at bounding box center [231, 45] width 259 height 17
click at [238, 95] on ol "Download the pii_redaction.db file from an S3 bucket (or similar) in an Austral…" at bounding box center [226, 45] width 269 height 100
click at [250, 67] on code "pii_redaction.db" at bounding box center [241, 61] width 88 height 12
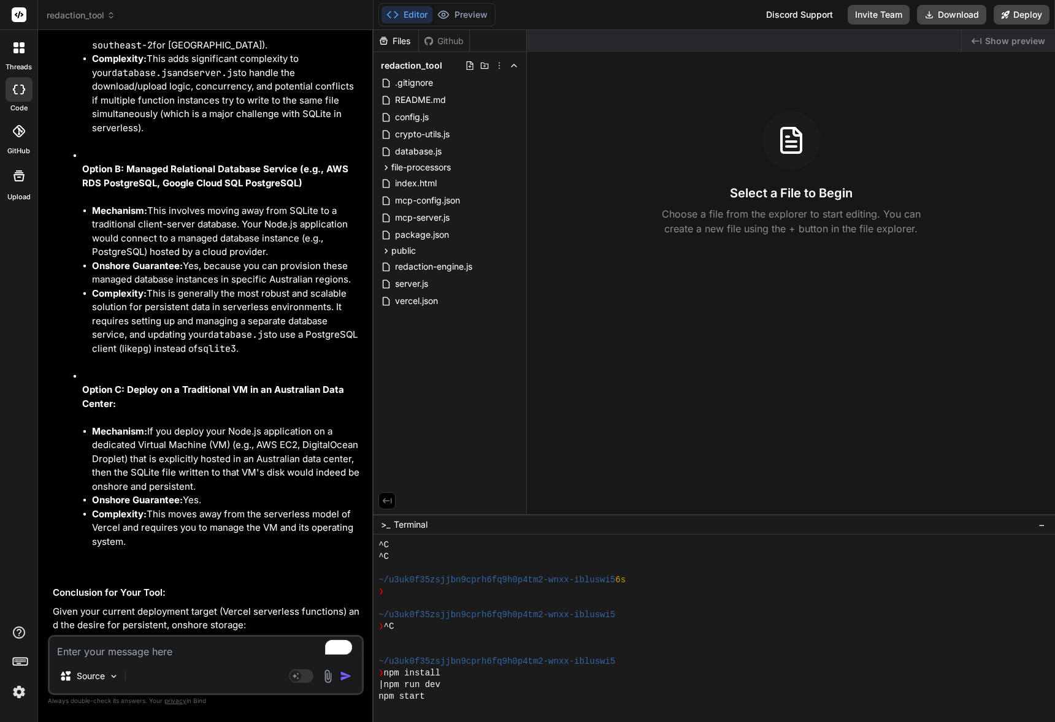
scroll to position [12296, 0]
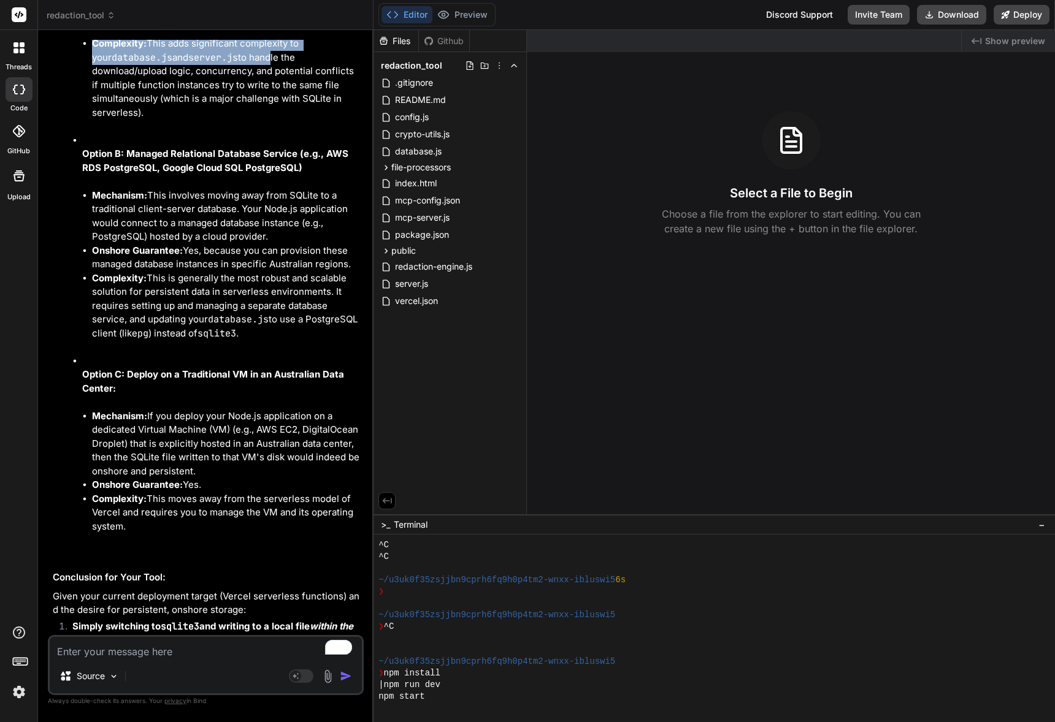
drag, startPoint x: 134, startPoint y: 403, endPoint x: 251, endPoint y: 452, distance: 127.0
click at [251, 120] on li "Complexity: This adds significant complexity to your database.js and server.js …" at bounding box center [226, 78] width 269 height 83
click at [265, 120] on li "Complexity: This adds significant complexity to your database.js and server.js …" at bounding box center [226, 78] width 269 height 83
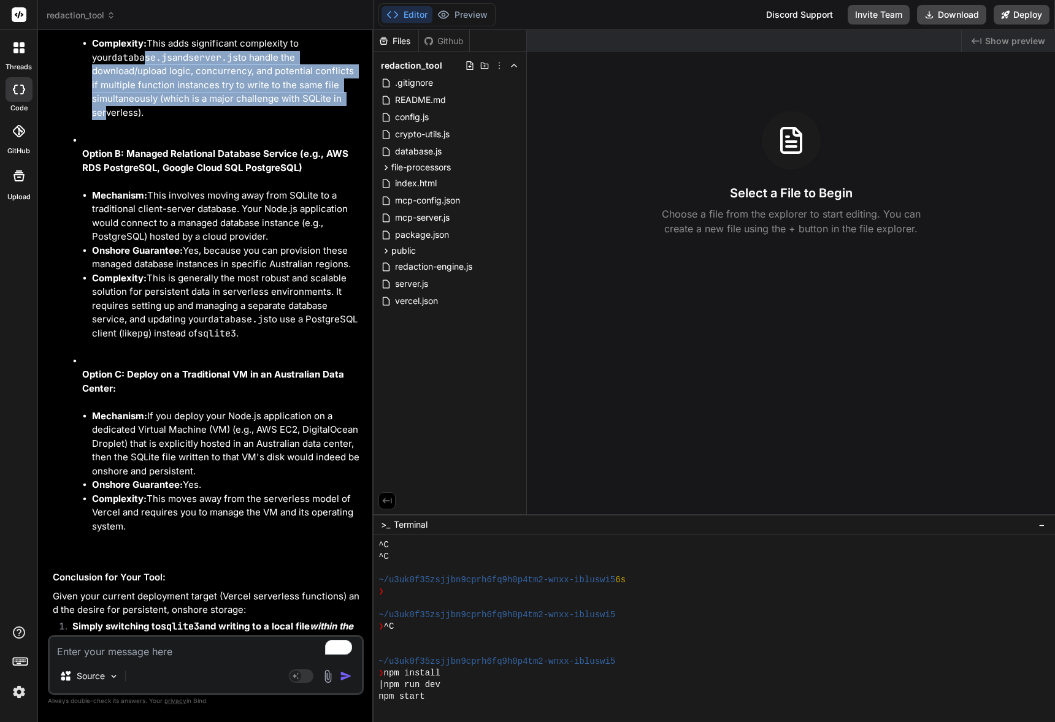
click at [263, 120] on li "Complexity: This adds significant complexity to your database.js and server.js …" at bounding box center [226, 78] width 269 height 83
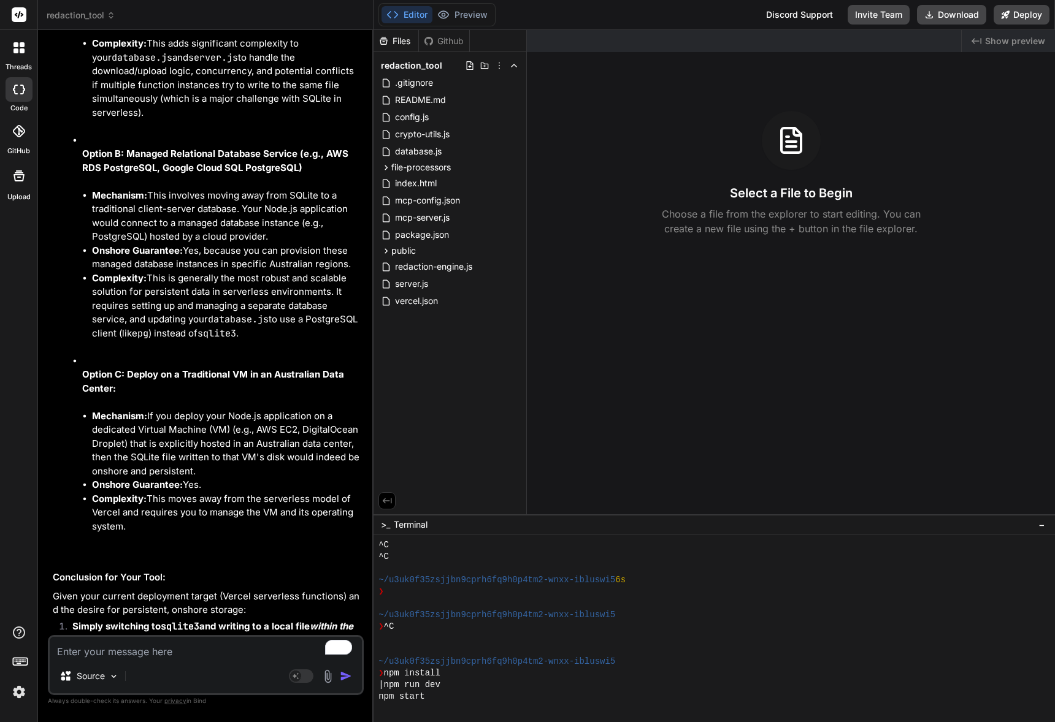
click at [296, 120] on li "Complexity: This adds significant complexity to your database.js and server.js …" at bounding box center [226, 78] width 269 height 83
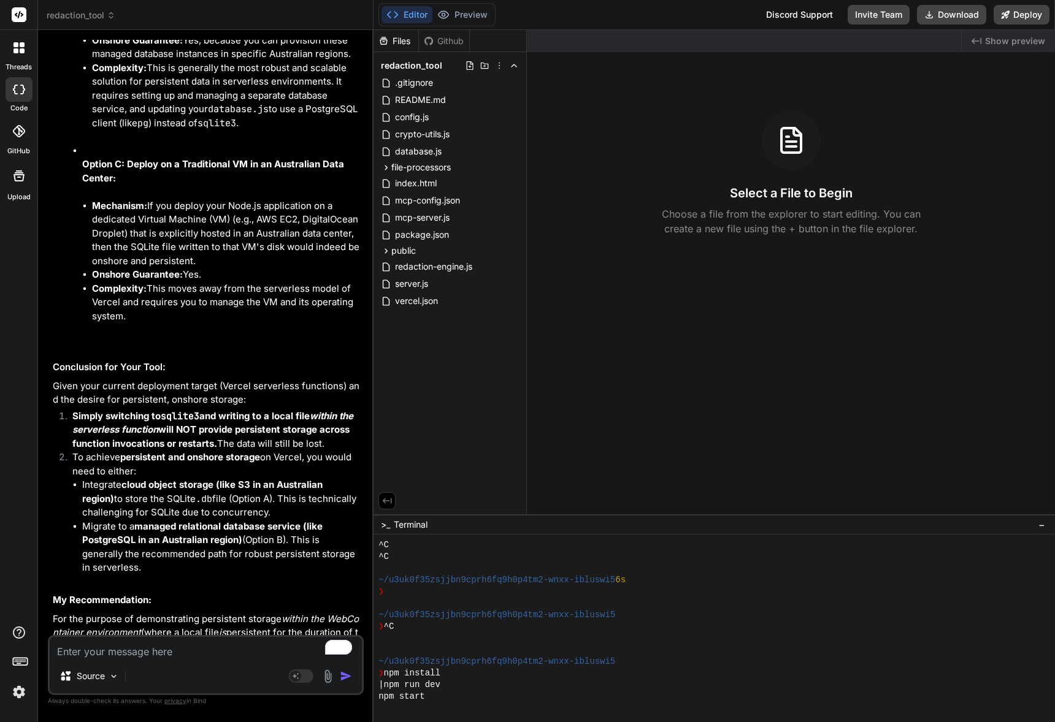
click at [253, 131] on ul "Mechanism: This involves moving away from SQLite to a traditional client-server…" at bounding box center [221, 55] width 279 height 152
click at [254, 61] on li "Onshore Guarantee: Yes, because you can provision these managed database instan…" at bounding box center [226, 48] width 269 height 28
click at [261, 34] on li "Mechanism: This involves moving away from SQLite to a traditional client-server…" at bounding box center [226, 6] width 269 height 55
click at [264, 34] on li "Mechanism: This involves moving away from SQLite to a traditional client-server…" at bounding box center [226, 6] width 269 height 55
click at [269, 131] on ul "Mechanism: This involves moving away from SQLite to a traditional client-server…" at bounding box center [221, 55] width 279 height 152
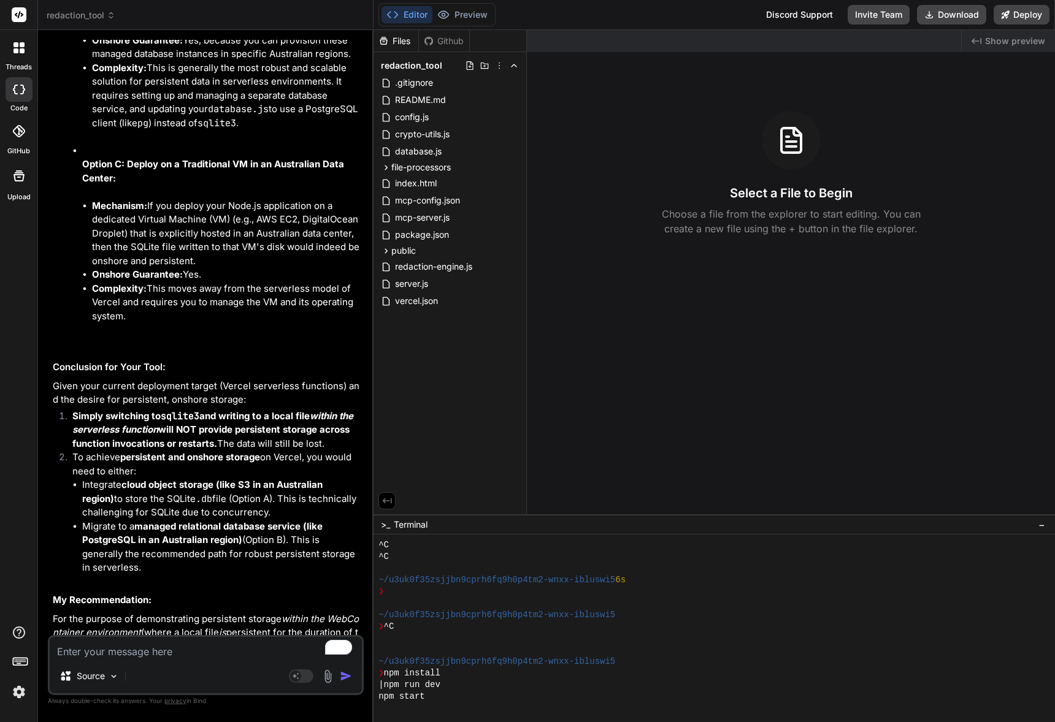
click at [271, 61] on li "Onshore Guarantee: Yes, because you can provision these managed database instan…" at bounding box center [226, 48] width 269 height 28
click at [256, 131] on ul "Mechanism: This involves moving away from SQLite to a traditional client-server…" at bounding box center [221, 55] width 279 height 152
click at [279, 61] on li "Onshore Guarantee: Yes, because you can provision these managed database instan…" at bounding box center [226, 48] width 269 height 28
click at [274, 131] on ul "Mechanism: This involves moving away from SQLite to a traditional client-server…" at bounding box center [221, 55] width 279 height 152
click at [274, 61] on li "Onshore Guarantee: Yes, because you can provision these managed database instan…" at bounding box center [226, 48] width 269 height 28
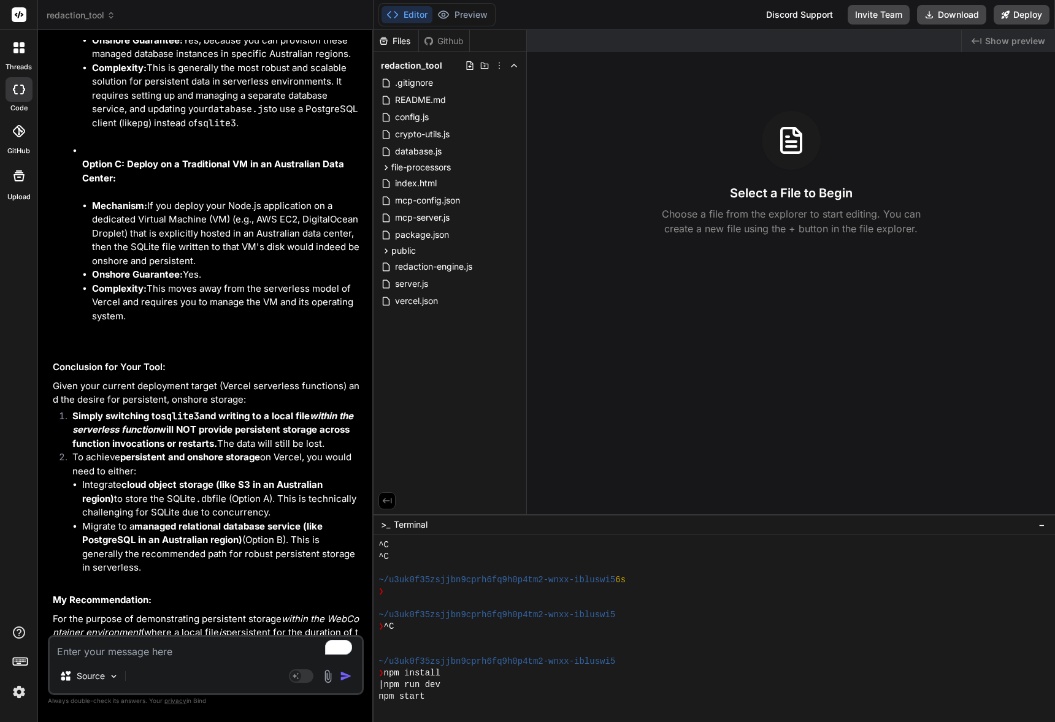
click at [261, 34] on li "Mechanism: This involves moving away from SQLite to a traditional client-server…" at bounding box center [226, 6] width 269 height 55
click at [268, 34] on li "Mechanism: This involves moving away from SQLite to a traditional client-server…" at bounding box center [226, 6] width 269 height 55
click at [280, 34] on li "Mechanism: This involves moving away from SQLite to a traditional client-server…" at bounding box center [226, 6] width 269 height 55
click at [251, 34] on li "Mechanism: This involves moving away from SQLite to a traditional client-server…" at bounding box center [226, 6] width 269 height 55
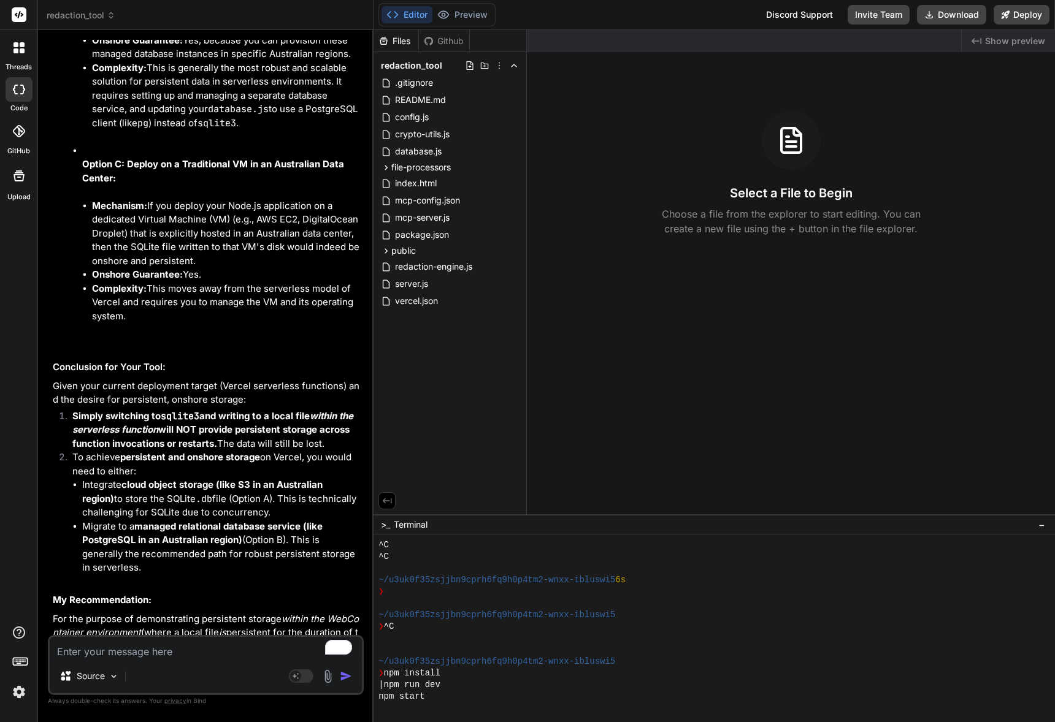
click at [252, 34] on li "Mechanism: This involves moving away from SQLite to a traditional client-server…" at bounding box center [226, 6] width 269 height 55
click at [266, 131] on ul "Mechanism: This involves moving away from SQLite to a traditional client-server…" at bounding box center [221, 55] width 279 height 152
click at [274, 61] on li "Onshore Guarantee: Yes, because you can provision these managed database instan…" at bounding box center [226, 48] width 269 height 28
click at [249, 61] on li "Onshore Guarantee: Yes, because you can provision these managed database instan…" at bounding box center [226, 48] width 269 height 28
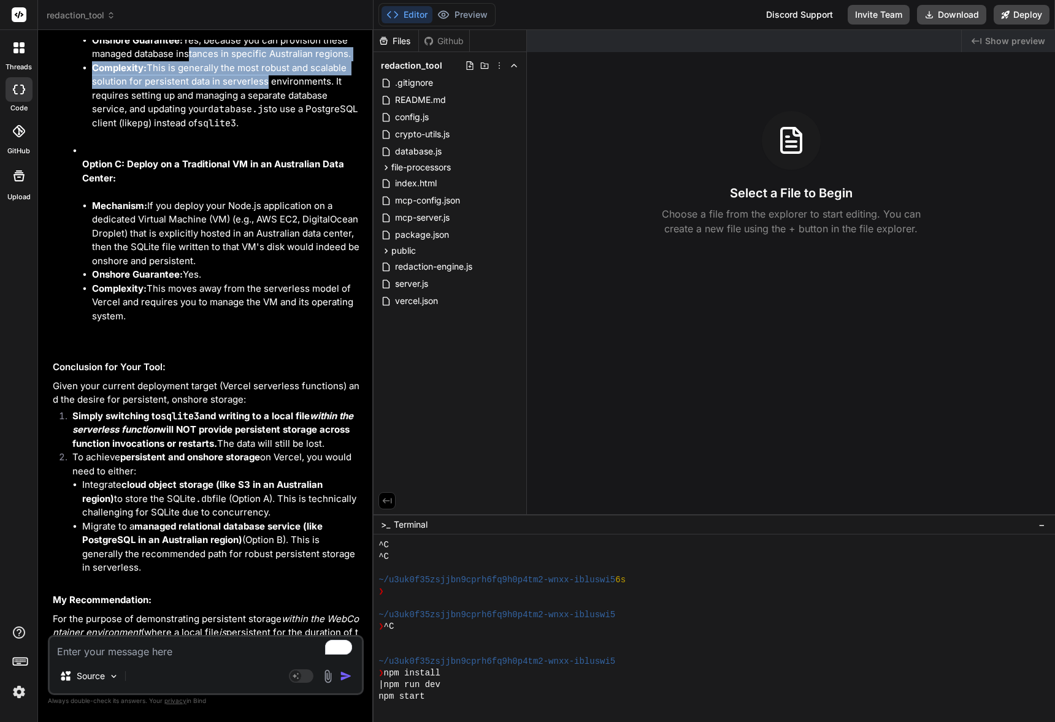
click at [289, 131] on ul "Mechanism: This involves moving away from SQLite to a traditional client-server…" at bounding box center [221, 55] width 279 height 152
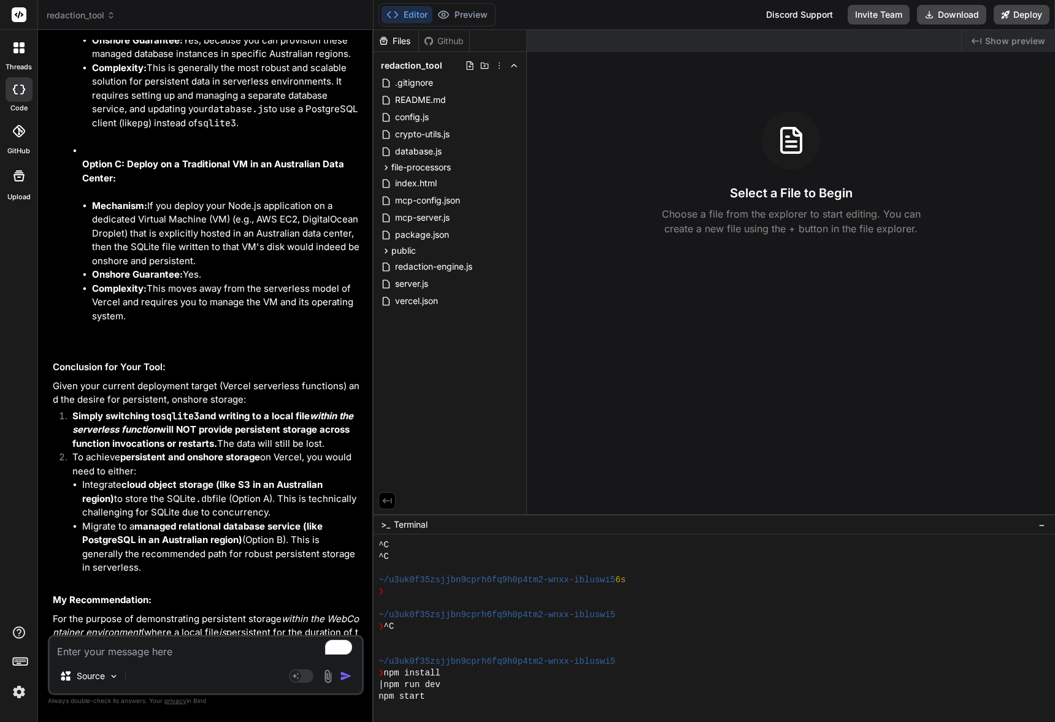
click at [299, 131] on li "Complexity: This is generally the most robust and scalable solution for persist…" at bounding box center [226, 95] width 269 height 69
click at [272, 131] on li "Complexity: This is generally the most robust and scalable solution for persist…" at bounding box center [226, 95] width 269 height 69
click at [289, 131] on li "Complexity: This is generally the most robust and scalable solution for persist…" at bounding box center [226, 95] width 269 height 69
click at [314, 131] on li "Complexity: This is generally the most robust and scalable solution for persist…" at bounding box center [226, 95] width 269 height 69
click at [322, 131] on li "Complexity: This is generally the most robust and scalable solution for persist…" at bounding box center [226, 95] width 269 height 69
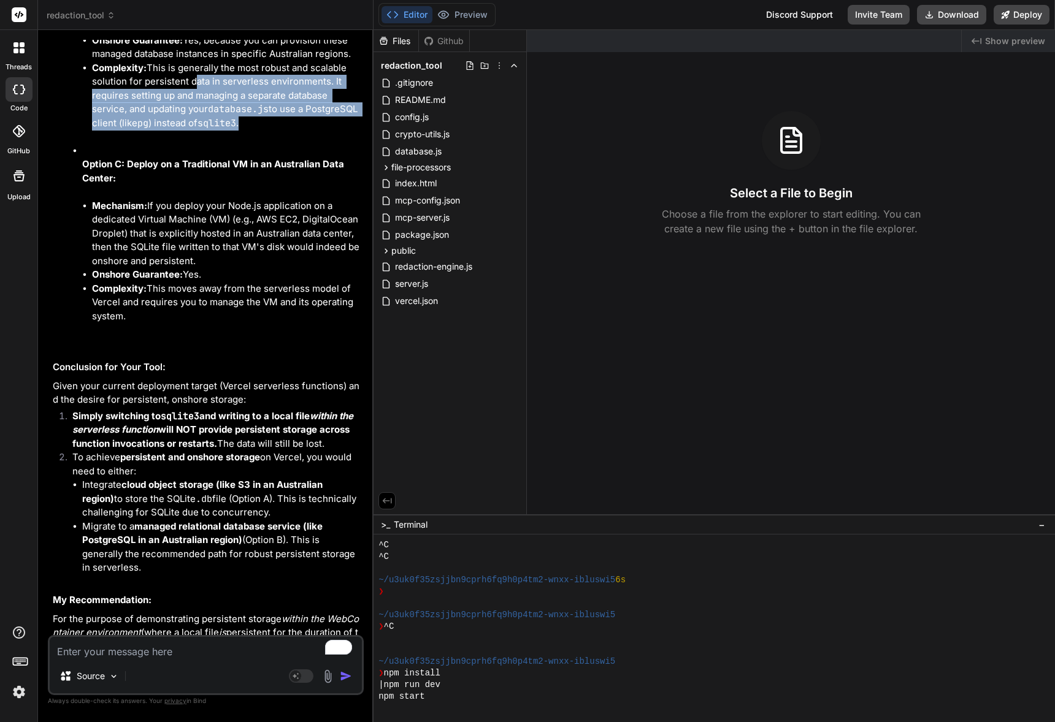
click at [300, 131] on li "Complexity: This is generally the most robust and scalable solution for persist…" at bounding box center [226, 95] width 269 height 69
click at [303, 131] on li "Complexity: This is generally the most robust and scalable solution for persist…" at bounding box center [226, 95] width 269 height 69
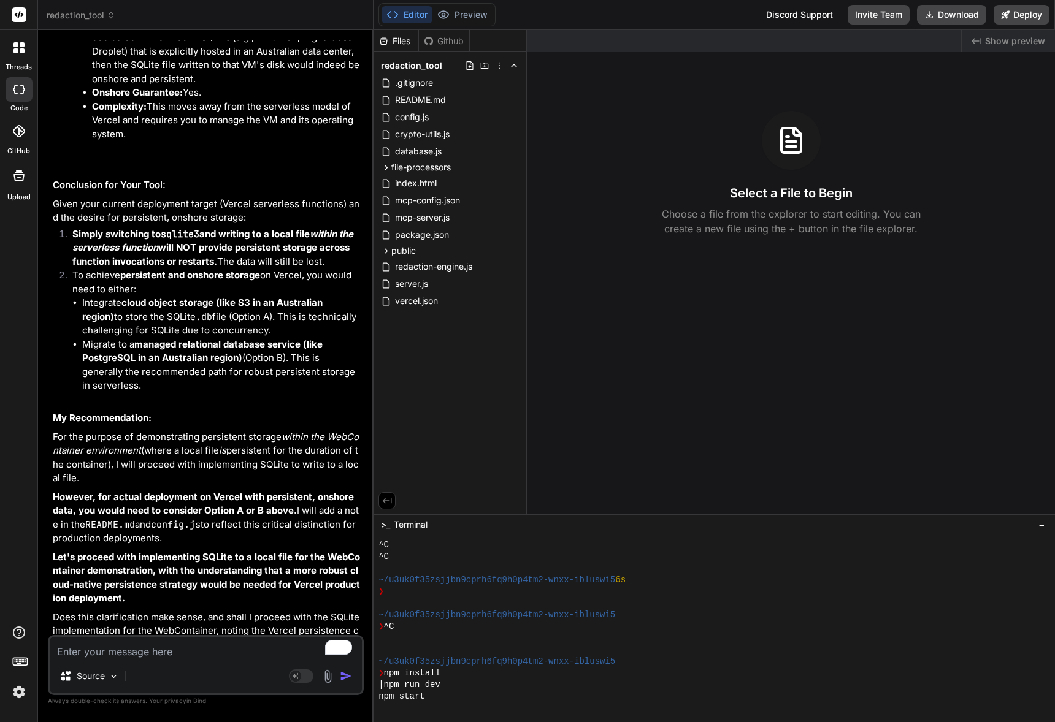
scroll to position [12691, 0]
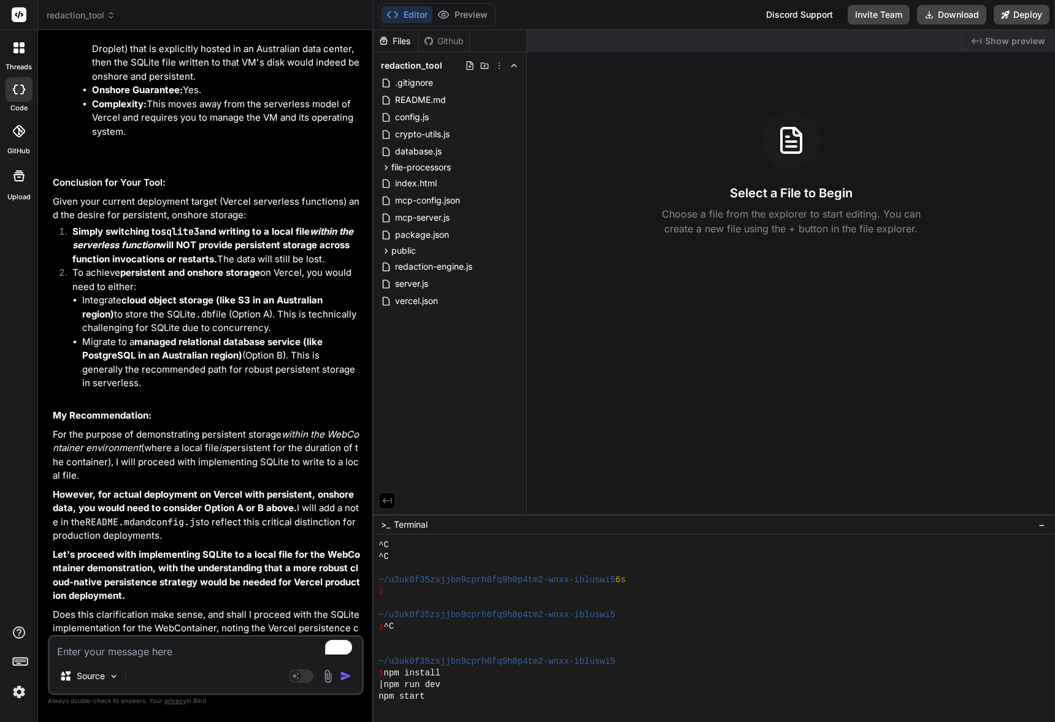
click at [248, 84] on li "Mechanism: If you deploy your Node.js application on a dedicated Virtual Machin…" at bounding box center [226, 49] width 269 height 69
click at [237, 139] on ul "Mechanism: If you deploy your Node.js application on a dedicated Virtual Machin…" at bounding box center [221, 77] width 279 height 124
click at [244, 84] on li "Mechanism: If you deploy your Node.js application on a dedicated Virtual Machin…" at bounding box center [226, 49] width 269 height 69
click at [230, 84] on li "Mechanism: If you deploy your Node.js application on a dedicated Virtual Machin…" at bounding box center [226, 49] width 269 height 69
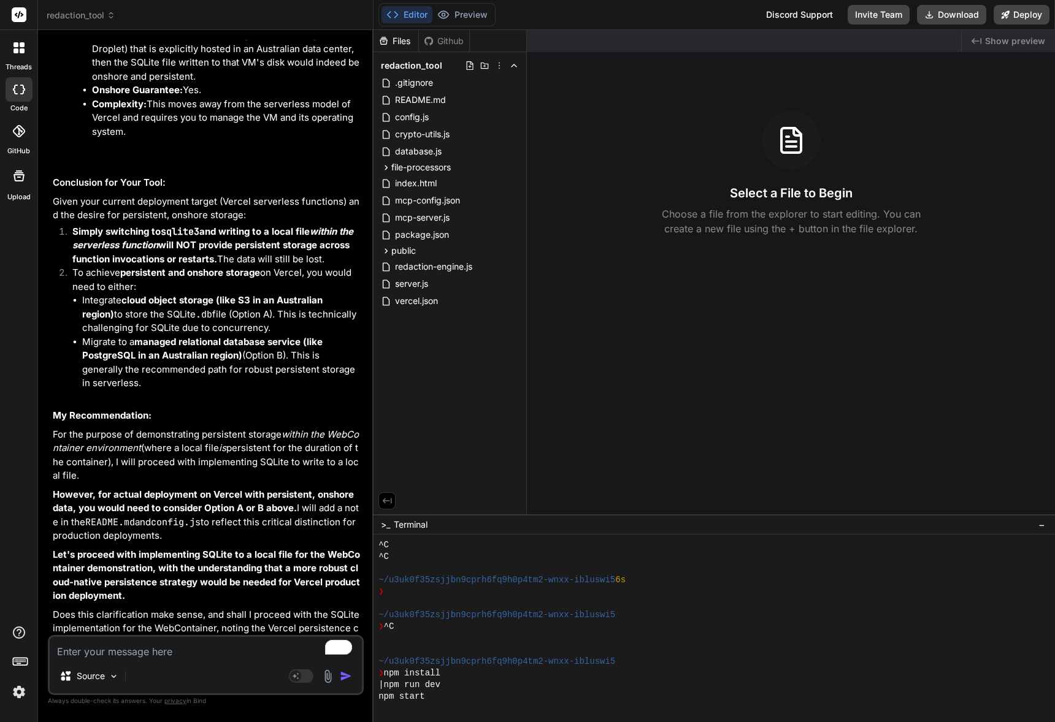
click at [234, 98] on li "Onshore Guarantee: Yes." at bounding box center [226, 90] width 269 height 14
click at [259, 84] on li "Mechanism: If you deploy your Node.js application on a dedicated Virtual Machin…" at bounding box center [226, 49] width 269 height 69
click at [261, 84] on li "Mechanism: If you deploy your Node.js application on a dedicated Virtual Machin…" at bounding box center [226, 49] width 269 height 69
click at [240, 84] on li "Mechanism: If you deploy your Node.js application on a dedicated Virtual Machin…" at bounding box center [226, 49] width 269 height 69
click at [247, 139] on ul "Mechanism: If you deploy your Node.js application on a dedicated Virtual Machin…" at bounding box center [221, 77] width 279 height 124
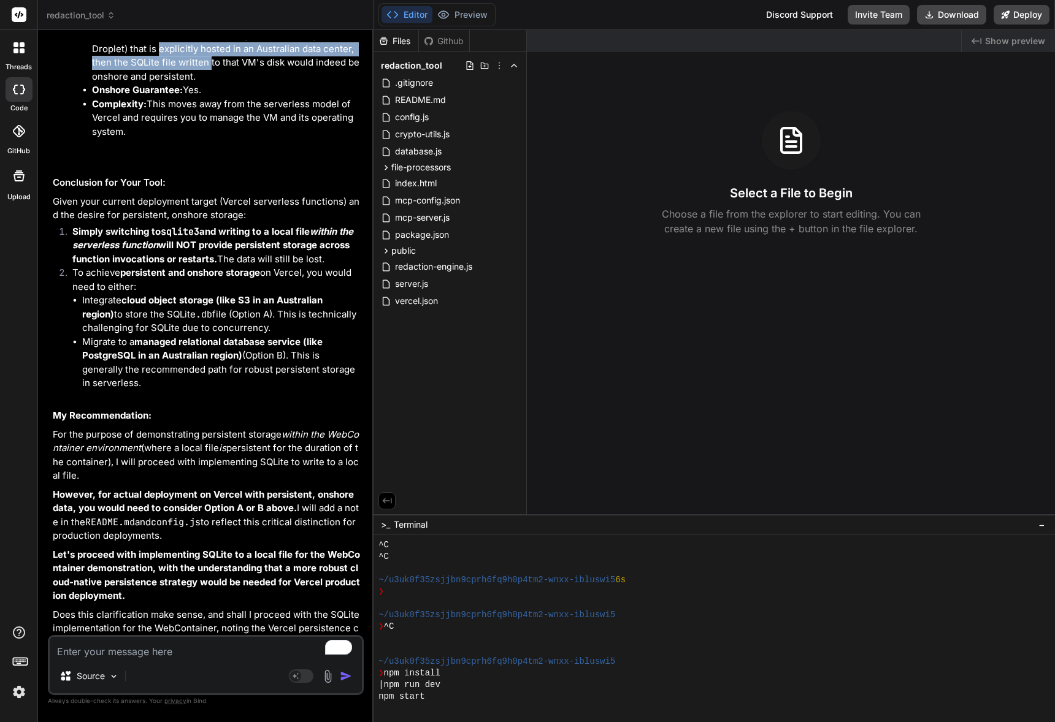
click at [238, 84] on li "Mechanism: If you deploy your Node.js application on a dedicated Virtual Machin…" at bounding box center [226, 49] width 269 height 69
click at [269, 84] on li "Mechanism: If you deploy your Node.js application on a dedicated Virtual Machin…" at bounding box center [226, 49] width 269 height 69
click at [247, 84] on li "Mechanism: If you deploy your Node.js application on a dedicated Virtual Machin…" at bounding box center [226, 49] width 269 height 69
click at [256, 84] on li "Mechanism: If you deploy your Node.js application on a dedicated Virtual Machin…" at bounding box center [226, 49] width 269 height 69
click at [247, 139] on ul "Mechanism: If you deploy your Node.js application on a dedicated Virtual Machin…" at bounding box center [221, 77] width 279 height 124
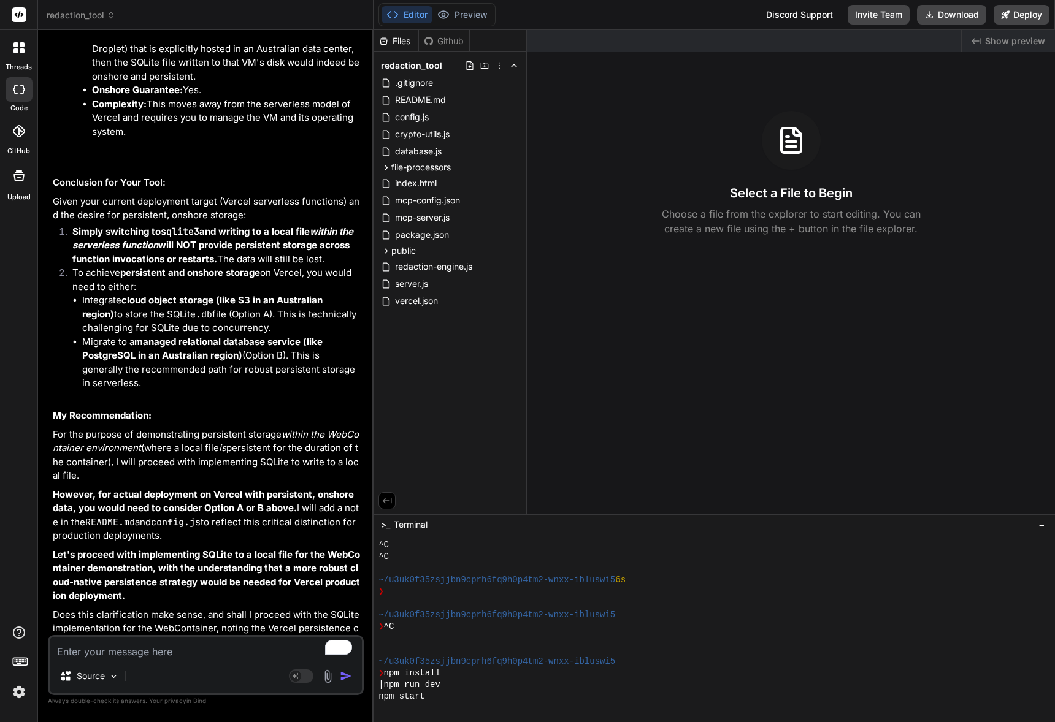
click at [263, 98] on li "Onshore Guarantee: Yes." at bounding box center [226, 90] width 269 height 14
click at [214, 139] on ul "Mechanism: If you deploy your Node.js application on a dedicated Virtual Machin…" at bounding box center [221, 77] width 279 height 124
click at [223, 98] on li "Onshore Guarantee: Yes." at bounding box center [226, 90] width 269 height 14
click at [281, 139] on li "Complexity: This moves away from the serverless model of Vercel and requires yo…" at bounding box center [226, 119] width 269 height 42
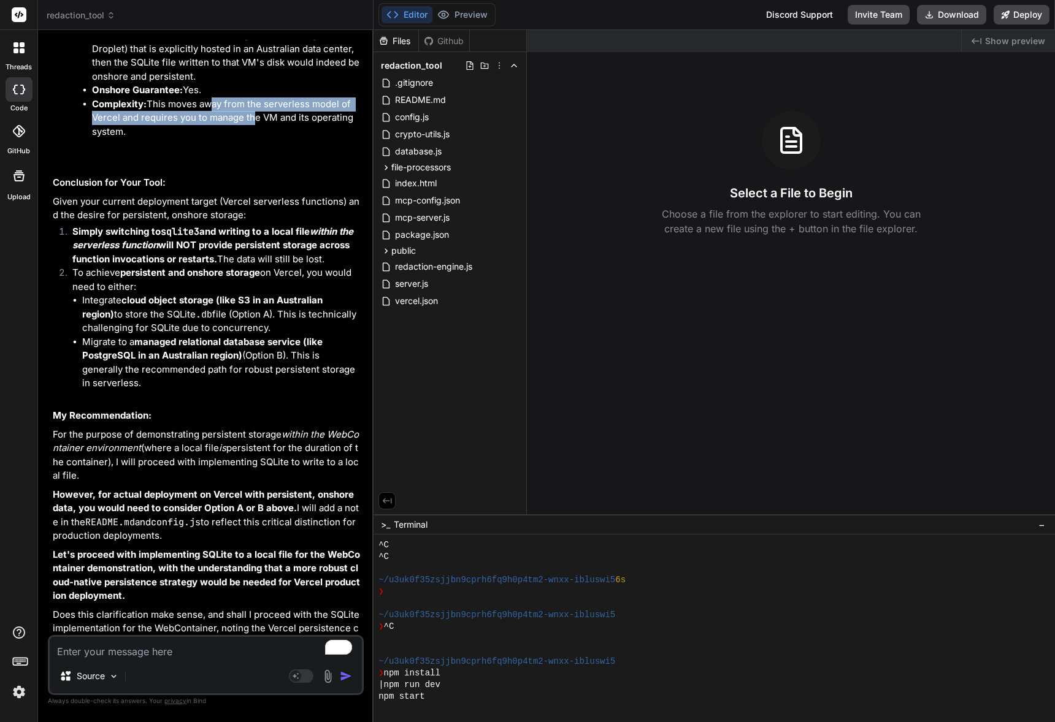
click at [250, 139] on li "Complexity: This moves away from the serverless model of Vercel and requires yo…" at bounding box center [226, 119] width 269 height 42
click at [264, 139] on li "Complexity: This moves away from the serverless model of Vercel and requires yo…" at bounding box center [226, 119] width 269 height 42
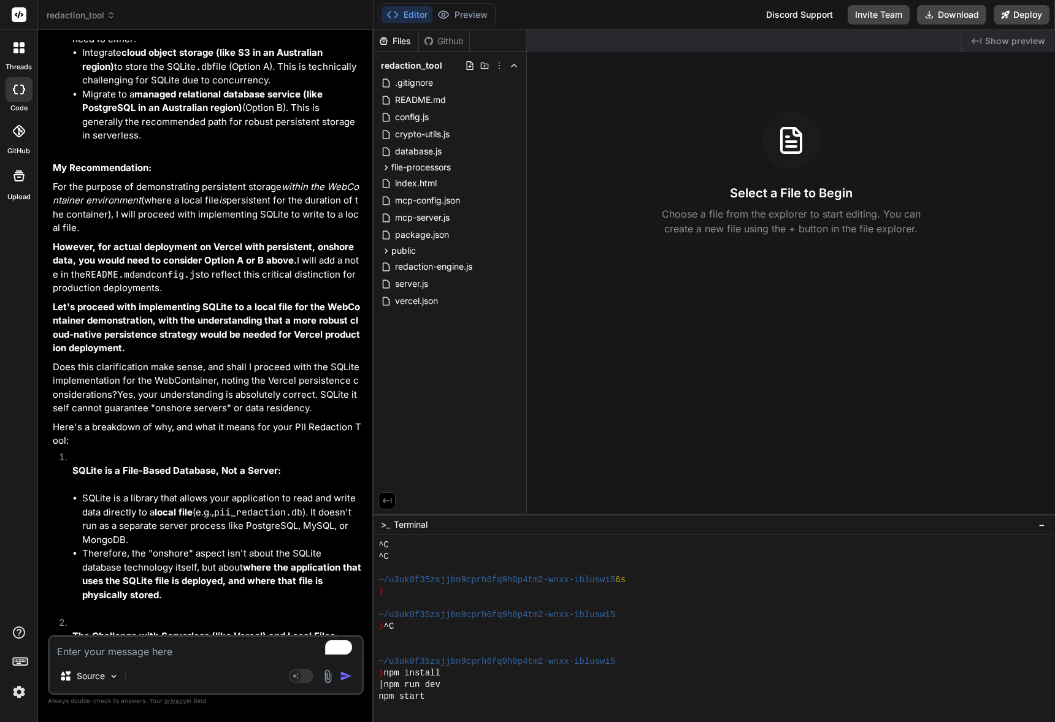
scroll to position [12942, 0]
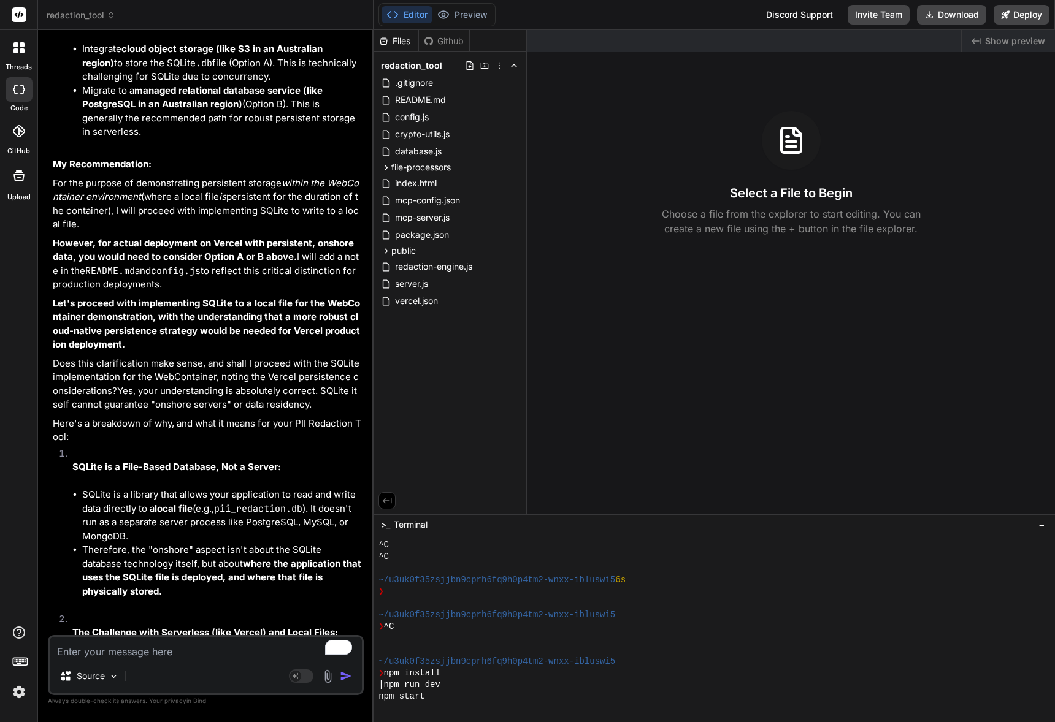
click at [156, 668] on div "Source" at bounding box center [206, 678] width 312 height 29
click at [154, 657] on textarea "To enrich screen reader interactions, please activate Accessibility in Grammarl…" at bounding box center [206, 648] width 312 height 22
paste textarea "Given your current deployment target (Vercel serverless functions) and the desi…"
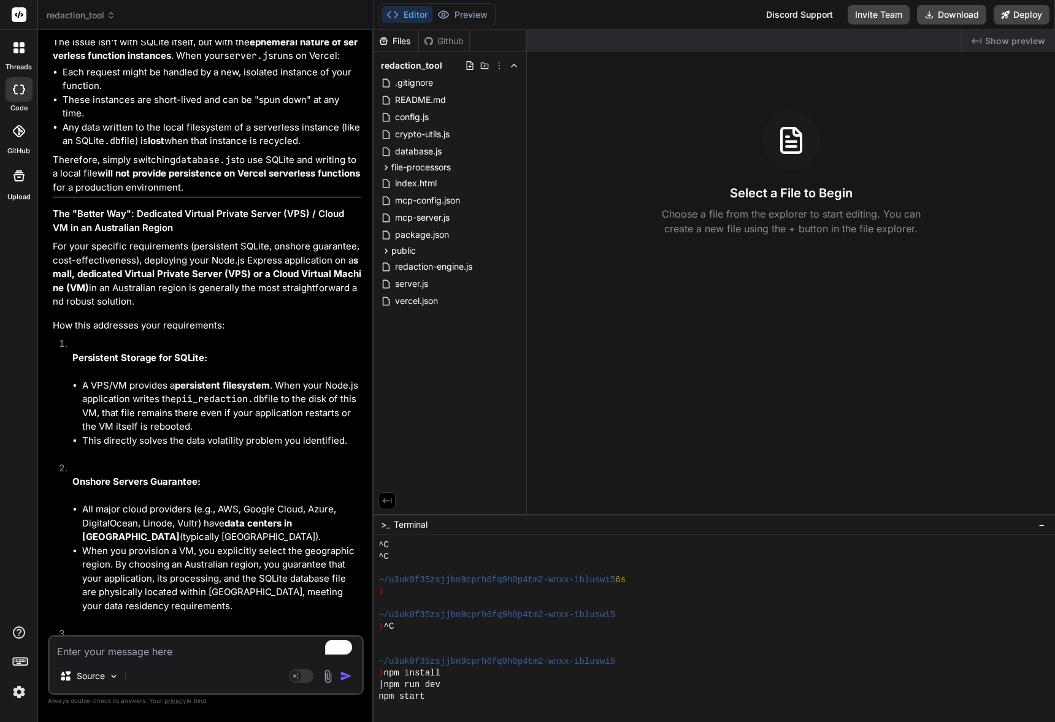
scroll to position [15532, 0]
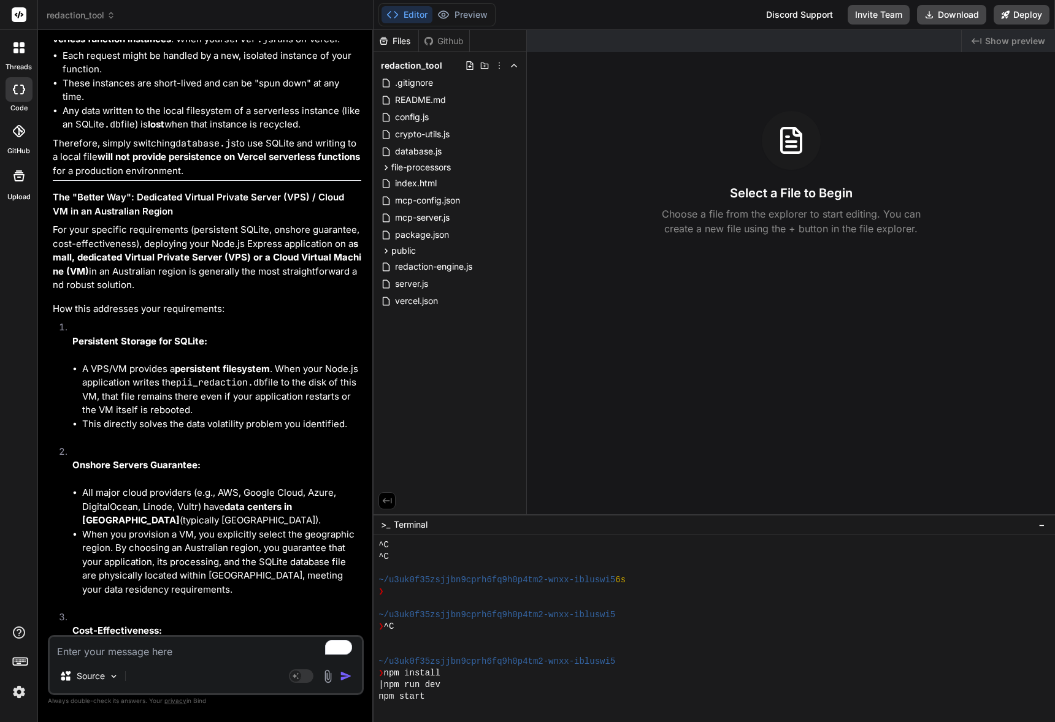
drag, startPoint x: 133, startPoint y: 252, endPoint x: 227, endPoint y: 280, distance: 97.8
drag, startPoint x: 156, startPoint y: 263, endPoint x: 251, endPoint y: 280, distance: 96.6
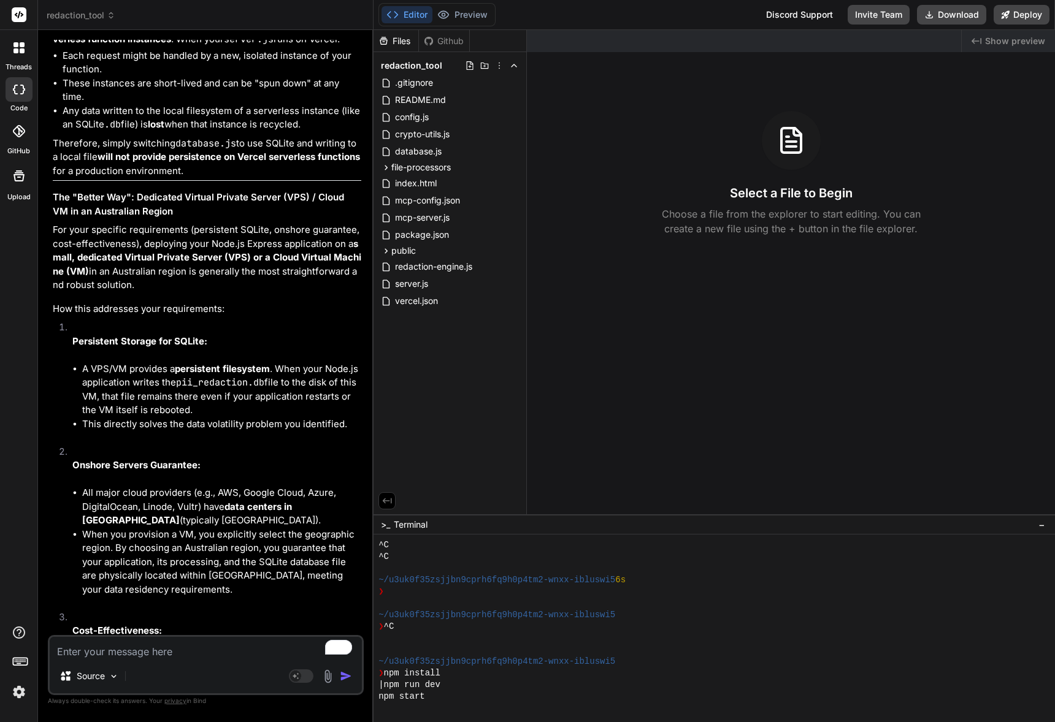
drag, startPoint x: 143, startPoint y: 261, endPoint x: 246, endPoint y: 283, distance: 105.5
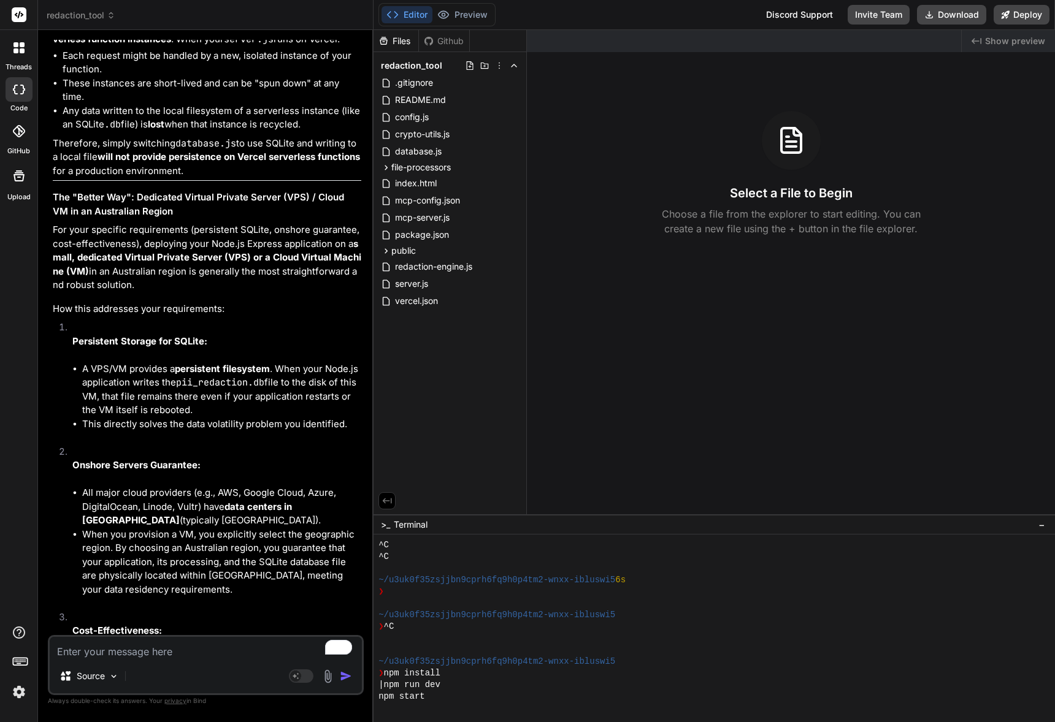
drag, startPoint x: 221, startPoint y: 283, endPoint x: 278, endPoint y: 288, distance: 57.2
drag, startPoint x: 141, startPoint y: 302, endPoint x: 312, endPoint y: 319, distance: 172.0
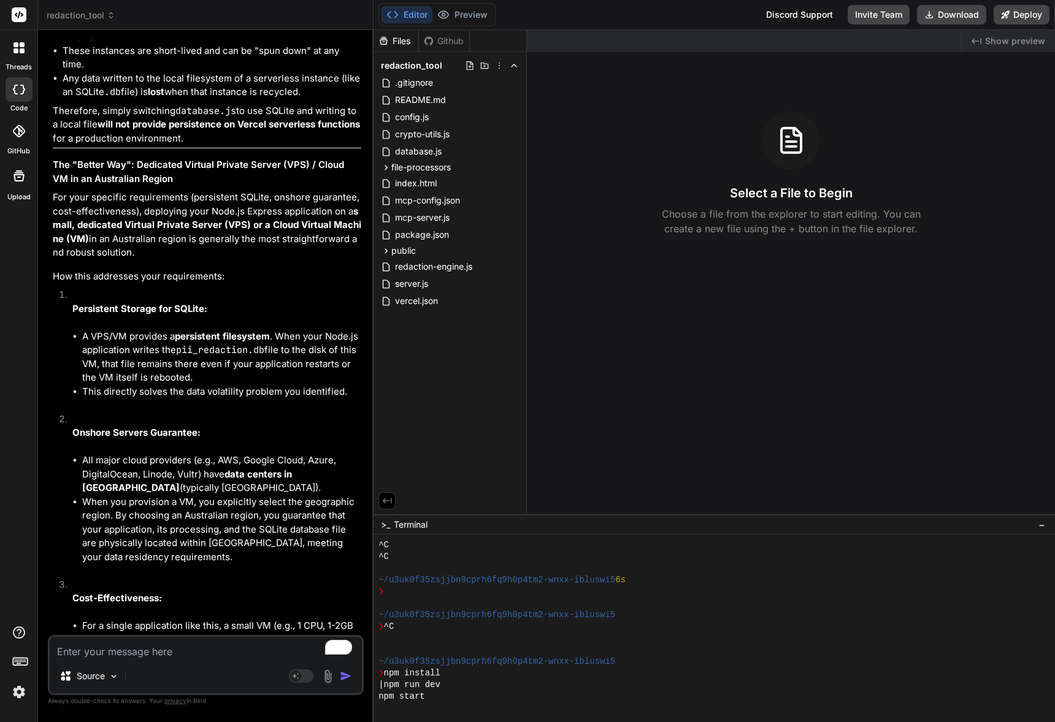
scroll to position [15724, 0]
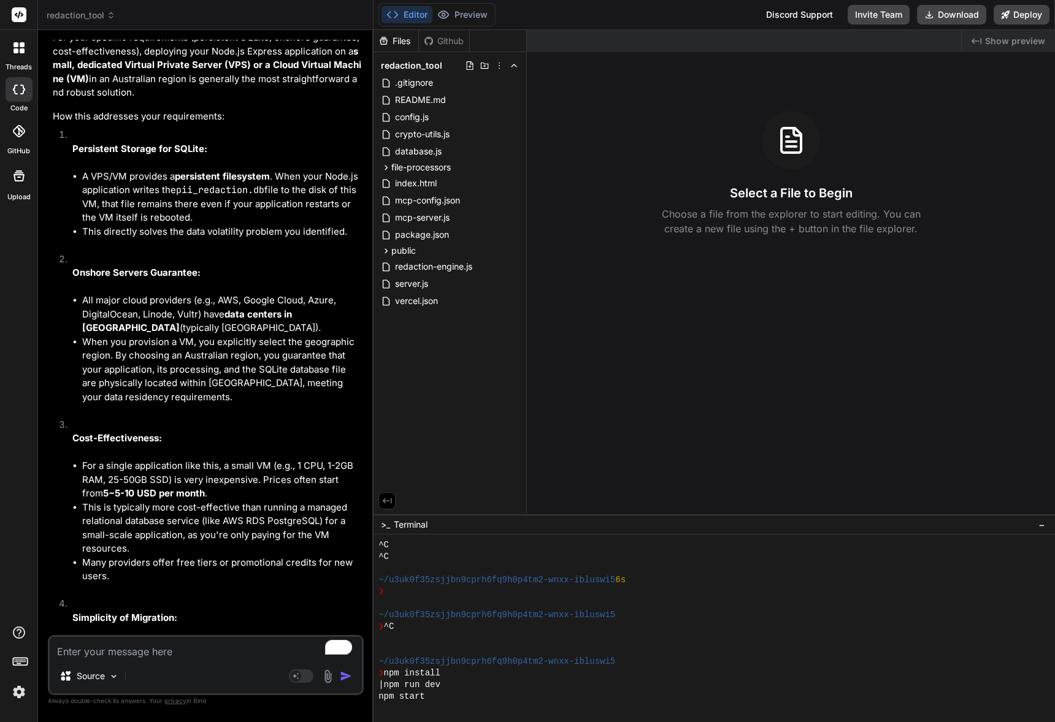
drag, startPoint x: 82, startPoint y: 299, endPoint x: 212, endPoint y: 324, distance: 131.8
drag, startPoint x: 154, startPoint y: 318, endPoint x: 250, endPoint y: 326, distance: 96.6
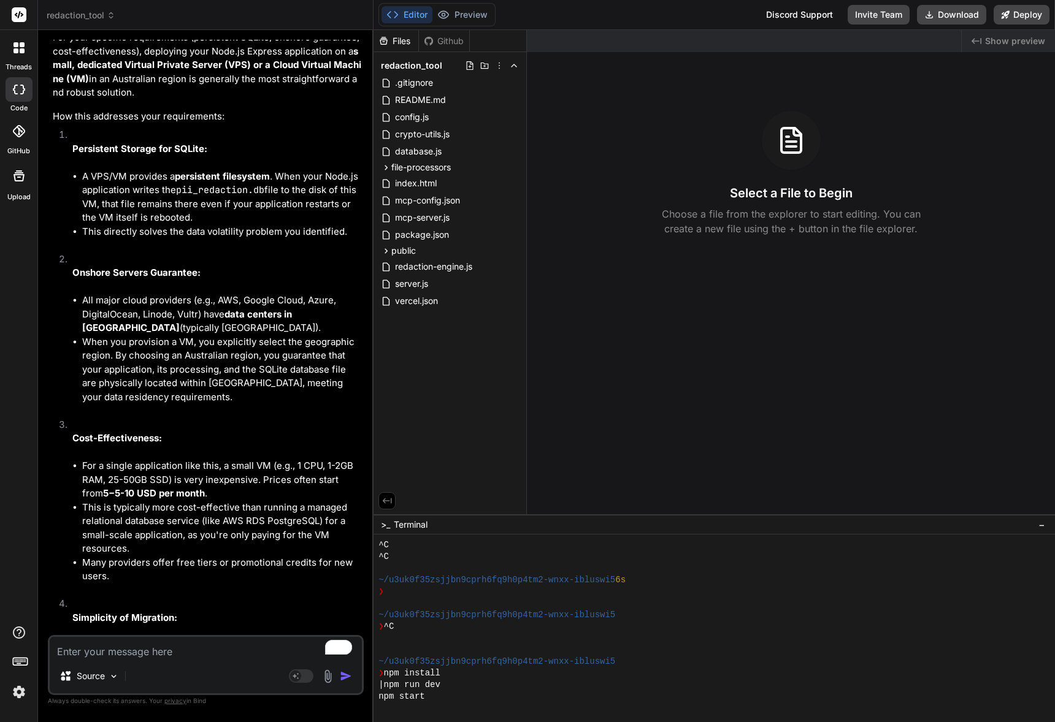
drag, startPoint x: 138, startPoint y: 304, endPoint x: 224, endPoint y: 315, distance: 87.3
drag, startPoint x: 123, startPoint y: 321, endPoint x: 218, endPoint y: 328, distance: 95.9
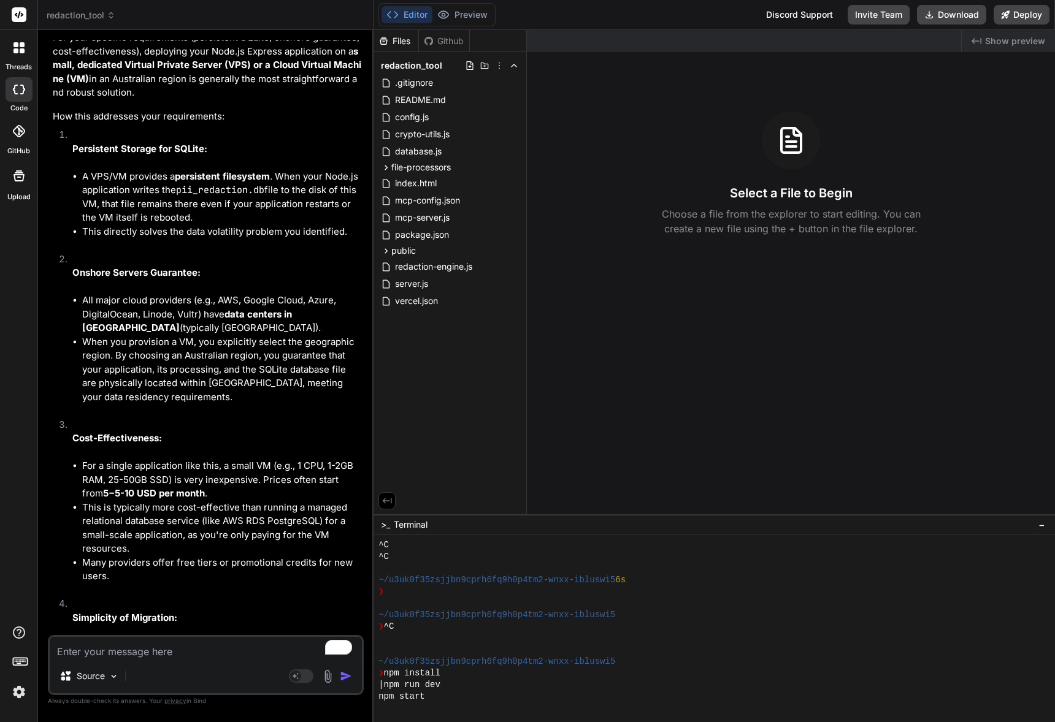
drag, startPoint x: 185, startPoint y: 316, endPoint x: 249, endPoint y: 327, distance: 65.3
drag, startPoint x: 249, startPoint y: 327, endPoint x: 239, endPoint y: 326, distance: 10.6
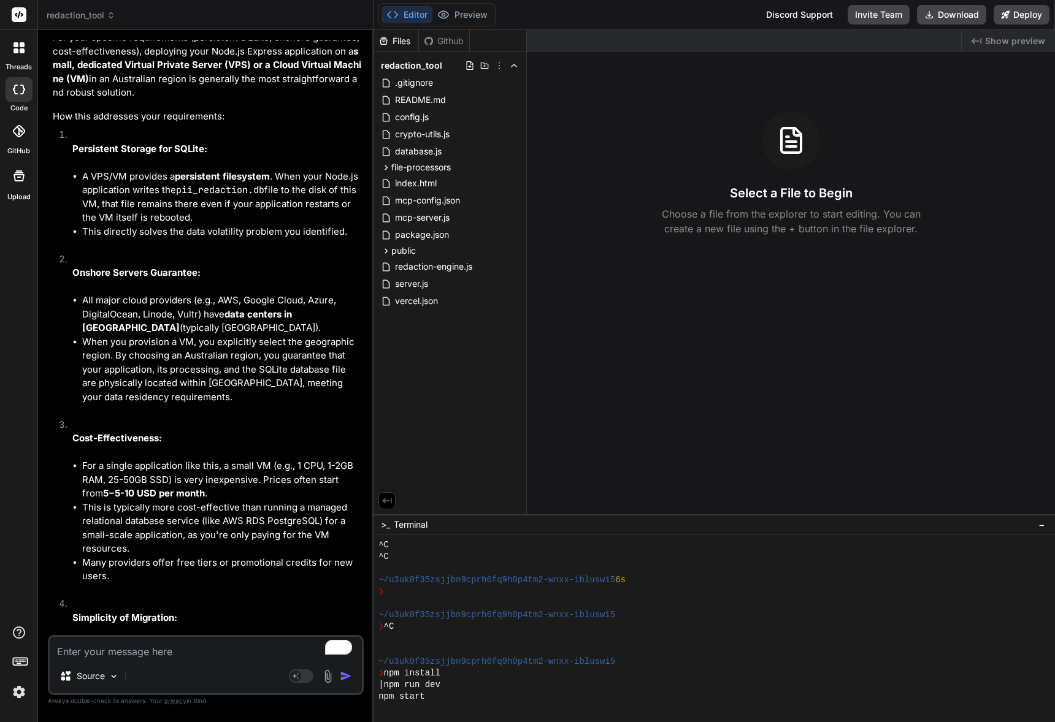
drag, startPoint x: 241, startPoint y: 326, endPoint x: 256, endPoint y: 327, distance: 14.8
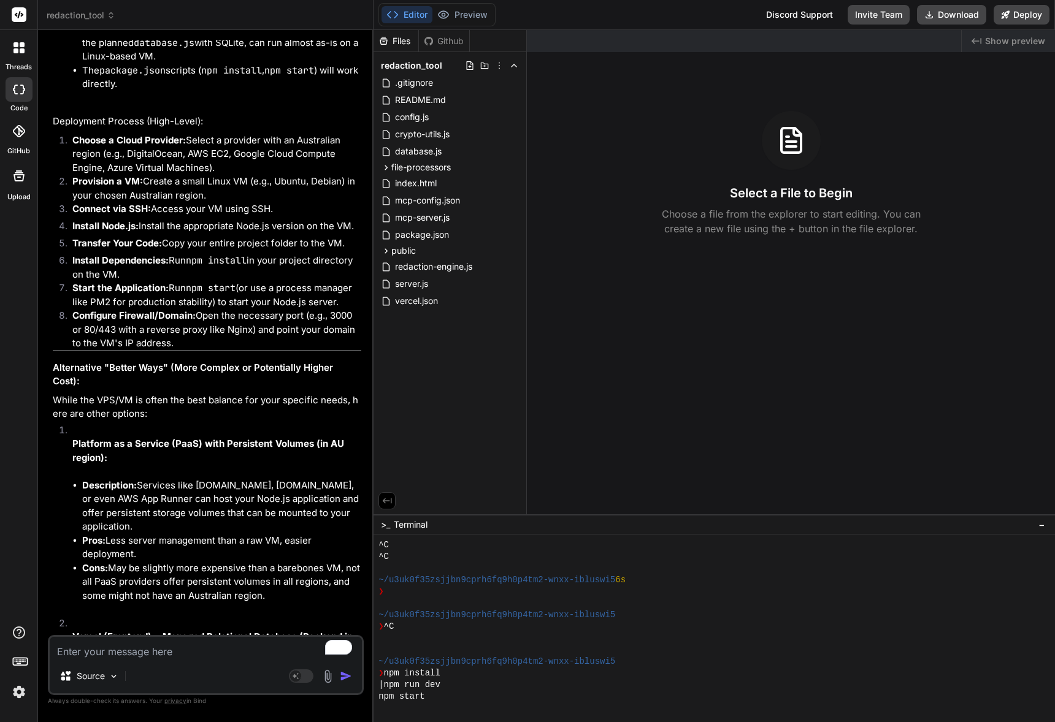
scroll to position [16358, 0]
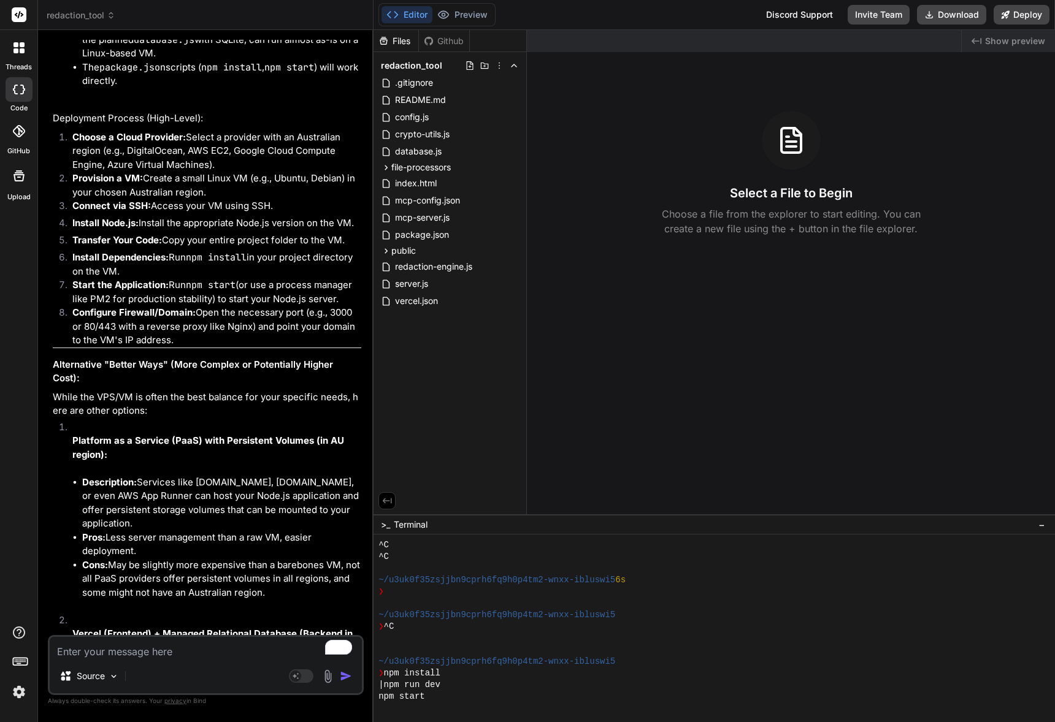
drag, startPoint x: 153, startPoint y: 231, endPoint x: 231, endPoint y: 245, distance: 78.5
drag, startPoint x: 231, startPoint y: 245, endPoint x: 203, endPoint y: 244, distance: 27.6
drag, startPoint x: 119, startPoint y: 239, endPoint x: 232, endPoint y: 249, distance: 113.9
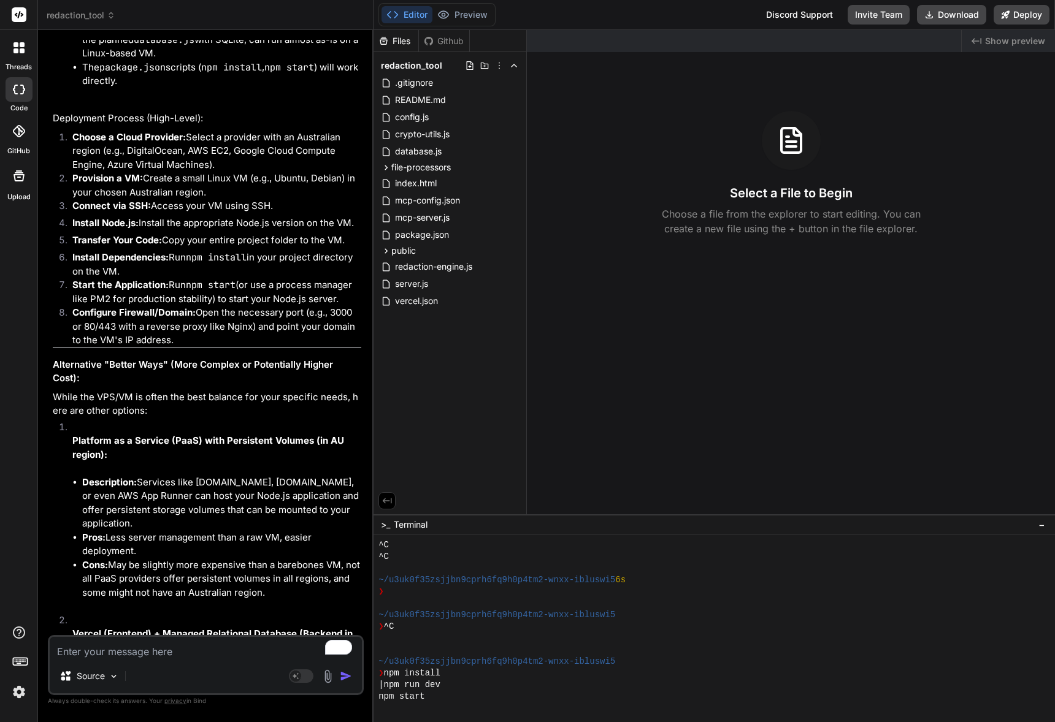
drag, startPoint x: 150, startPoint y: 231, endPoint x: 239, endPoint y: 250, distance: 90.9
drag, startPoint x: 239, startPoint y: 250, endPoint x: 212, endPoint y: 243, distance: 27.7
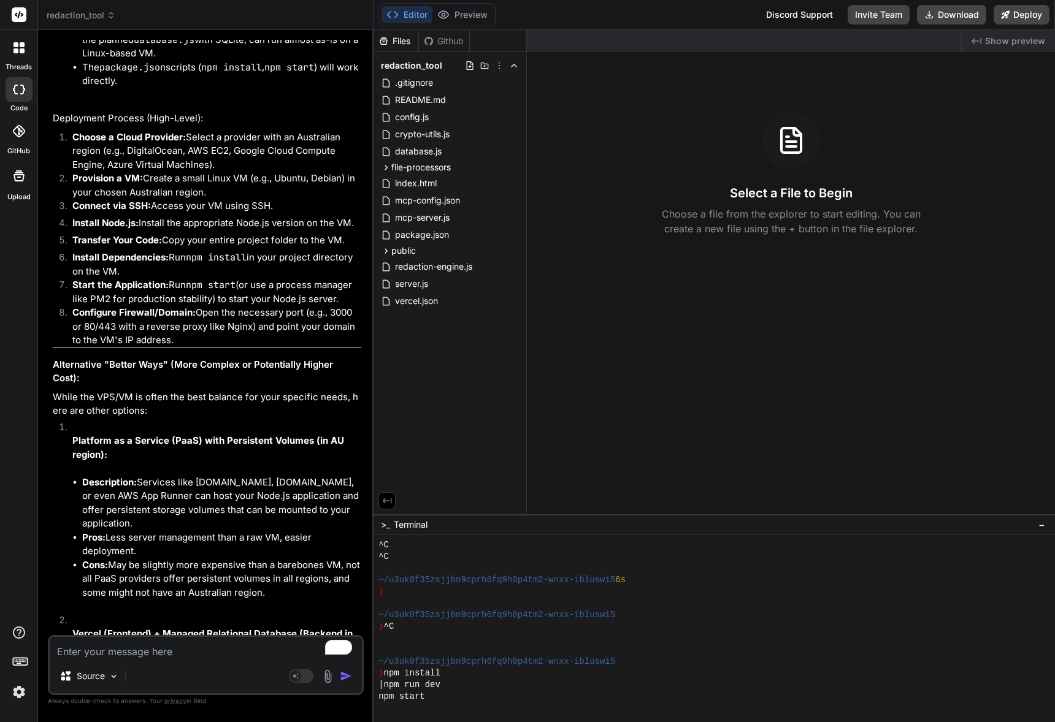
drag, startPoint x: 148, startPoint y: 227, endPoint x: 270, endPoint y: 242, distance: 123.0
drag, startPoint x: 170, startPoint y: 218, endPoint x: 300, endPoint y: 237, distance: 132.1
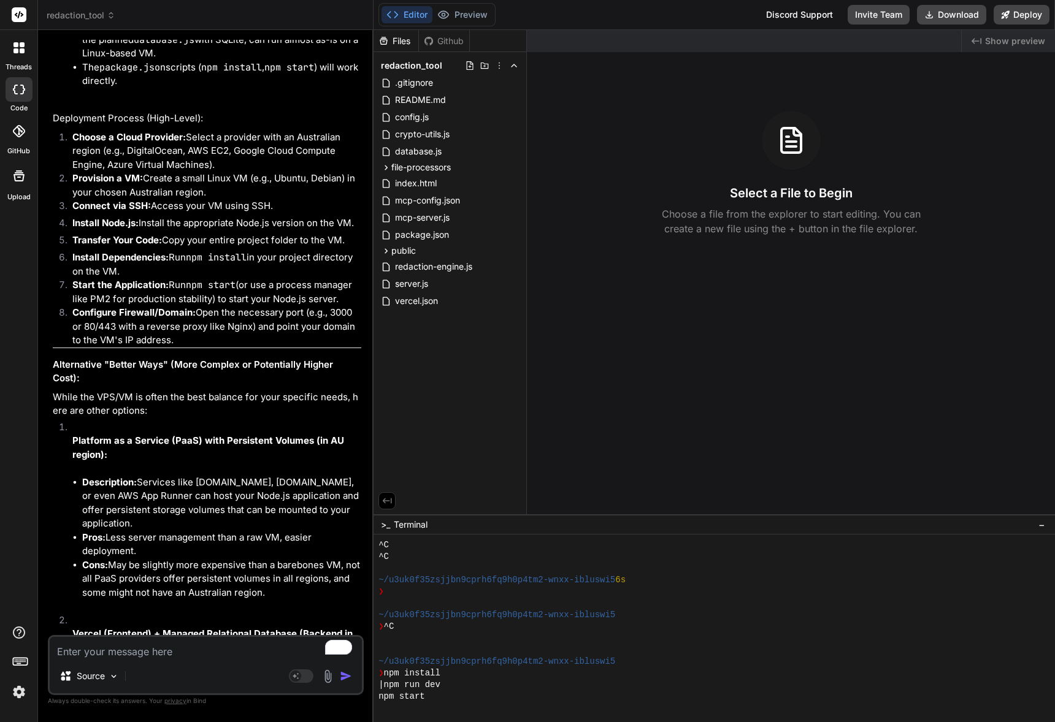
drag, startPoint x: 255, startPoint y: 236, endPoint x: 290, endPoint y: 240, distance: 35.2
drag, startPoint x: 294, startPoint y: 242, endPoint x: 220, endPoint y: 234, distance: 75.3
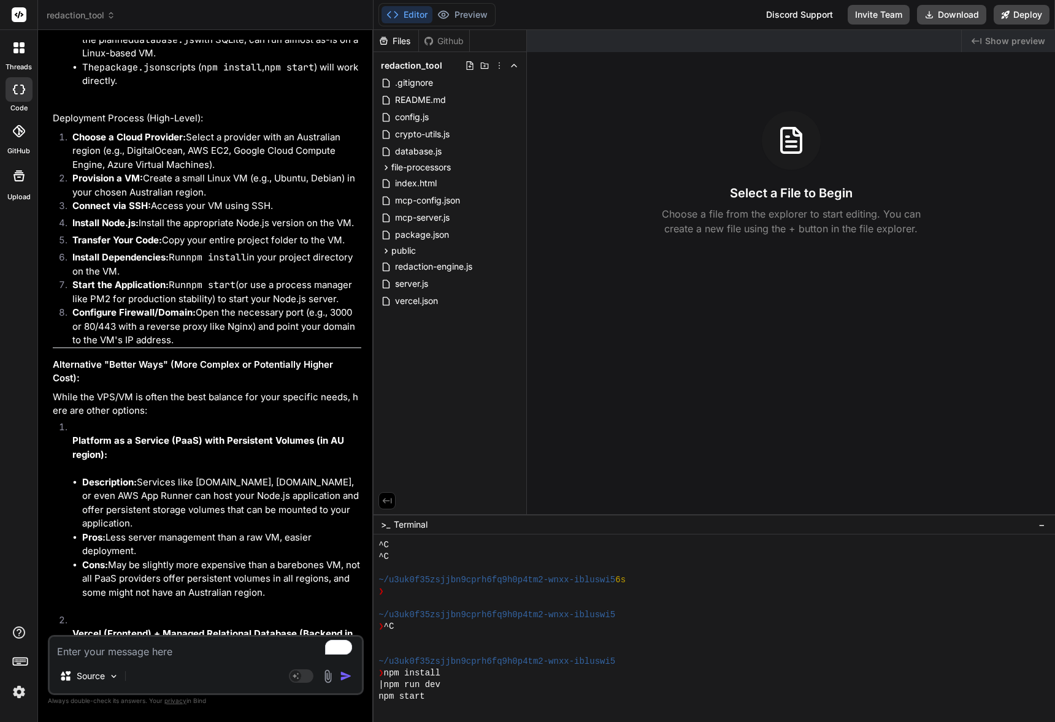
drag, startPoint x: 172, startPoint y: 232, endPoint x: 306, endPoint y: 257, distance: 136.0
drag, startPoint x: 253, startPoint y: 255, endPoint x: 312, endPoint y: 258, distance: 58.3
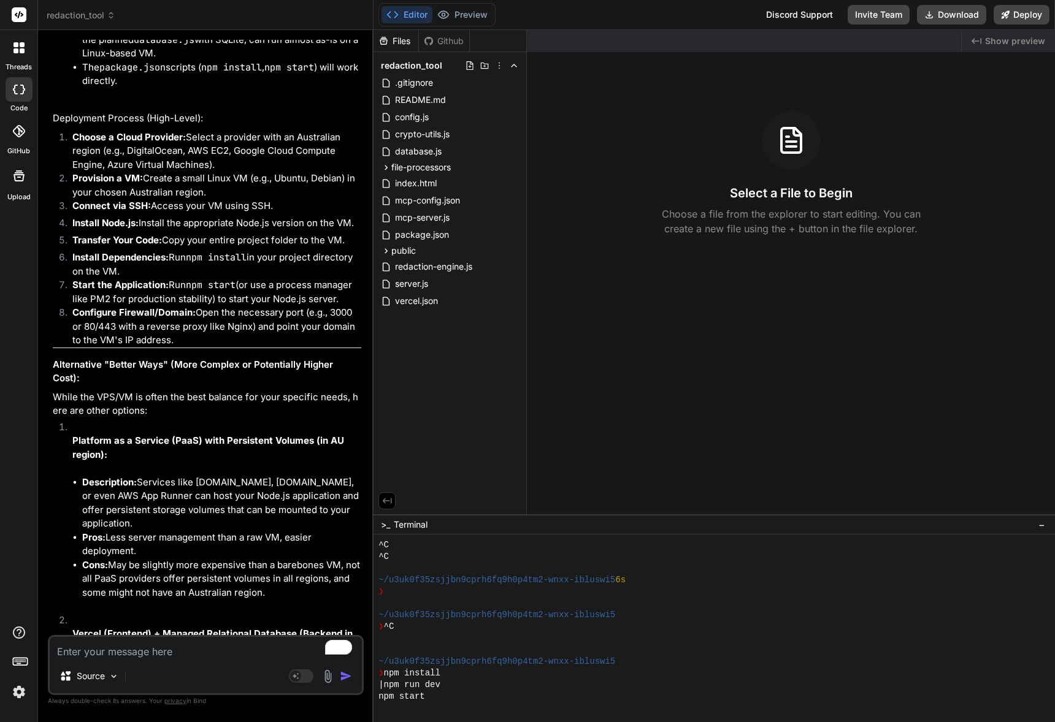
drag, startPoint x: 160, startPoint y: 231, endPoint x: 287, endPoint y: 254, distance: 129.2
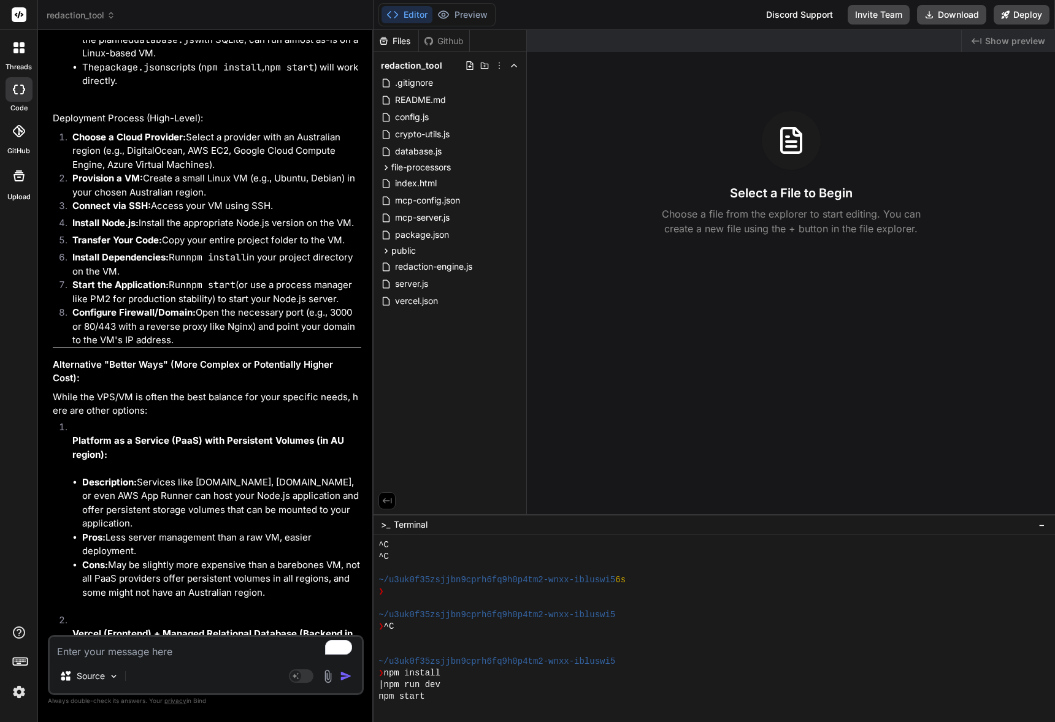
drag, startPoint x: 226, startPoint y: 251, endPoint x: 288, endPoint y: 258, distance: 62.3
drag, startPoint x: 288, startPoint y: 258, endPoint x: 258, endPoint y: 253, distance: 31.0
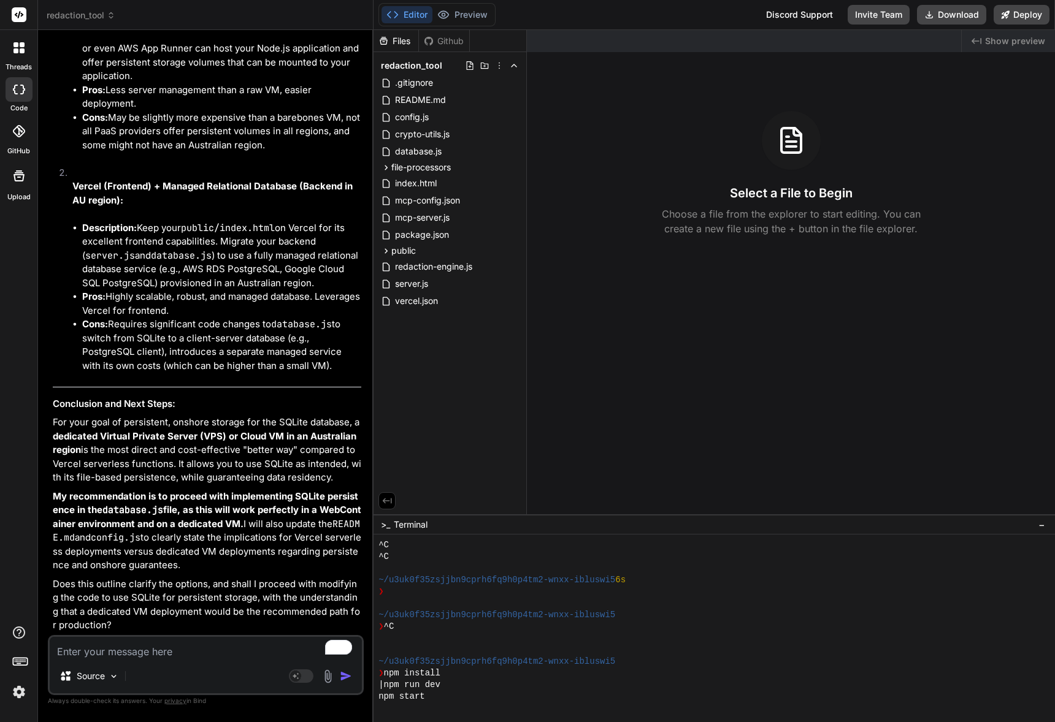
scroll to position [16850, 0]
drag, startPoint x: 205, startPoint y: 178, endPoint x: 282, endPoint y: 183, distance: 77.4
drag, startPoint x: 145, startPoint y: 331, endPoint x: 231, endPoint y: 345, distance: 86.4
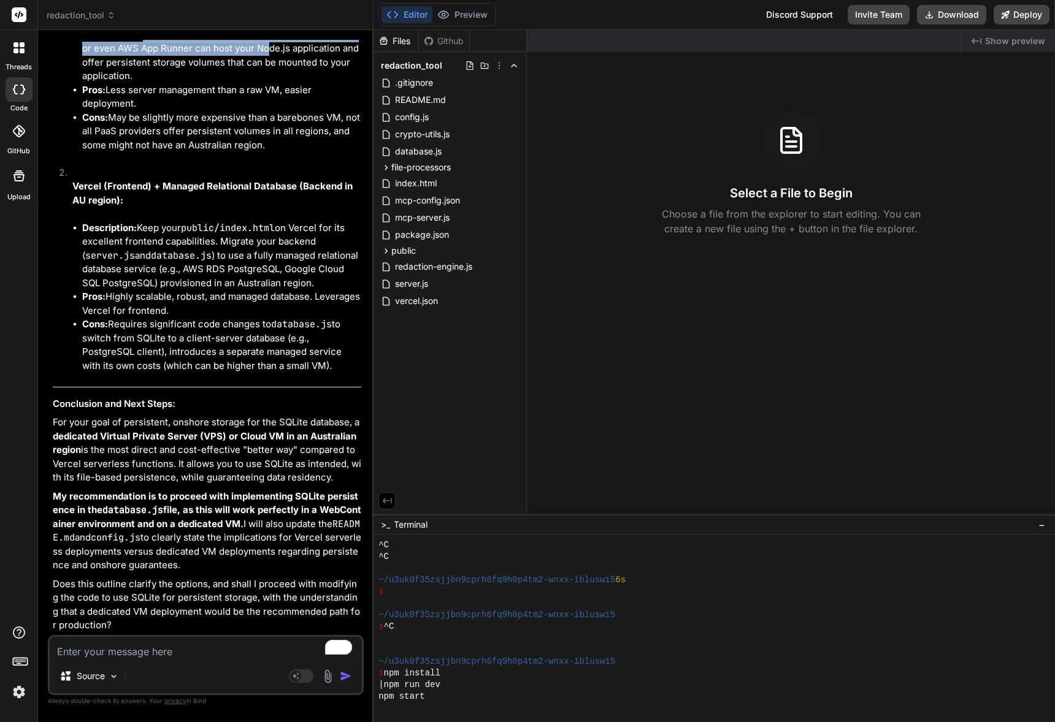
click at [230, 83] on li "Description: Services like [DOMAIN_NAME], [DOMAIN_NAME], or even AWS App Runner…" at bounding box center [221, 55] width 279 height 55
click at [231, 83] on li "Description: Services like [DOMAIN_NAME], [DOMAIN_NAME], or even AWS App Runner…" at bounding box center [221, 55] width 279 height 55
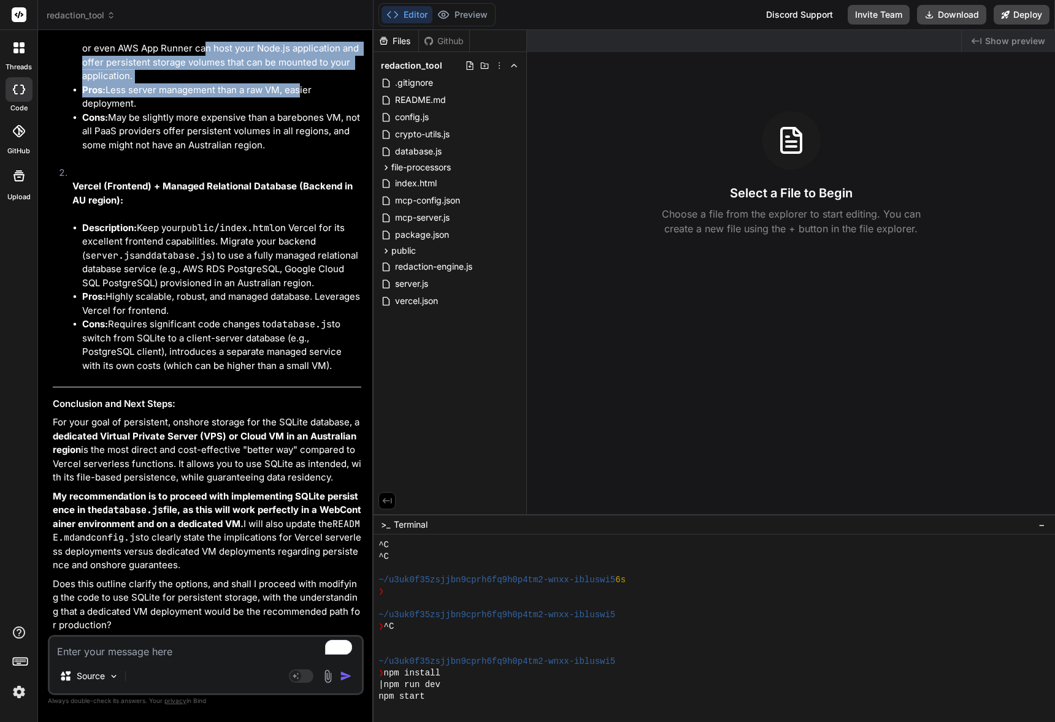
drag, startPoint x: 167, startPoint y: 340, endPoint x: 307, endPoint y: 362, distance: 141.6
click at [300, 153] on ul "Description: Services like [DOMAIN_NAME], [DOMAIN_NAME], or even AWS App Runner…" at bounding box center [216, 90] width 289 height 124
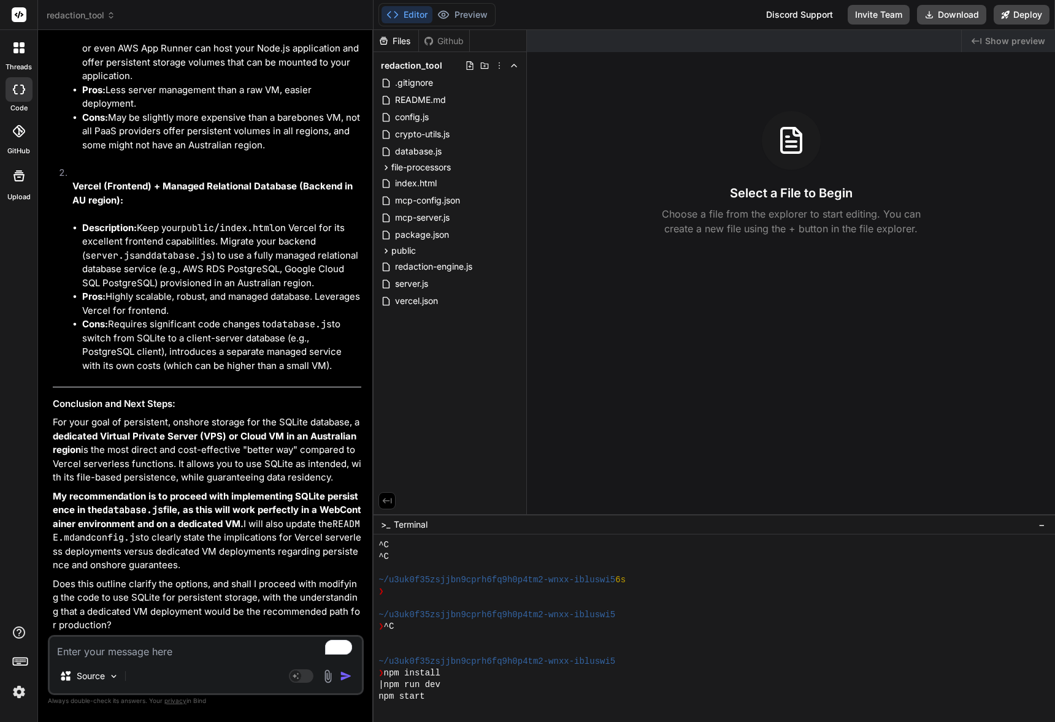
drag, startPoint x: 301, startPoint y: 362, endPoint x: 274, endPoint y: 353, distance: 29.3
click at [300, 111] on li "Pros: Less server management than a raw VM, easier deployment." at bounding box center [221, 97] width 279 height 28
drag, startPoint x: 251, startPoint y: 361, endPoint x: 288, endPoint y: 367, distance: 36.7
click at [288, 153] on ul "Description: Services like [DOMAIN_NAME], [DOMAIN_NAME], or even AWS App Runner…" at bounding box center [216, 90] width 289 height 124
click at [291, 111] on li "Pros: Less server management than a raw VM, easier deployment." at bounding box center [221, 97] width 279 height 28
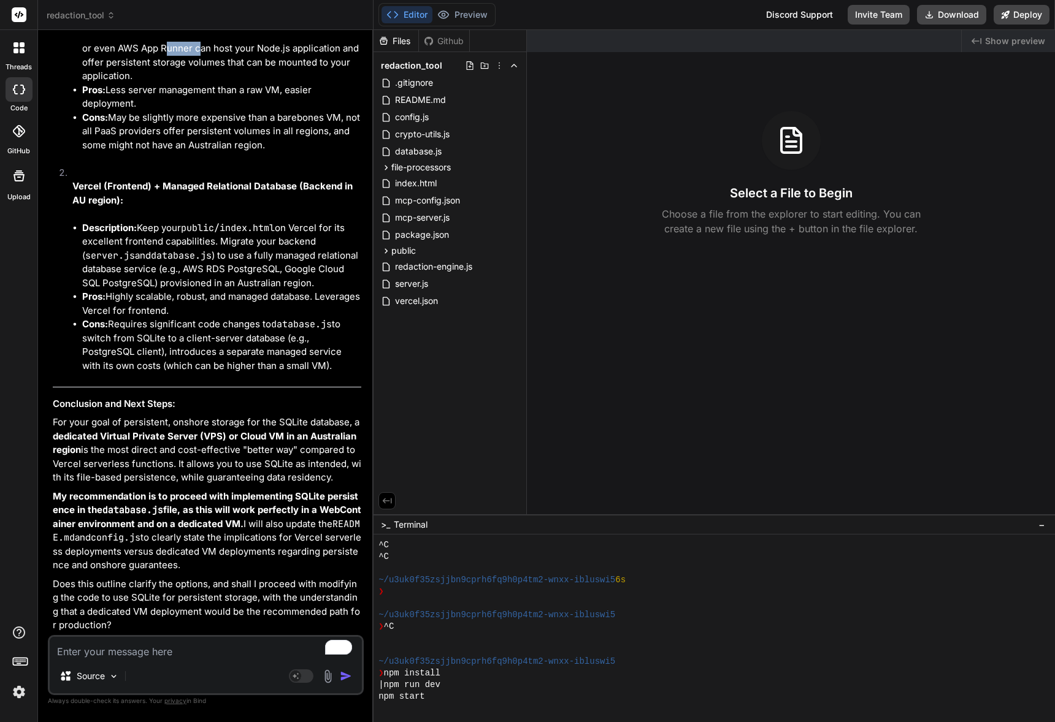
drag, startPoint x: 132, startPoint y: 339, endPoint x: 319, endPoint y: 358, distance: 187.4
click at [299, 83] on li "Description: Services like [DOMAIN_NAME], [DOMAIN_NAME], or even AWS App Runner…" at bounding box center [221, 55] width 279 height 55
click at [317, 83] on li "Description: Services like [DOMAIN_NAME], [DOMAIN_NAME], or even AWS App Runner…" at bounding box center [221, 55] width 279 height 55
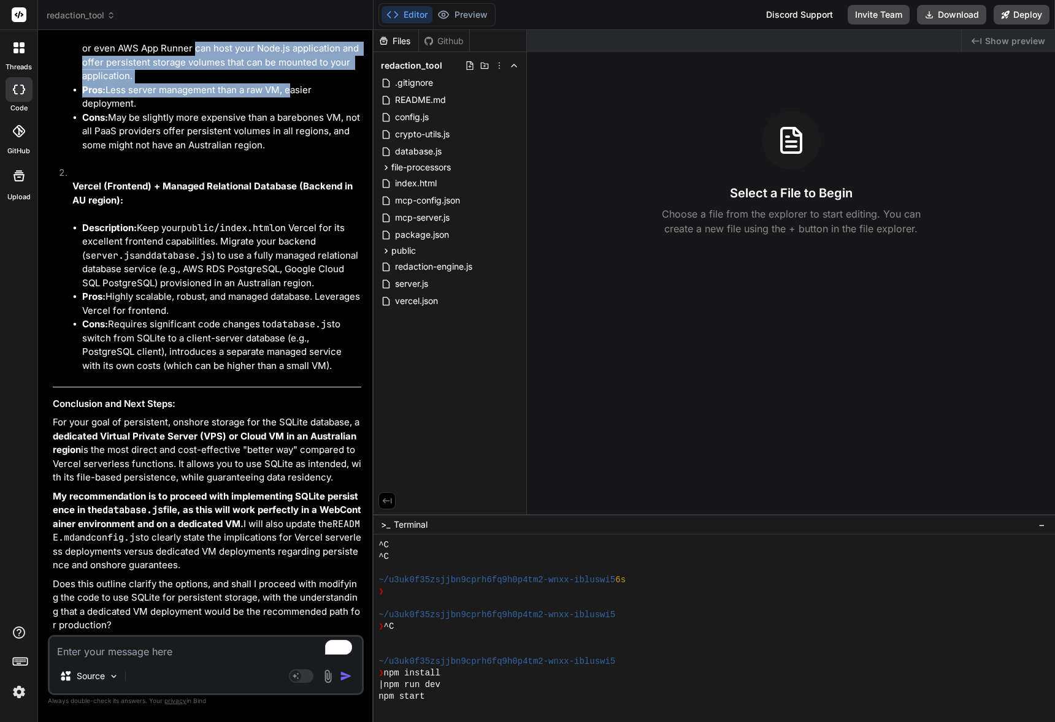
drag, startPoint x: 156, startPoint y: 334, endPoint x: 294, endPoint y: 361, distance: 141.3
click at [289, 153] on ul "Description: Services like [DOMAIN_NAME], [DOMAIN_NAME], or even AWS App Runner…" at bounding box center [216, 90] width 289 height 124
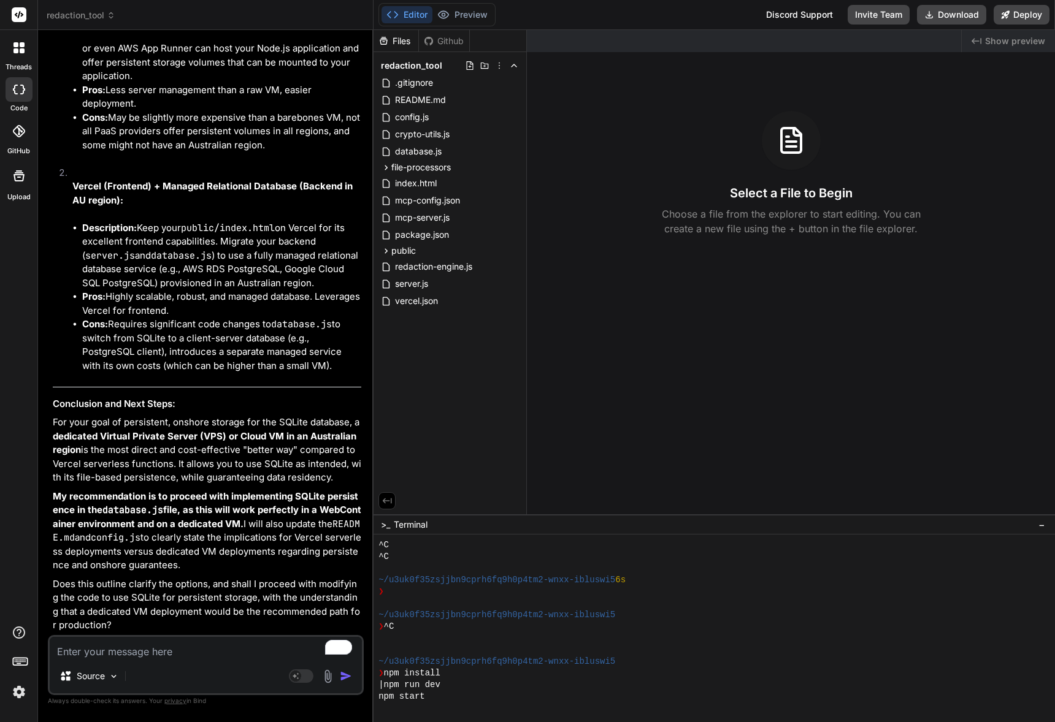
drag, startPoint x: 295, startPoint y: 362, endPoint x: 240, endPoint y: 357, distance: 55.4
click at [293, 111] on li "Pros: Less server management than a raw VM, easier deployment." at bounding box center [221, 97] width 279 height 28
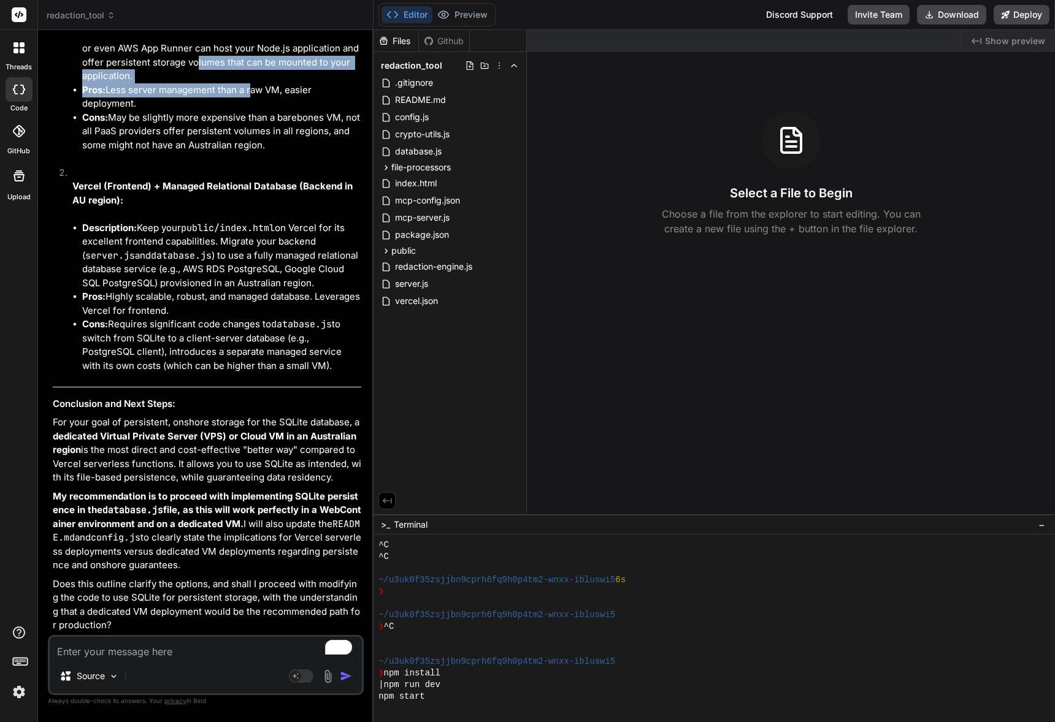
drag, startPoint x: 302, startPoint y: 366, endPoint x: 311, endPoint y: 366, distance: 9.2
click at [311, 153] on ul "Description: Services like [DOMAIN_NAME], [DOMAIN_NAME], or even AWS App Runner…" at bounding box center [216, 90] width 289 height 124
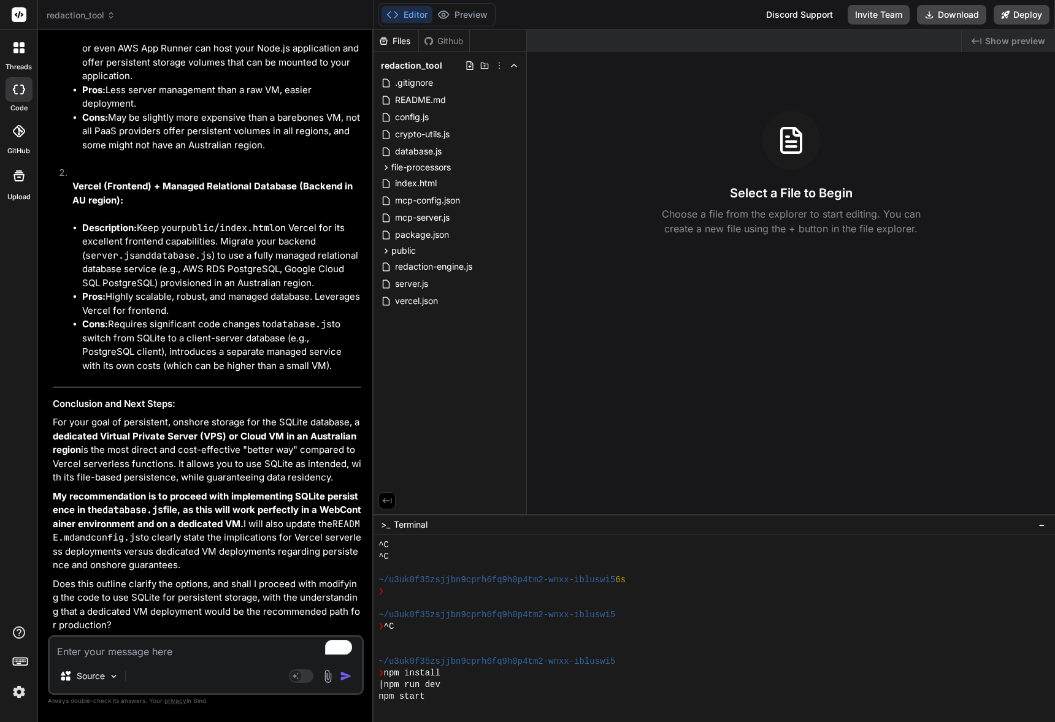
click at [315, 111] on li "Pros: Less server management than a raw VM, easier deployment." at bounding box center [221, 97] width 279 height 28
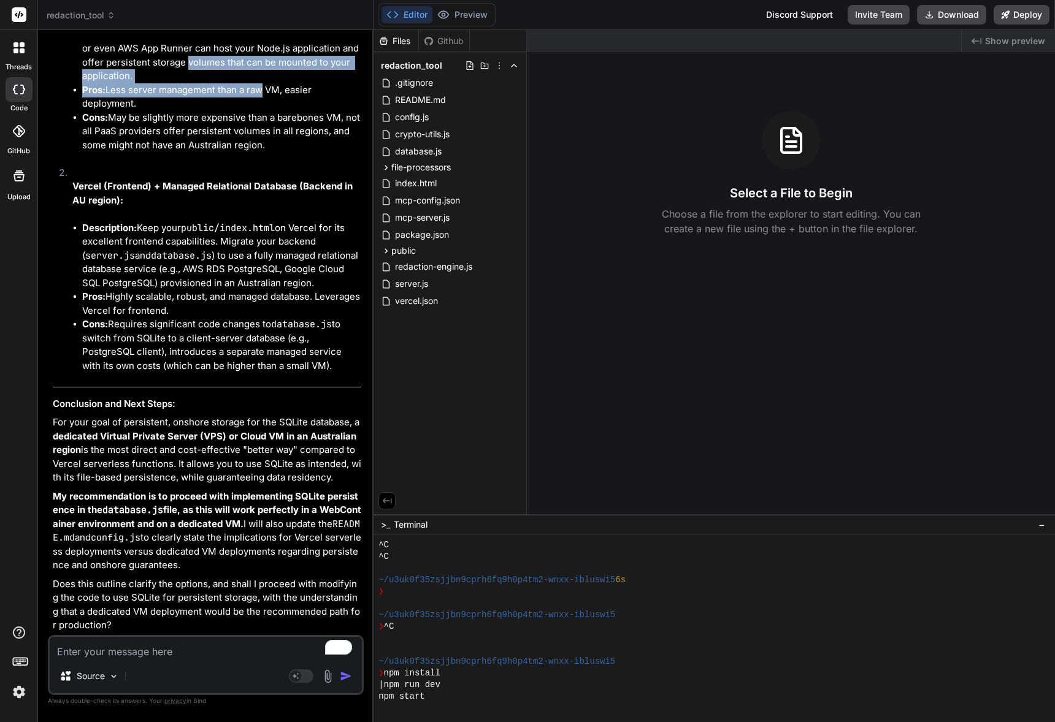
click at [286, 153] on ul "Description: Services like [DOMAIN_NAME], [DOMAIN_NAME], or even AWS App Runner…" at bounding box center [216, 90] width 289 height 124
click at [289, 111] on li "Pros: Less server management than a raw VM, easier deployment." at bounding box center [221, 97] width 279 height 28
click at [326, 153] on ul "Description: Services like [DOMAIN_NAME], [DOMAIN_NAME], or even AWS App Runner…" at bounding box center [216, 90] width 289 height 124
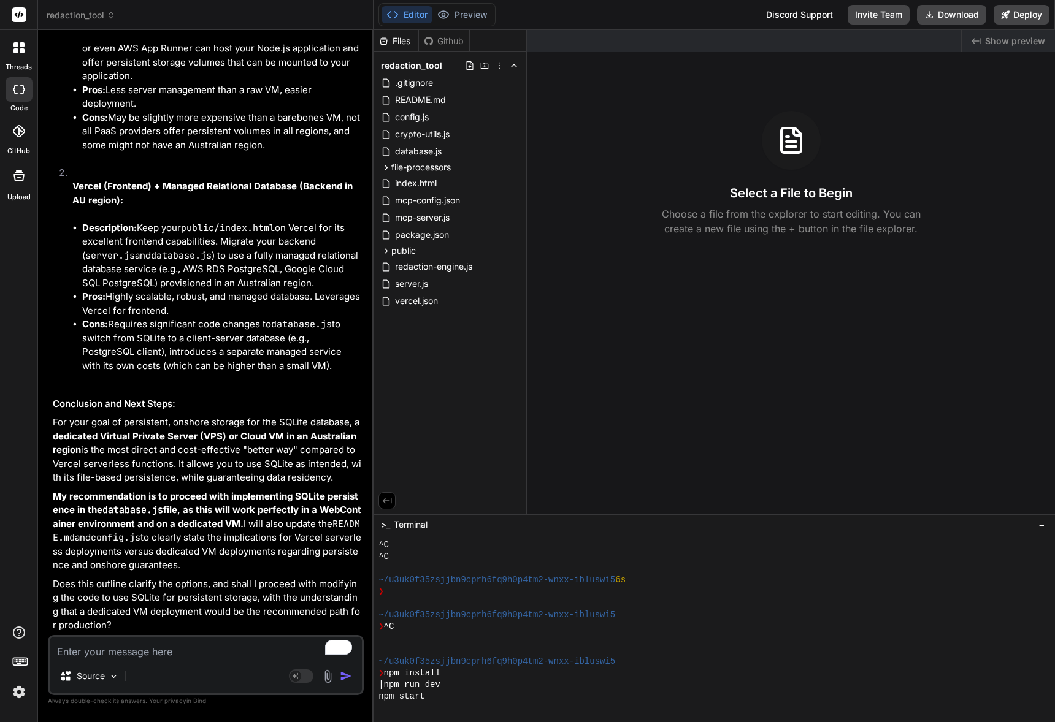
click at [324, 153] on li "Cons: May be slightly more expensive than a barebones VM, not all PaaS provider…" at bounding box center [221, 132] width 279 height 42
click at [260, 153] on li "Cons: May be slightly more expensive than a barebones VM, not all PaaS provider…" at bounding box center [221, 132] width 279 height 42
click at [264, 153] on li "Cons: May be slightly more expensive than a barebones VM, not all PaaS provider…" at bounding box center [221, 132] width 279 height 42
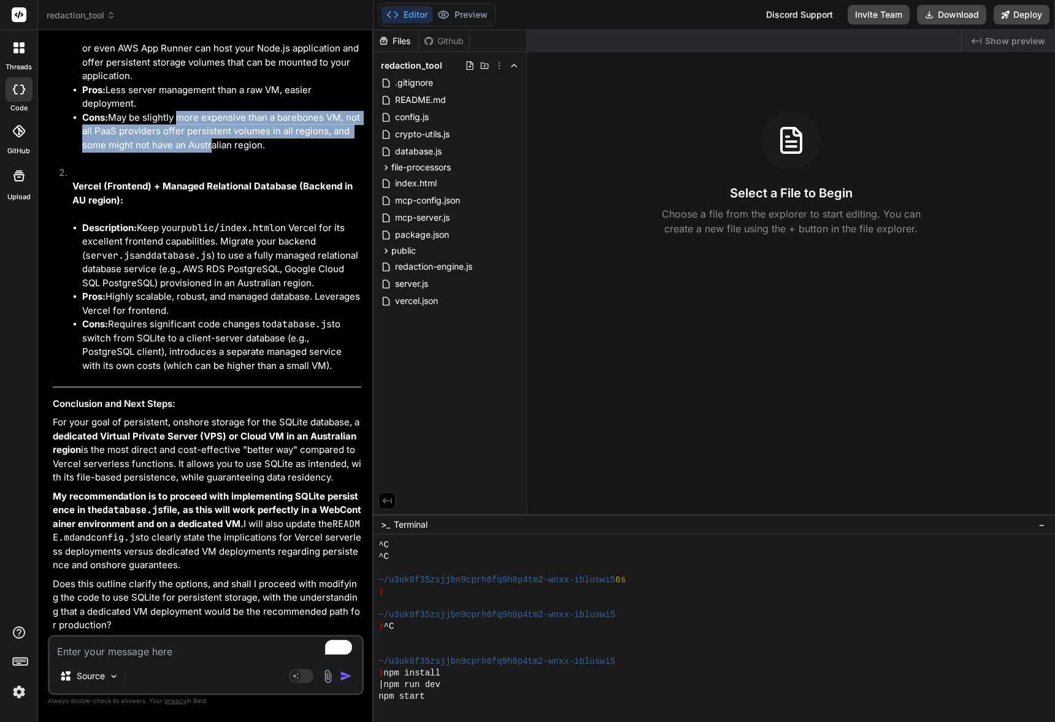
click at [259, 153] on li "Cons: May be slightly more expensive than a barebones VM, not all PaaS provider…" at bounding box center [221, 132] width 279 height 42
click at [260, 153] on li "Cons: May be slightly more expensive than a barebones VM, not all PaaS provider…" at bounding box center [221, 132] width 279 height 42
click at [269, 153] on li "Cons: May be slightly more expensive than a barebones VM, not all PaaS provider…" at bounding box center [221, 132] width 279 height 42
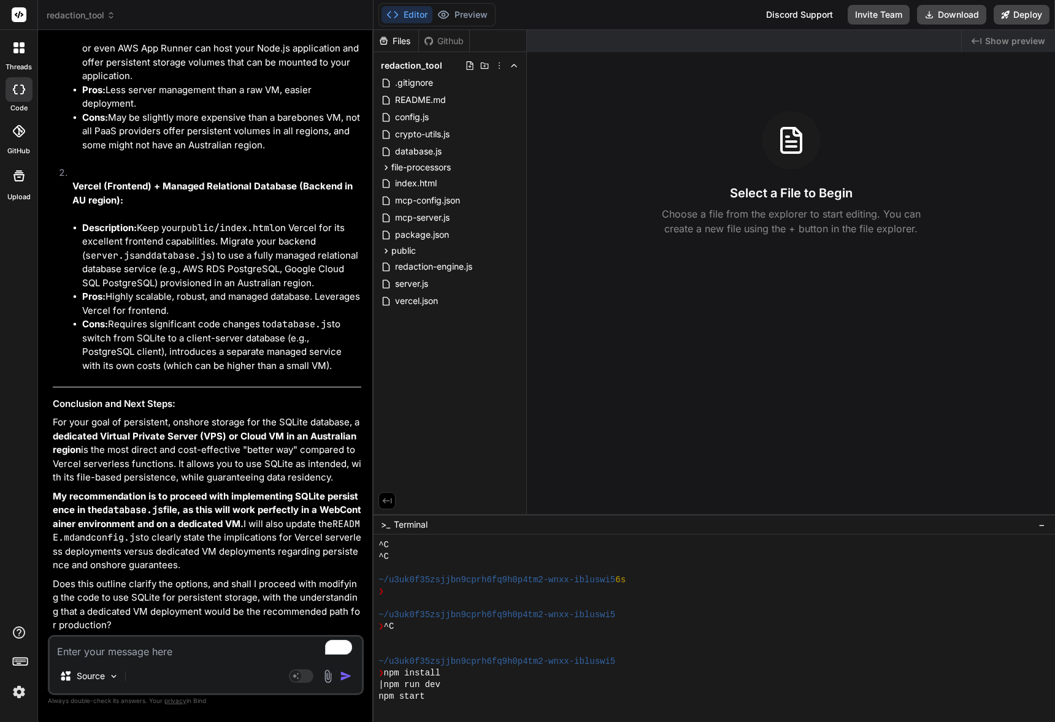
click at [274, 153] on li "Cons: May be slightly more expensive than a barebones VM, not all PaaS provider…" at bounding box center [221, 132] width 279 height 42
click at [93, 678] on p "Source" at bounding box center [91, 676] width 28 height 12
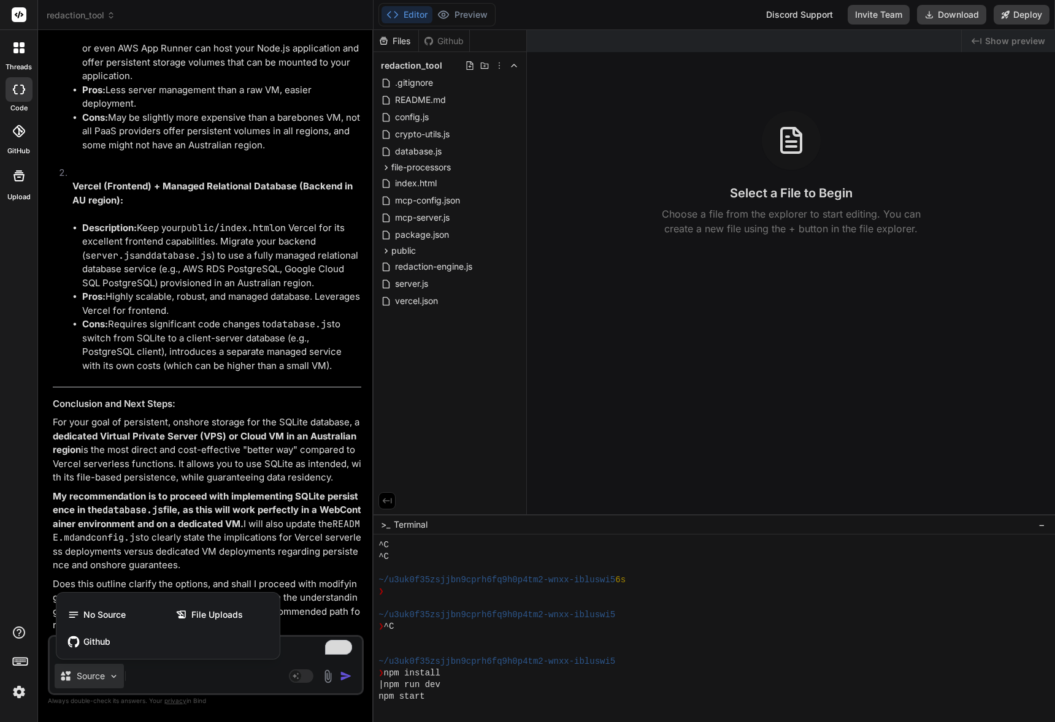
click at [254, 683] on div at bounding box center [527, 361] width 1055 height 722
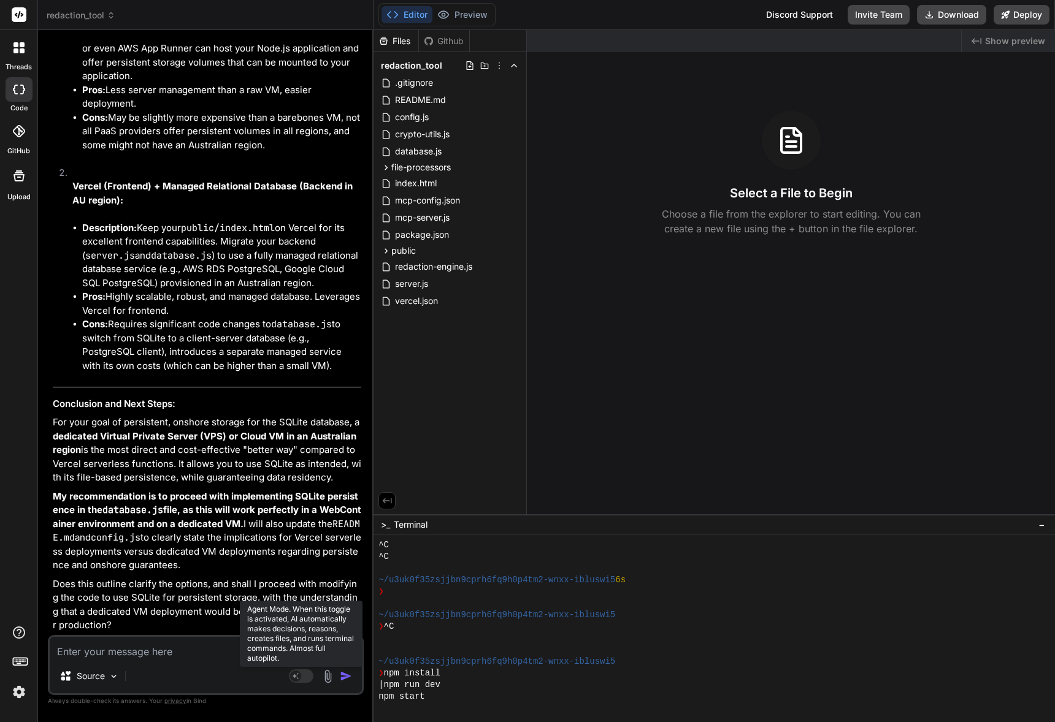
click at [294, 677] on icon at bounding box center [296, 676] width 6 height 6
click at [296, 675] on rect at bounding box center [301, 676] width 25 height 13
click at [296, 675] on rect at bounding box center [295, 676] width 11 height 11
click at [12, 693] on img at bounding box center [19, 692] width 21 height 21
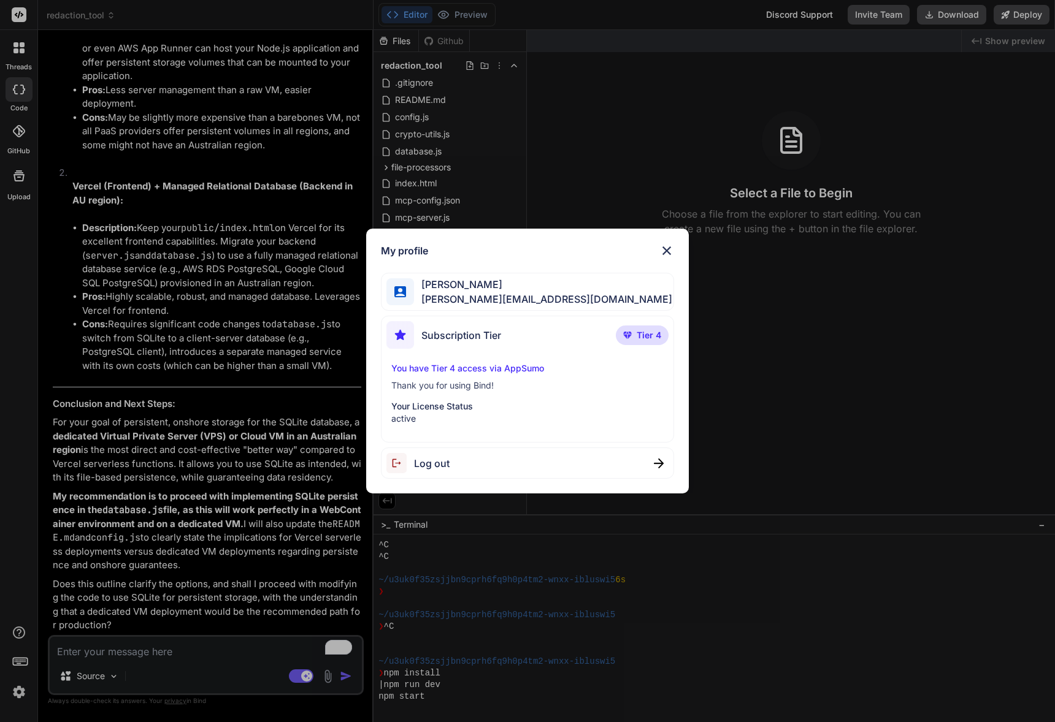
click at [667, 248] on img at bounding box center [666, 250] width 15 height 15
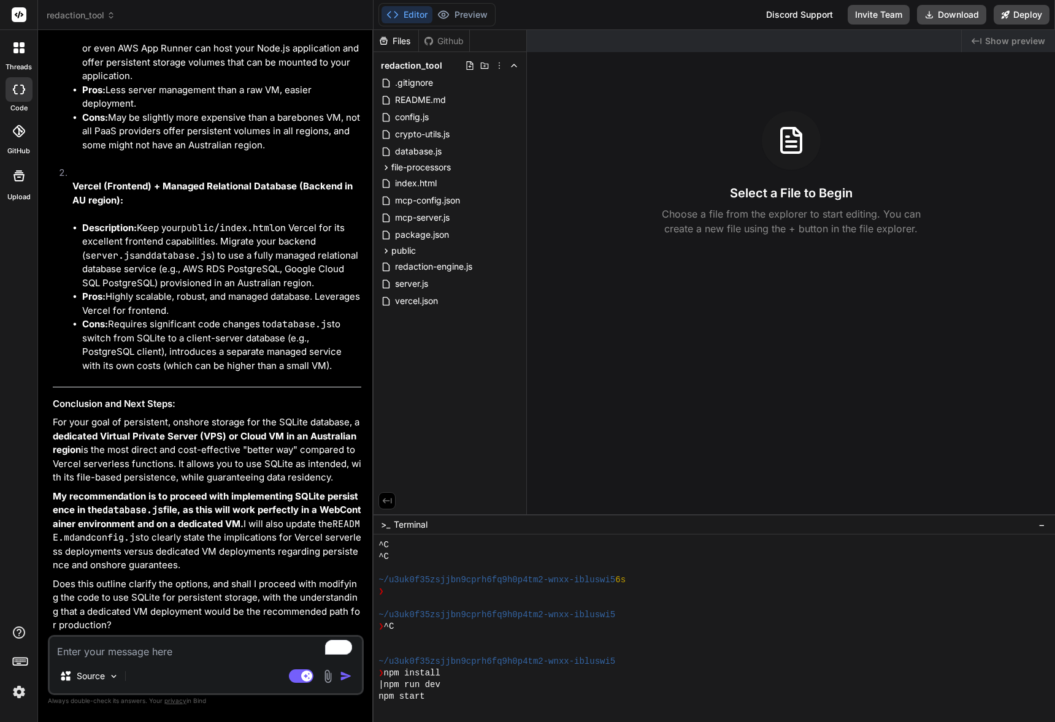
click at [163, 652] on textarea "To enrich screen reader interactions, please activate Accessibility in Grammarl…" at bounding box center [206, 648] width 312 height 22
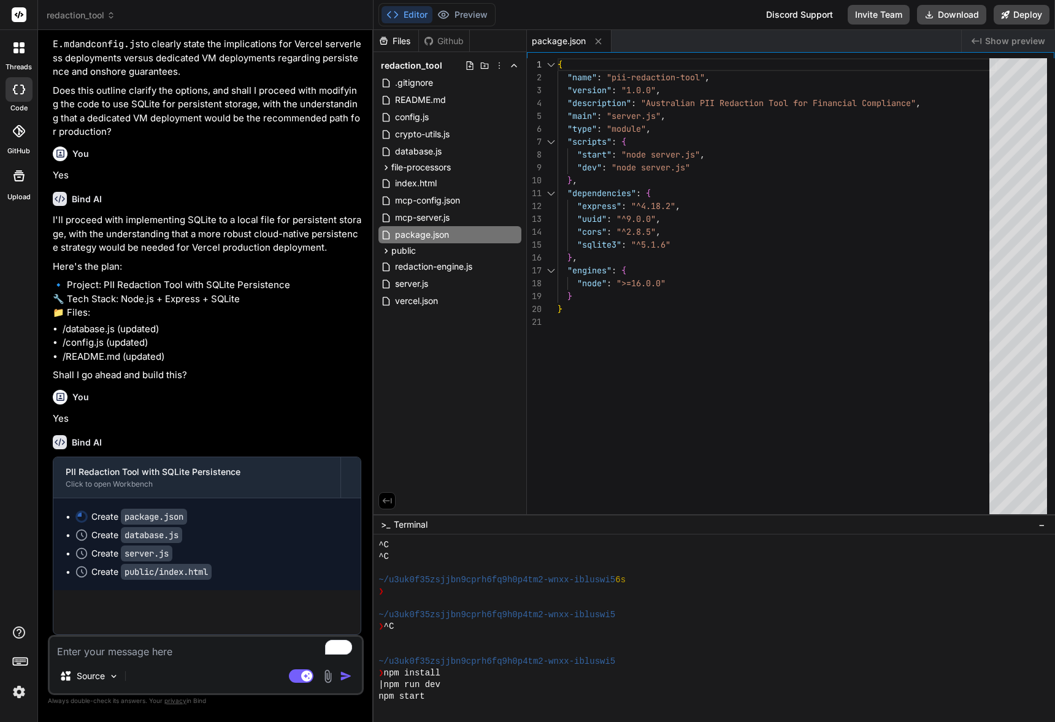
scroll to position [17582, 0]
